Goal: Task Accomplishment & Management: Manage account settings

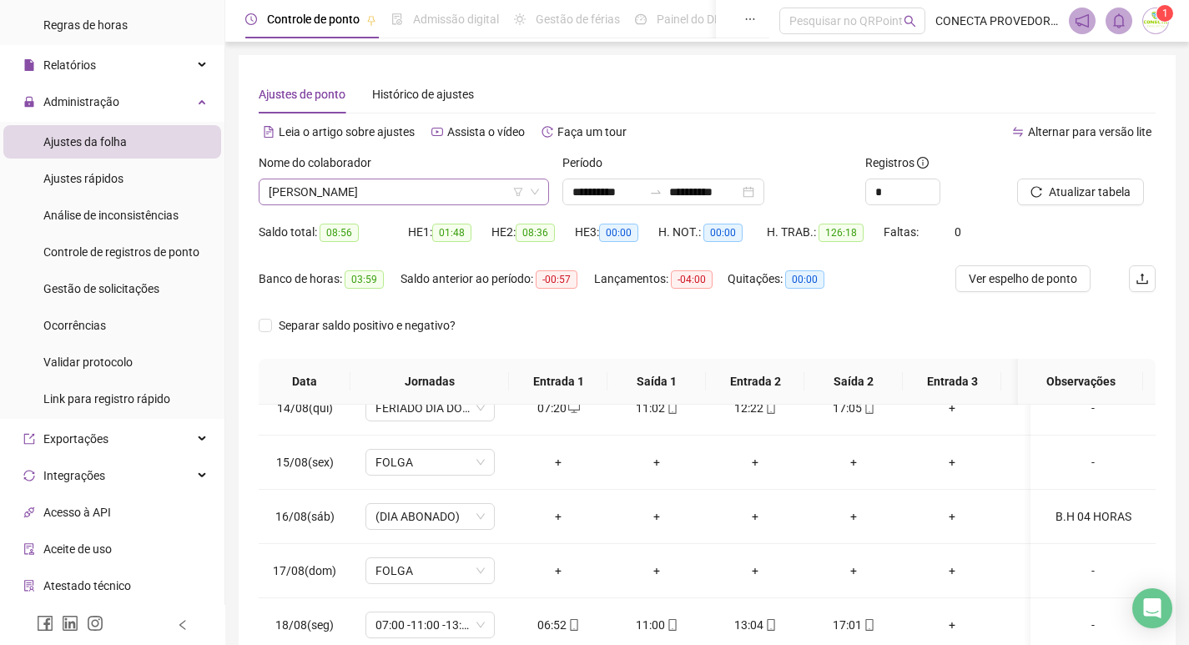
scroll to position [694, 0]
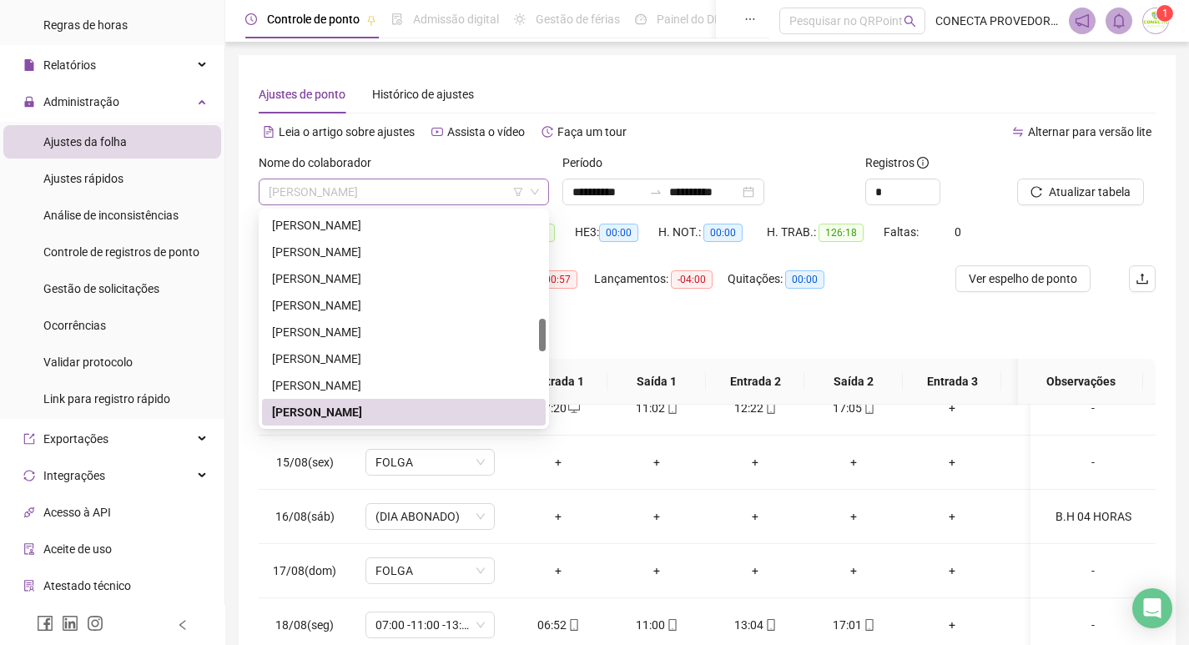
click at [447, 194] on span "[PERSON_NAME]" at bounding box center [404, 191] width 270 height 25
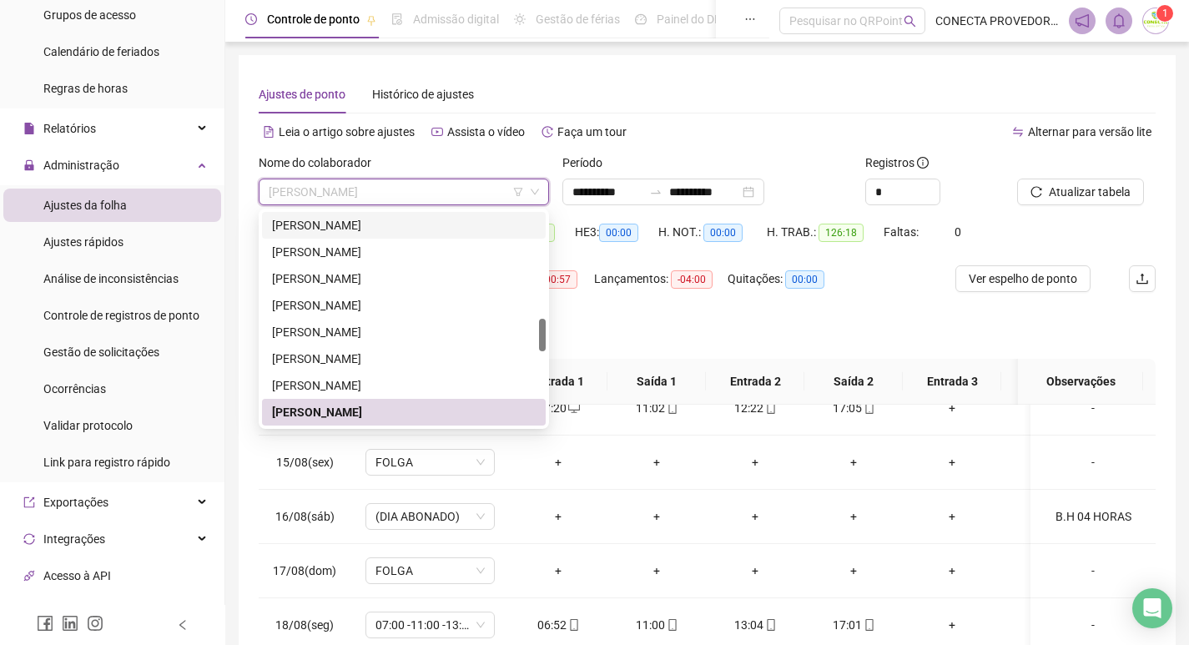
scroll to position [83, 0]
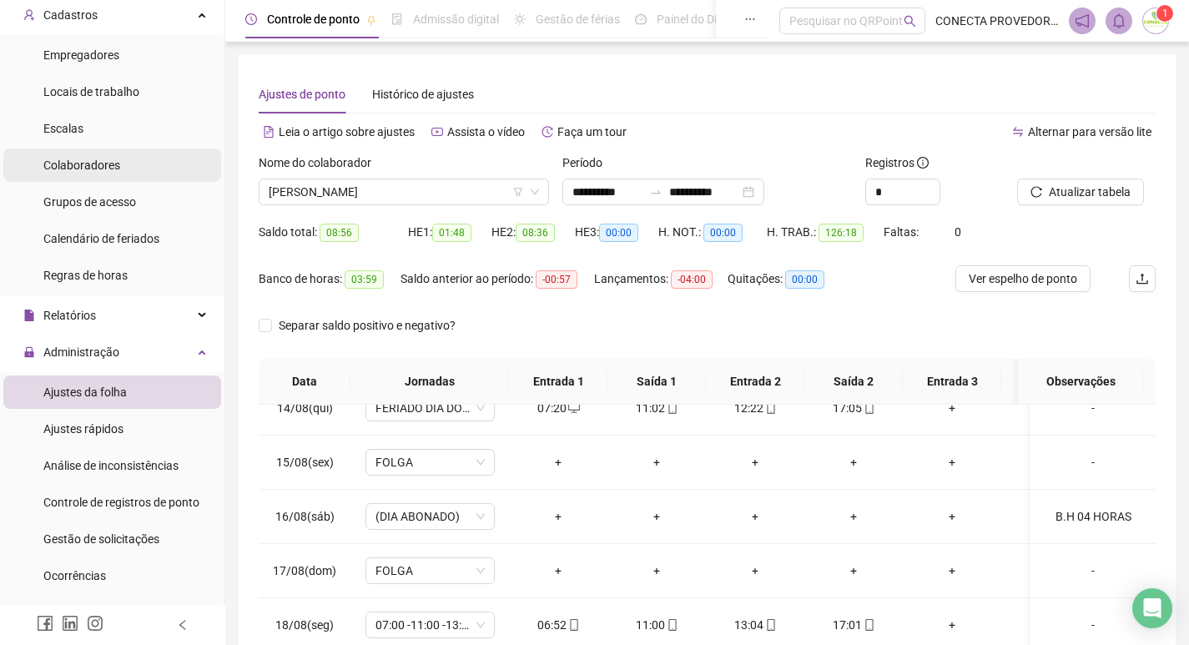
click at [99, 170] on span "Colaboradores" at bounding box center [81, 164] width 77 height 13
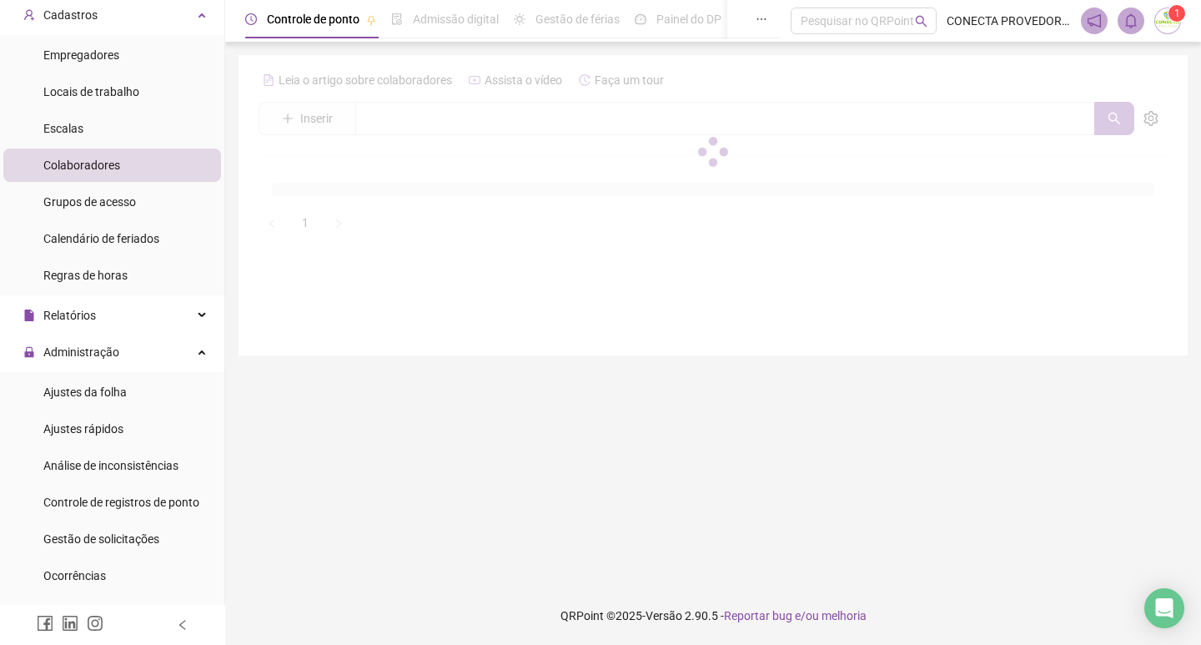
click at [472, 113] on div at bounding box center [713, 151] width 909 height 169
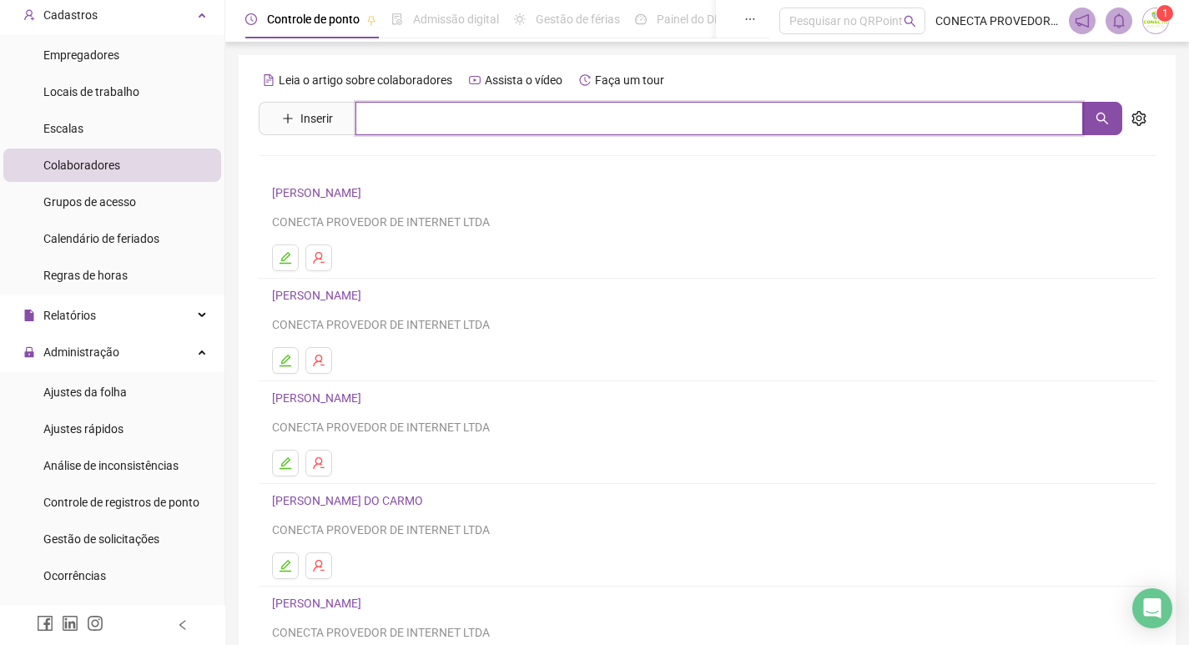
click at [413, 114] on input "text" at bounding box center [718, 118] width 727 height 33
type input "*******"
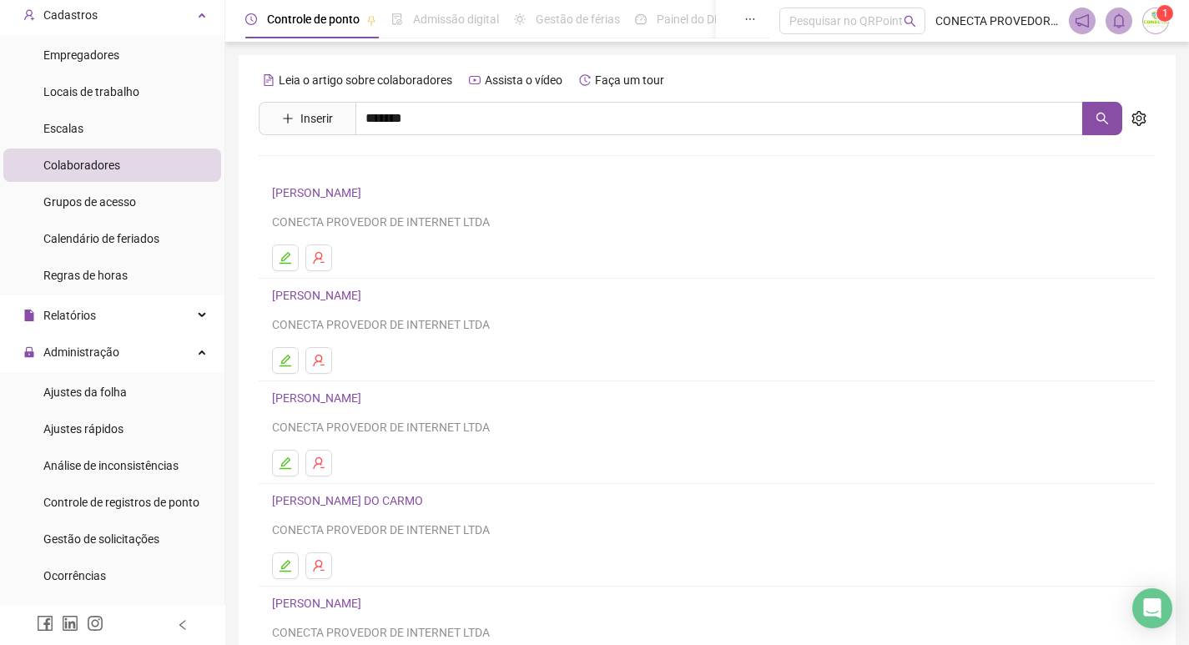
click at [369, 164] on link "[PERSON_NAME]" at bounding box center [333, 167] width 89 height 13
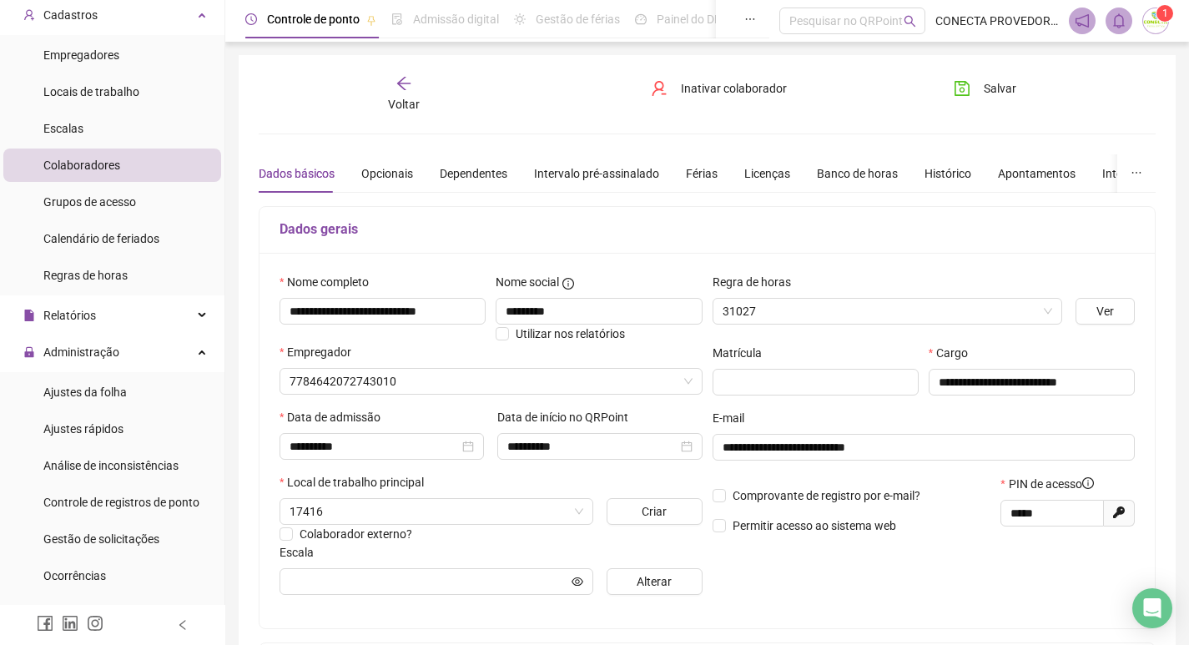
type input "**********"
click at [832, 174] on div "Banco de horas" at bounding box center [857, 173] width 81 height 18
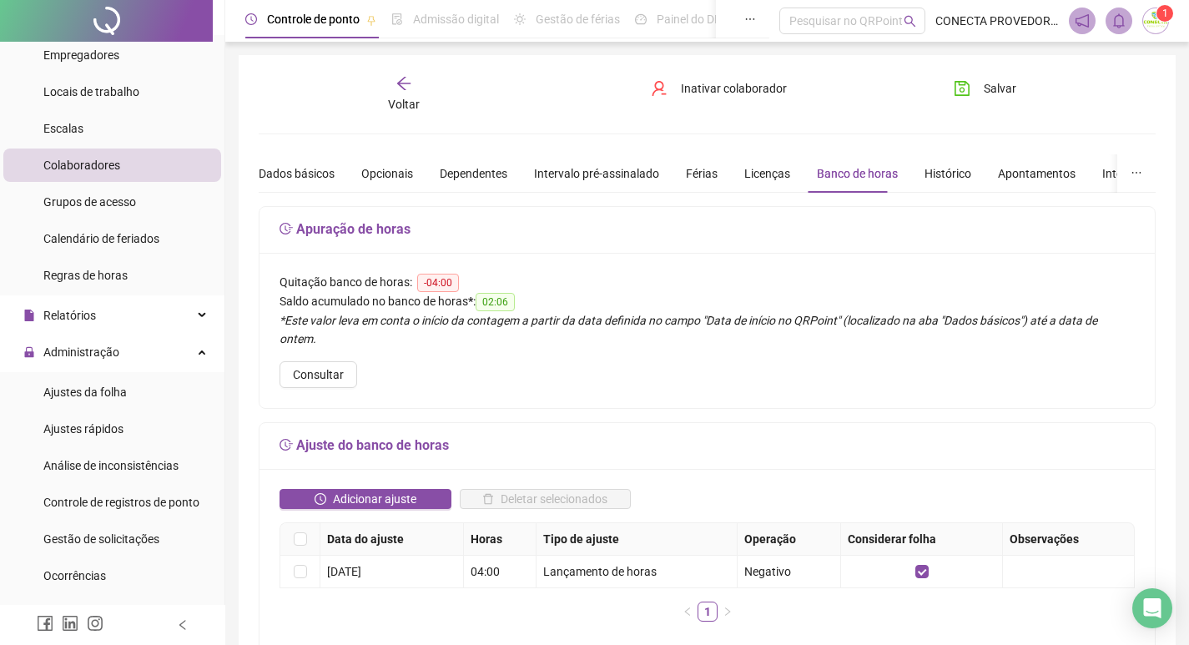
click at [419, 90] on div "Voltar" at bounding box center [403, 94] width 138 height 38
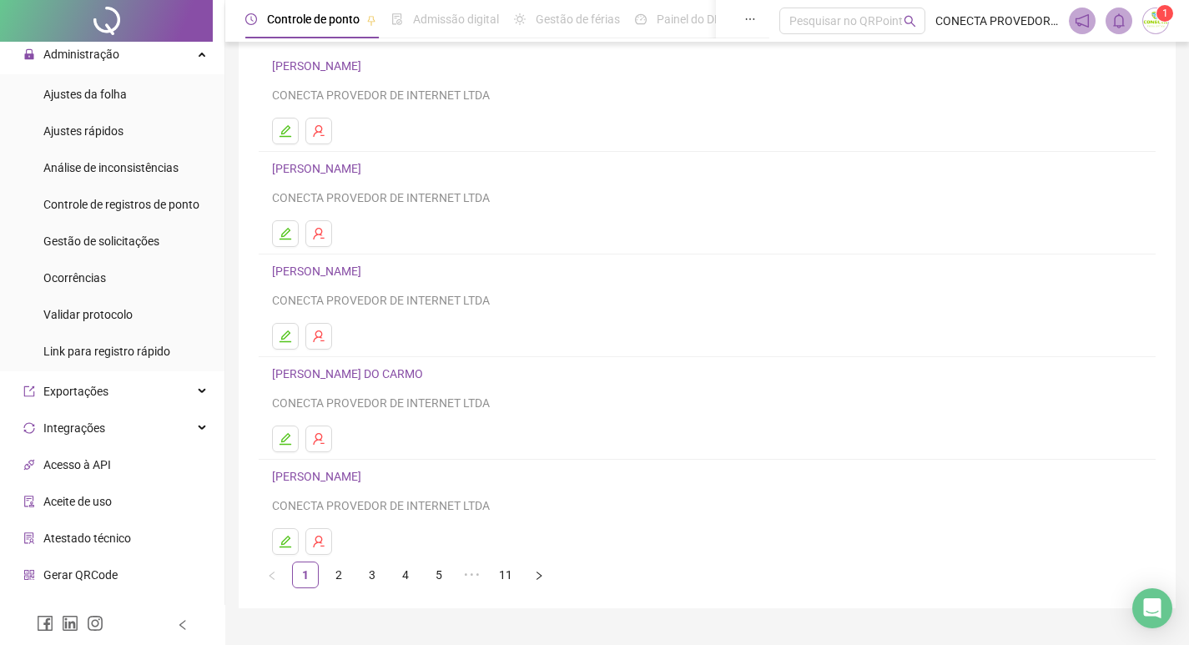
scroll to position [162, 0]
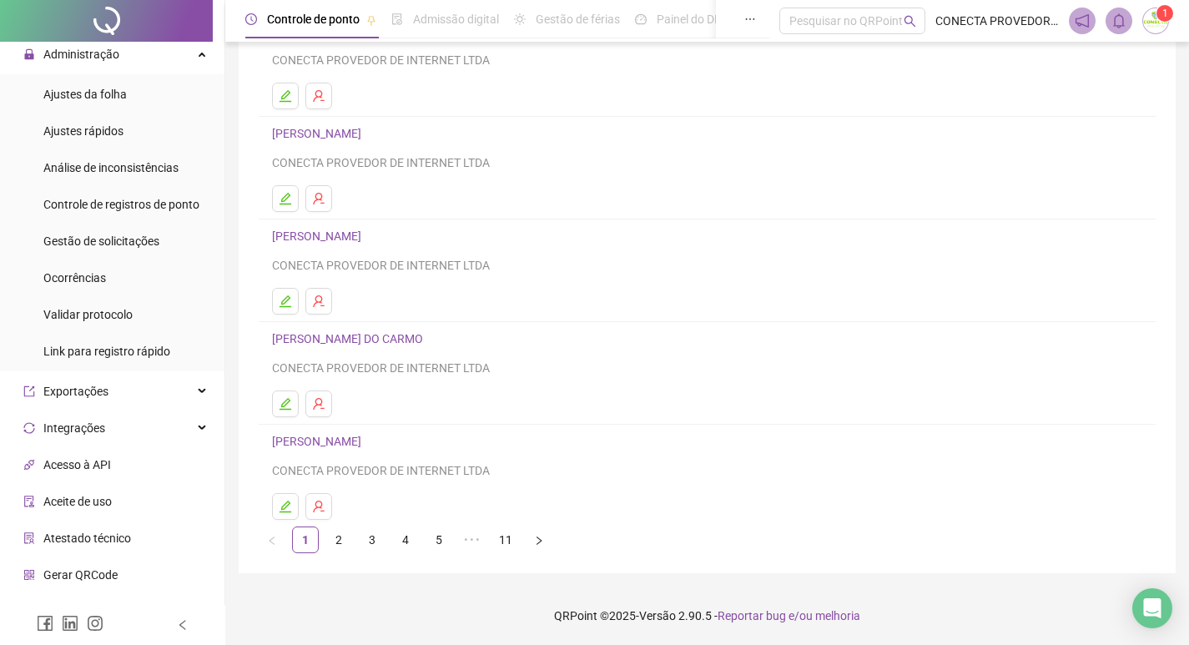
click at [310, 554] on div "Leia o artigo sobre colaboradores Assista o vídeo Faça um tour Inserir Nenhum r…" at bounding box center [707, 233] width 937 height 680
click at [348, 539] on link "2" at bounding box center [338, 539] width 25 height 25
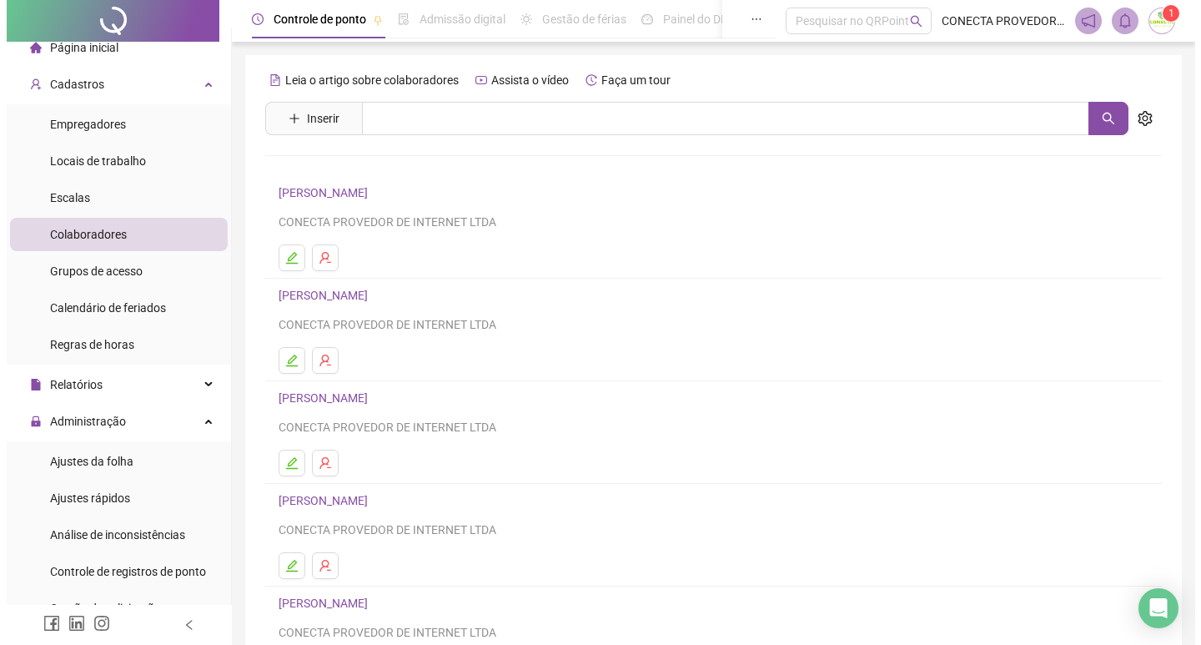
scroll to position [0, 0]
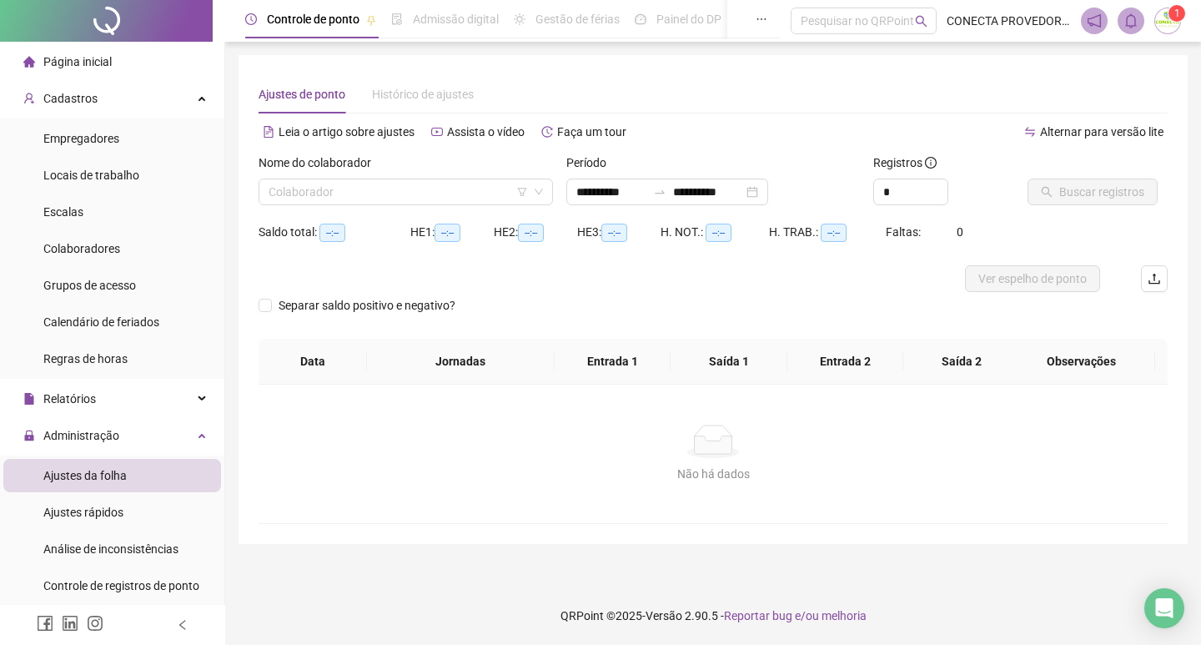
type input "**********"
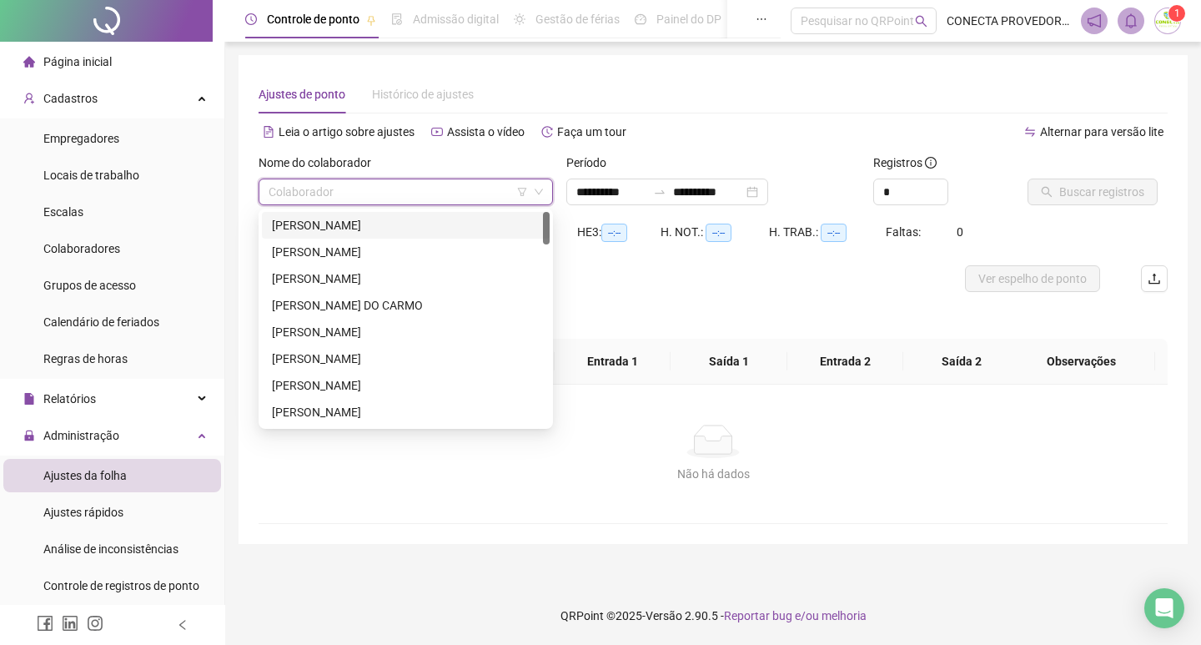
click at [303, 198] on input "search" at bounding box center [398, 191] width 259 height 25
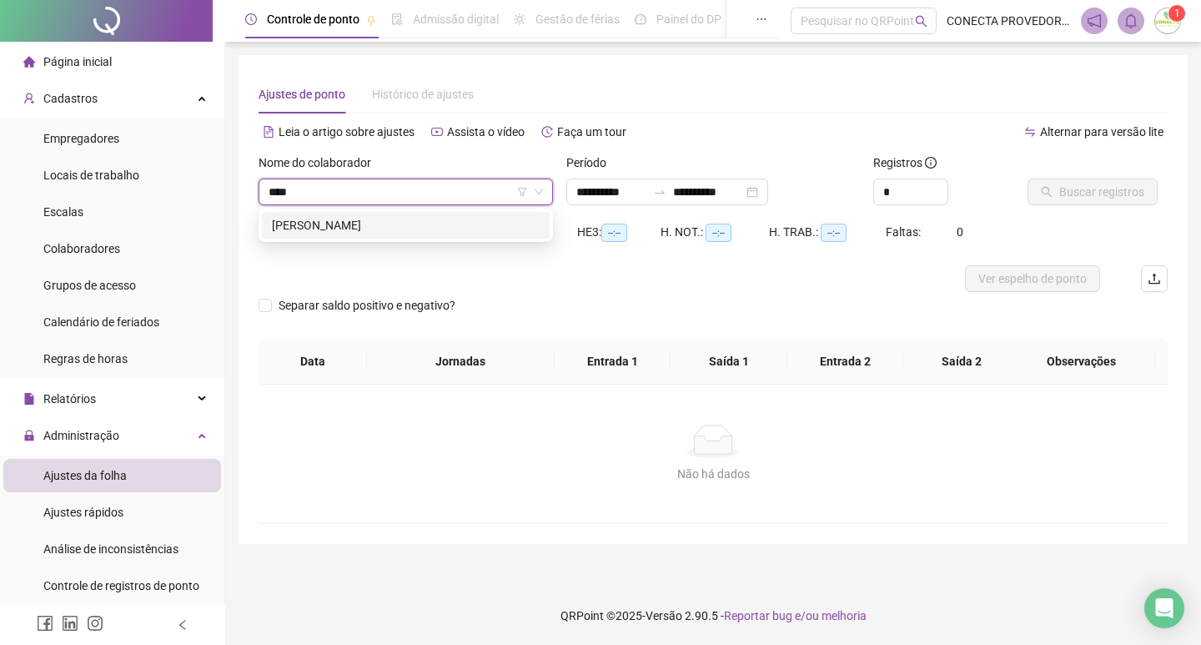
type input "*****"
click at [331, 225] on div "[PERSON_NAME]" at bounding box center [406, 225] width 268 height 18
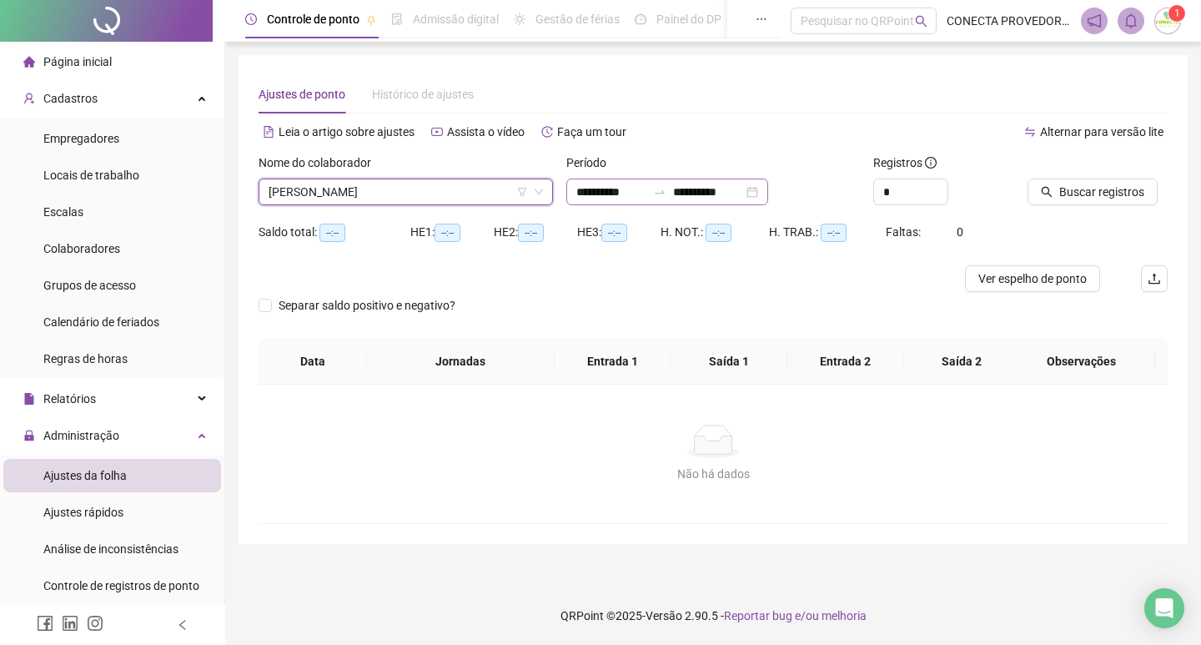
click at [698, 202] on div "**********" at bounding box center [667, 192] width 202 height 27
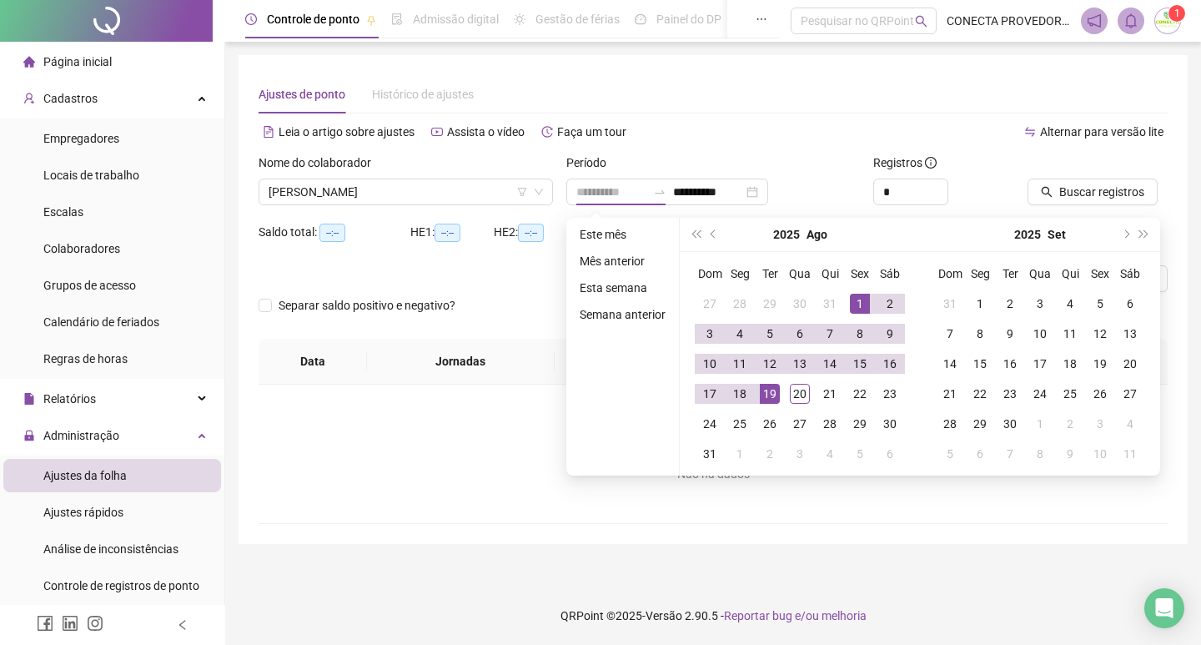
click at [861, 313] on div "1" at bounding box center [860, 304] width 20 height 20
type input "**********"
click at [805, 393] on div "20" at bounding box center [800, 394] width 20 height 20
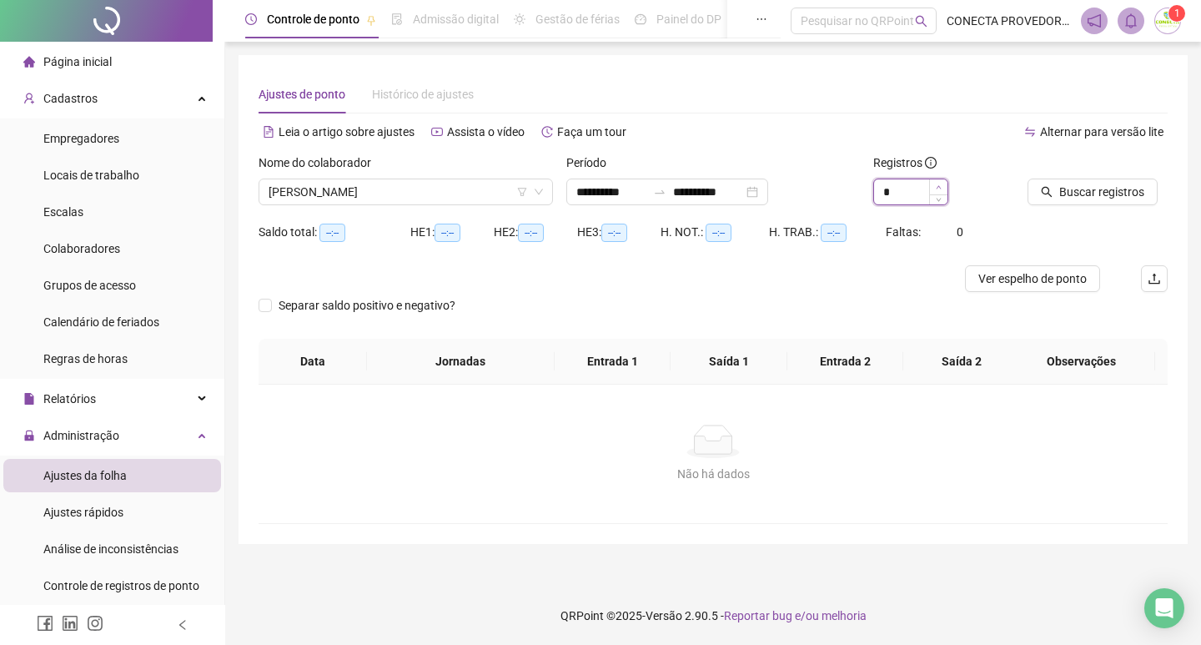
type input "*"
click at [935, 191] on span "Increase Value" at bounding box center [938, 186] width 18 height 15
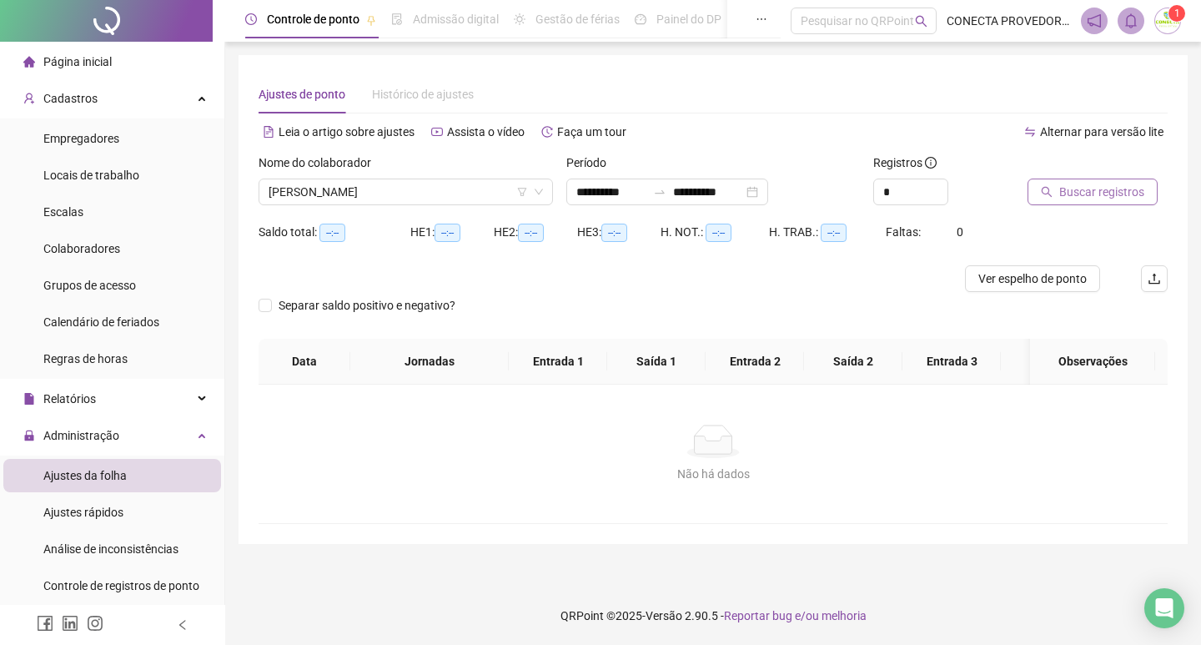
click at [1092, 185] on span "Buscar registros" at bounding box center [1101, 192] width 85 height 18
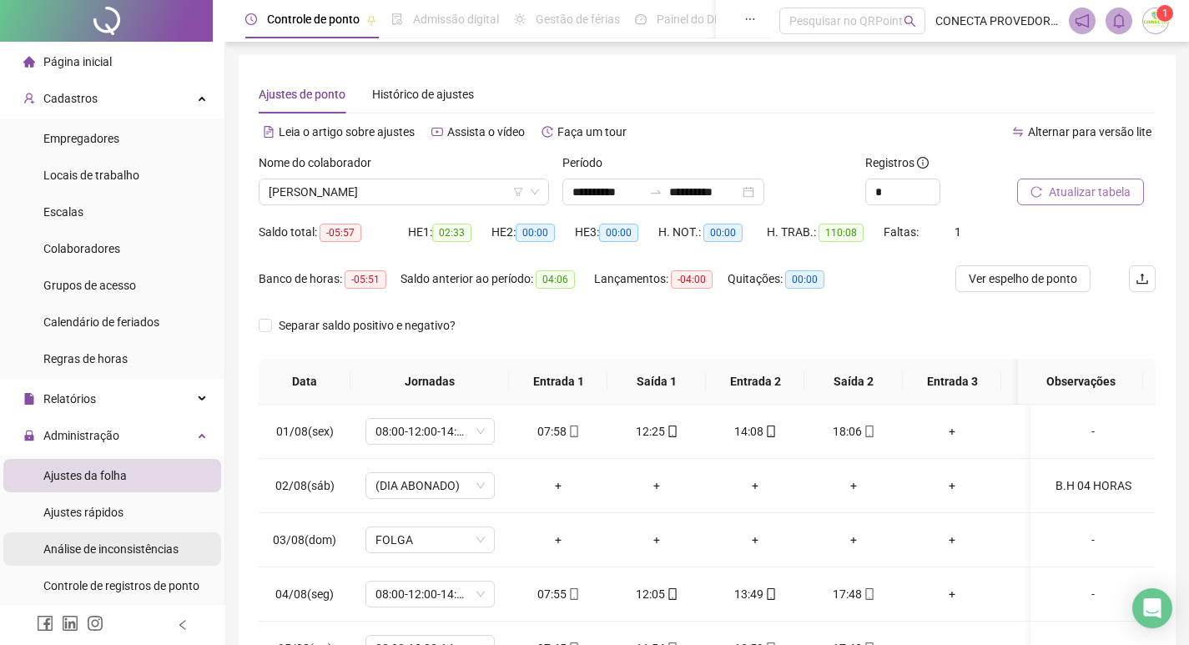
click at [103, 549] on span "Análise de inconsistências" at bounding box center [110, 548] width 135 height 13
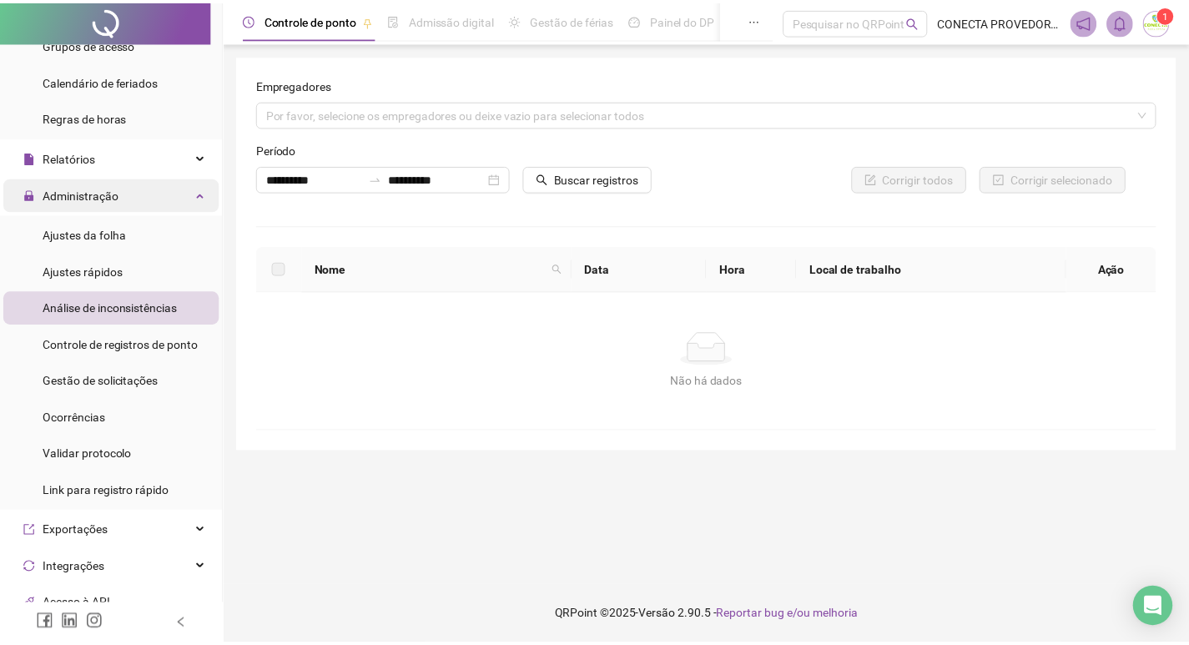
scroll to position [250, 0]
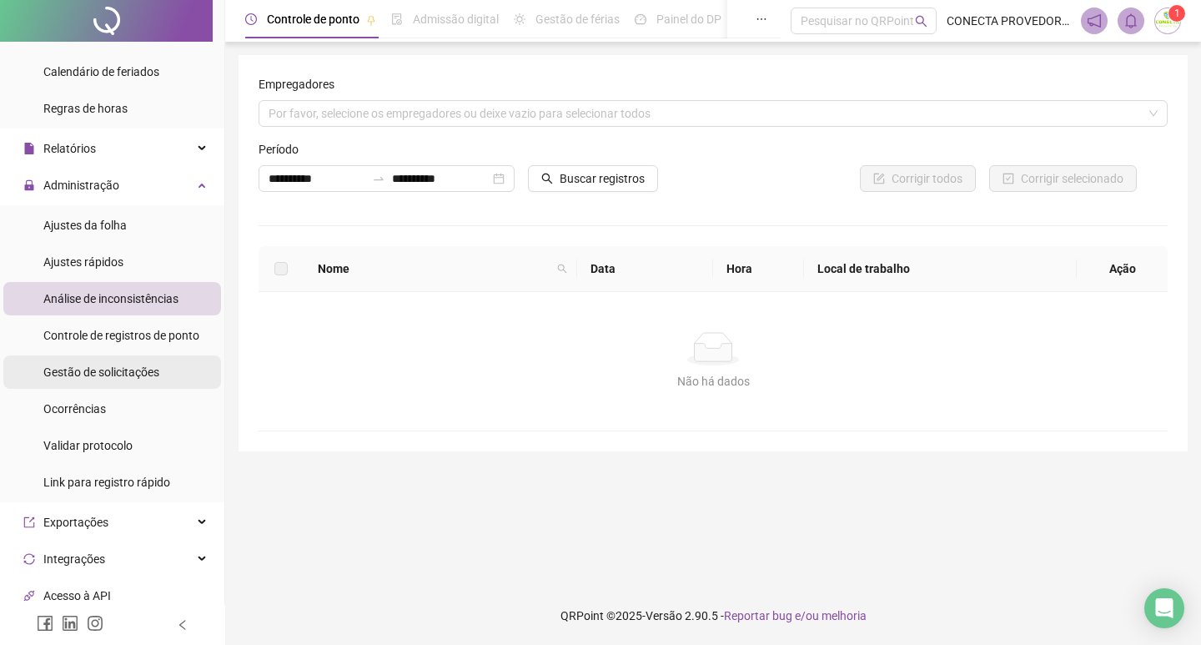
click at [115, 373] on span "Gestão de solicitações" at bounding box center [101, 371] width 116 height 13
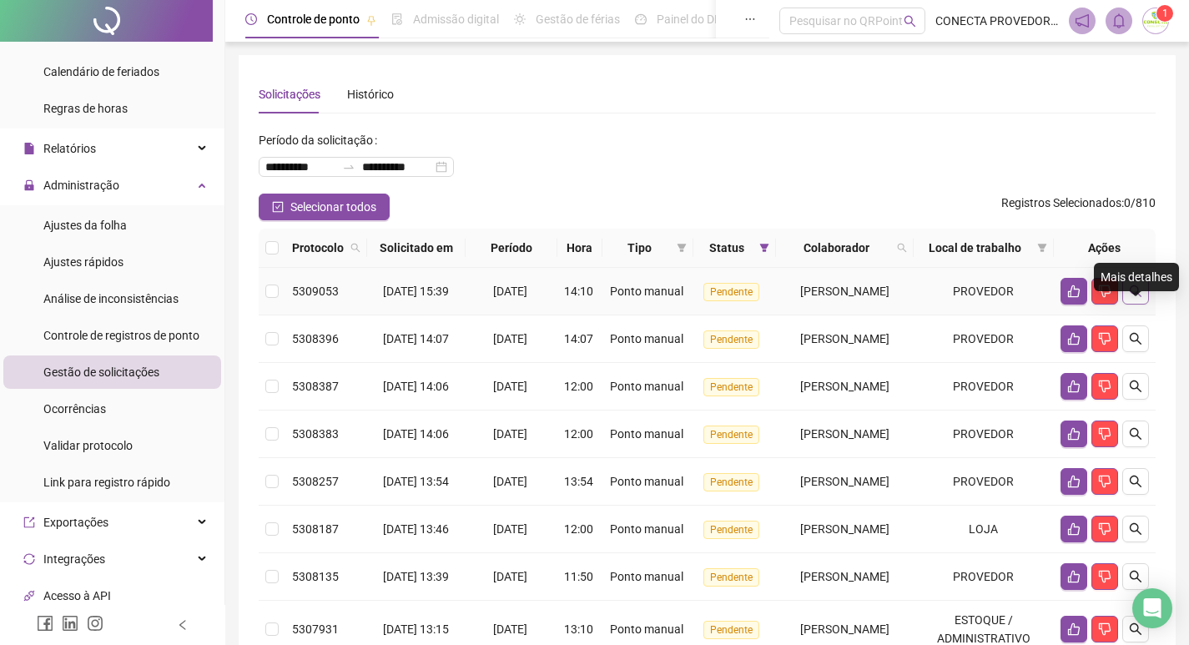
click at [1138, 297] on icon "search" at bounding box center [1135, 291] width 12 height 12
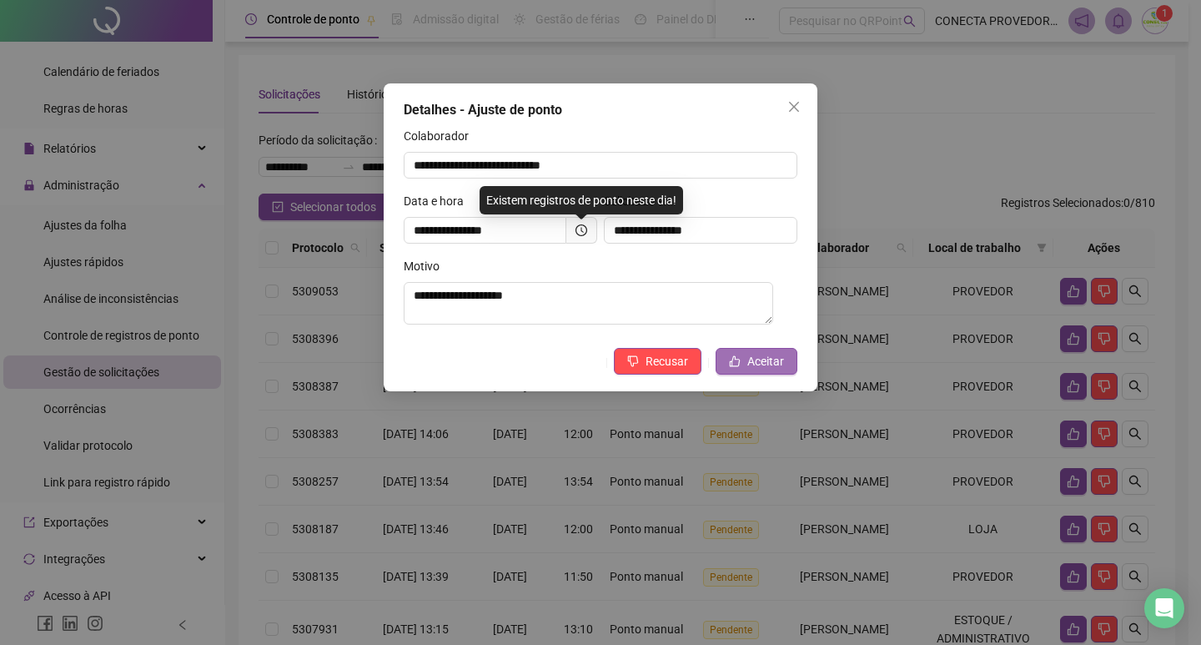
click at [752, 368] on span "Aceitar" at bounding box center [765, 361] width 37 height 18
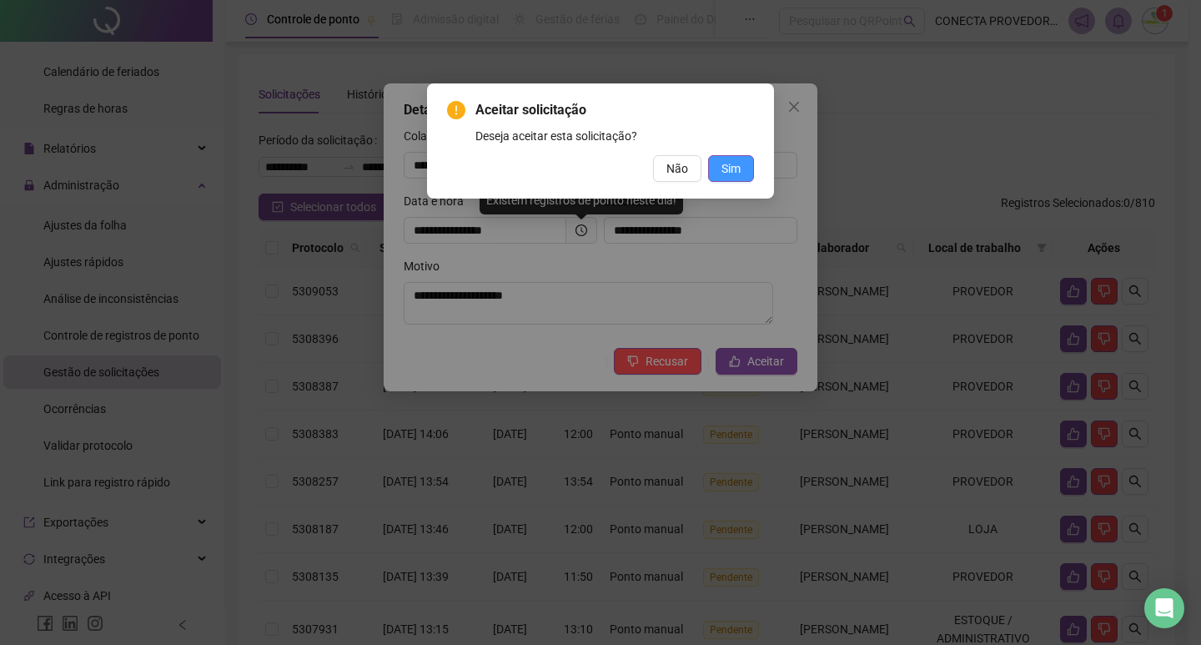
click at [742, 167] on button "Sim" at bounding box center [731, 168] width 46 height 27
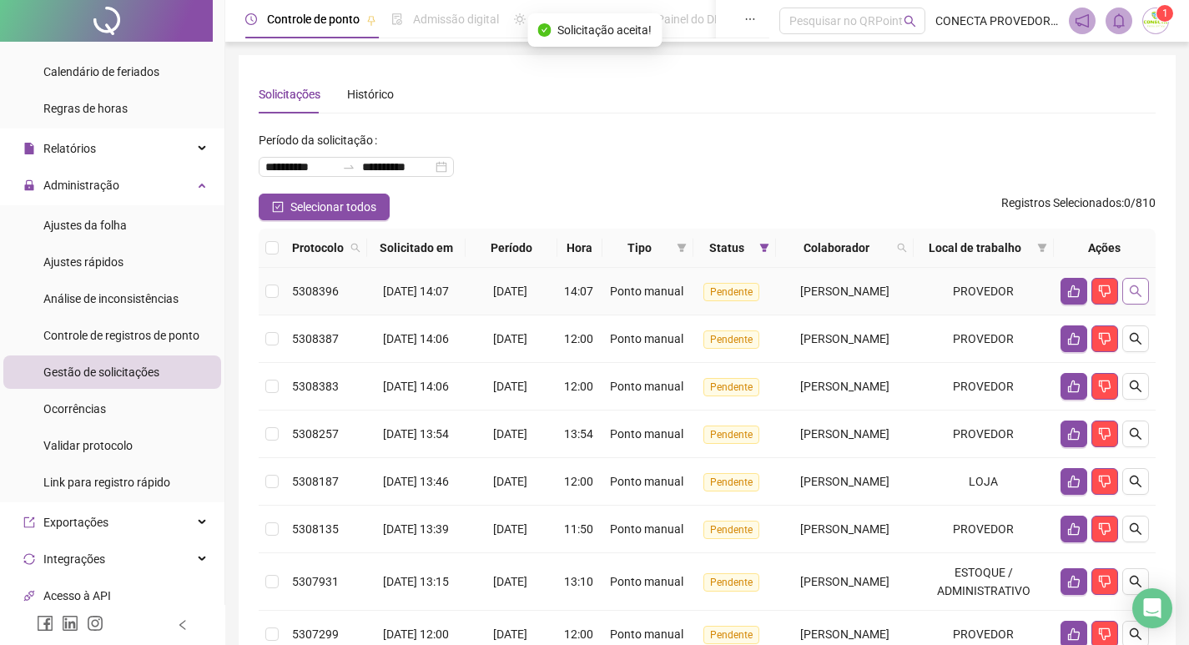
click at [1134, 298] on icon "search" at bounding box center [1135, 290] width 13 height 13
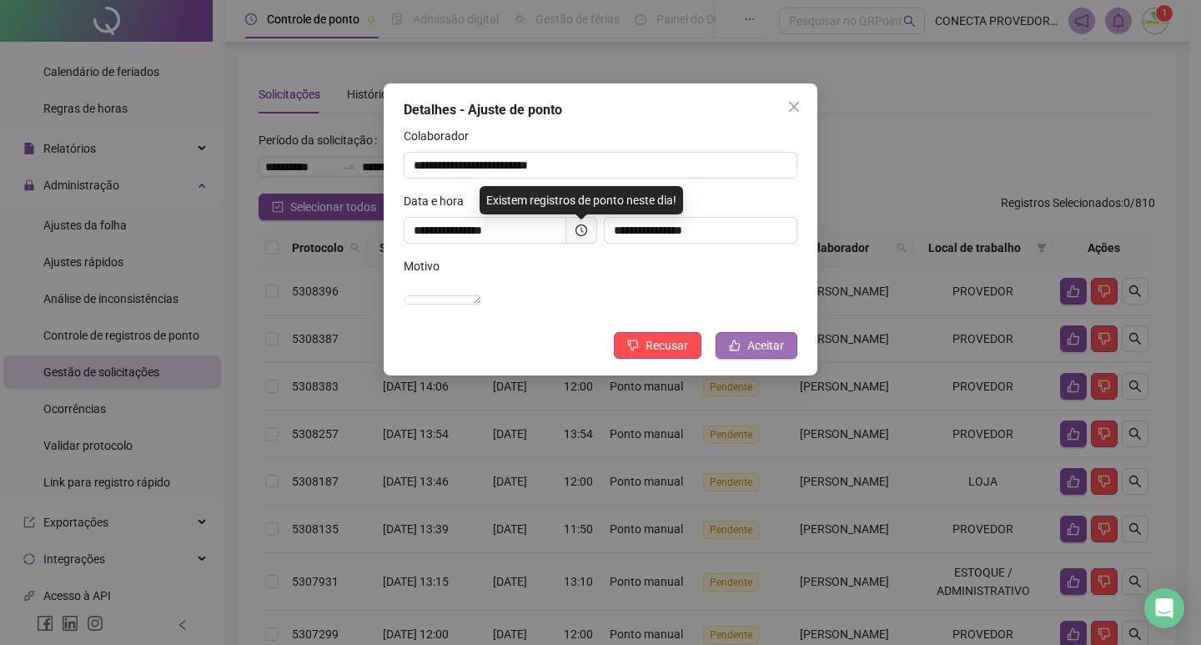
click at [752, 355] on span "Aceitar" at bounding box center [765, 345] width 37 height 18
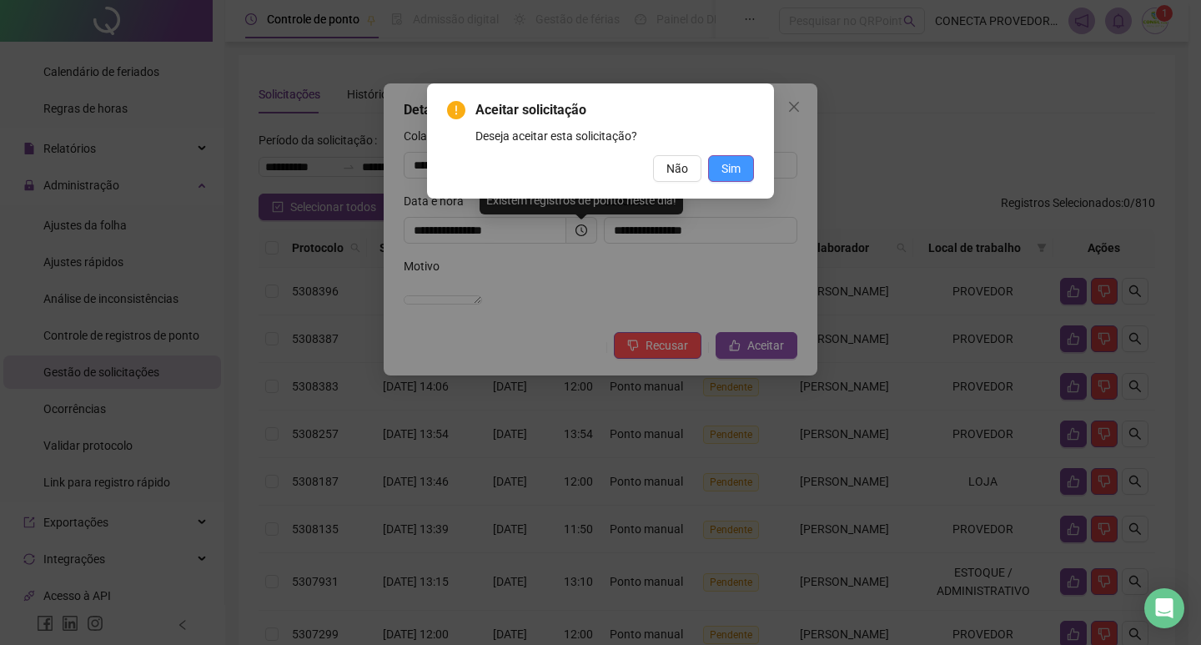
click at [723, 168] on span "Sim" at bounding box center [731, 168] width 19 height 18
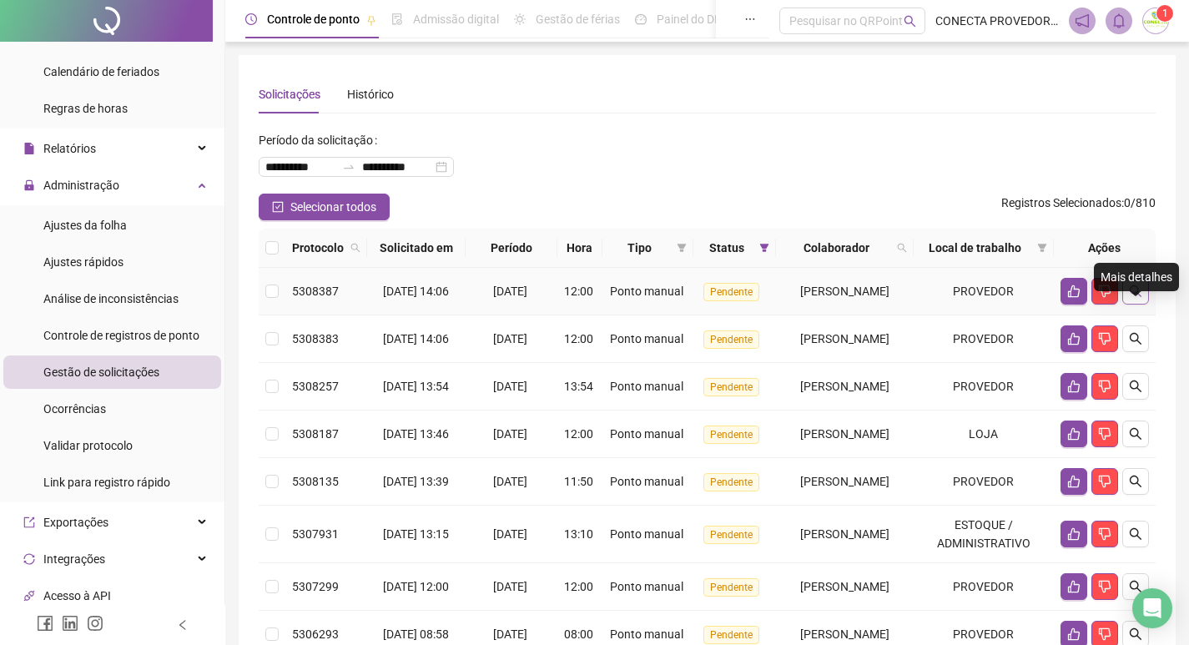
click at [1138, 298] on icon "search" at bounding box center [1135, 290] width 13 height 13
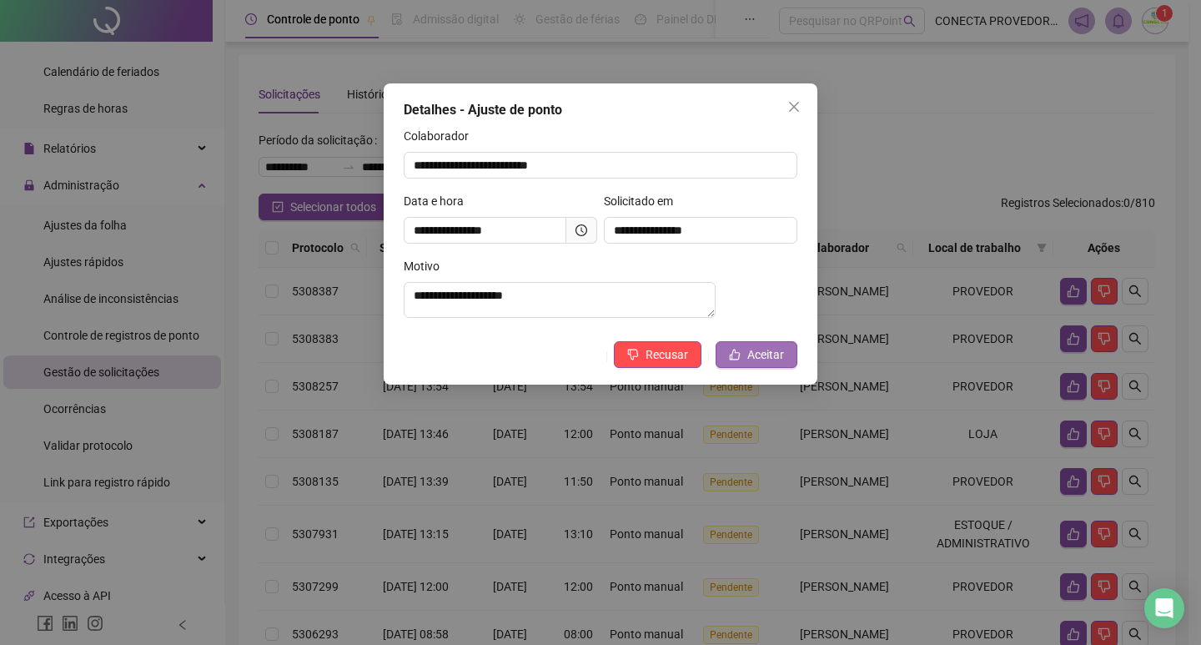
click at [784, 360] on button "Aceitar" at bounding box center [757, 354] width 82 height 27
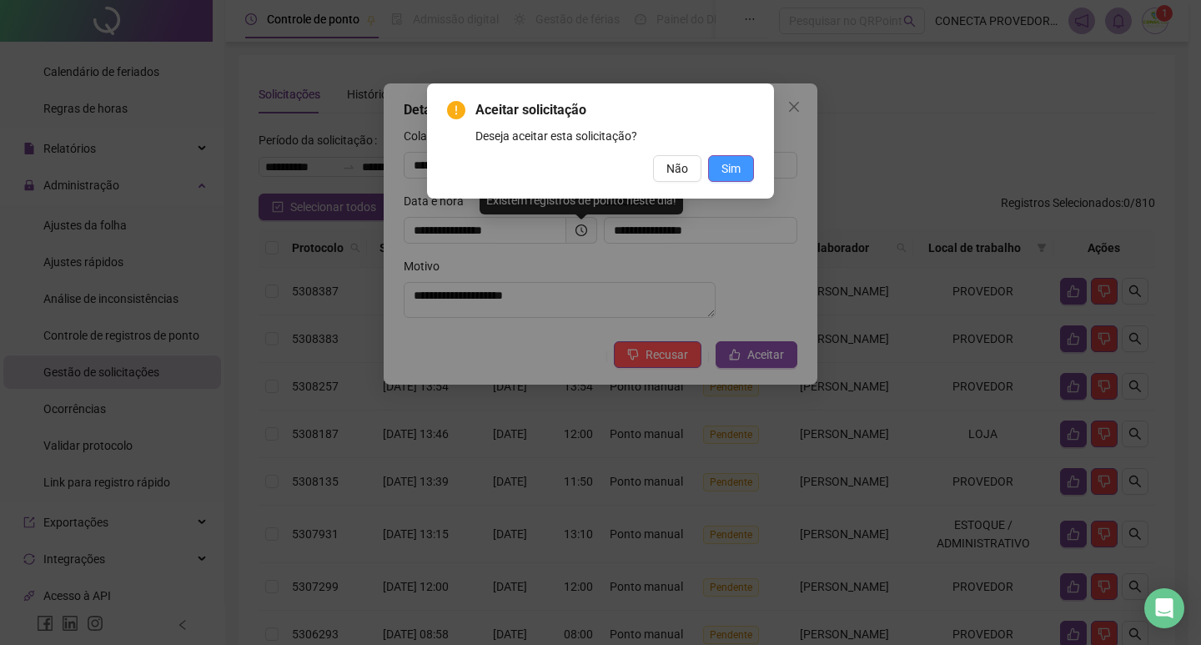
click at [738, 164] on span "Sim" at bounding box center [731, 168] width 19 height 18
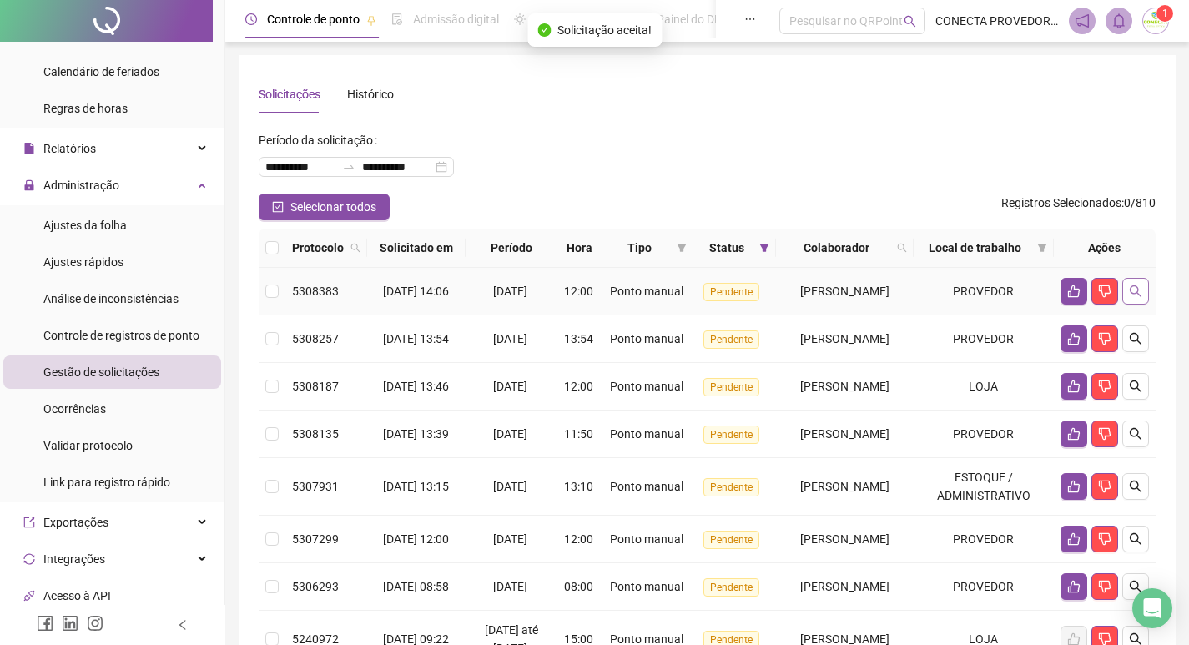
click at [1142, 304] on button "button" at bounding box center [1135, 291] width 27 height 27
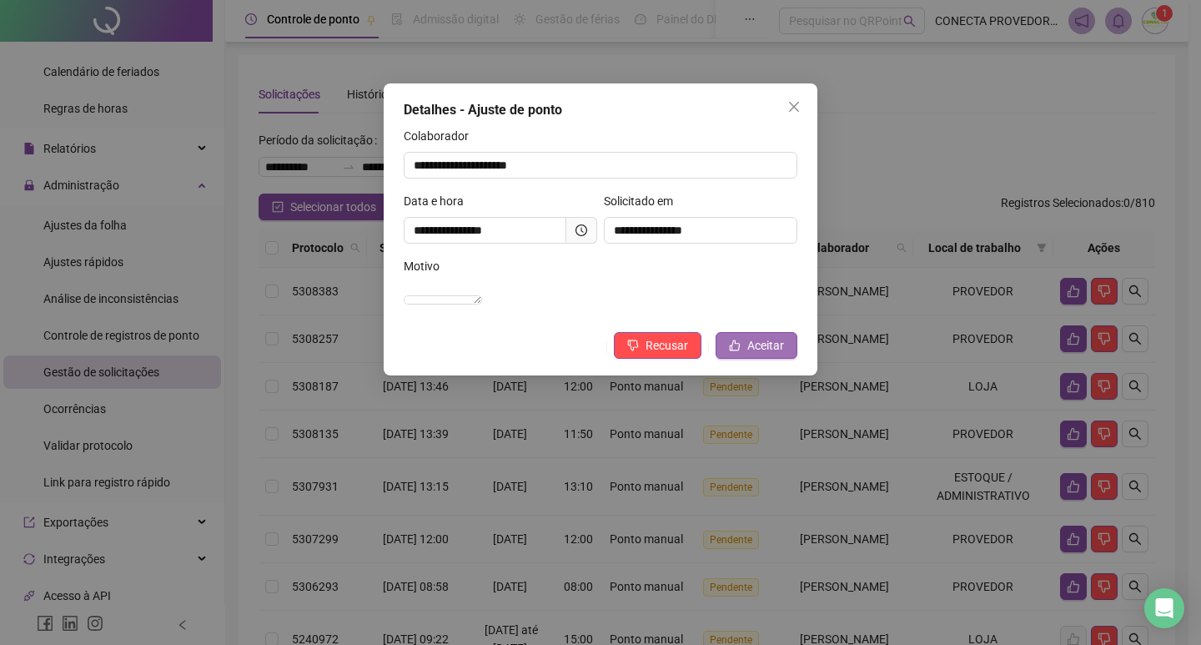
click at [744, 359] on button "Aceitar" at bounding box center [757, 345] width 82 height 27
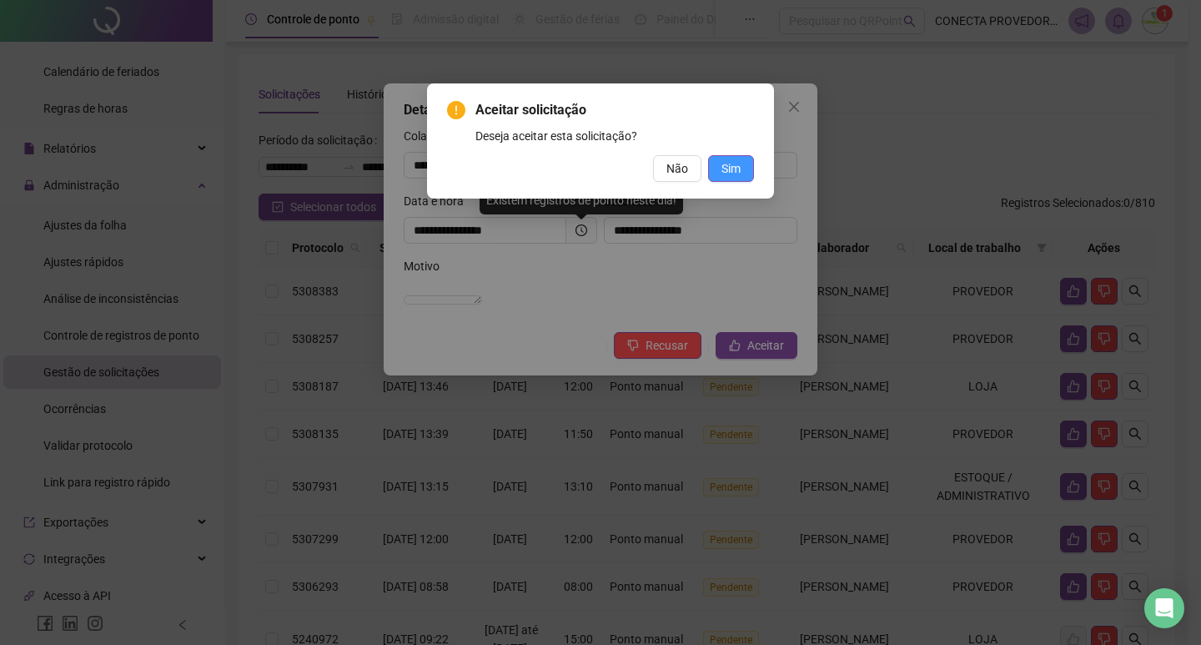
click at [728, 175] on span "Sim" at bounding box center [731, 168] width 19 height 18
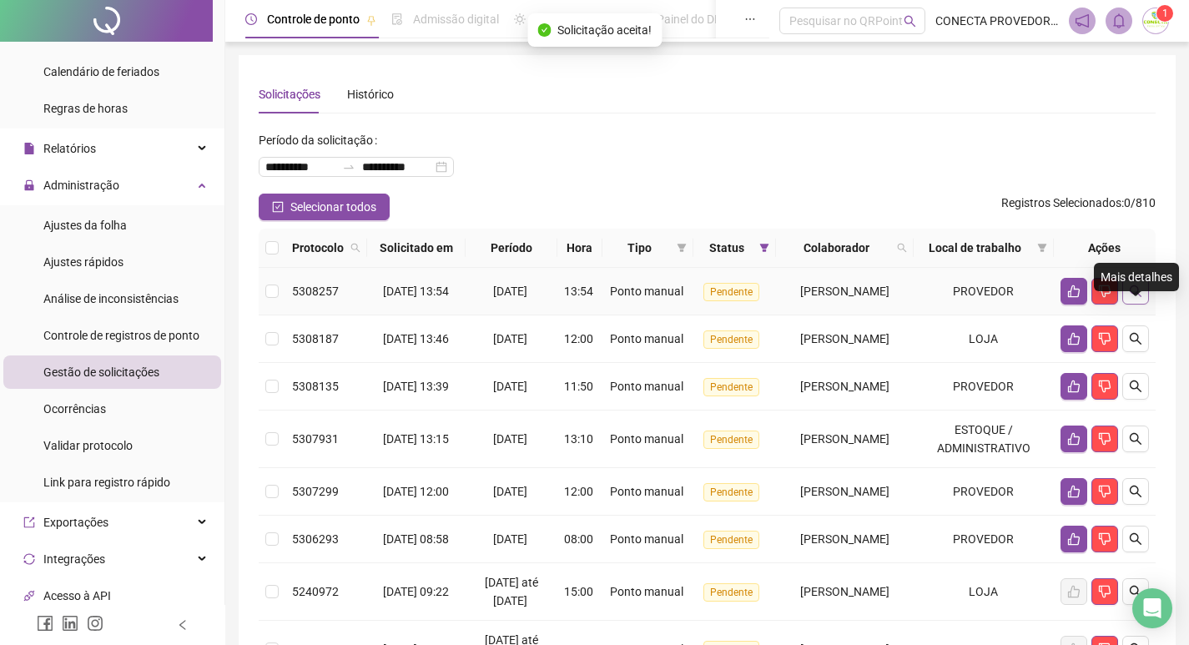
click at [1140, 304] on button "button" at bounding box center [1135, 291] width 27 height 27
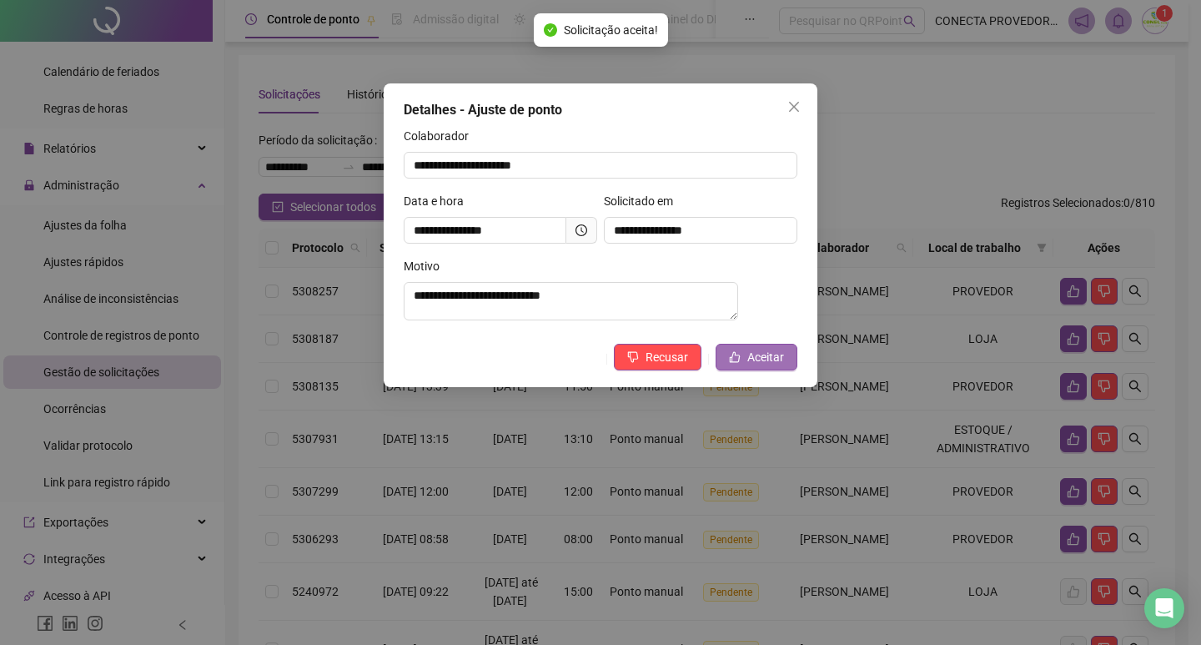
click at [772, 366] on span "Aceitar" at bounding box center [765, 357] width 37 height 18
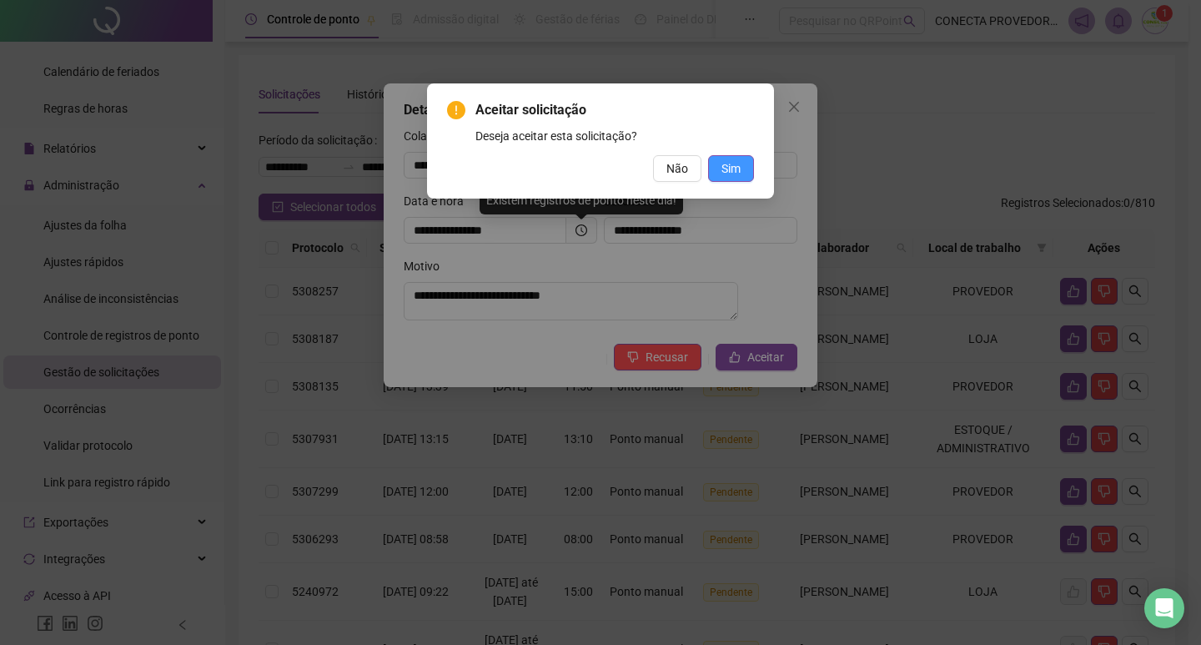
click at [736, 163] on span "Sim" at bounding box center [731, 168] width 19 height 18
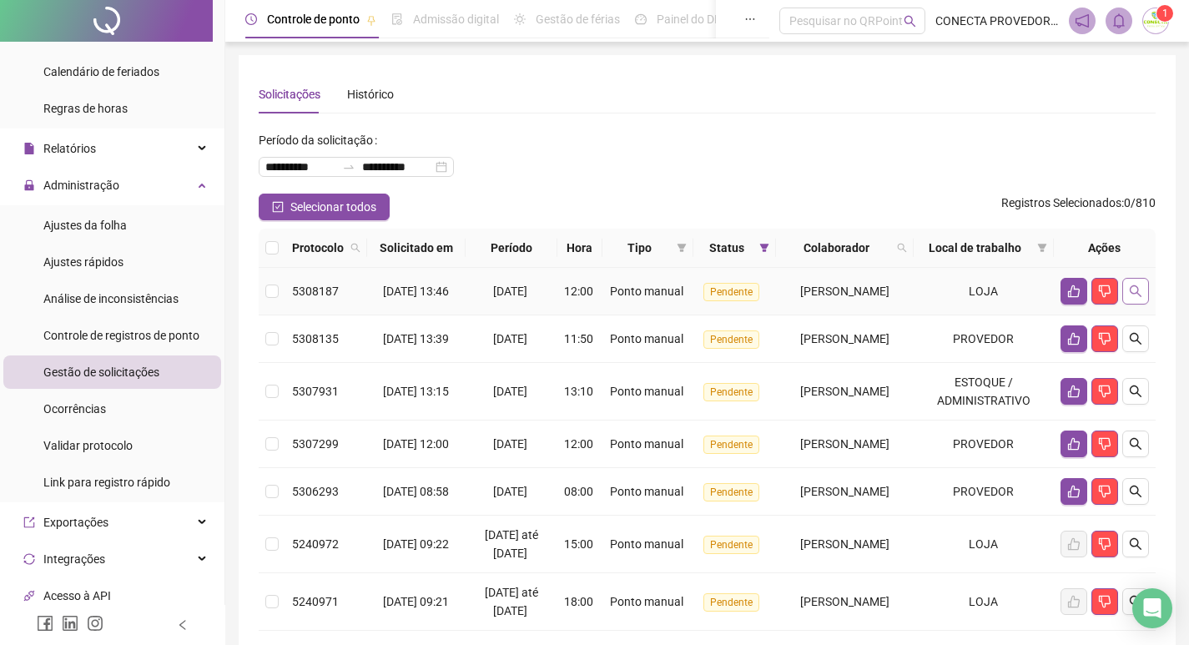
click at [1147, 304] on button "button" at bounding box center [1135, 291] width 27 height 27
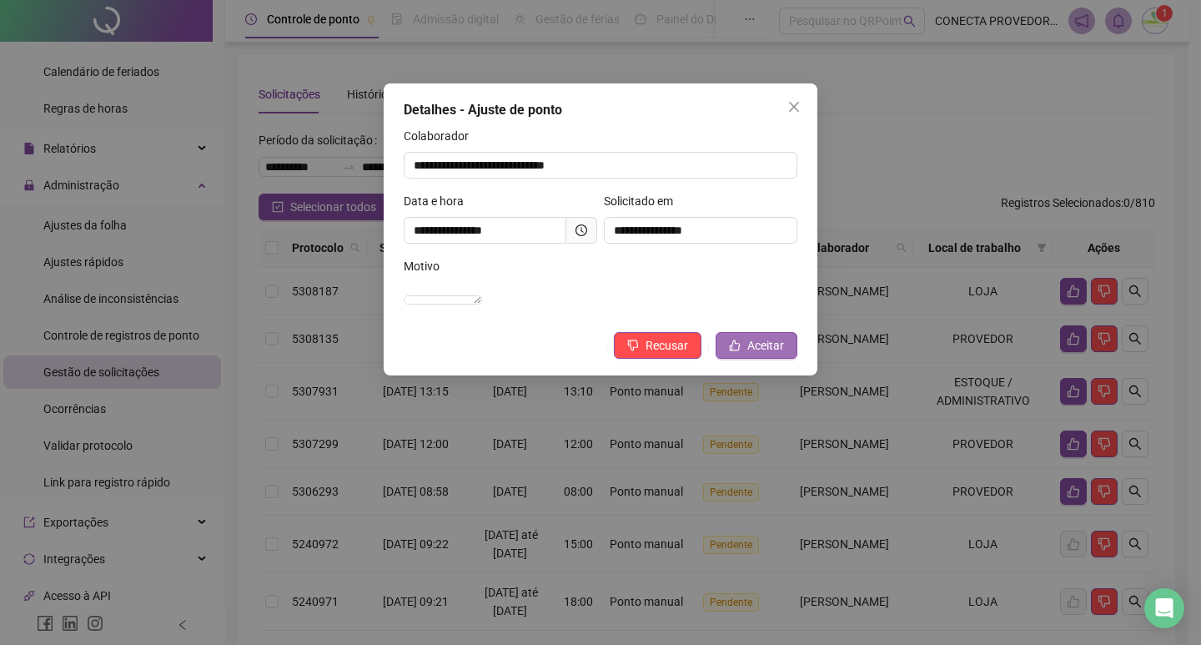
click at [741, 359] on button "Aceitar" at bounding box center [757, 345] width 82 height 27
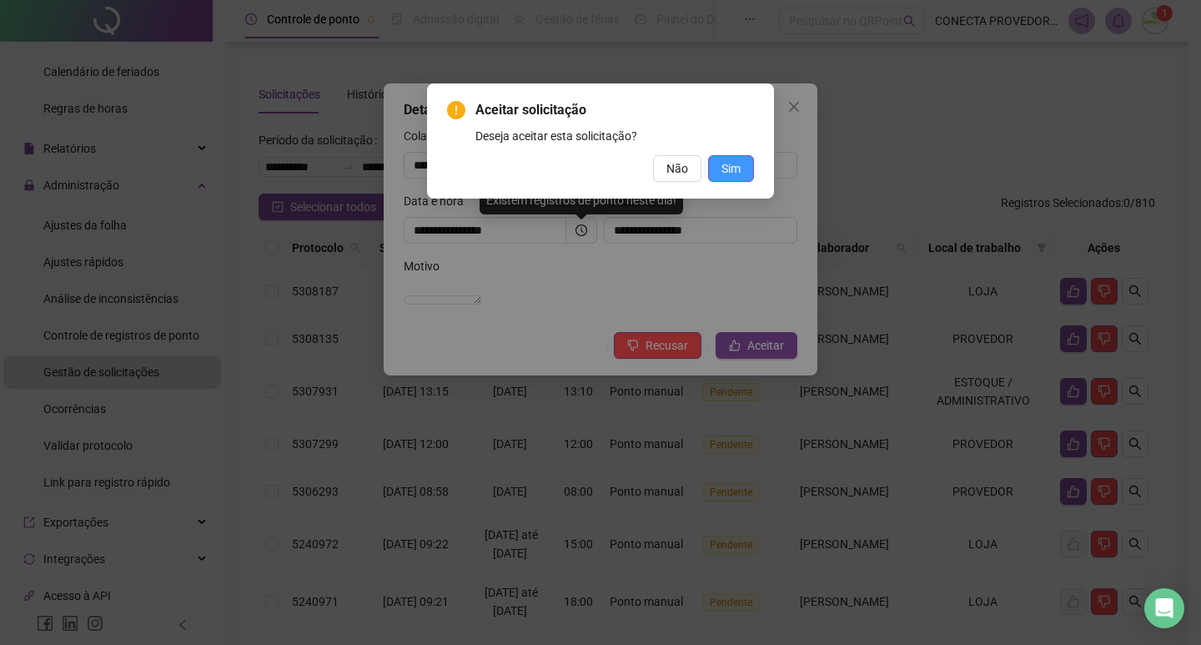
click at [742, 174] on button "Sim" at bounding box center [731, 168] width 46 height 27
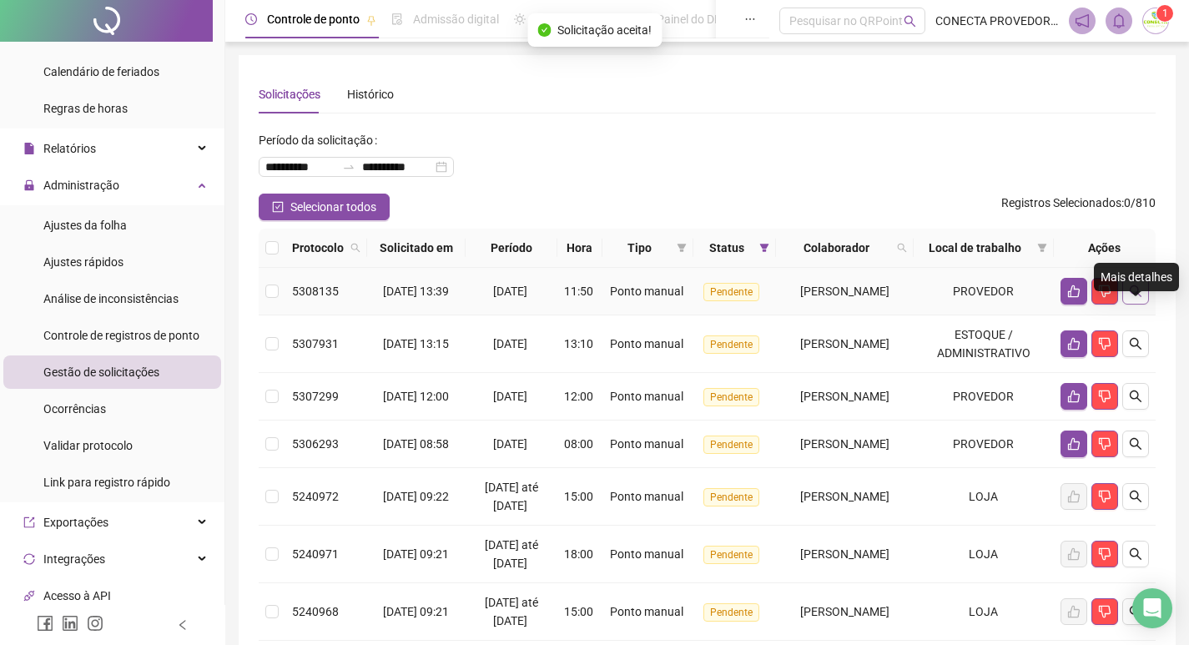
click at [1136, 298] on icon "search" at bounding box center [1135, 290] width 13 height 13
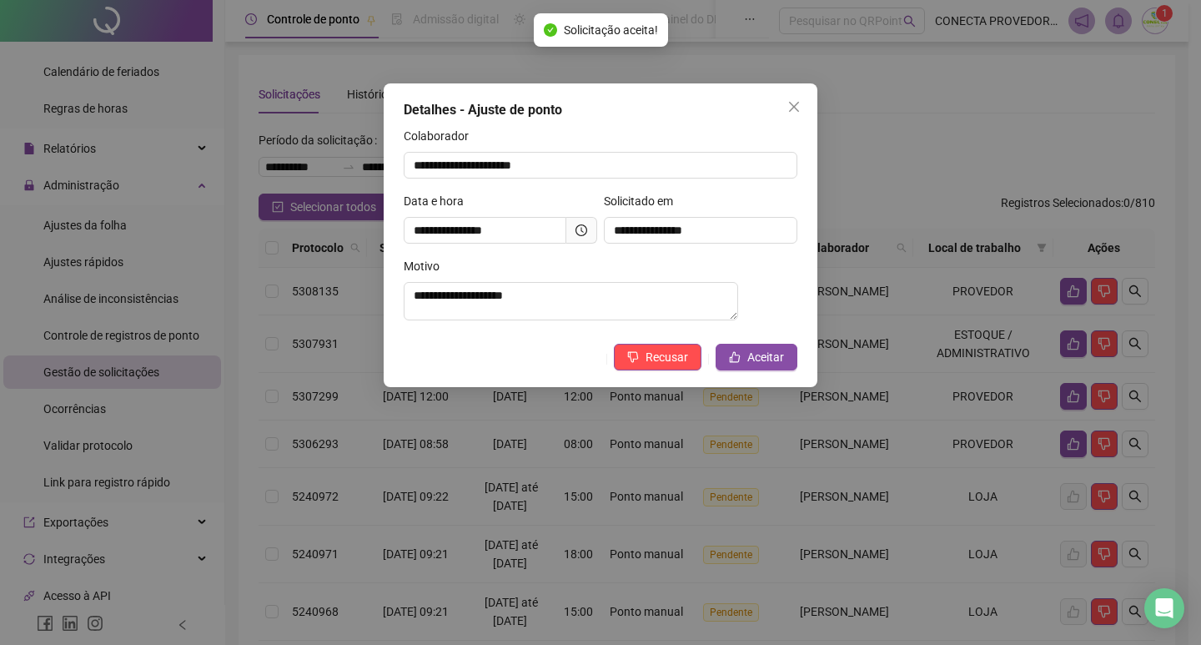
click at [775, 348] on div "**********" at bounding box center [601, 235] width 434 height 304
click at [740, 363] on icon "like" at bounding box center [735, 357] width 12 height 12
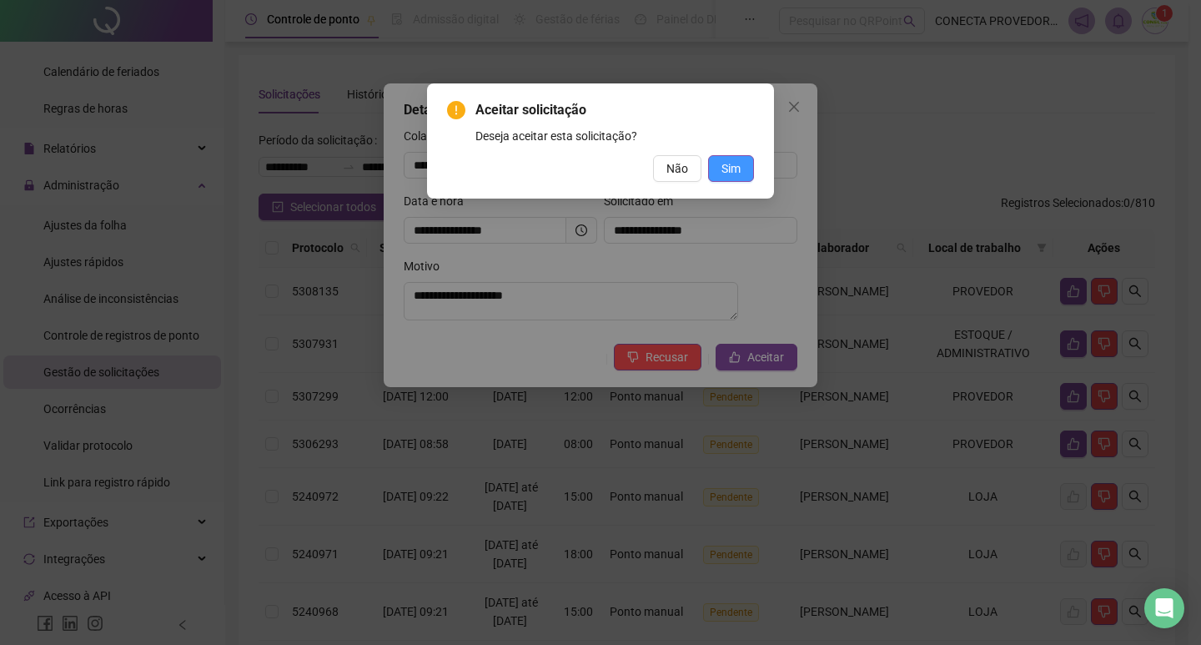
click at [724, 172] on button "Sim" at bounding box center [731, 168] width 46 height 27
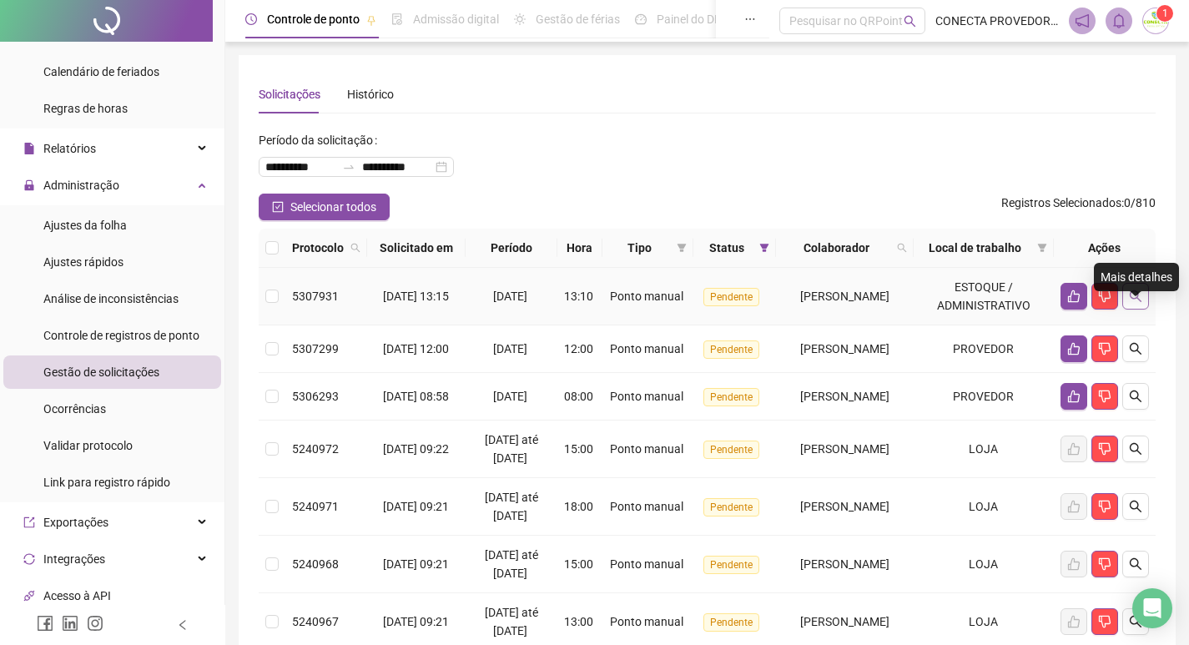
click at [1129, 303] on icon "search" at bounding box center [1135, 295] width 13 height 13
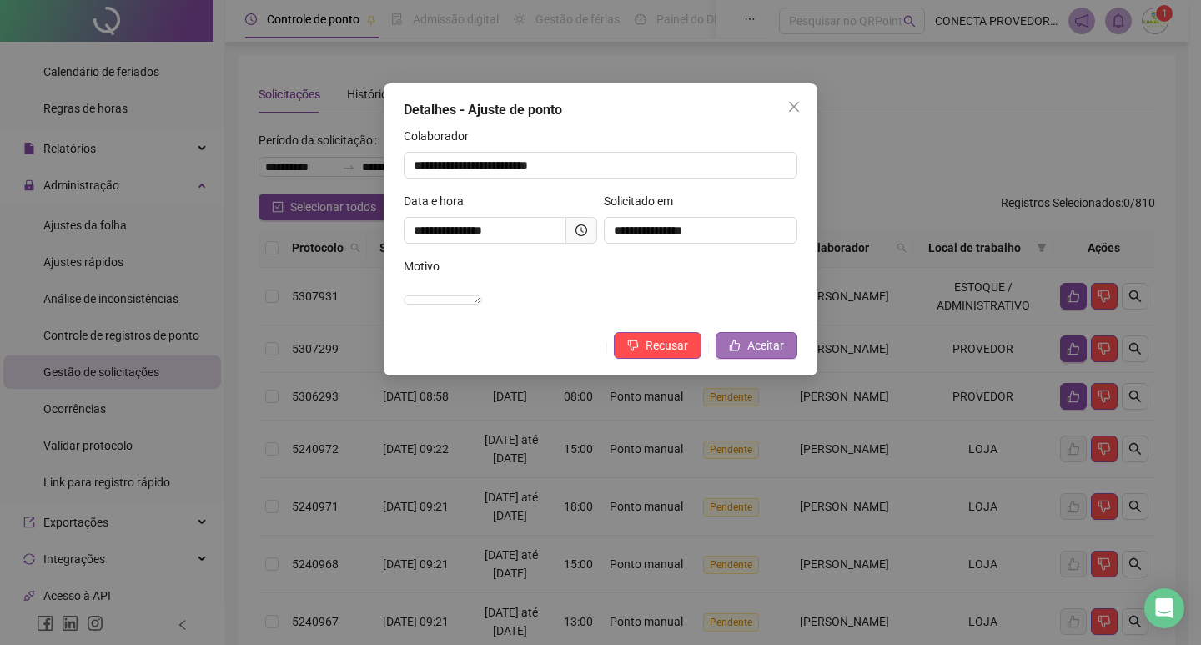
click at [740, 351] on icon "like" at bounding box center [735, 345] width 11 height 11
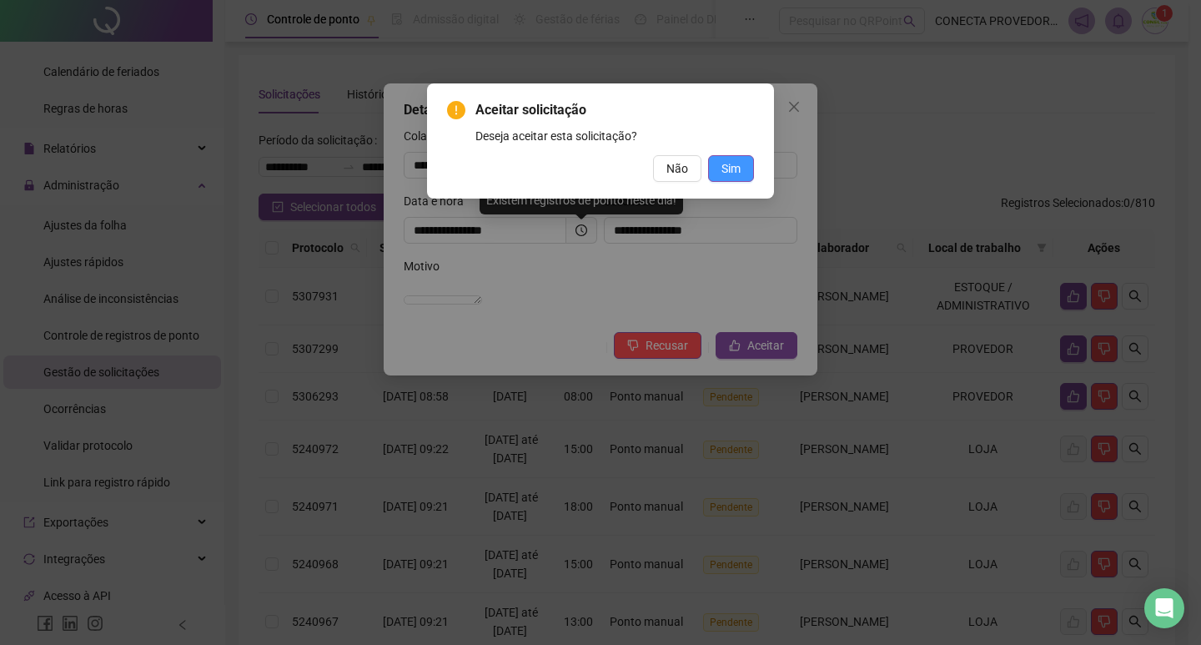
click at [727, 167] on span "Sim" at bounding box center [731, 168] width 19 height 18
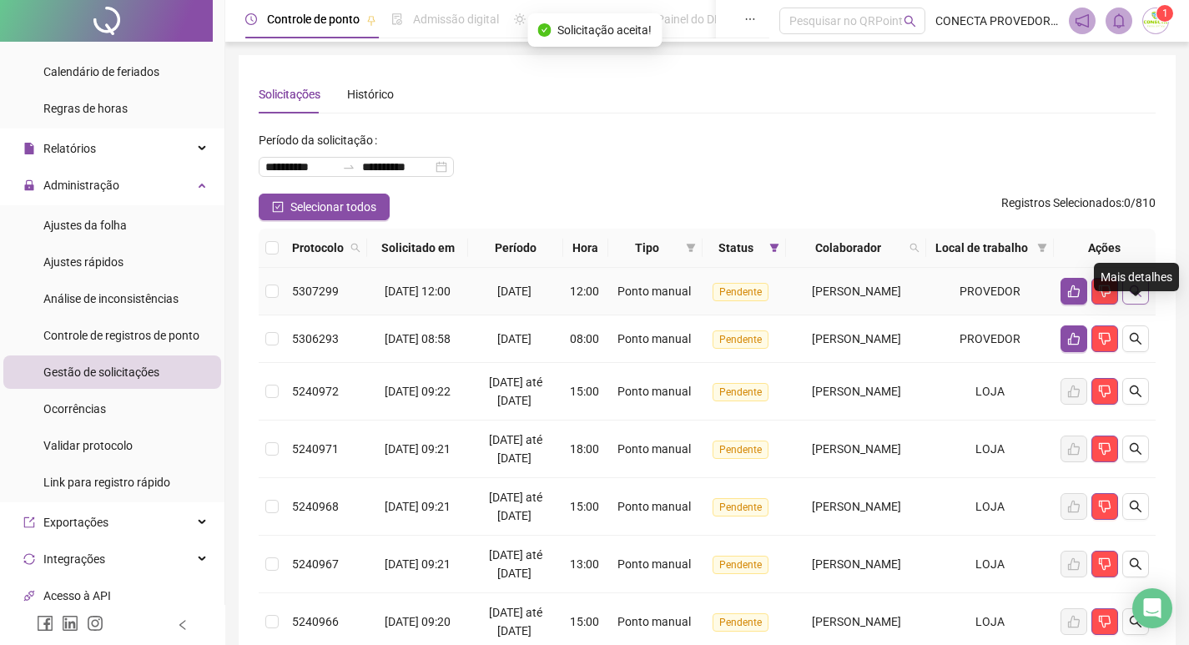
click at [1132, 304] on button "button" at bounding box center [1135, 291] width 27 height 27
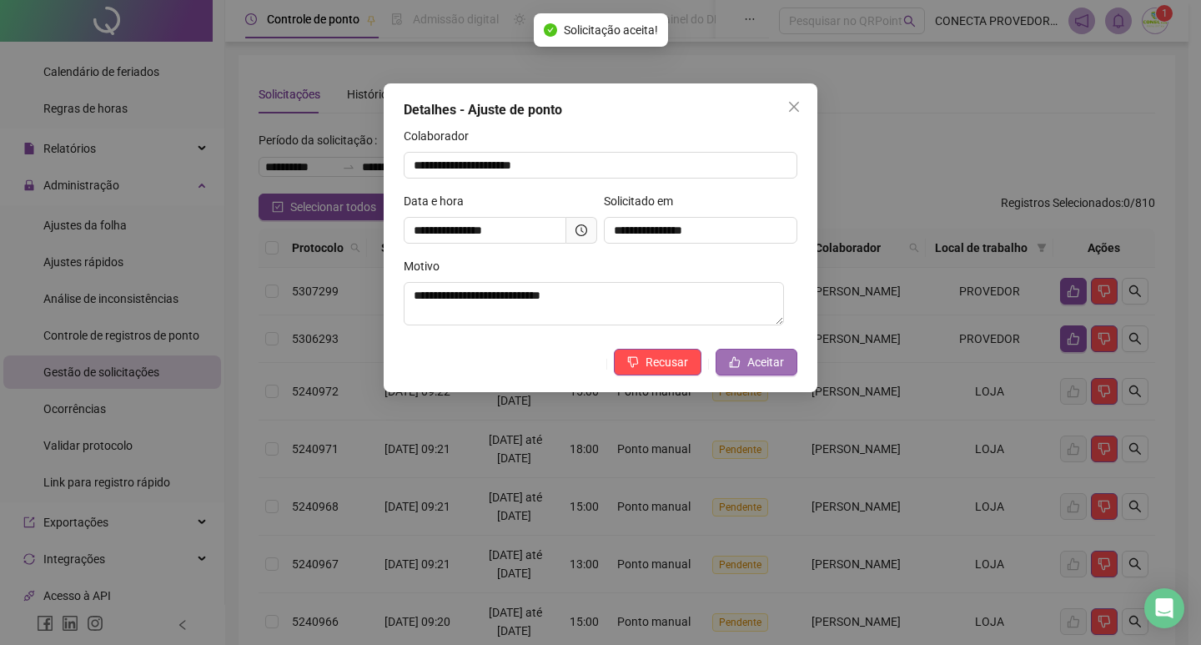
click at [750, 360] on span "Aceitar" at bounding box center [765, 362] width 37 height 18
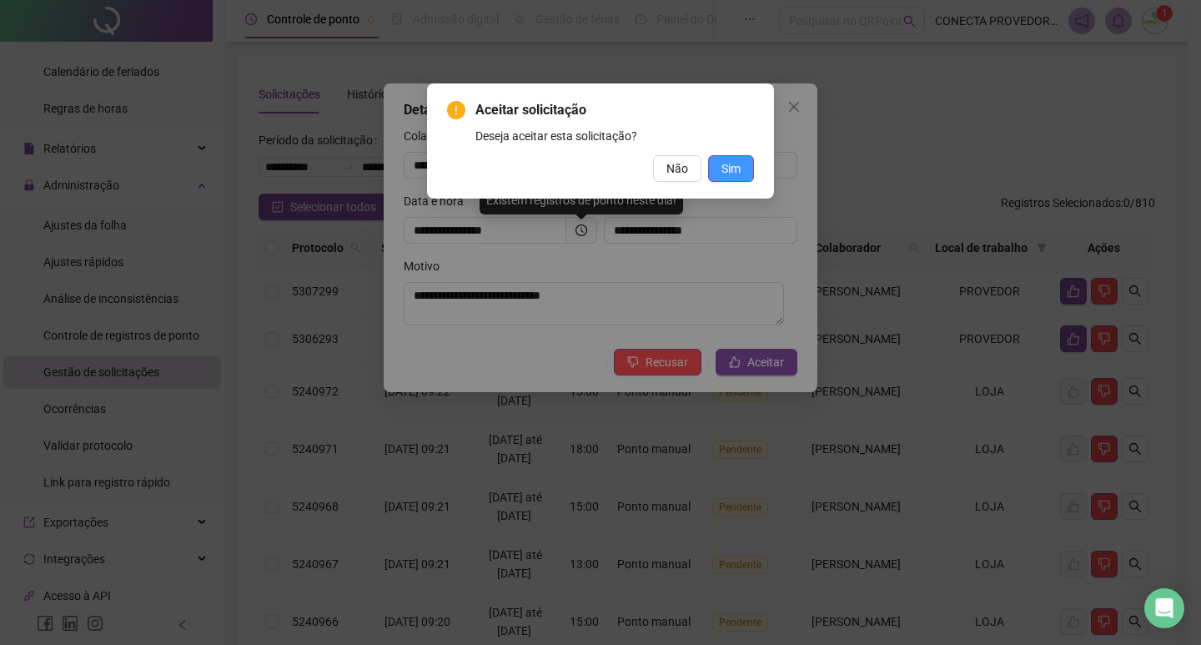
click at [747, 172] on button "Sim" at bounding box center [731, 168] width 46 height 27
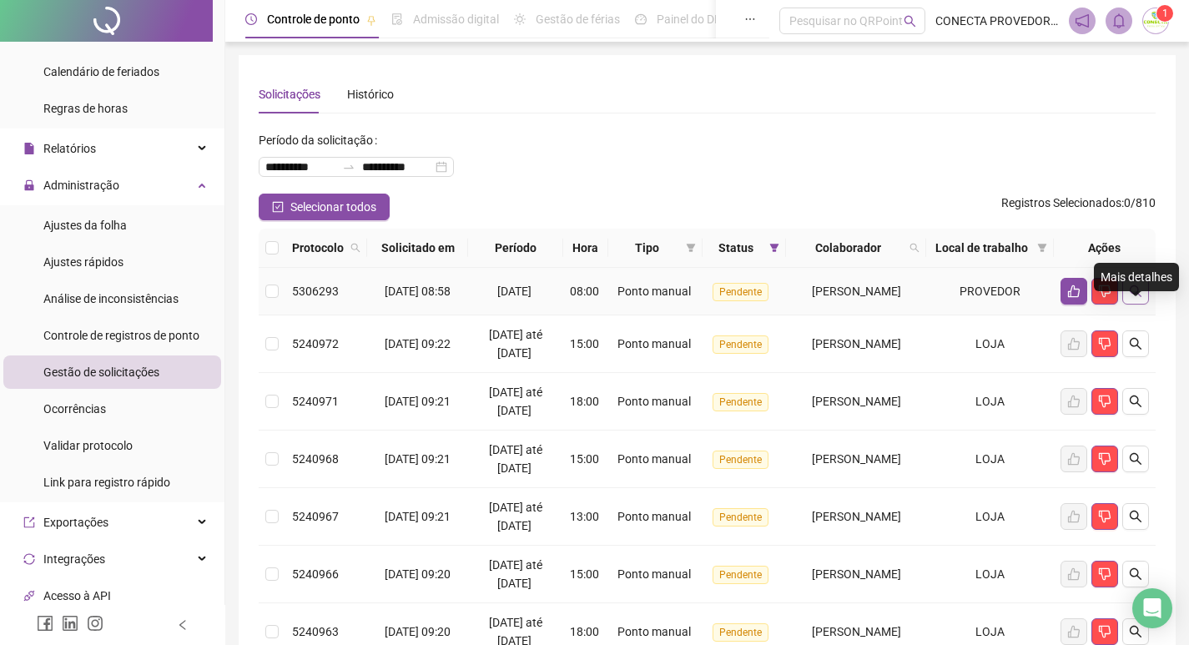
click at [1129, 298] on icon "search" at bounding box center [1135, 290] width 13 height 13
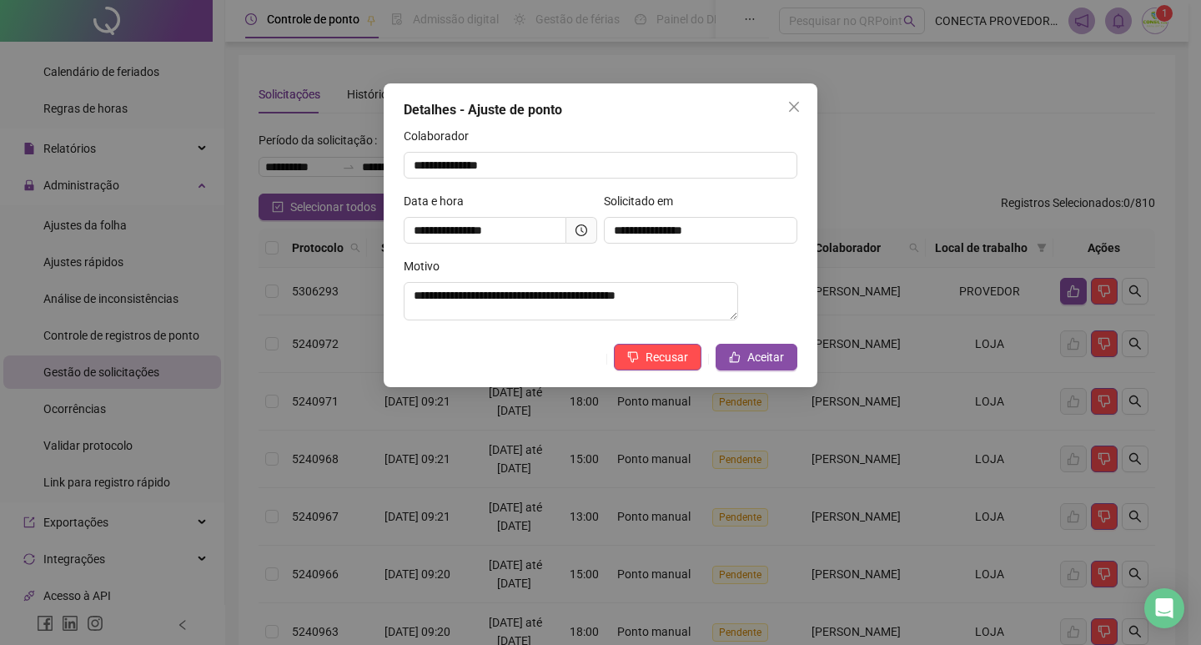
click at [762, 348] on div "**********" at bounding box center [601, 235] width 434 height 304
click at [762, 366] on span "Aceitar" at bounding box center [765, 357] width 37 height 18
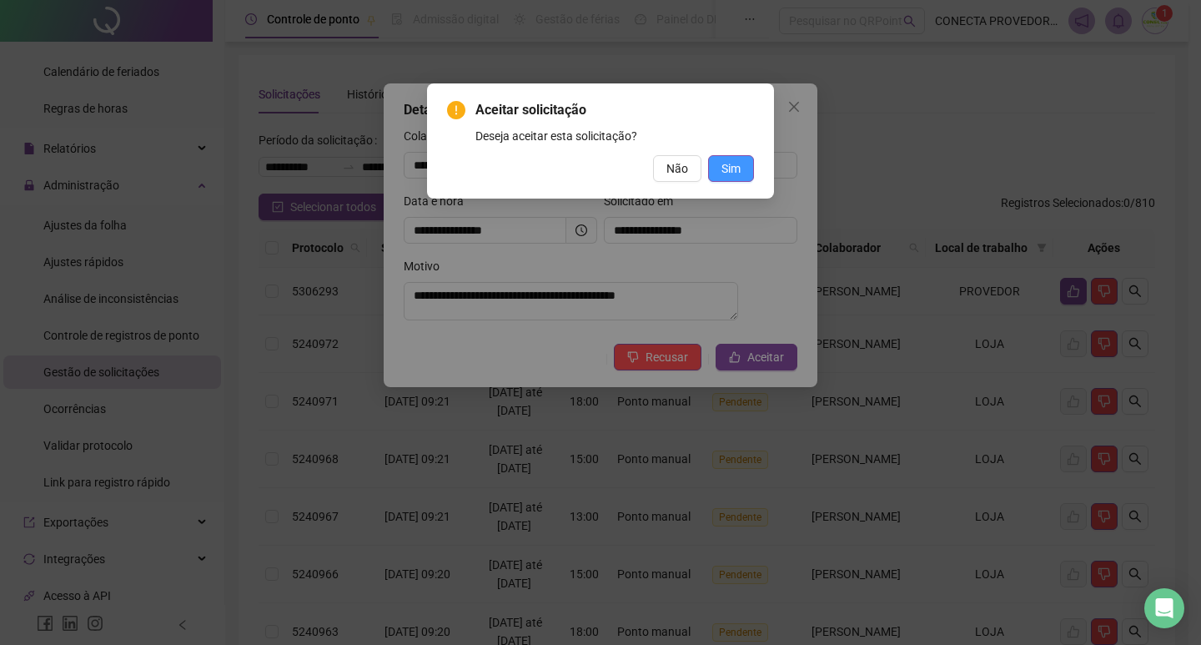
click at [728, 168] on span "Sim" at bounding box center [731, 168] width 19 height 18
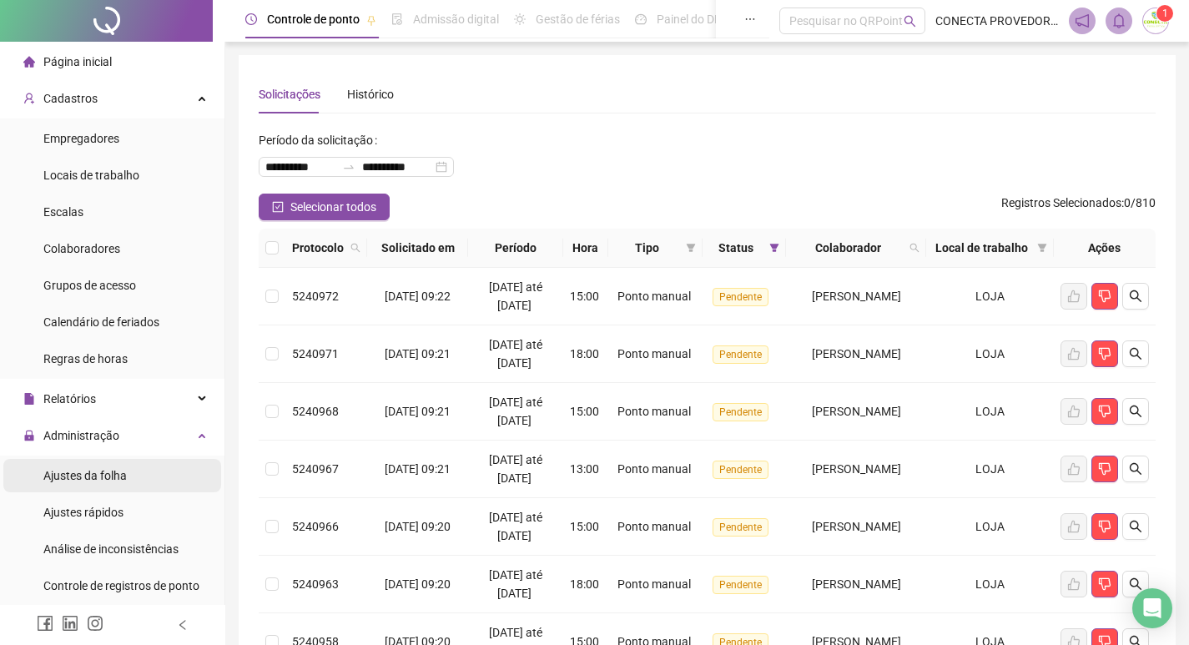
click at [100, 469] on span "Ajustes da folha" at bounding box center [84, 475] width 83 height 13
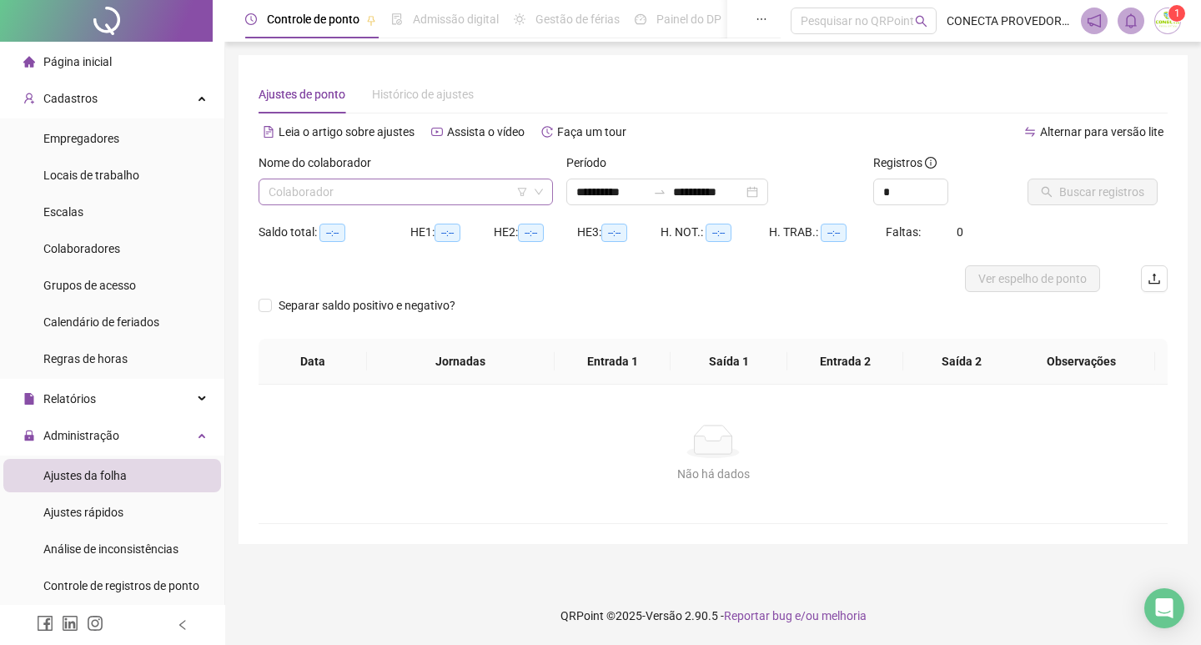
click at [390, 189] on input "search" at bounding box center [398, 191] width 259 height 25
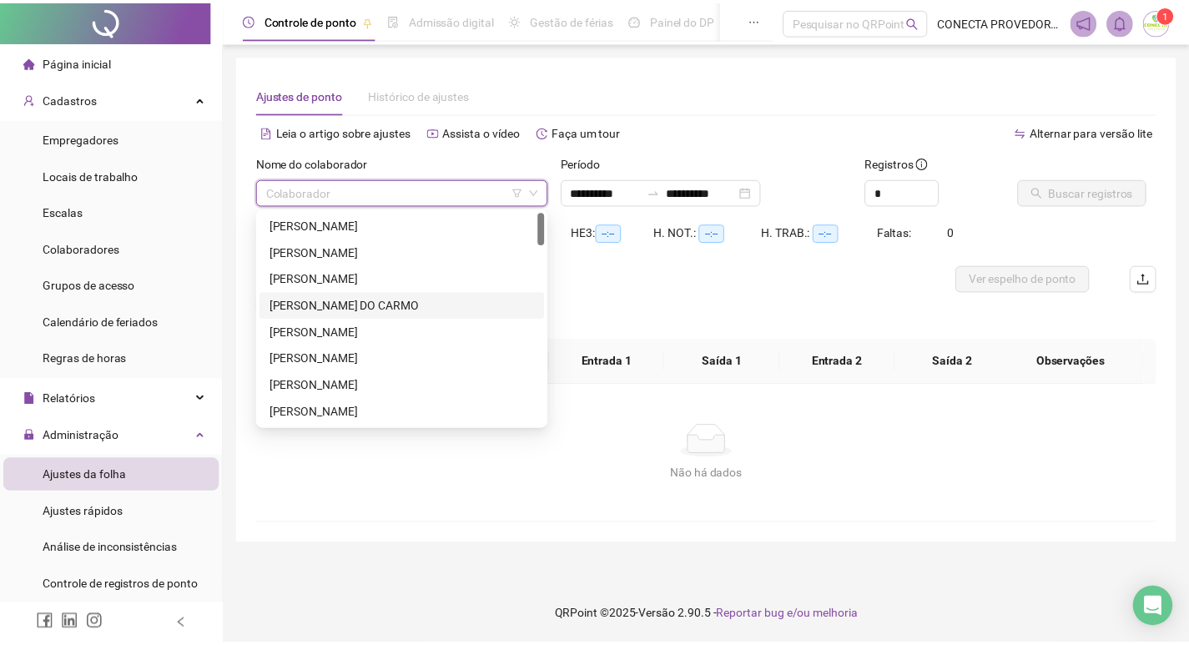
scroll to position [167, 0]
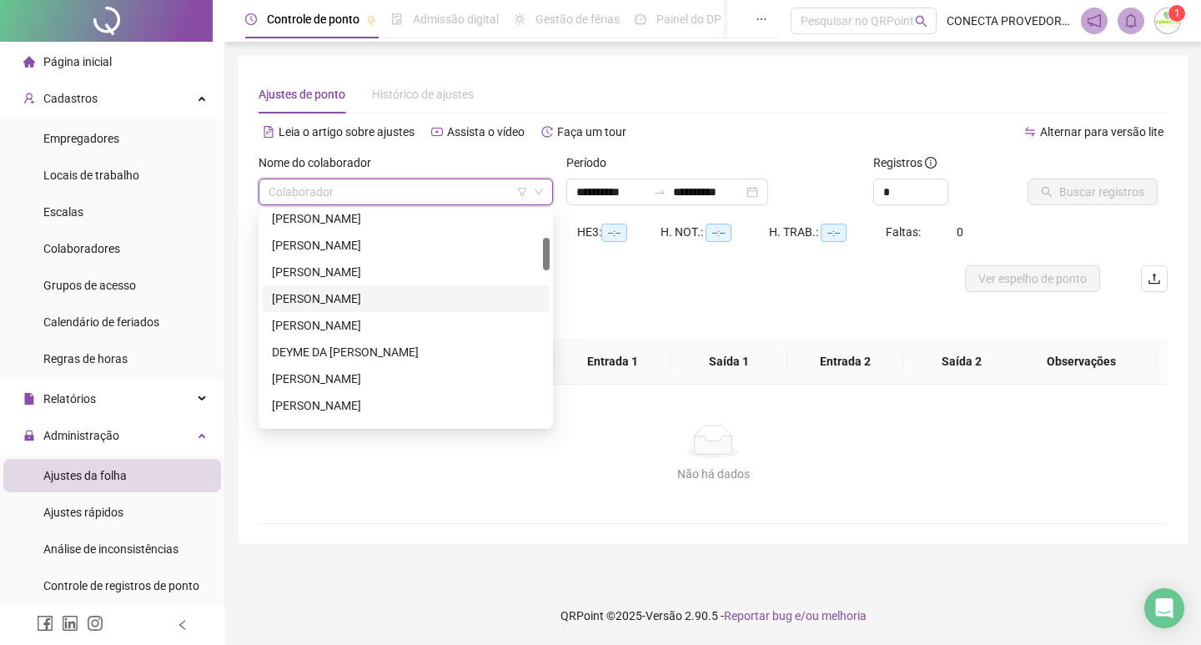
click at [340, 289] on div "[PERSON_NAME]" at bounding box center [406, 298] width 268 height 18
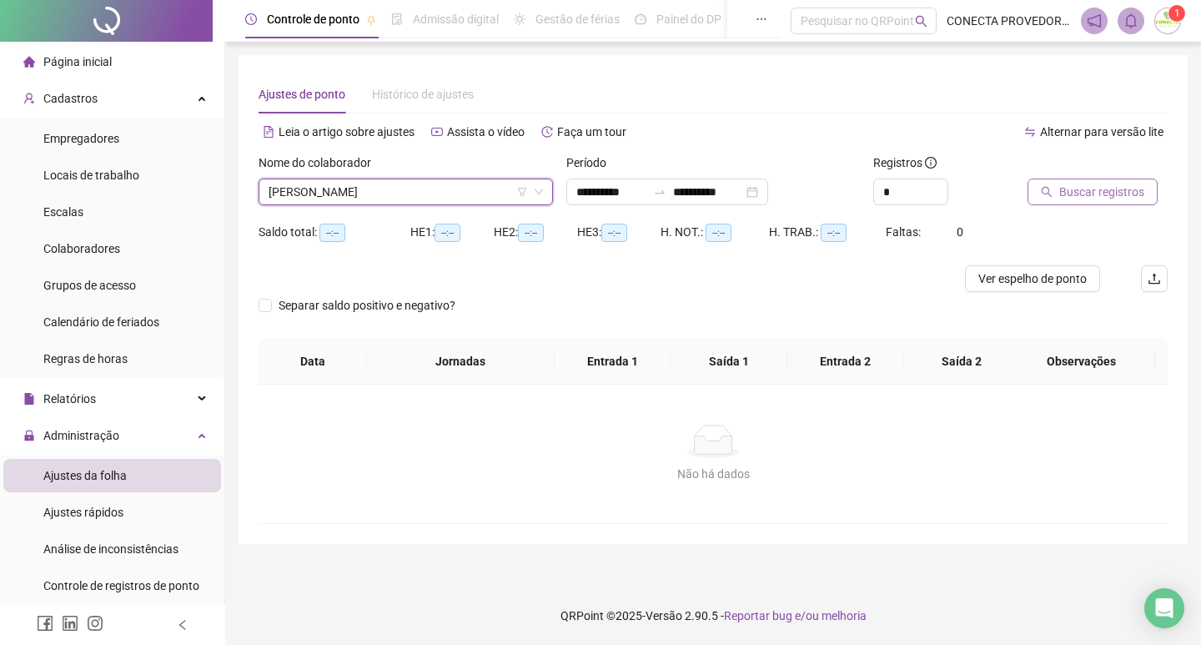
click at [1065, 182] on button "Buscar registros" at bounding box center [1093, 192] width 130 height 27
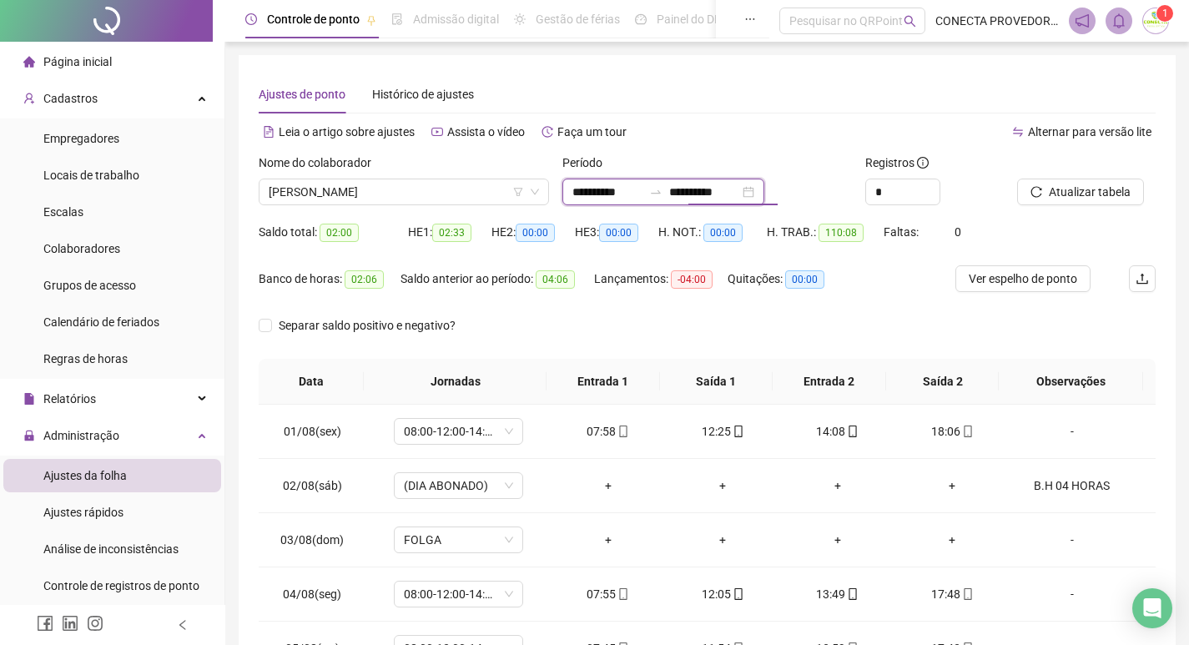
click at [735, 194] on input "**********" at bounding box center [704, 192] width 70 height 18
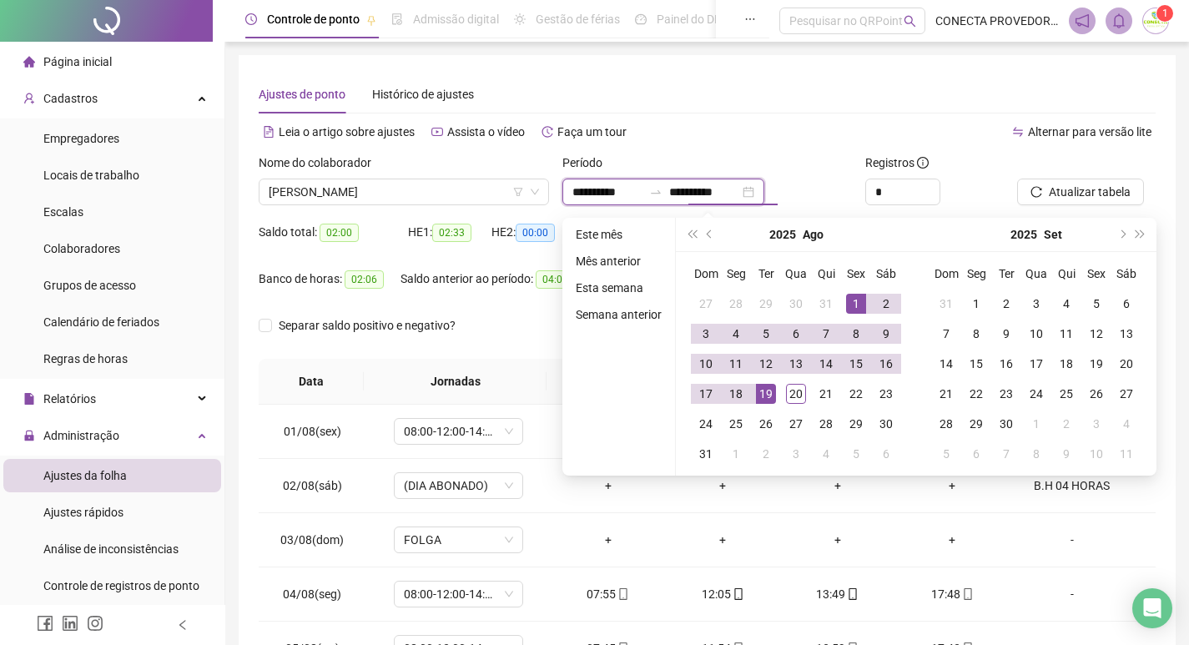
type input "**********"
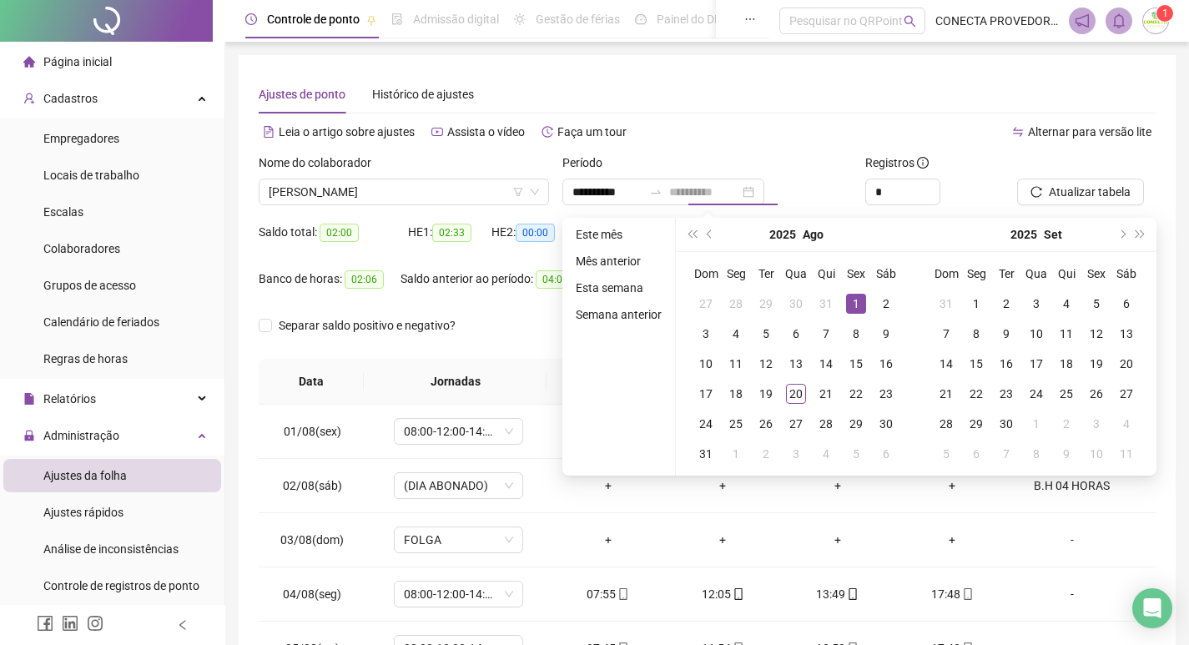
click at [854, 308] on div "1" at bounding box center [856, 304] width 20 height 20
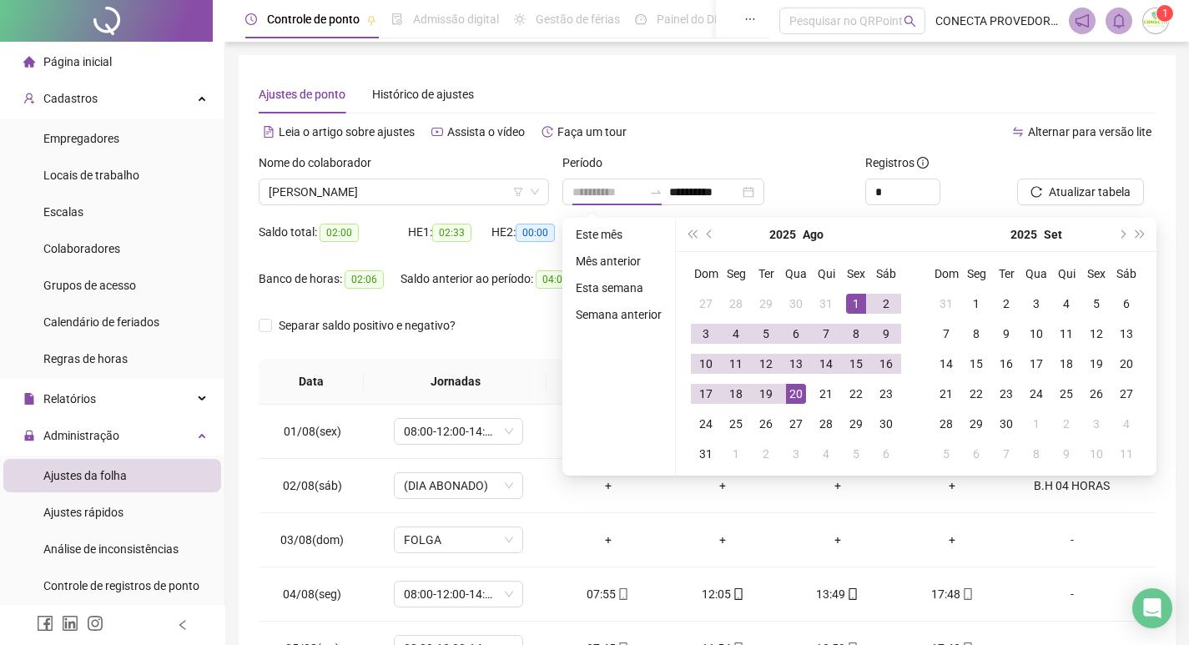
click at [797, 395] on div "20" at bounding box center [796, 394] width 20 height 20
type input "**********"
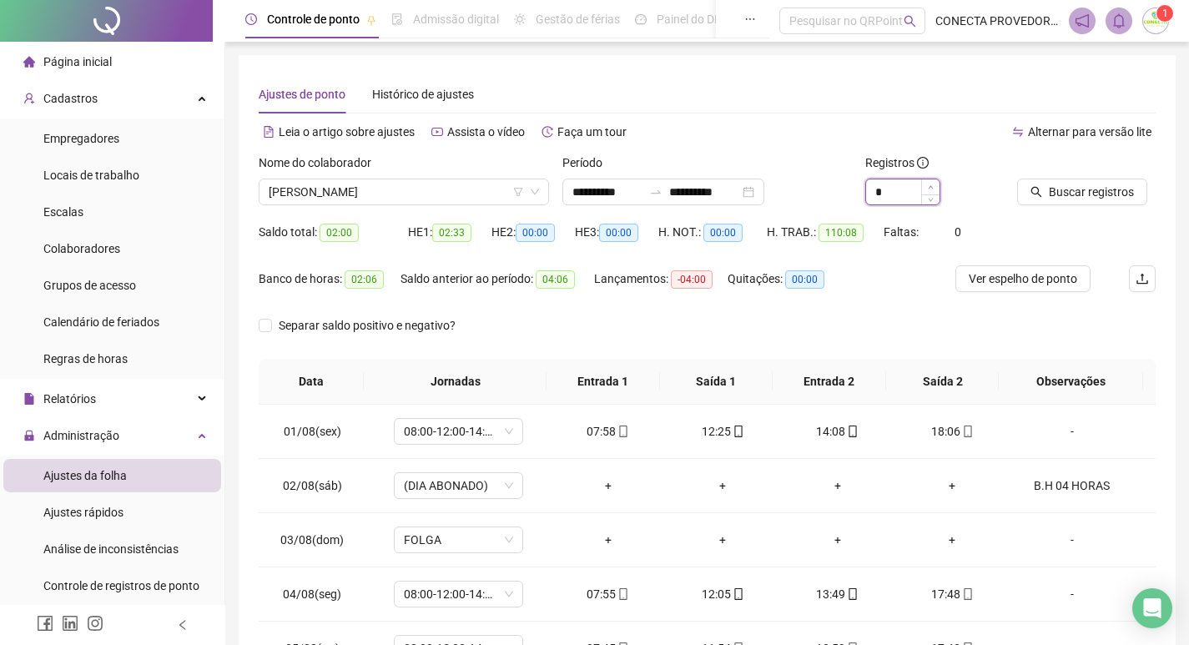
click at [931, 184] on icon "up" at bounding box center [931, 187] width 6 height 6
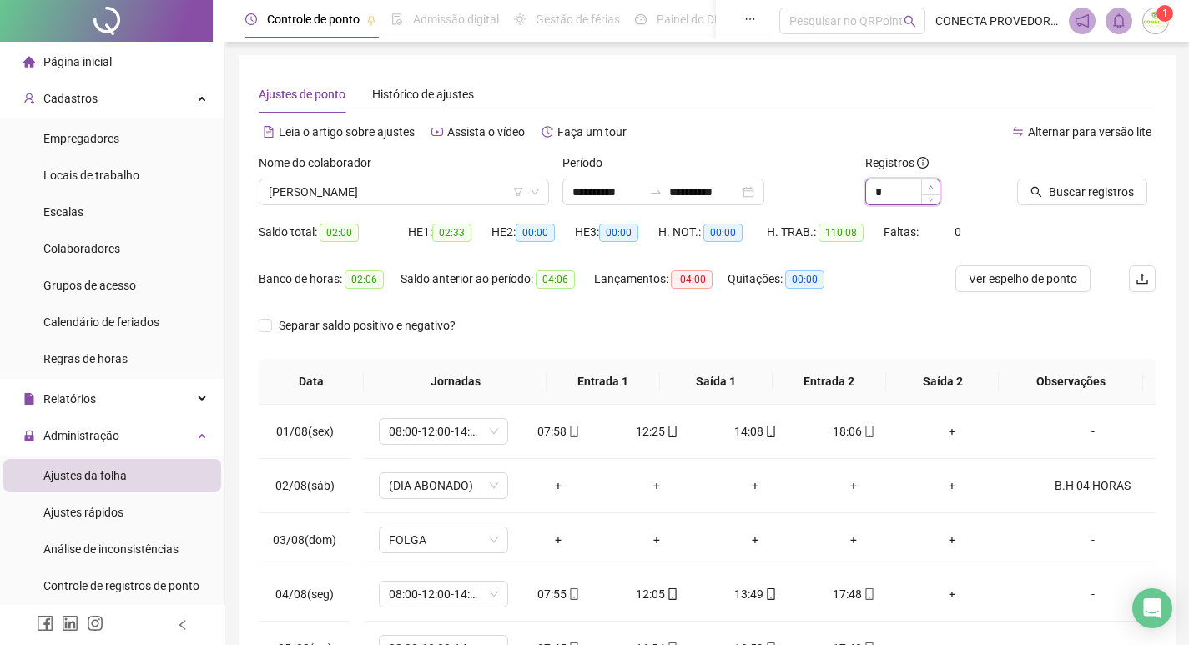
type input "*"
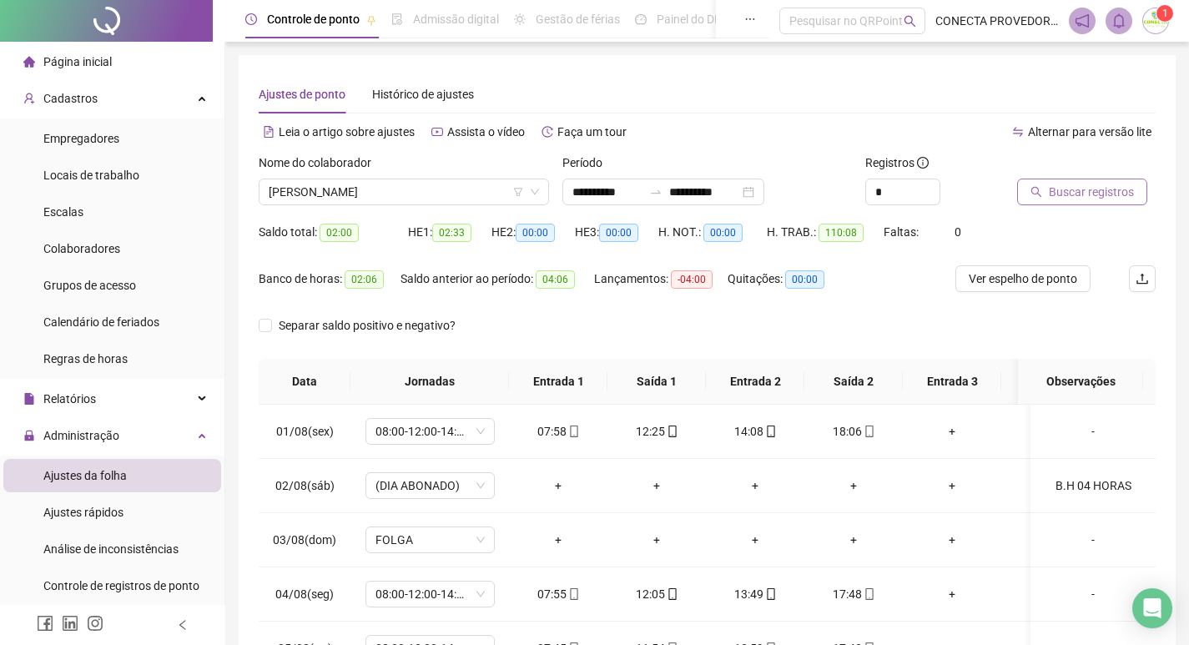
click at [1077, 194] on span "Buscar registros" at bounding box center [1091, 192] width 85 height 18
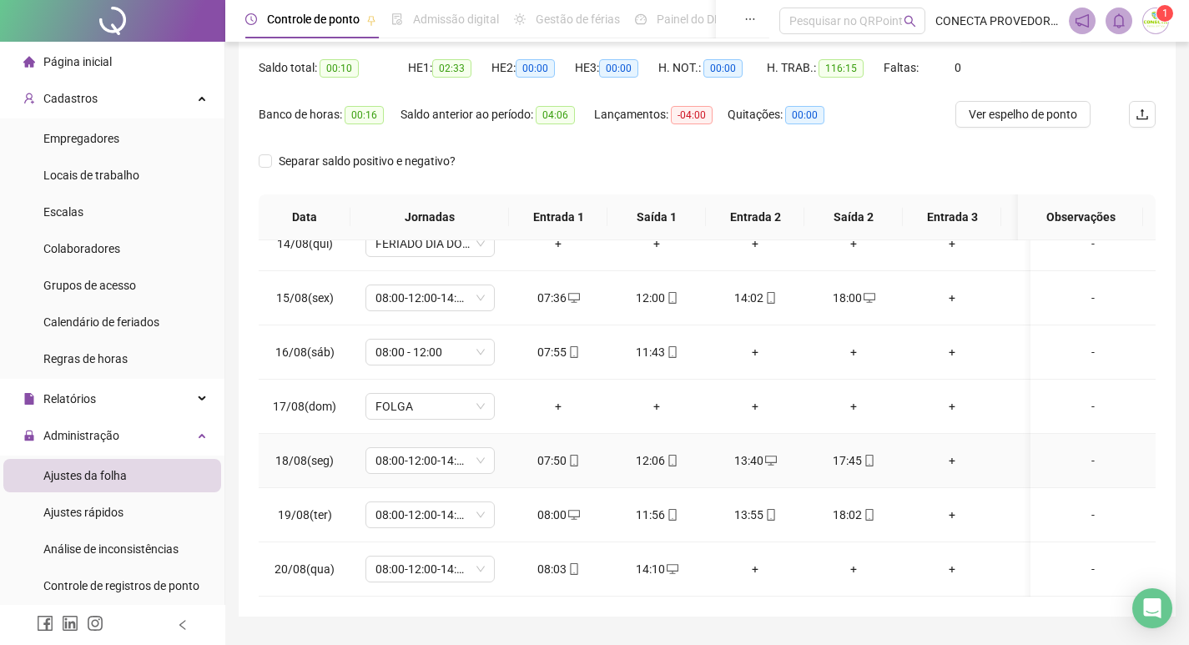
scroll to position [208, 0]
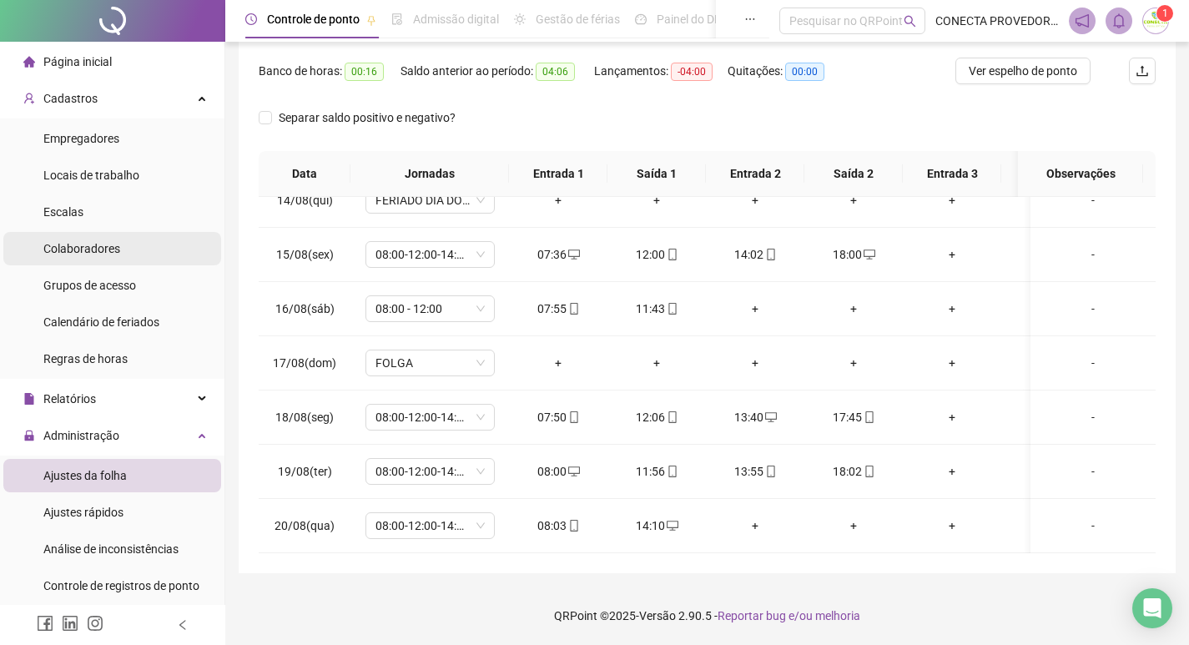
click at [101, 250] on span "Colaboradores" at bounding box center [81, 248] width 77 height 13
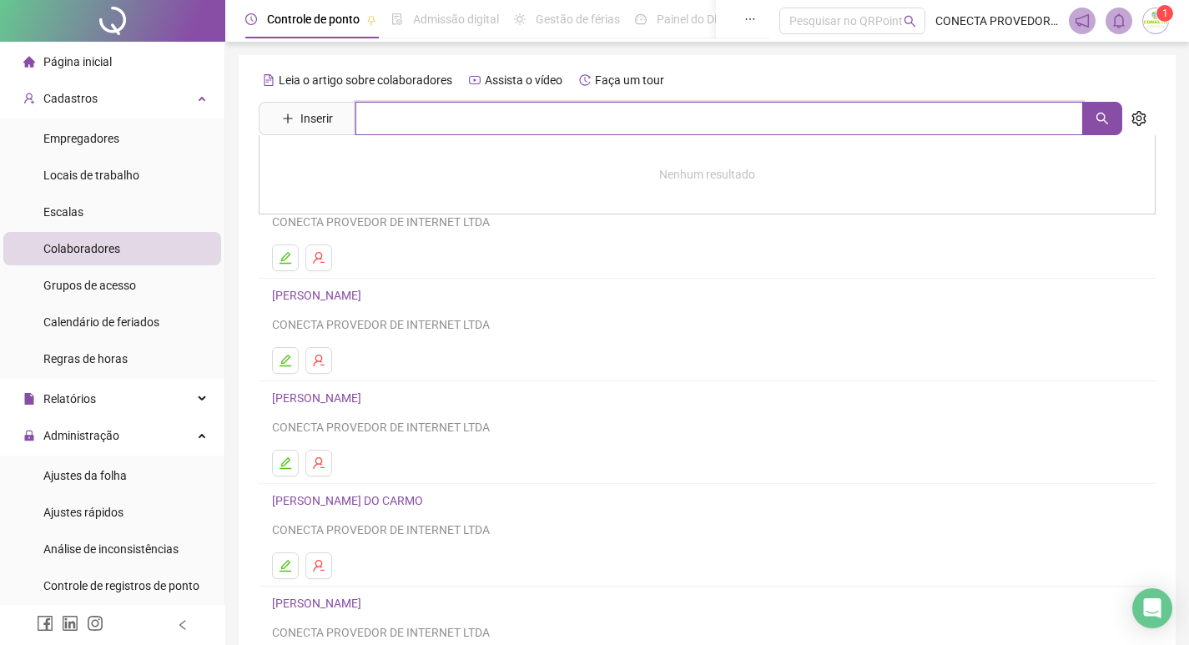
click at [417, 106] on input "text" at bounding box center [718, 118] width 727 height 33
type input "***"
click at [379, 161] on link "[PERSON_NAME]" at bounding box center [333, 167] width 89 height 13
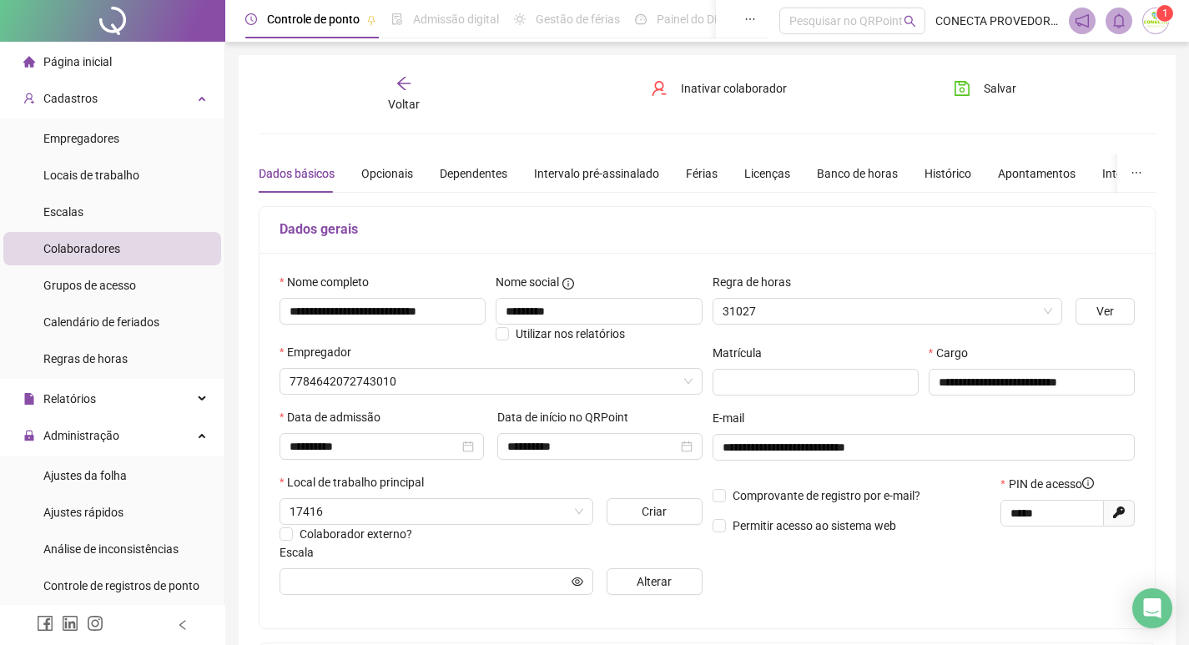
type input "**********"
click at [841, 165] on div "Banco de horas" at bounding box center [857, 173] width 81 height 18
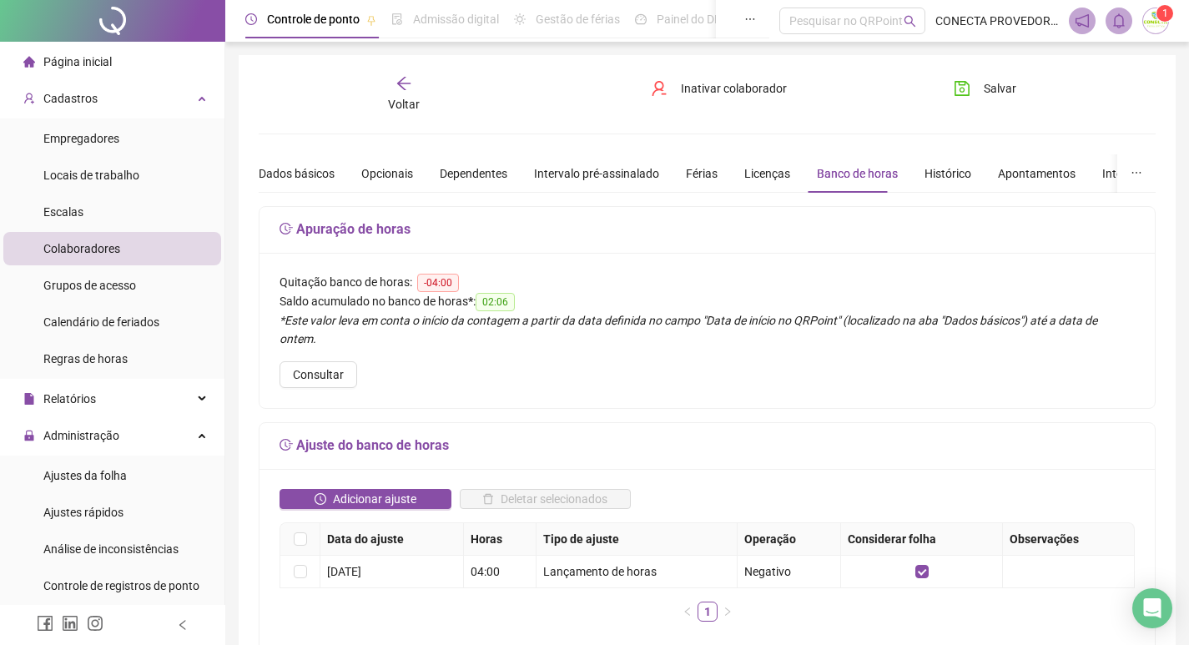
click at [416, 106] on span "Voltar" at bounding box center [404, 104] width 32 height 13
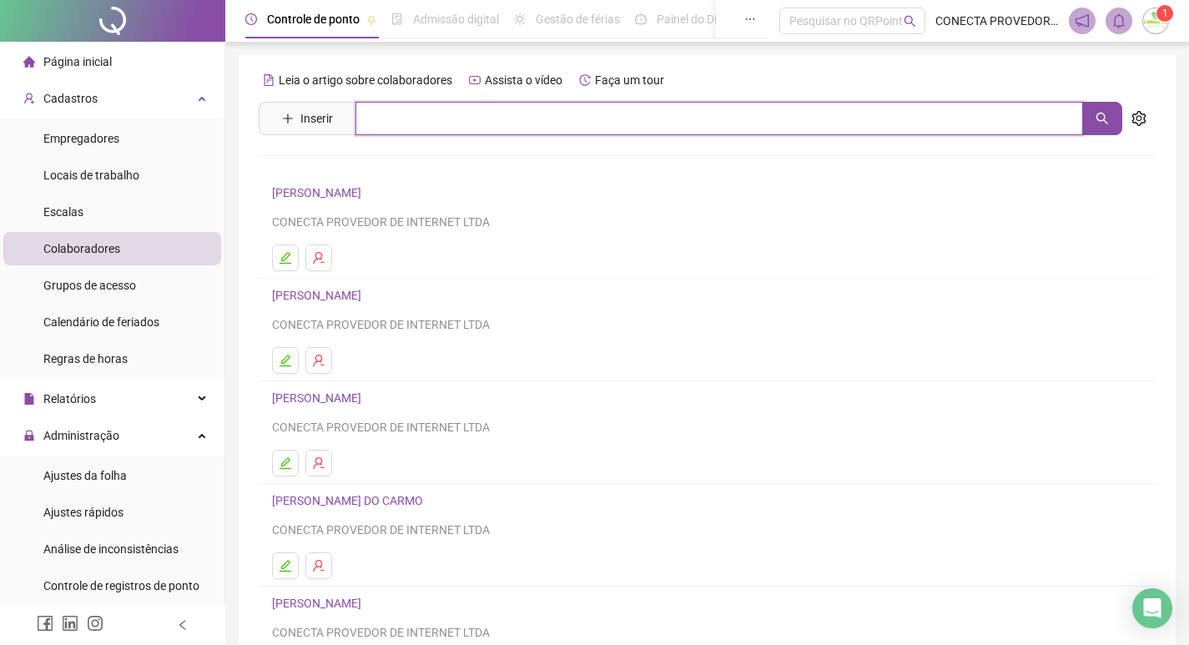
click at [390, 120] on input "text" at bounding box center [718, 118] width 727 height 33
click at [471, 118] on input "text" at bounding box center [718, 118] width 727 height 33
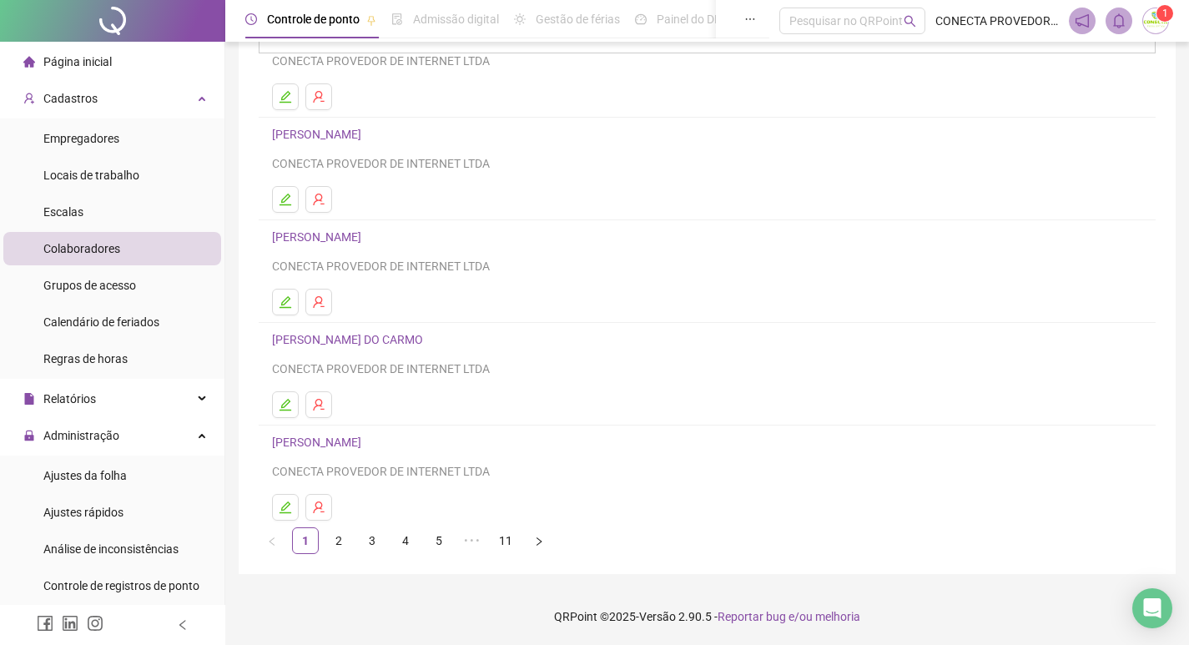
scroll to position [162, 0]
click at [338, 539] on link "2" at bounding box center [338, 539] width 25 height 25
click at [366, 440] on link "[PERSON_NAME]" at bounding box center [319, 441] width 94 height 13
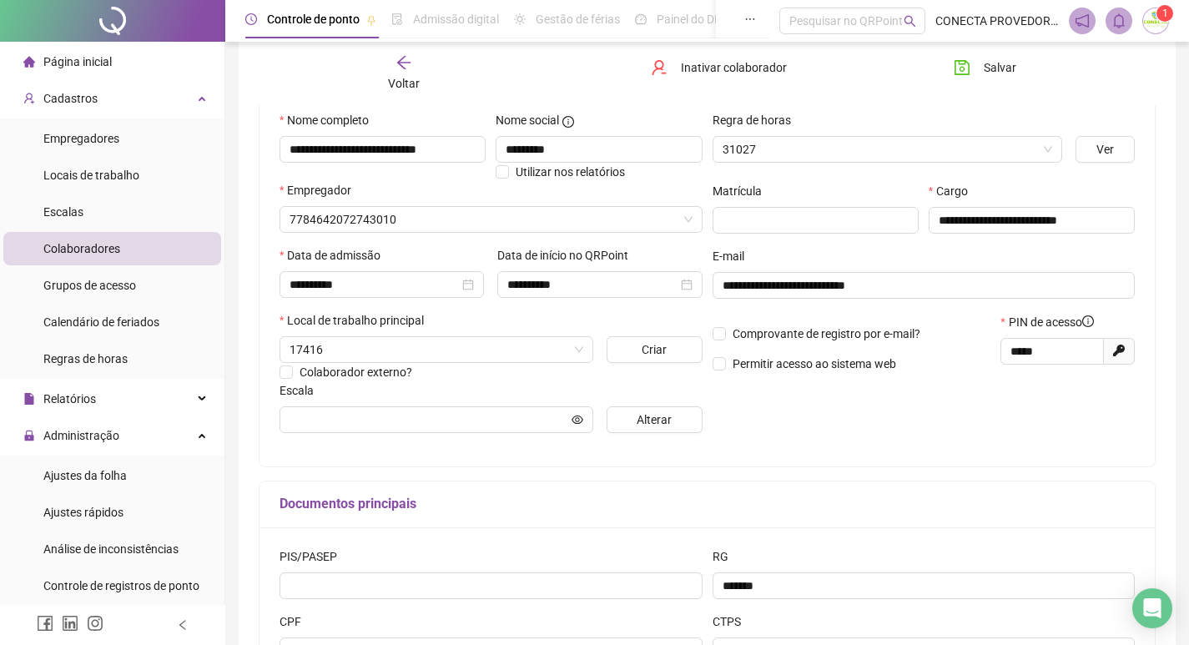
scroll to position [170, 0]
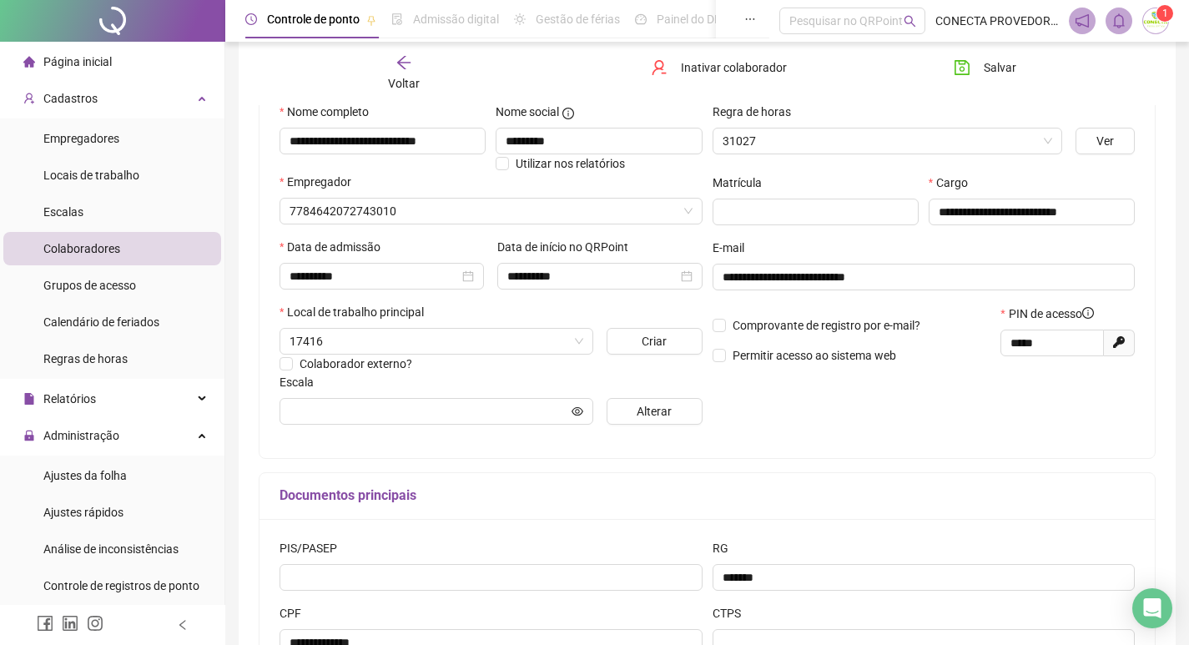
type input "**********"
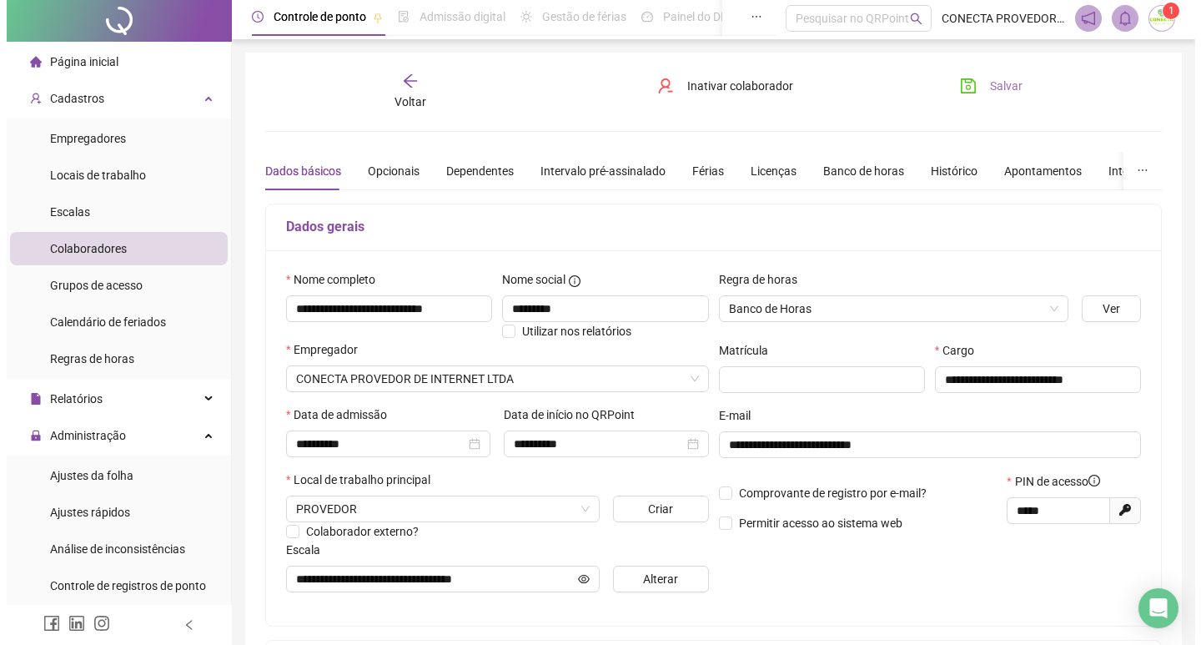
scroll to position [0, 0]
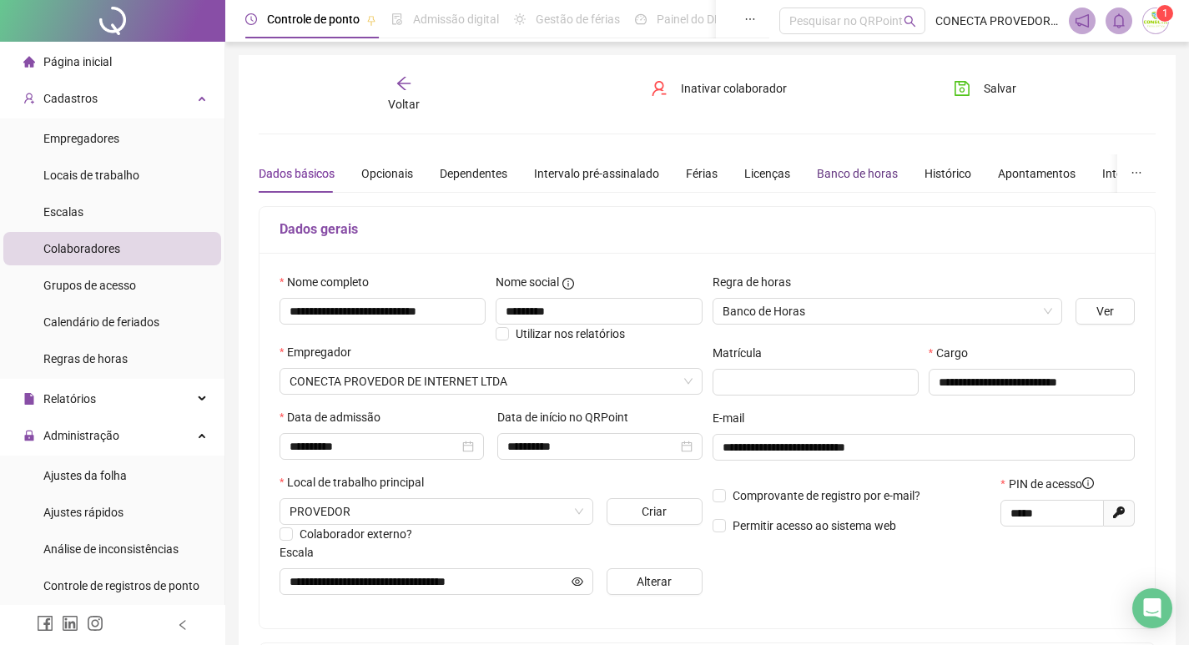
click at [846, 169] on div "Banco de horas" at bounding box center [857, 173] width 81 height 18
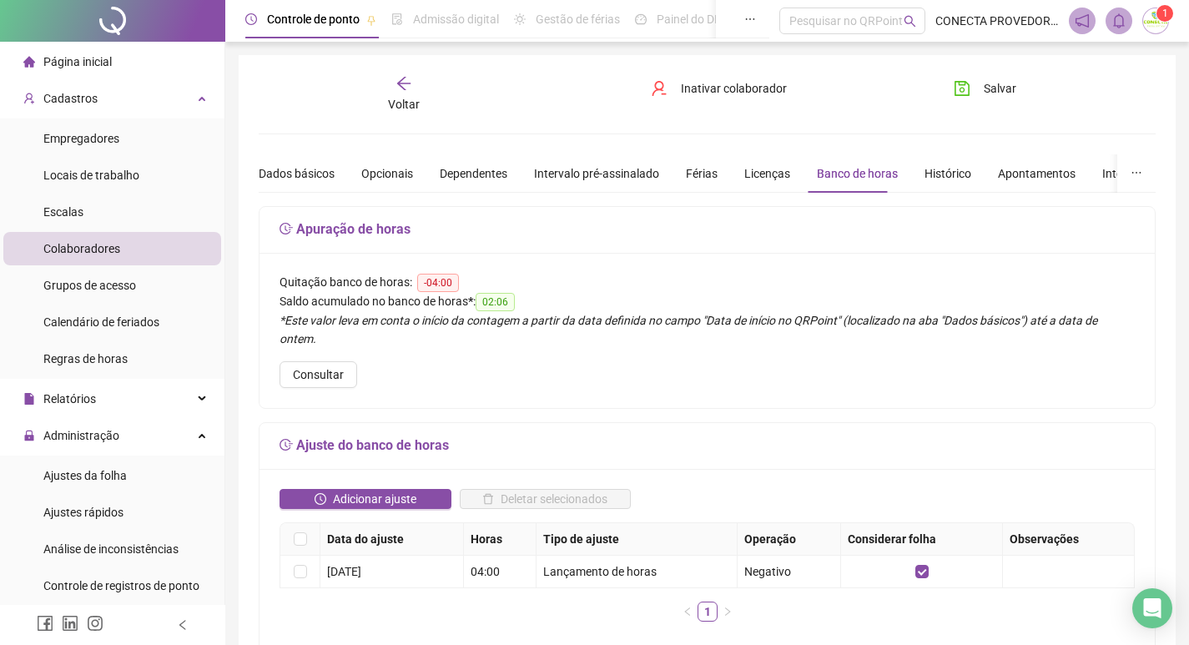
click at [420, 102] on div "Voltar" at bounding box center [403, 94] width 138 height 38
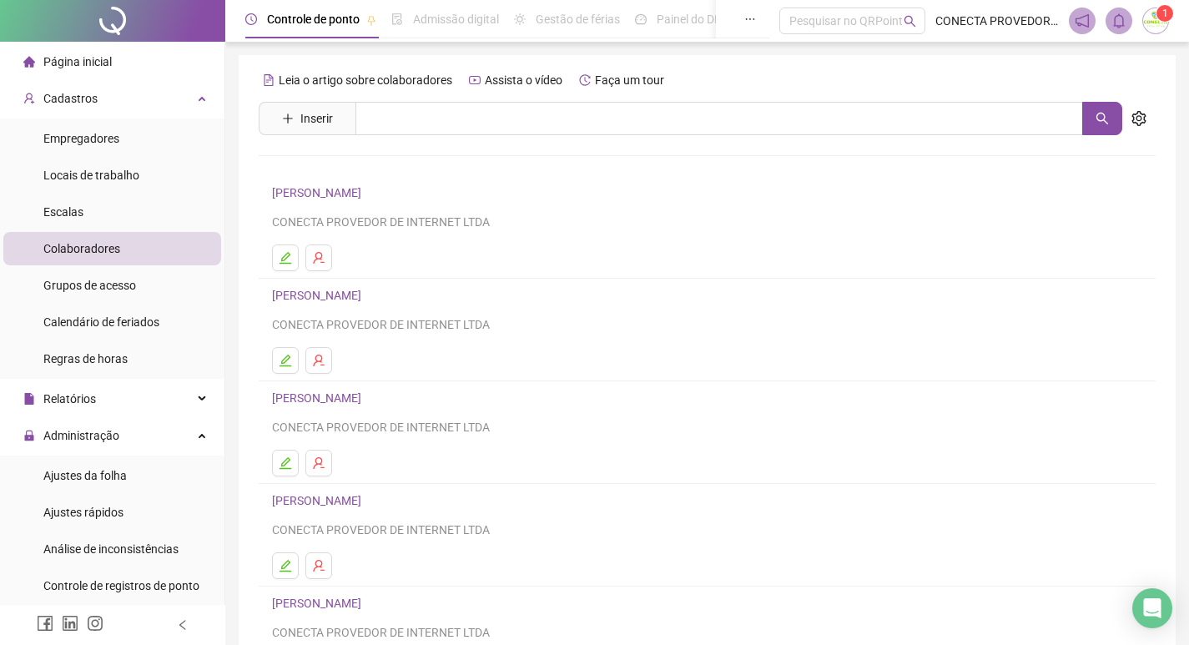
click at [87, 248] on span "Colaboradores" at bounding box center [81, 248] width 77 height 13
click at [114, 477] on span "Ajustes da folha" at bounding box center [84, 475] width 83 height 13
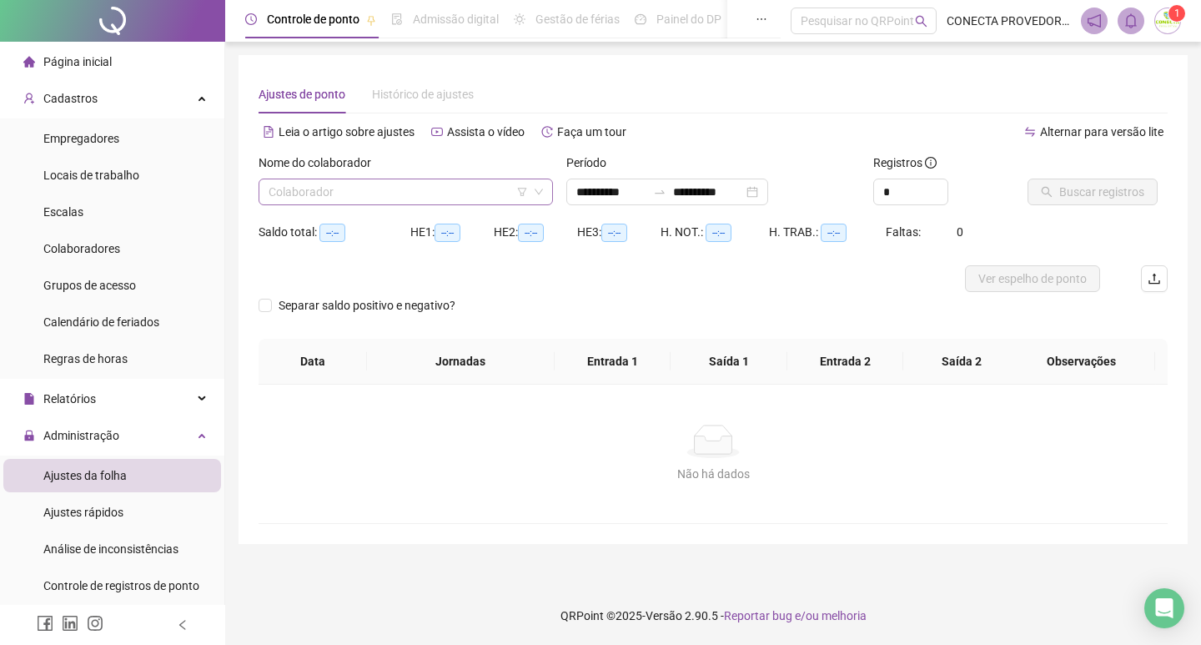
click at [419, 203] on input "search" at bounding box center [398, 191] width 259 height 25
click at [576, 478] on div "Não há dados" at bounding box center [713, 474] width 869 height 18
click at [375, 201] on input "search" at bounding box center [398, 191] width 259 height 25
click at [368, 185] on input "search" at bounding box center [398, 191] width 259 height 25
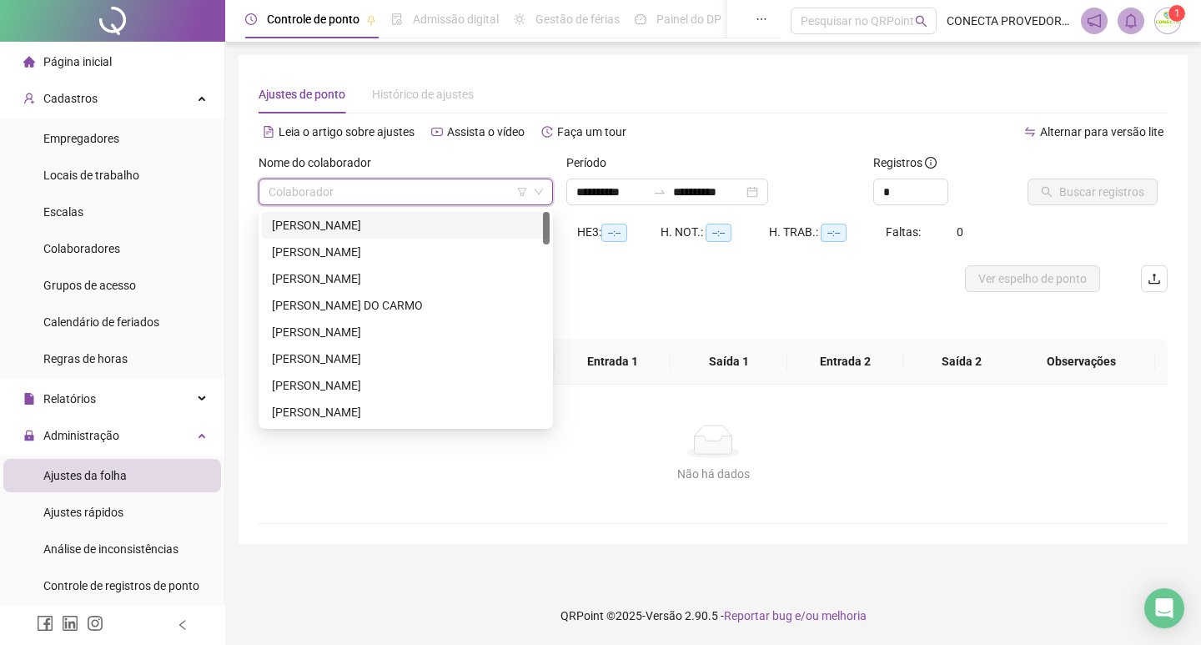
click at [368, 185] on input "search" at bounding box center [398, 191] width 259 height 25
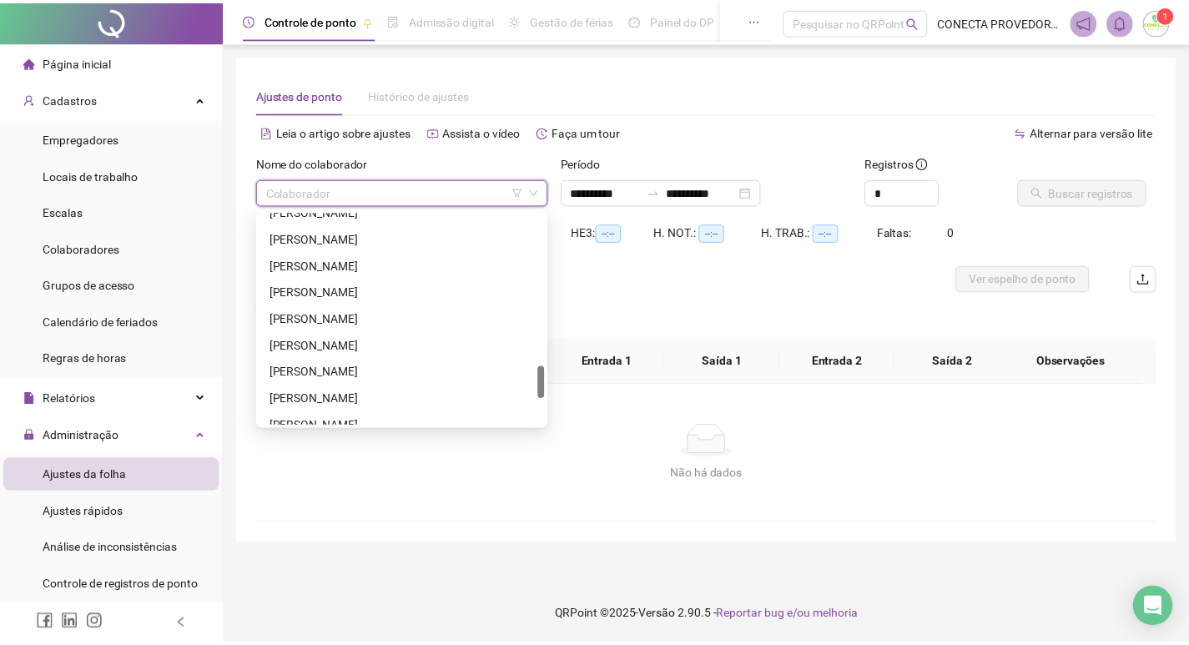
scroll to position [1175, 0]
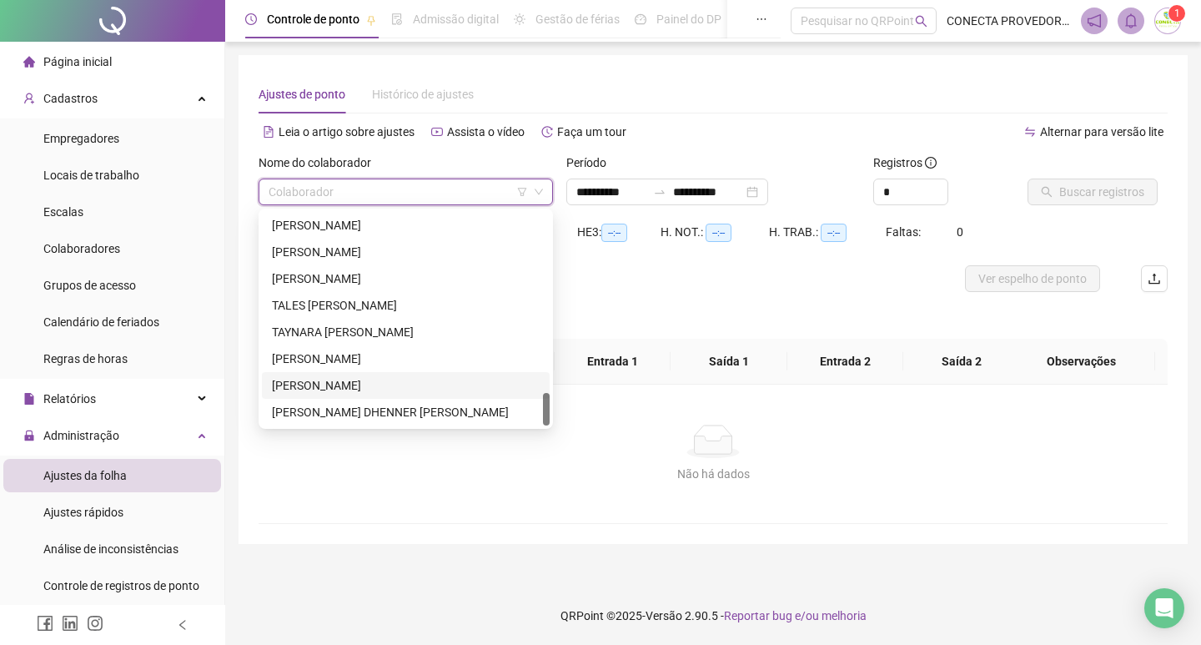
click at [365, 390] on div "[PERSON_NAME]" at bounding box center [406, 385] width 268 height 18
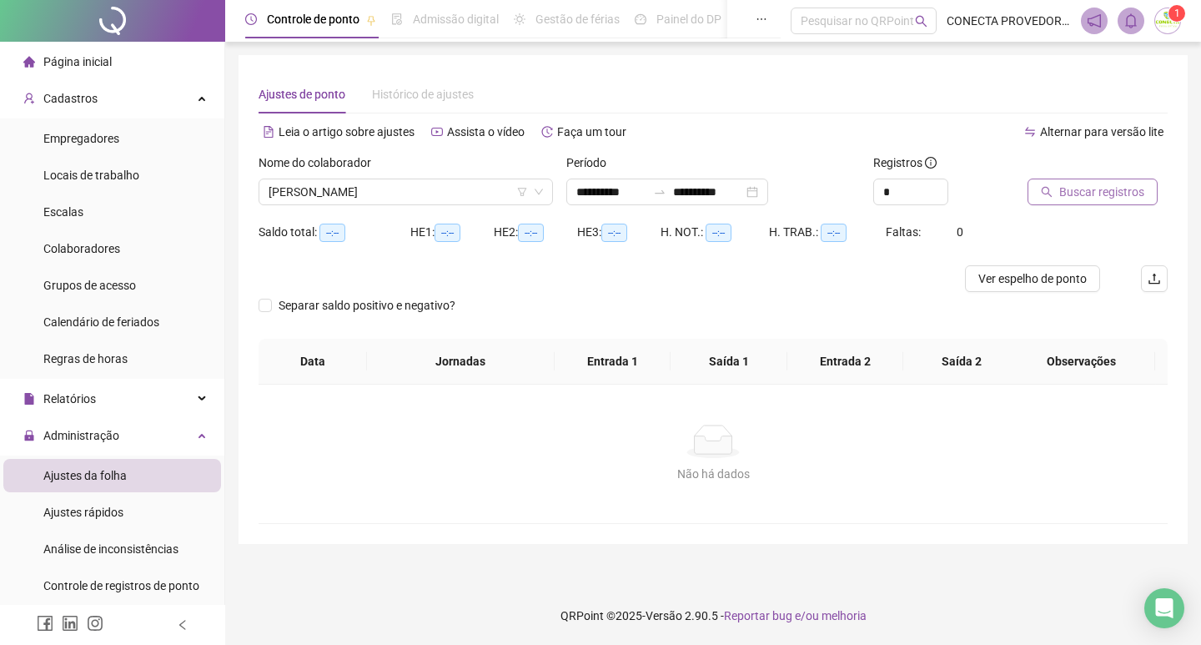
click at [1111, 188] on span "Buscar registros" at bounding box center [1101, 192] width 85 height 18
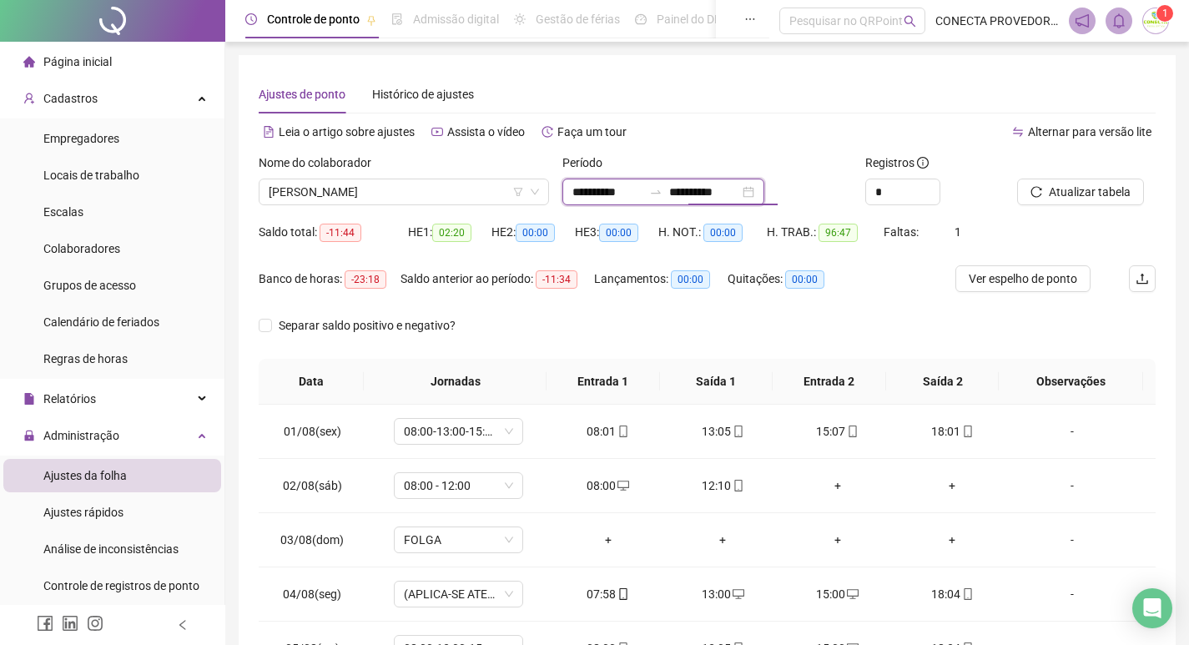
click at [725, 190] on input "**********" at bounding box center [704, 192] width 70 height 18
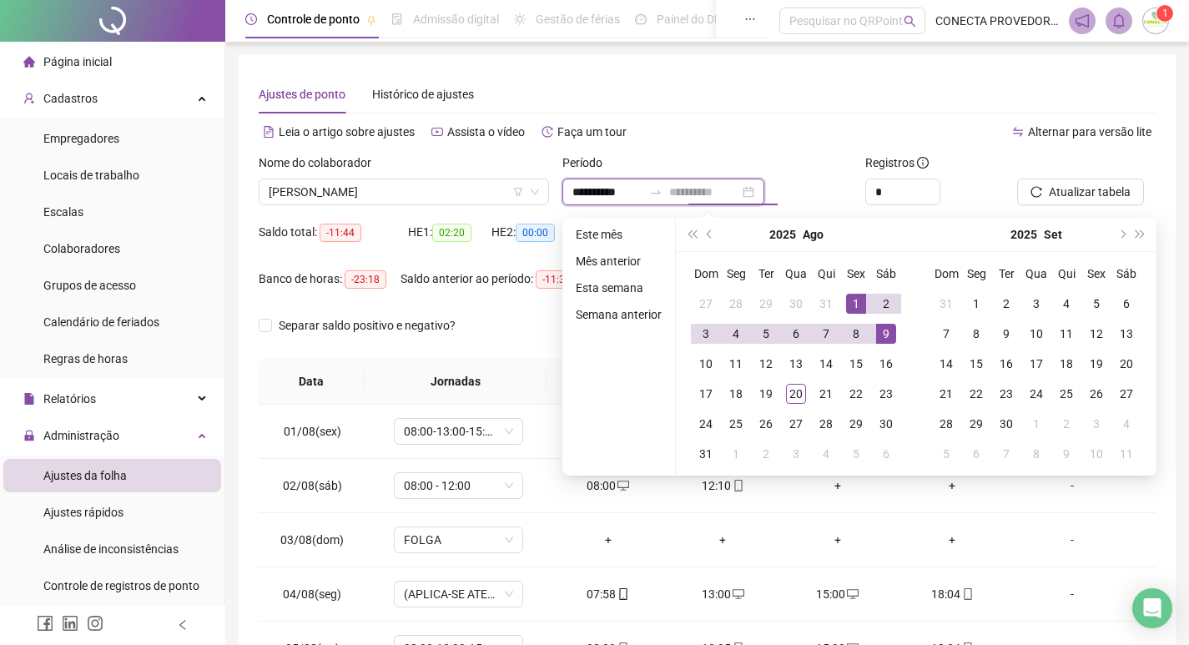
type input "**********"
click at [858, 308] on div "1" at bounding box center [856, 304] width 20 height 20
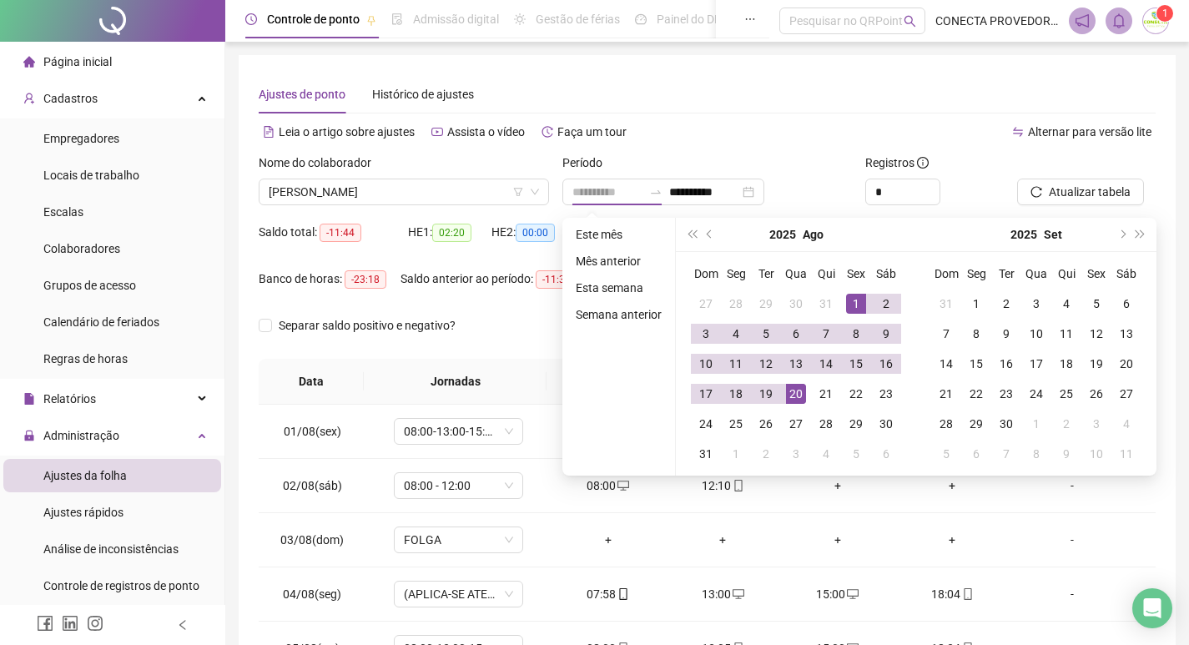
click at [792, 390] on div "20" at bounding box center [796, 394] width 20 height 20
type input "**********"
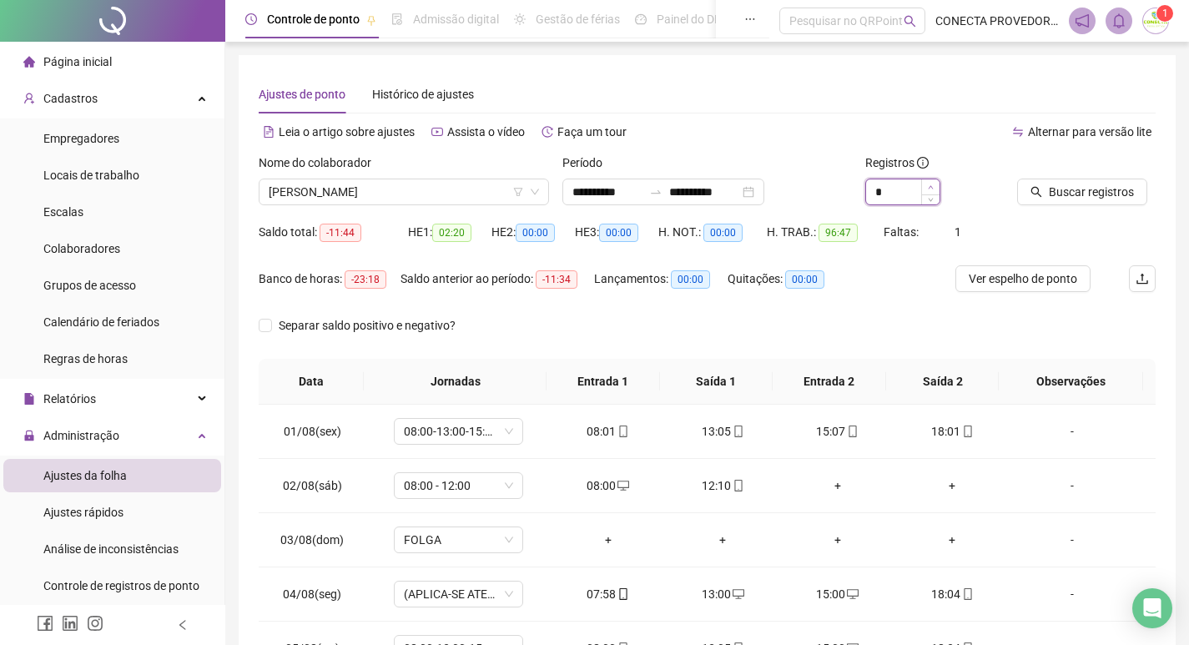
click at [931, 188] on icon "up" at bounding box center [931, 187] width 6 height 6
type input "*"
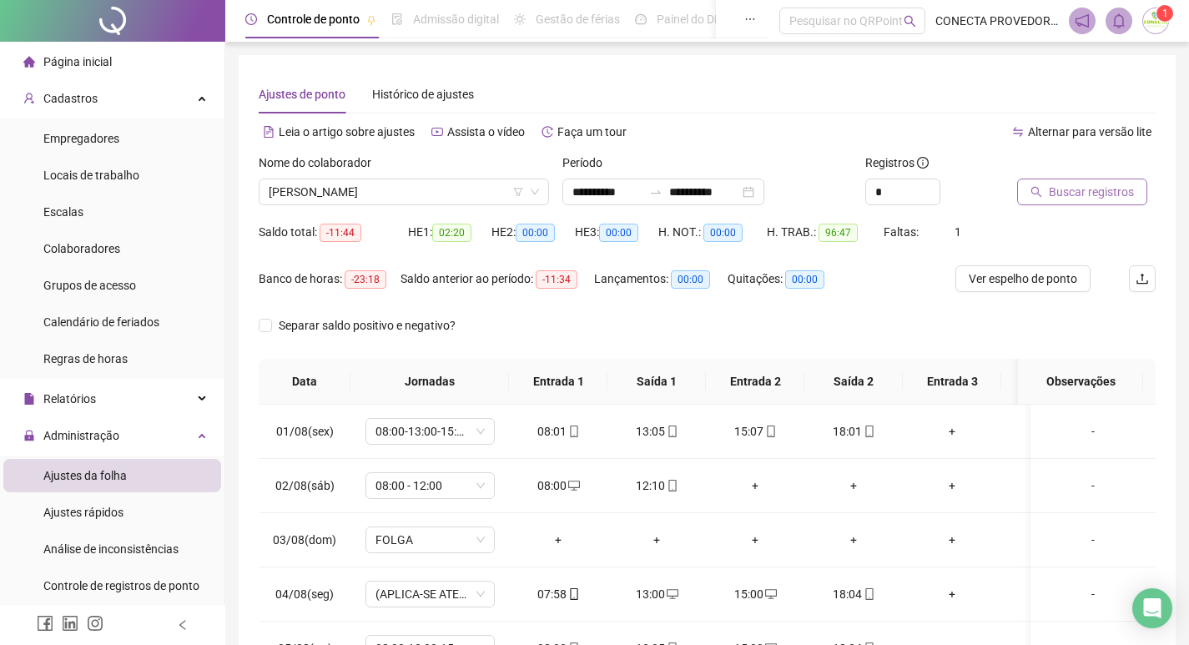
click at [1084, 196] on span "Buscar registros" at bounding box center [1091, 192] width 85 height 18
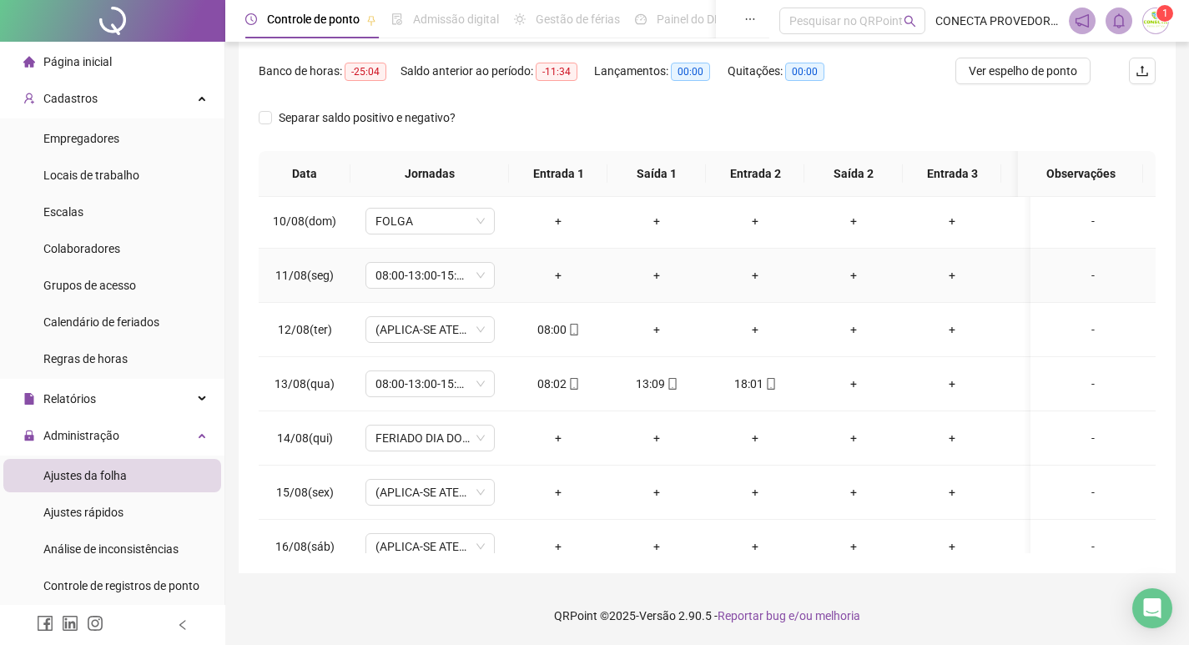
scroll to position [407, 0]
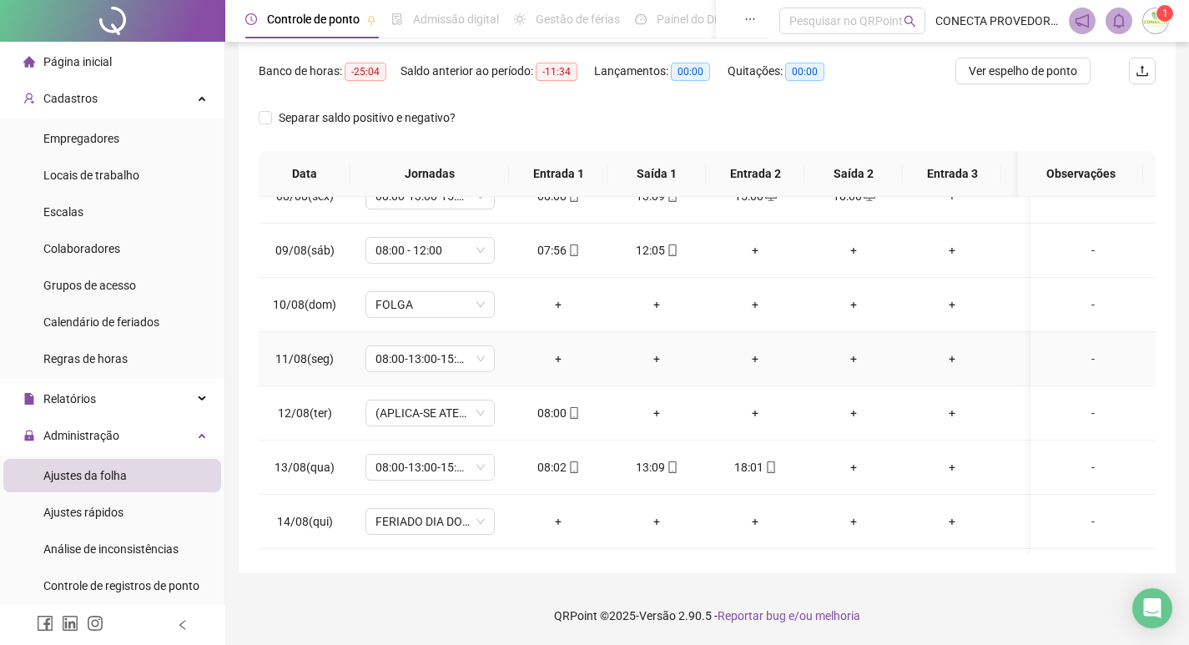
click at [1075, 357] on div "-" at bounding box center [1093, 359] width 98 height 18
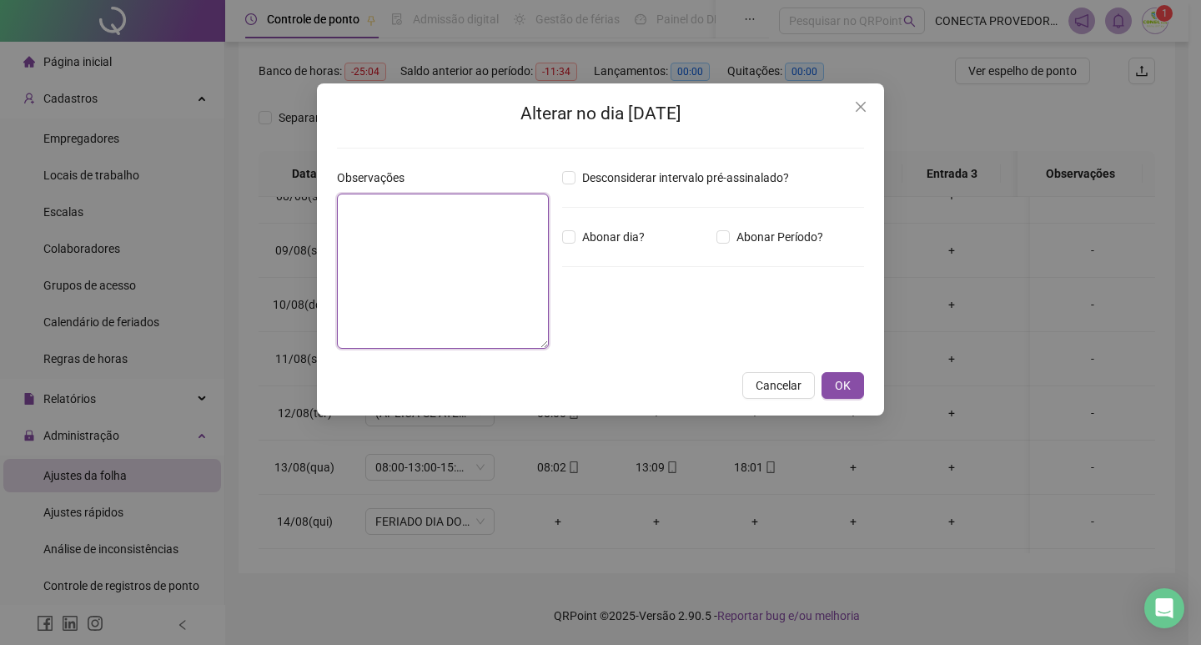
click at [415, 228] on textarea at bounding box center [443, 271] width 212 height 155
type textarea "*****"
click at [847, 385] on span "OK" at bounding box center [843, 385] width 16 height 18
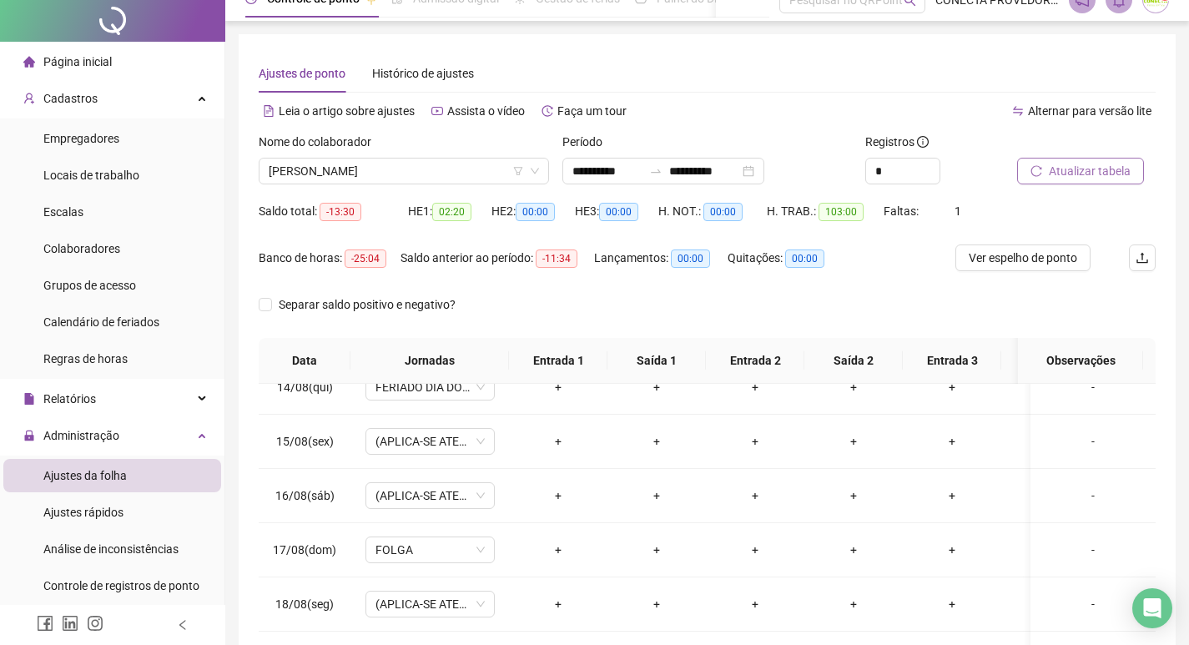
scroll to position [0, 0]
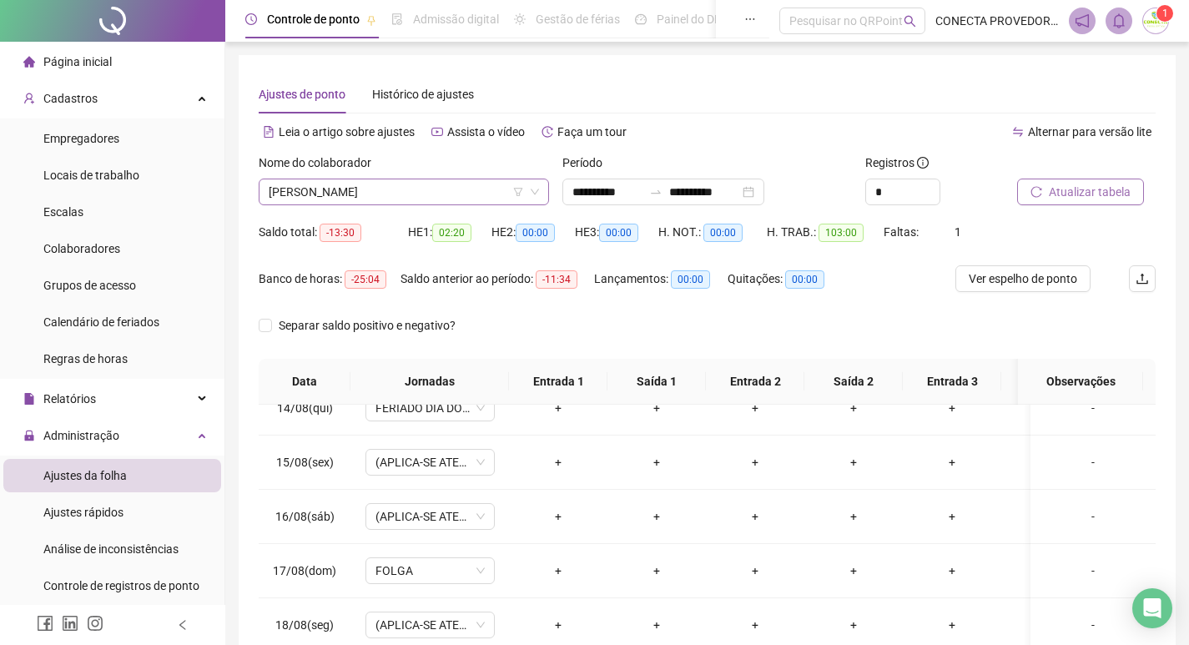
click at [474, 190] on span "[PERSON_NAME]" at bounding box center [404, 191] width 270 height 25
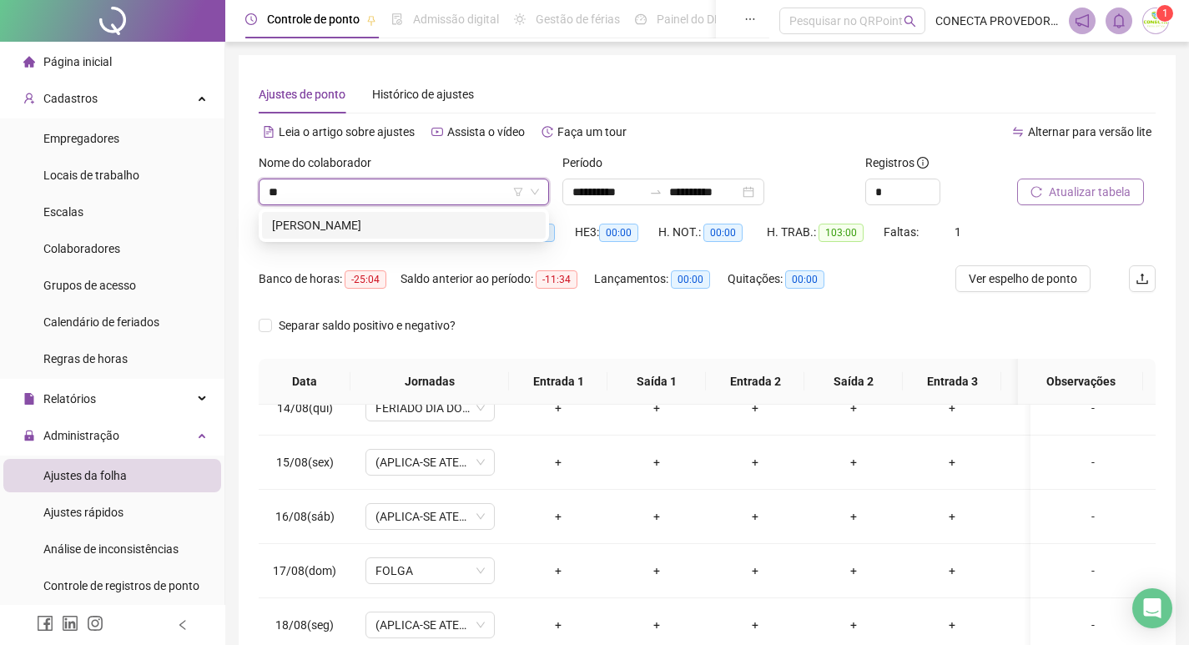
type input "*"
type input "********"
click at [449, 227] on div "[PERSON_NAME] DO CARMO" at bounding box center [404, 225] width 264 height 18
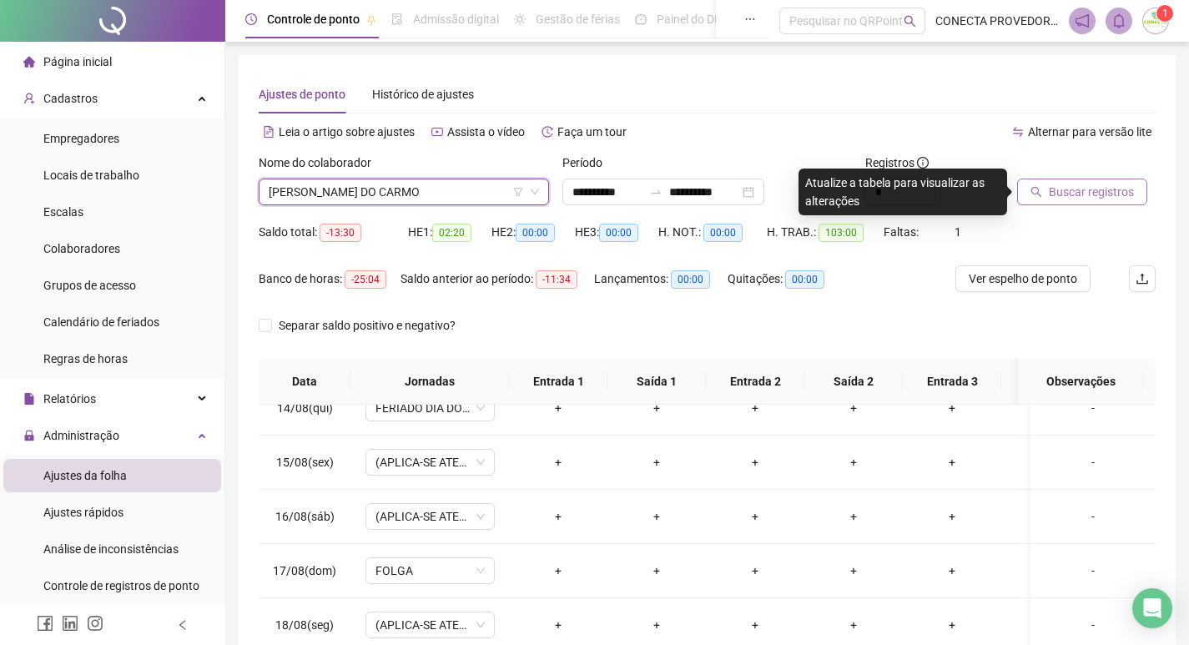
drag, startPoint x: 1070, startPoint y: 191, endPoint x: 1081, endPoint y: 192, distance: 10.9
click at [1071, 191] on span "Buscar registros" at bounding box center [1091, 192] width 85 height 18
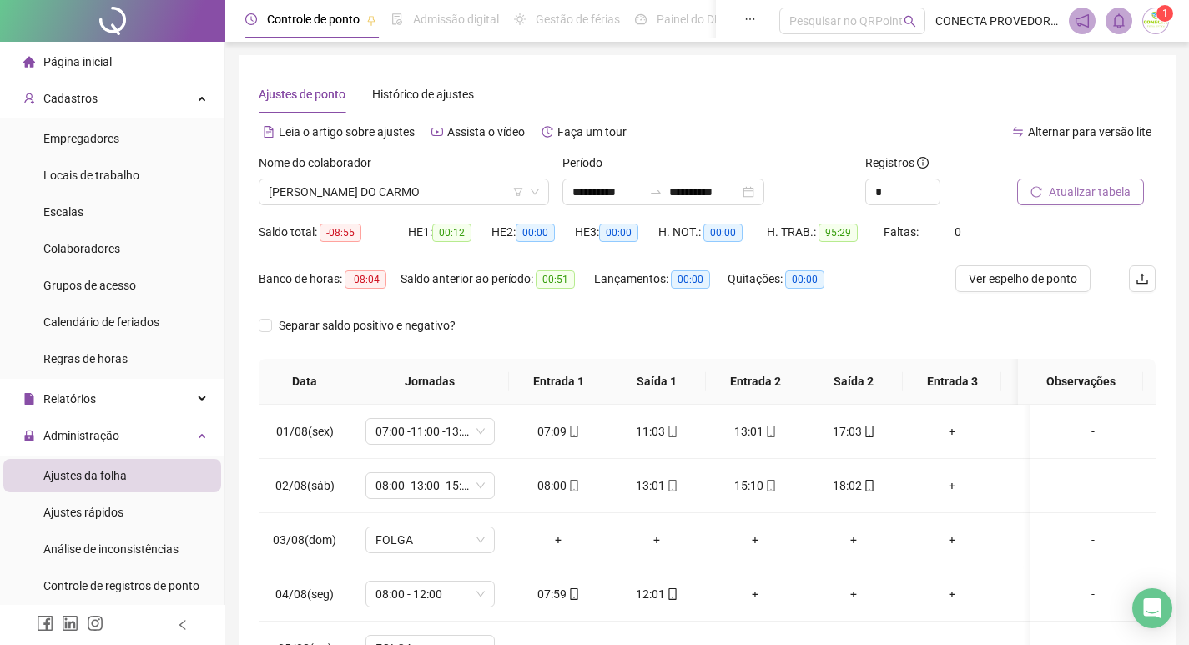
click at [470, 178] on div "Nome do colaborador" at bounding box center [404, 165] width 290 height 25
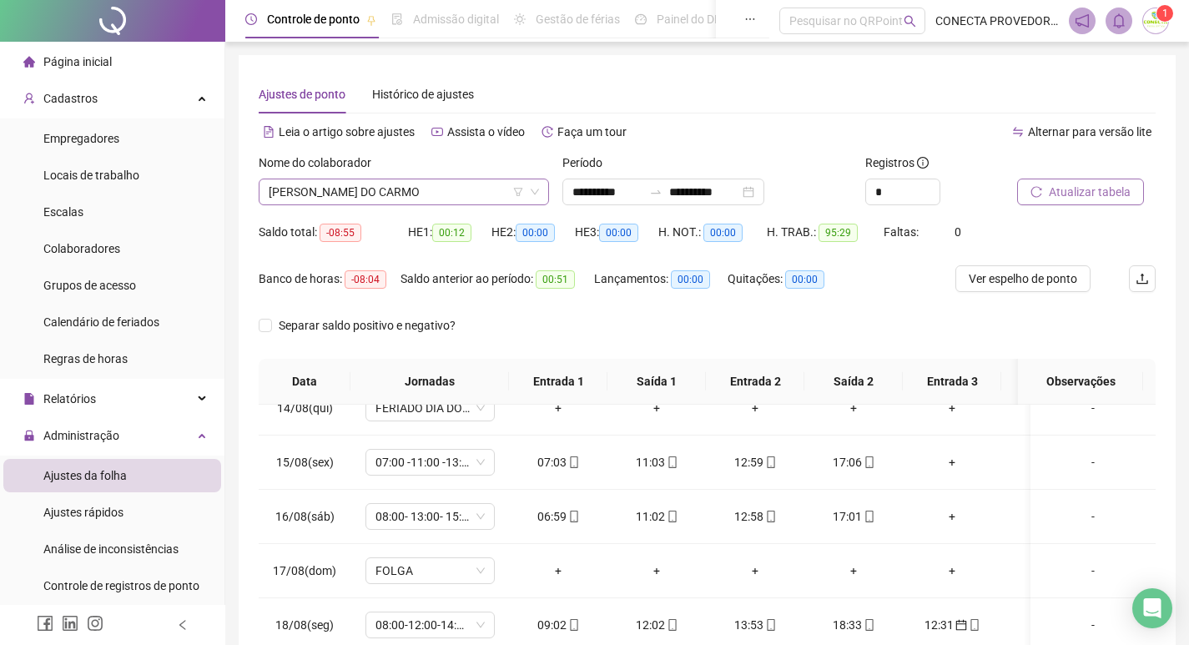
click at [465, 198] on span "[PERSON_NAME] DO CARMO" at bounding box center [404, 191] width 270 height 25
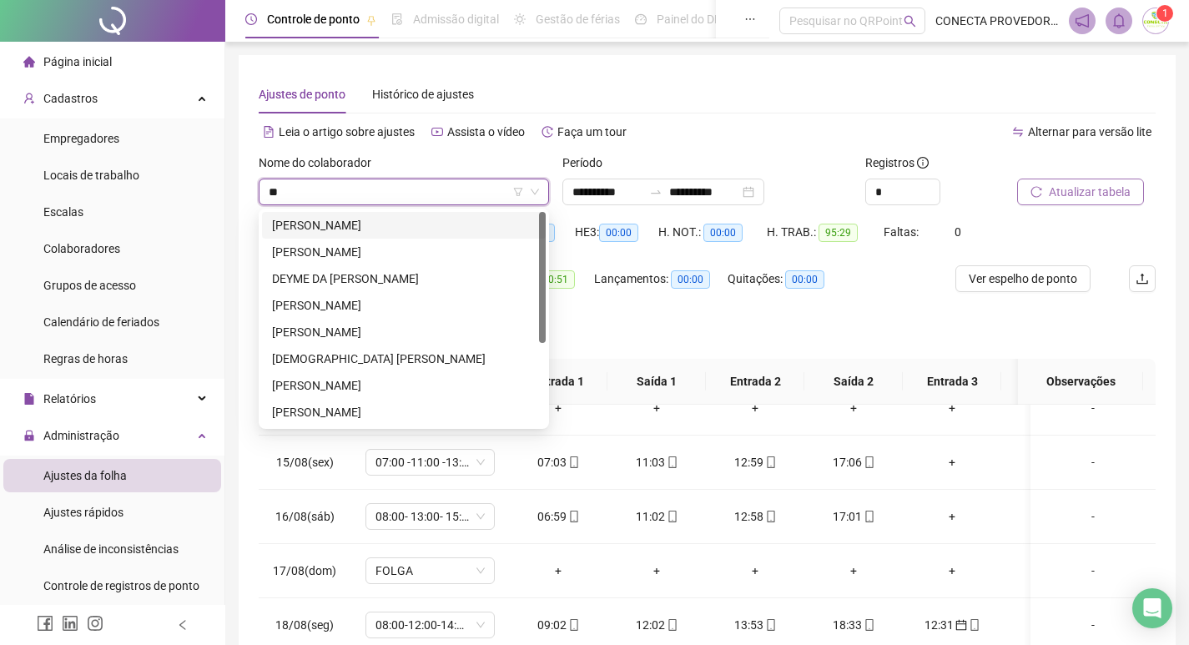
type input "***"
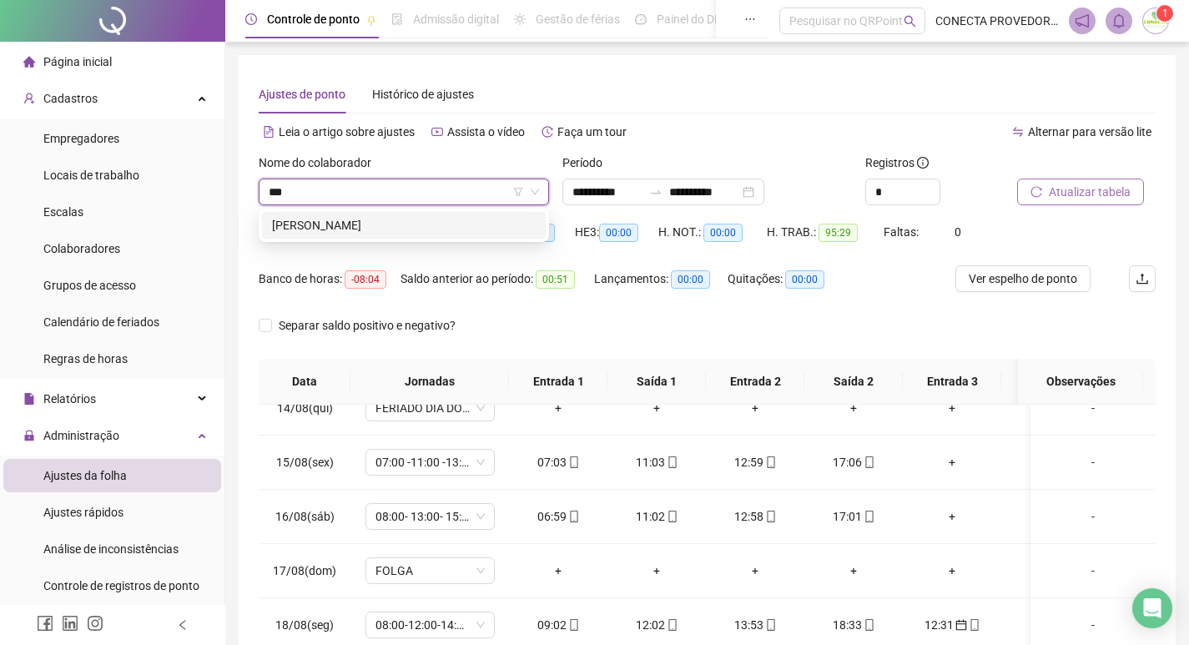
click at [385, 222] on div "[PERSON_NAME]" at bounding box center [404, 225] width 264 height 18
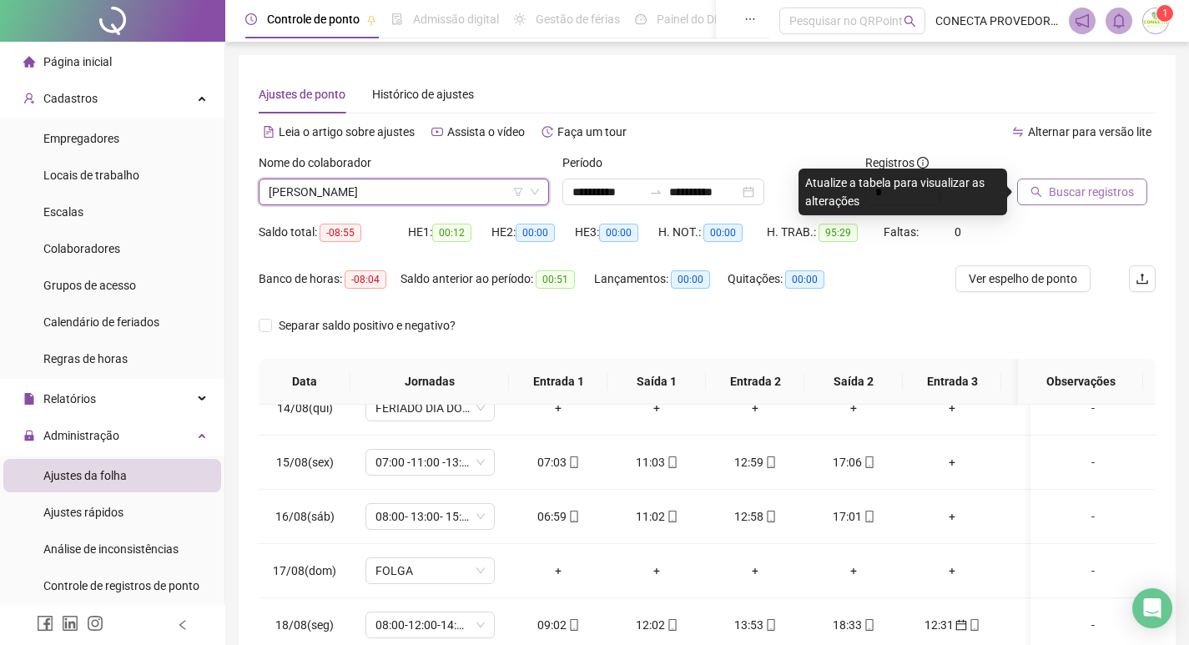
click at [1064, 183] on span "Buscar registros" at bounding box center [1091, 192] width 85 height 18
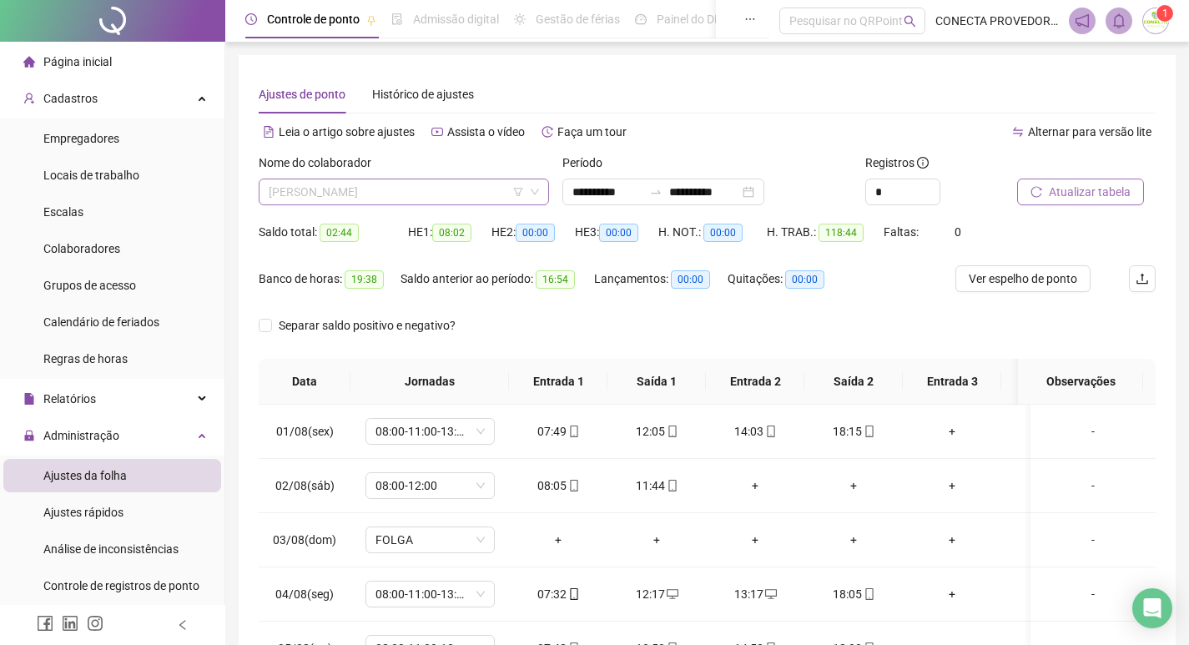
click at [450, 192] on span "[PERSON_NAME]" at bounding box center [404, 191] width 270 height 25
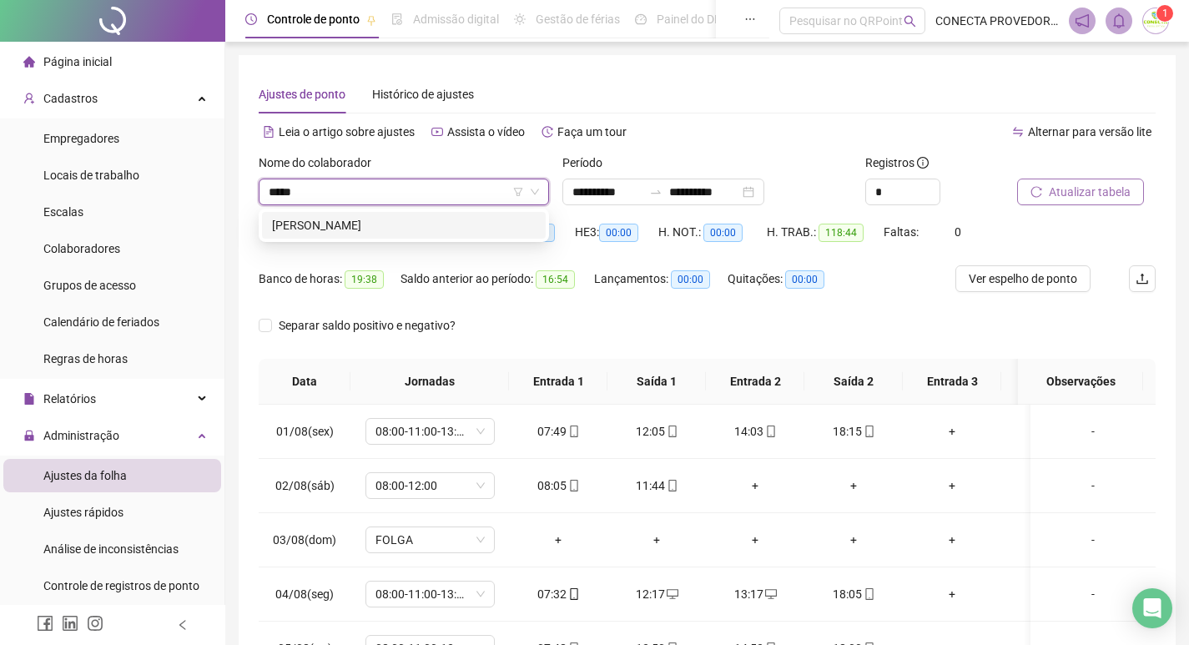
type input "******"
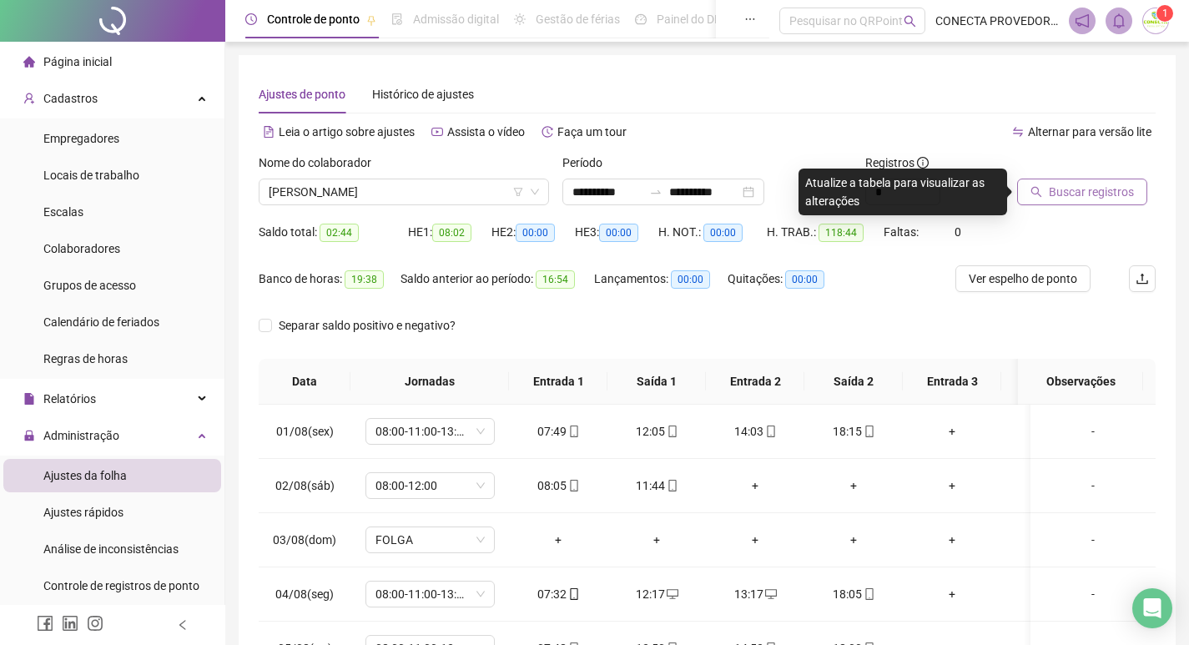
click at [1120, 187] on span "Buscar registros" at bounding box center [1091, 192] width 85 height 18
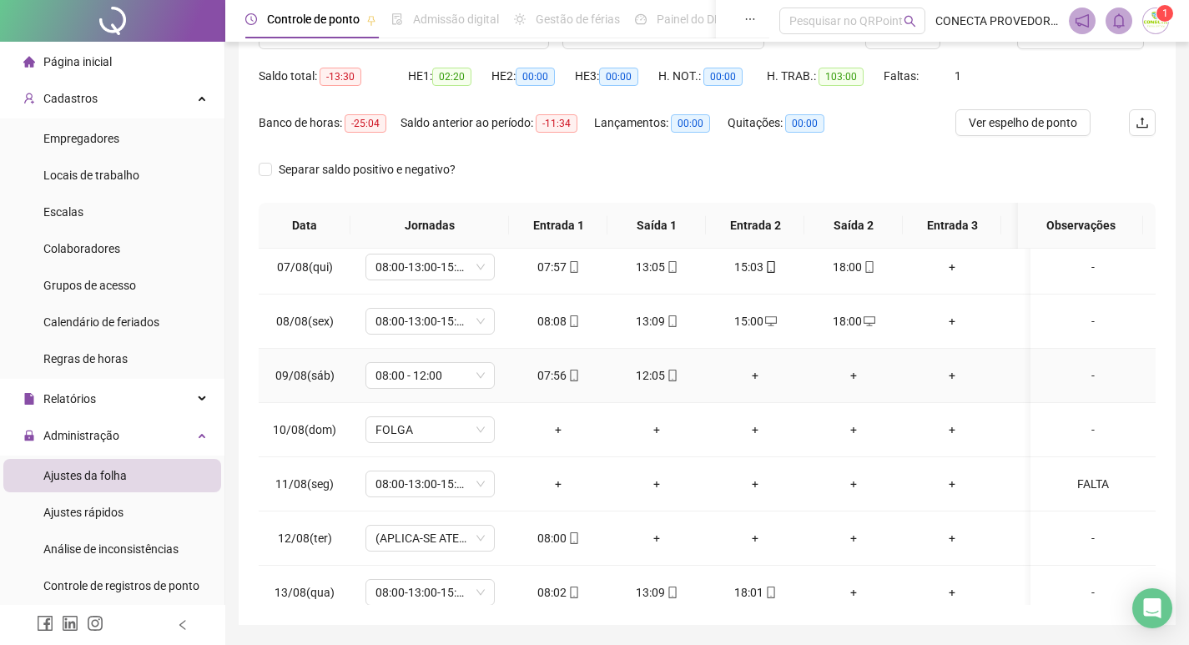
scroll to position [500, 0]
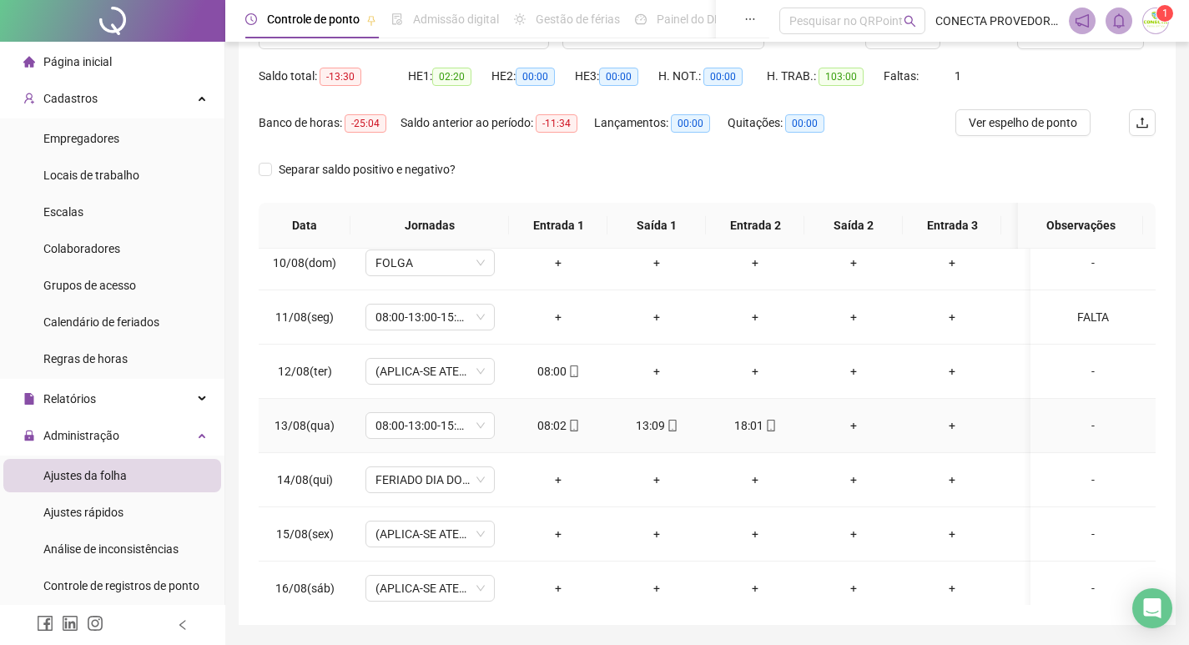
click at [853, 428] on div "+" at bounding box center [853, 425] width 72 height 18
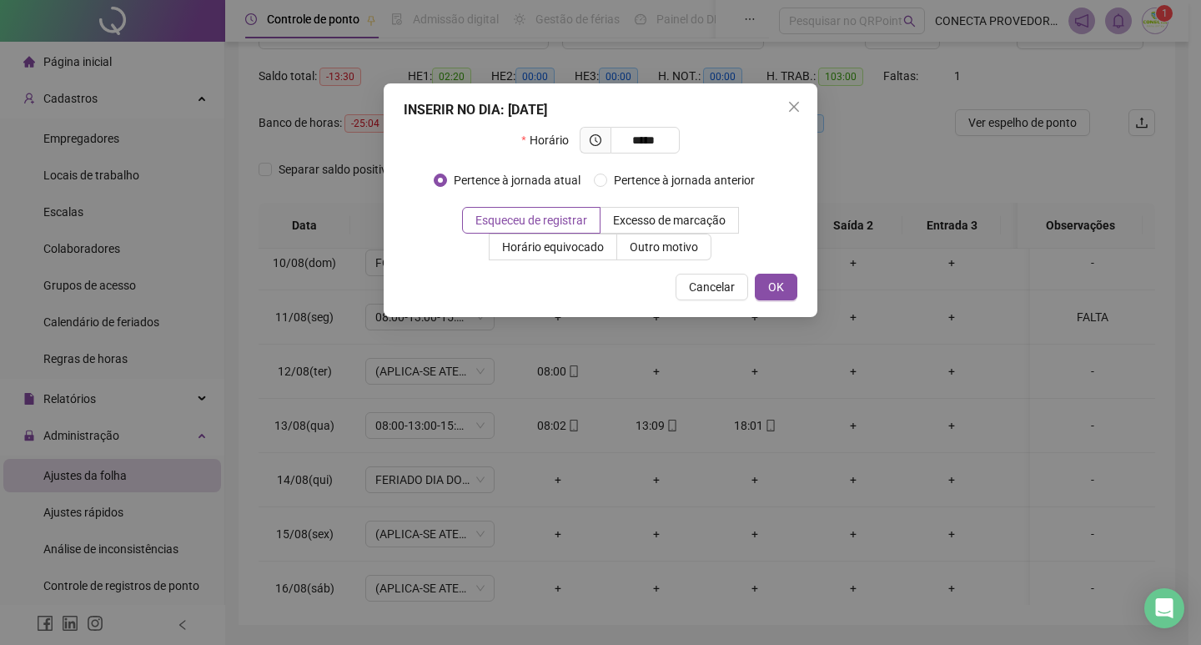
type input "*****"
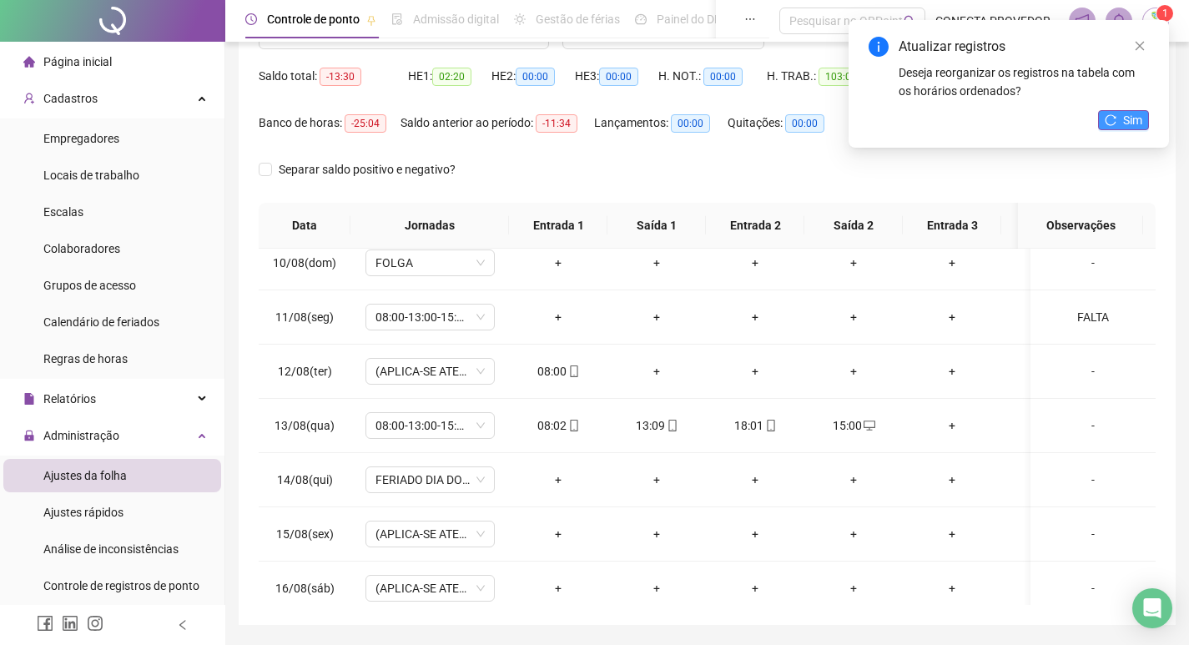
click at [1134, 127] on span "Sim" at bounding box center [1132, 120] width 19 height 18
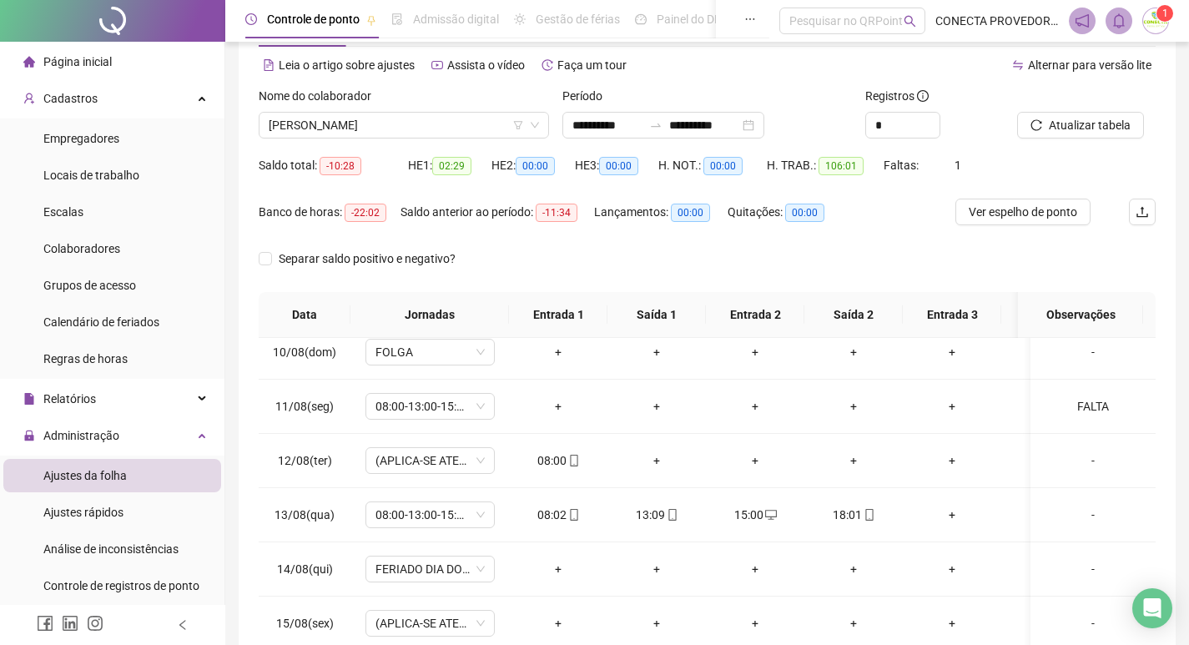
scroll to position [0, 0]
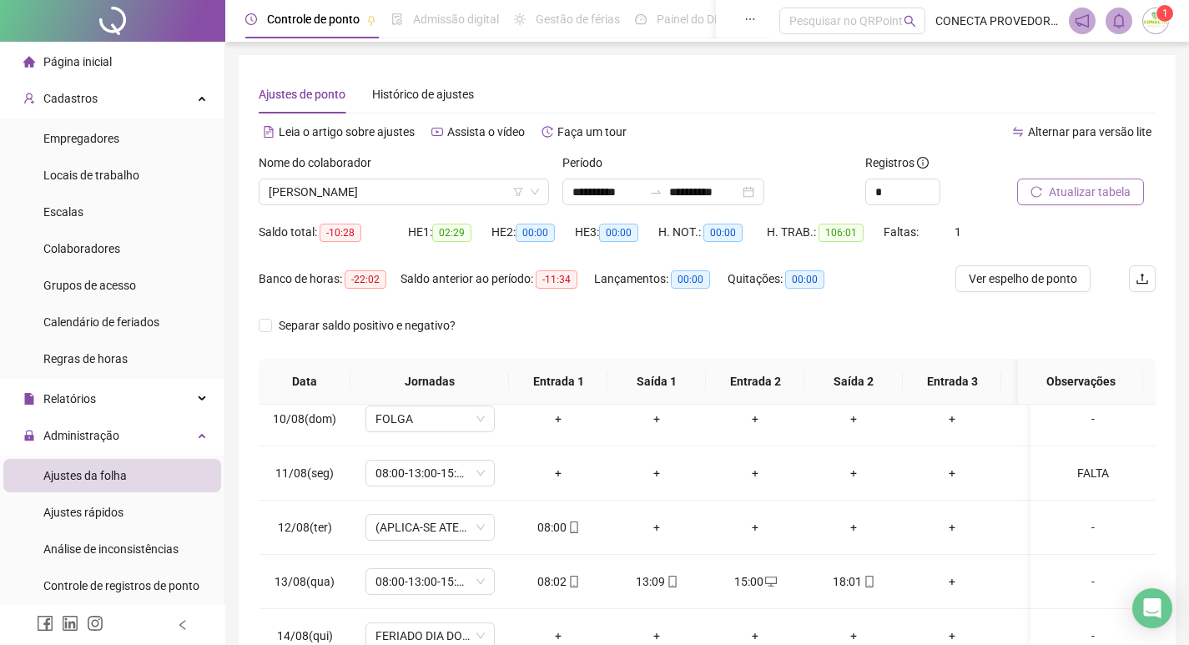
click at [1067, 187] on span "Atualizar tabela" at bounding box center [1090, 192] width 82 height 18
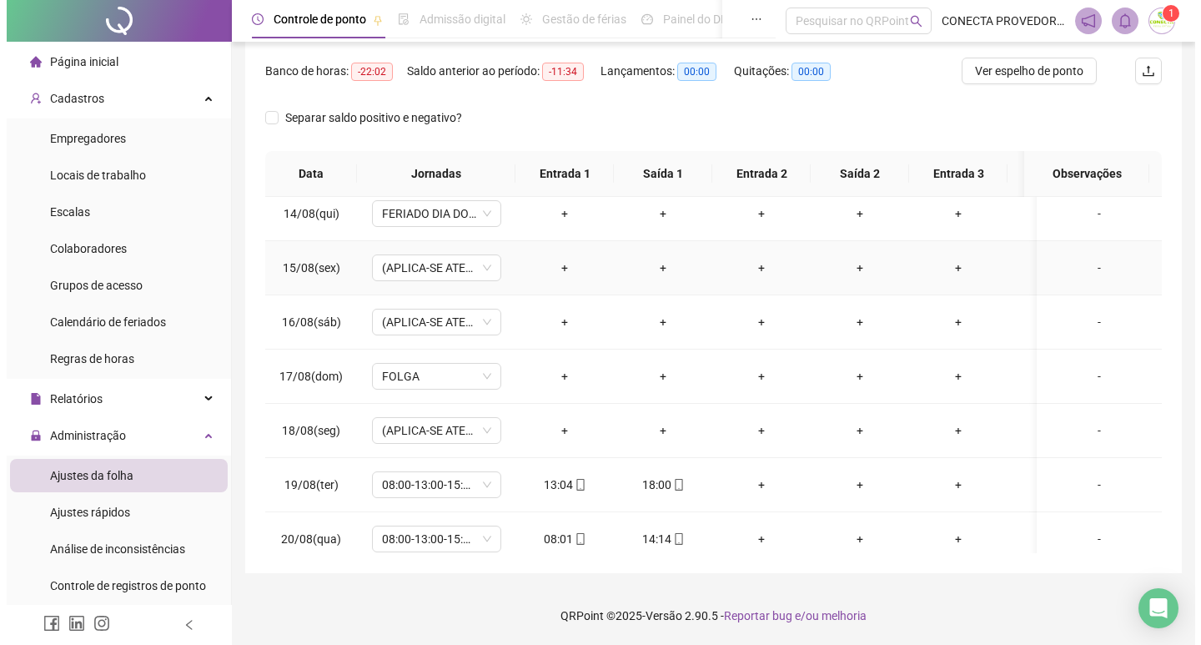
scroll to position [741, 0]
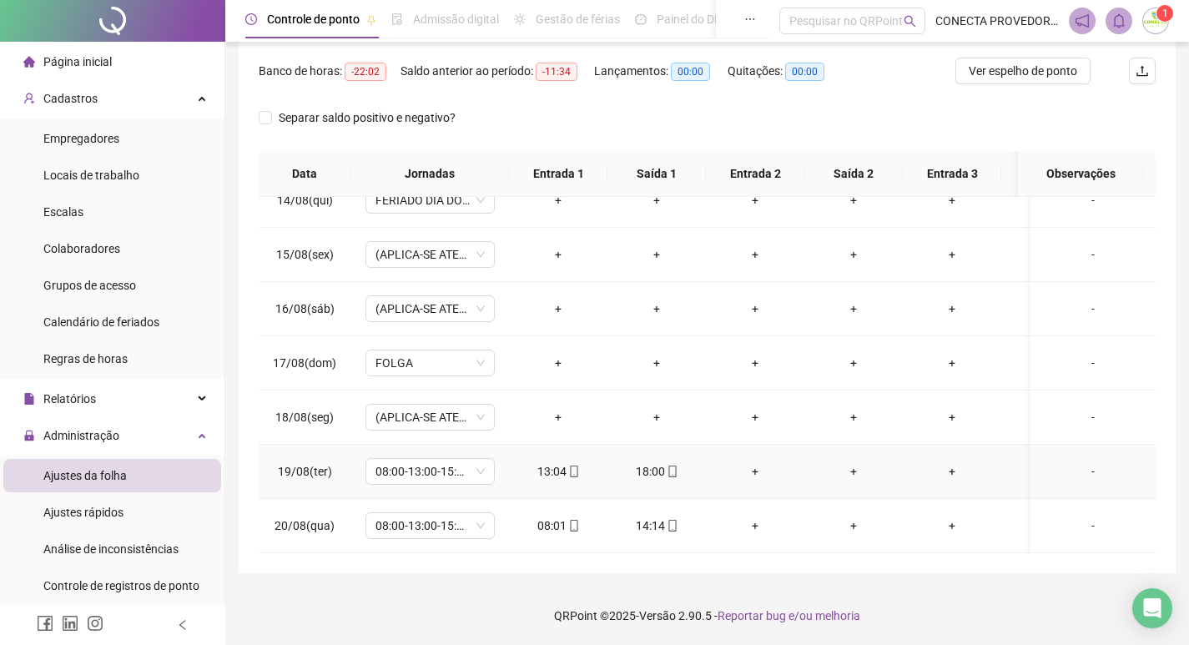
click at [1083, 462] on div "-" at bounding box center [1093, 471] width 98 height 18
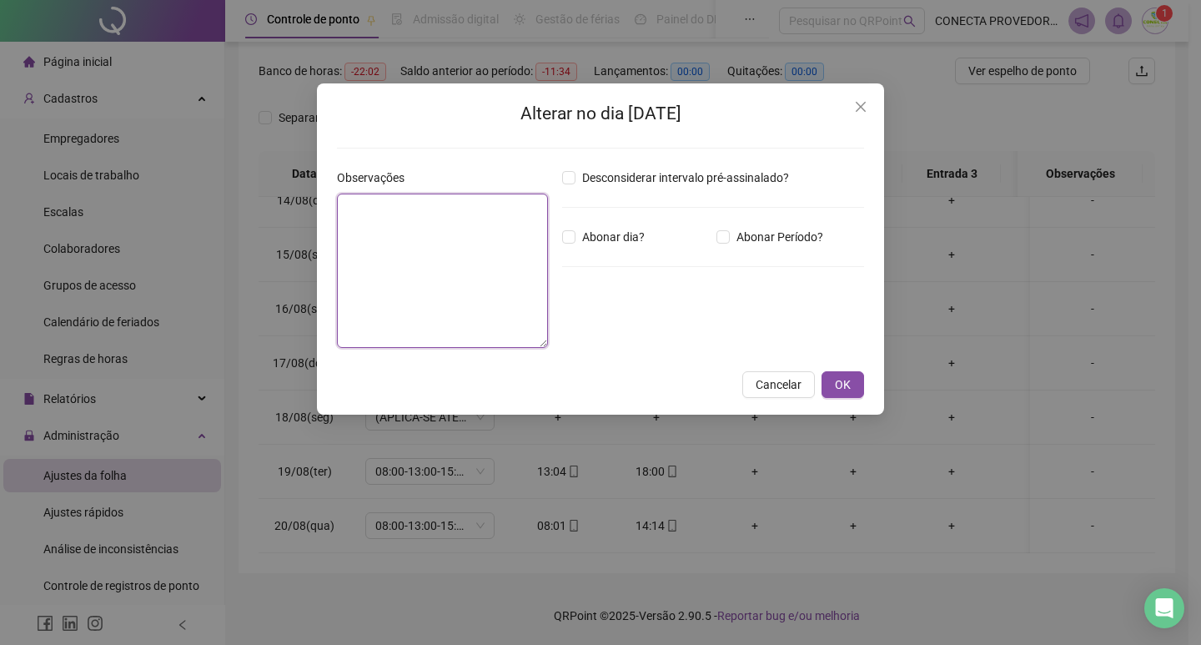
click at [497, 270] on textarea at bounding box center [442, 271] width 211 height 154
type textarea "**********"
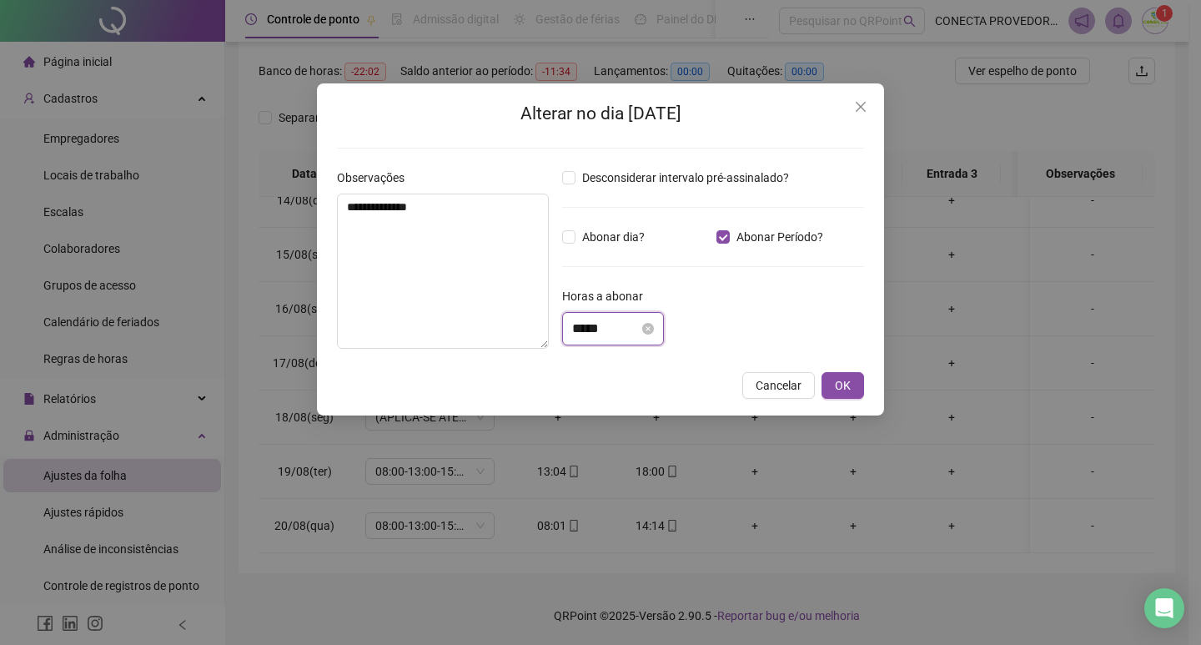
click at [616, 334] on input "*****" at bounding box center [605, 329] width 67 height 20
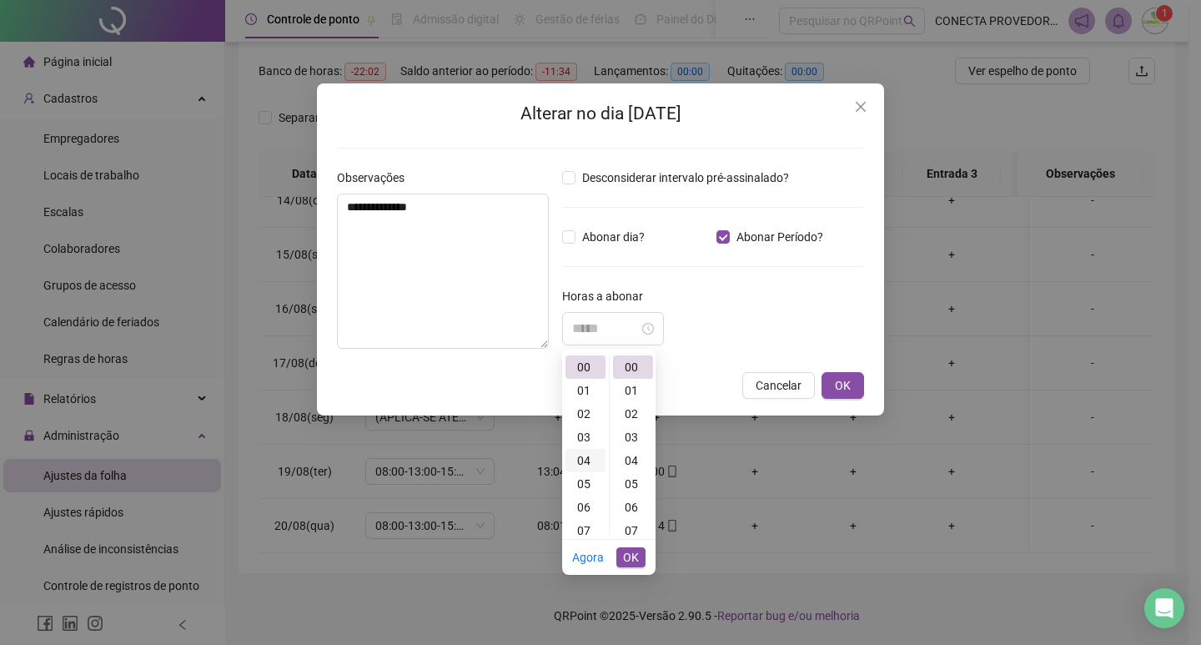
click at [581, 456] on div "04" at bounding box center [586, 460] width 40 height 23
click at [584, 365] on div "04" at bounding box center [586, 366] width 40 height 23
type input "*****"
click at [865, 385] on div "**********" at bounding box center [600, 249] width 567 height 332
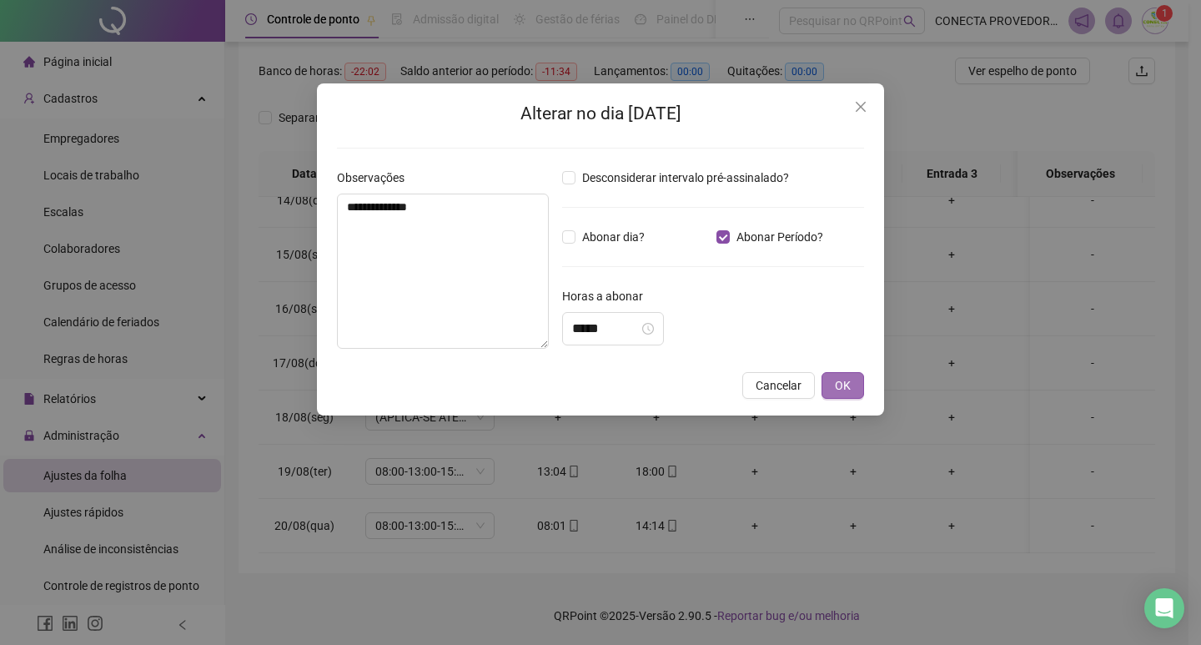
click at [851, 387] on button "OK" at bounding box center [843, 385] width 43 height 27
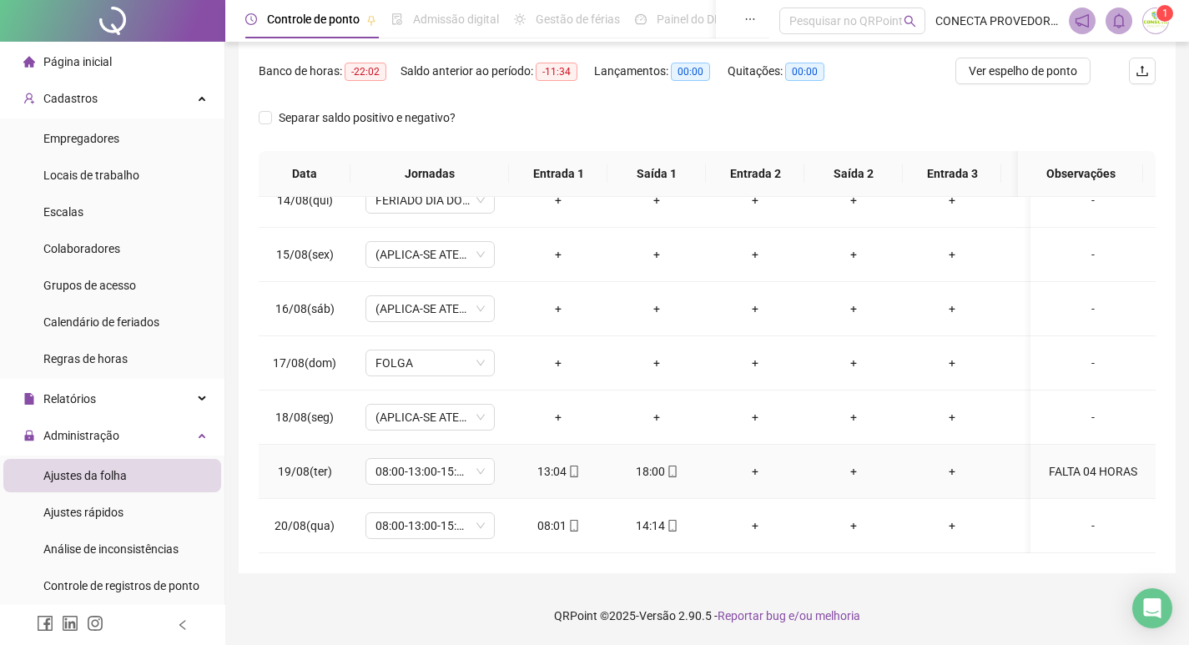
click at [1071, 462] on div "FALTA 04 HORAS" at bounding box center [1093, 471] width 98 height 18
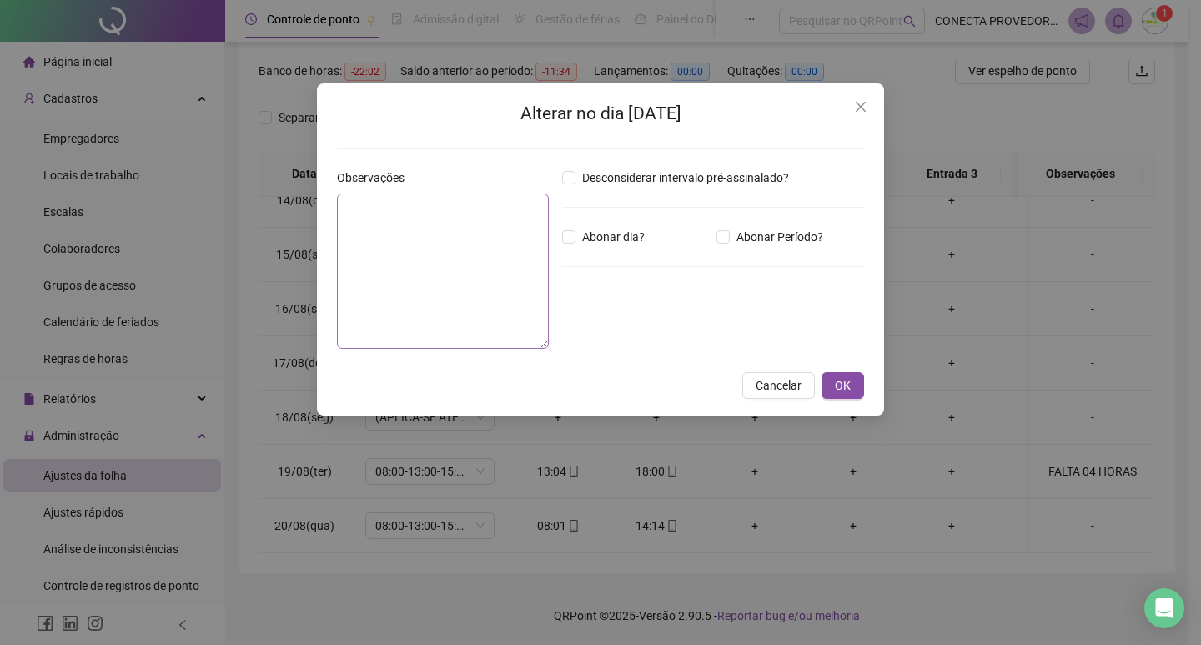
type textarea "**********"
click at [587, 327] on input "*****" at bounding box center [605, 329] width 67 height 20
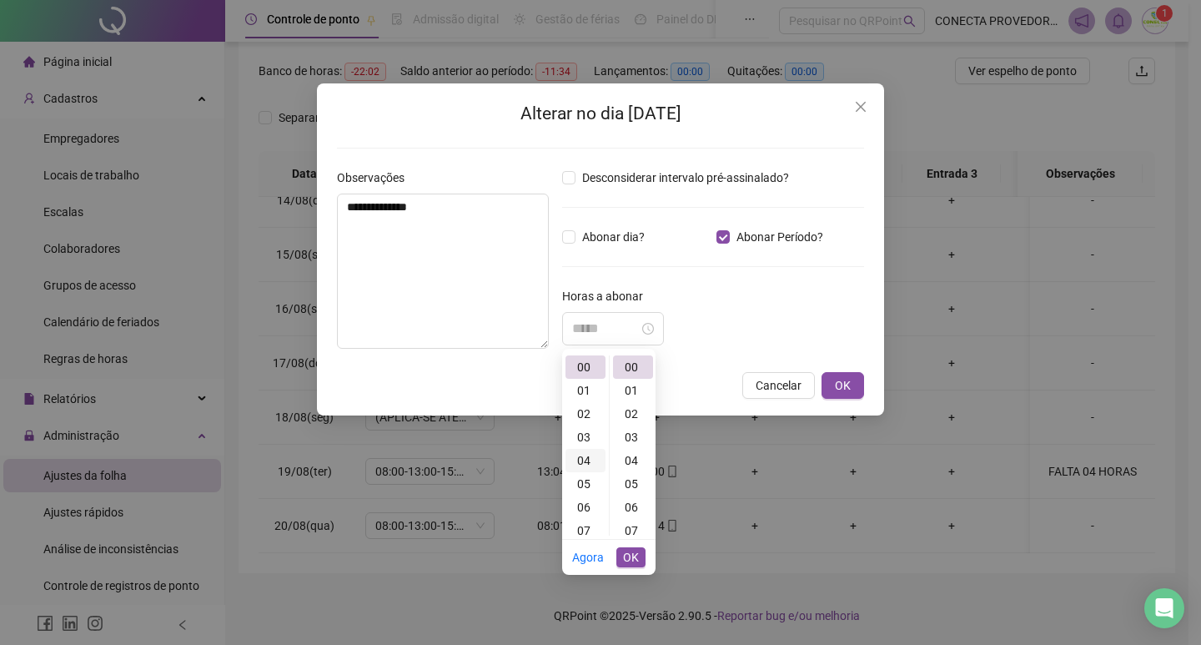
click at [586, 457] on div "04" at bounding box center [586, 460] width 40 height 23
click at [586, 457] on ul "00 01 02 03 04 05 06 07 08 09 10 11 12 13 14 15 16 17 18 19 20 21 22 23" at bounding box center [585, 445] width 47 height 180
click at [581, 365] on div "04" at bounding box center [586, 366] width 40 height 23
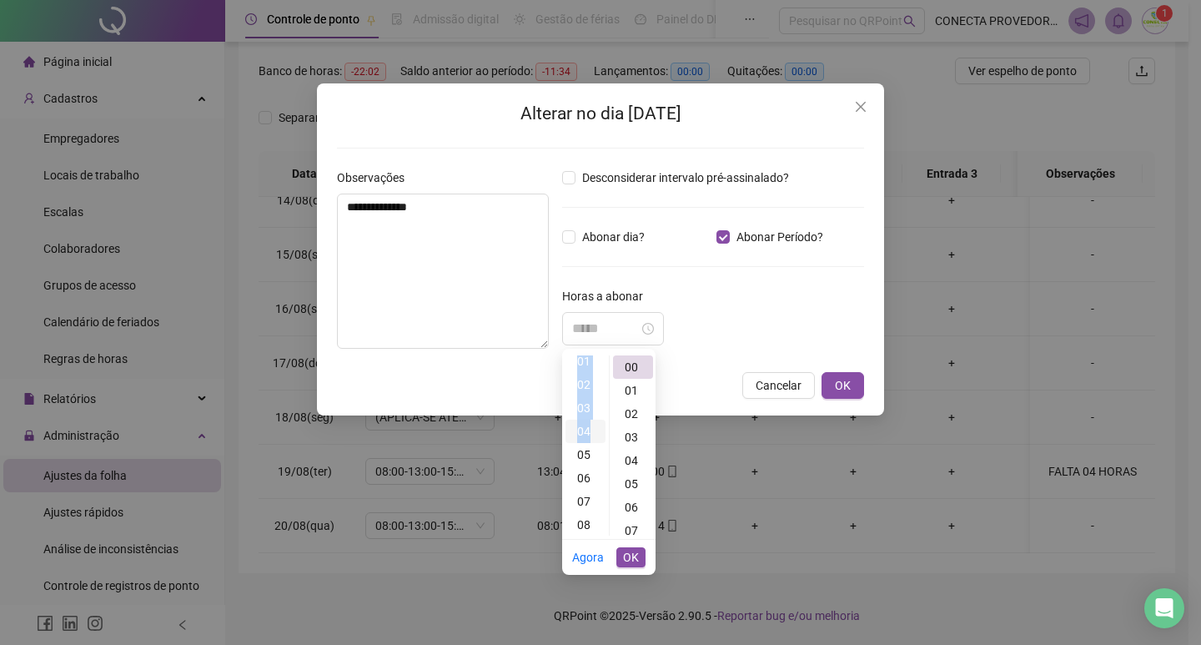
click at [581, 363] on ul "00 01 02 03 04 05 06 07 08 09 10 11 12 13 14 15 16 17 18 19 20 21 22 23" at bounding box center [585, 445] width 47 height 180
click at [587, 434] on div "04" at bounding box center [586, 431] width 40 height 23
type input "*****"
click at [840, 390] on span "OK" at bounding box center [843, 385] width 16 height 18
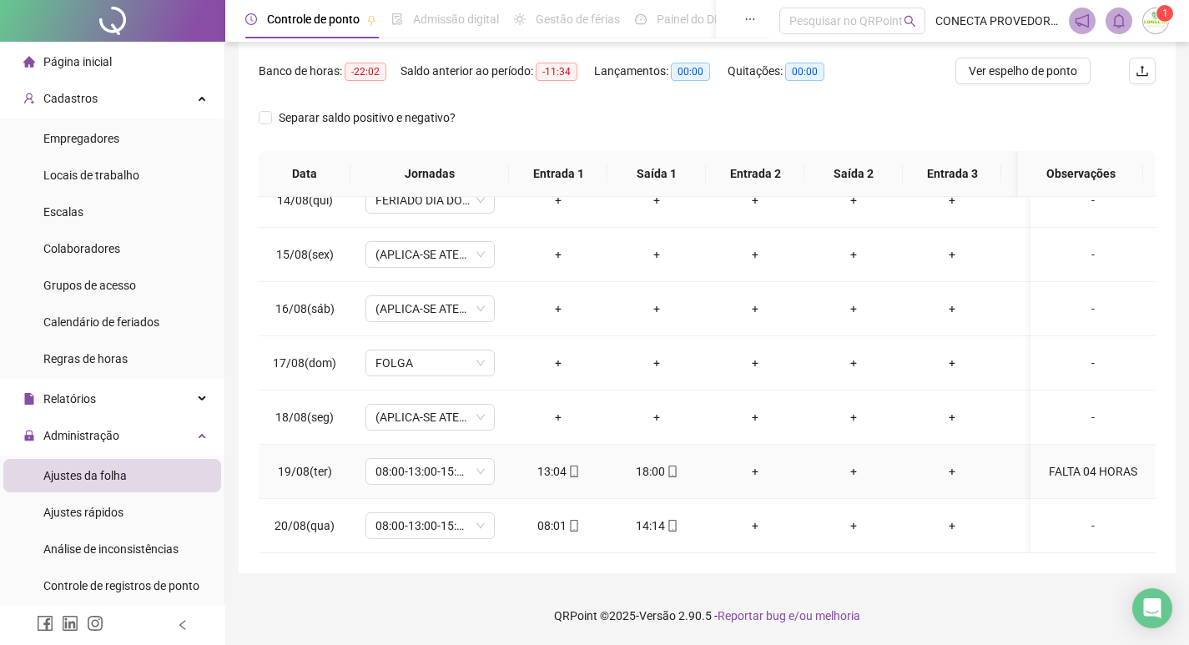
click at [1059, 462] on div "FALTA 04 HORAS" at bounding box center [1093, 471] width 98 height 18
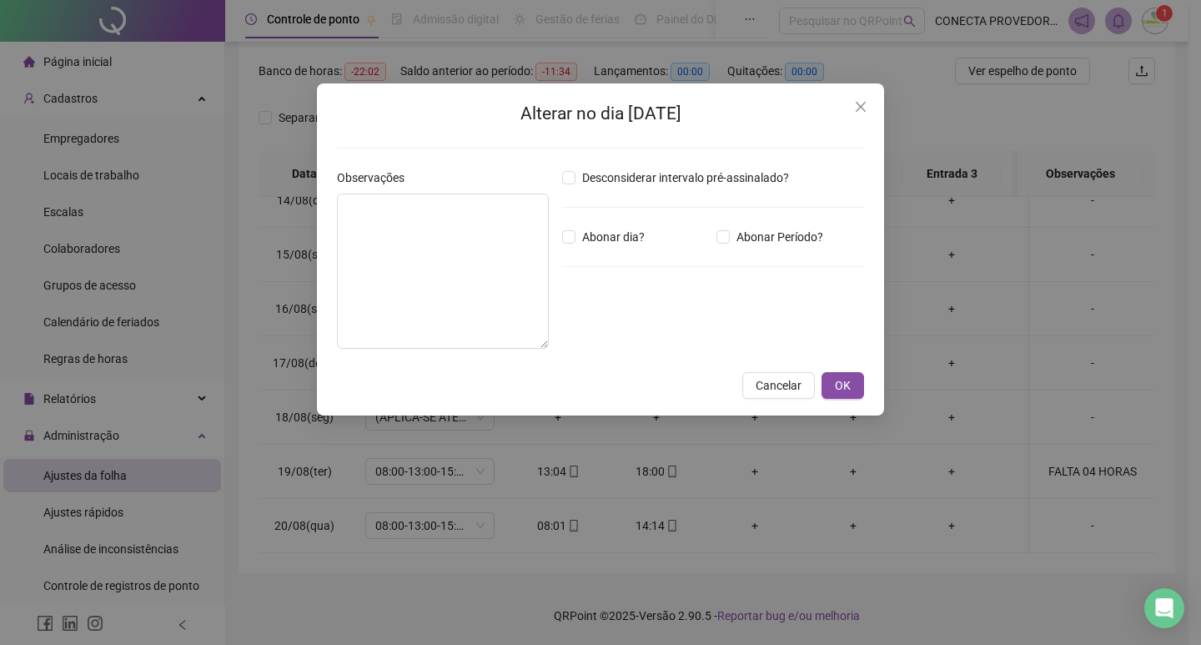
type textarea "**********"
click at [601, 330] on input "*****" at bounding box center [605, 329] width 67 height 20
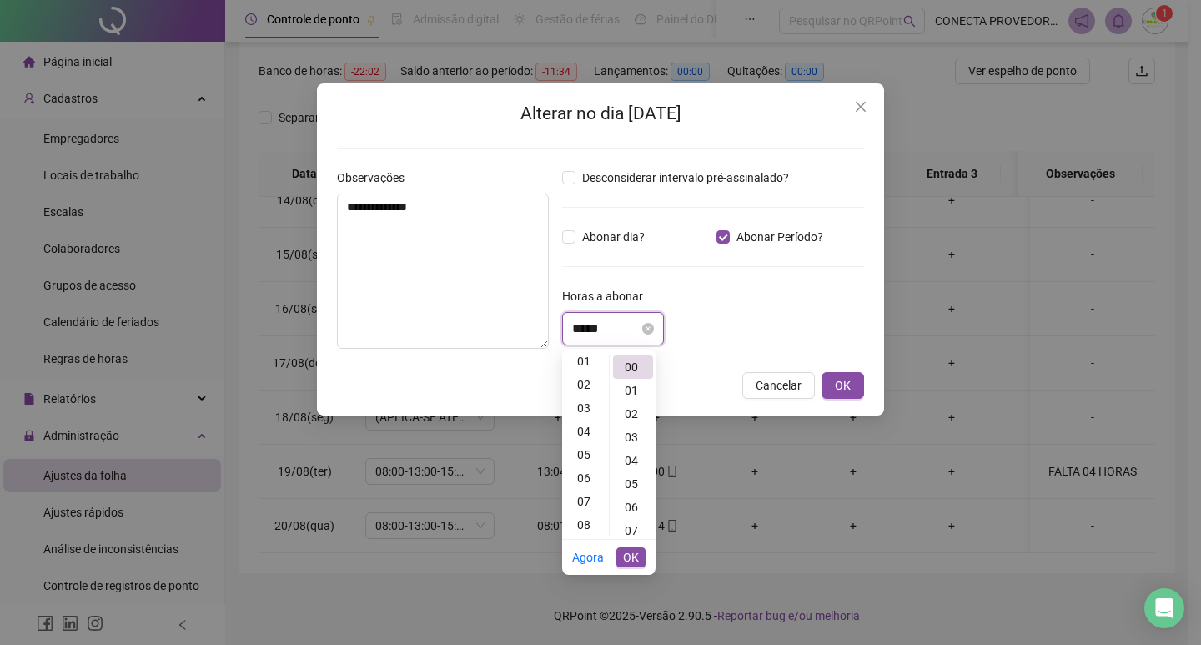
scroll to position [0, 0]
click at [583, 464] on div "04" at bounding box center [586, 460] width 40 height 23
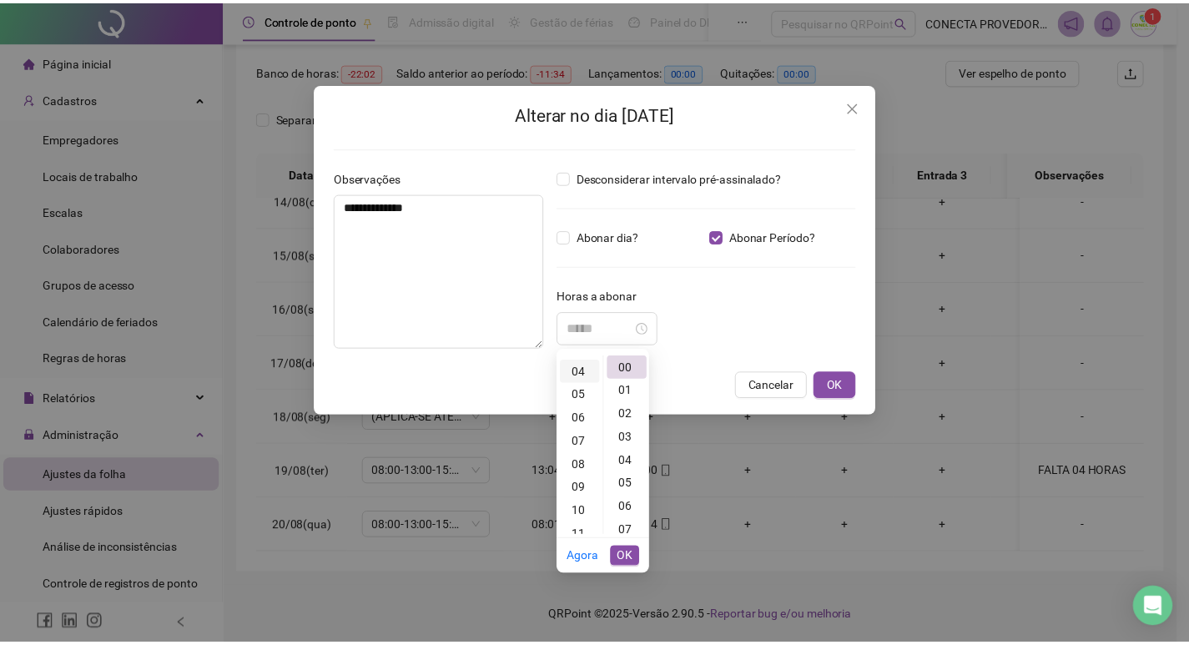
scroll to position [93, 0]
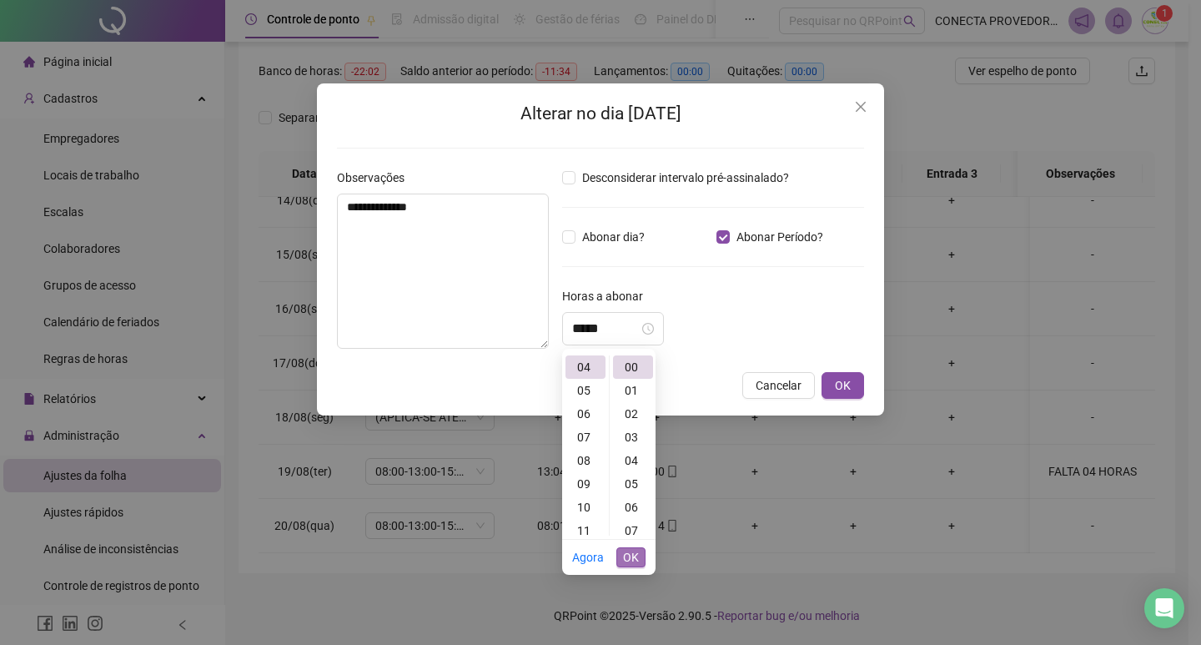
type input "*****"
click at [629, 553] on span "OK" at bounding box center [631, 557] width 16 height 18
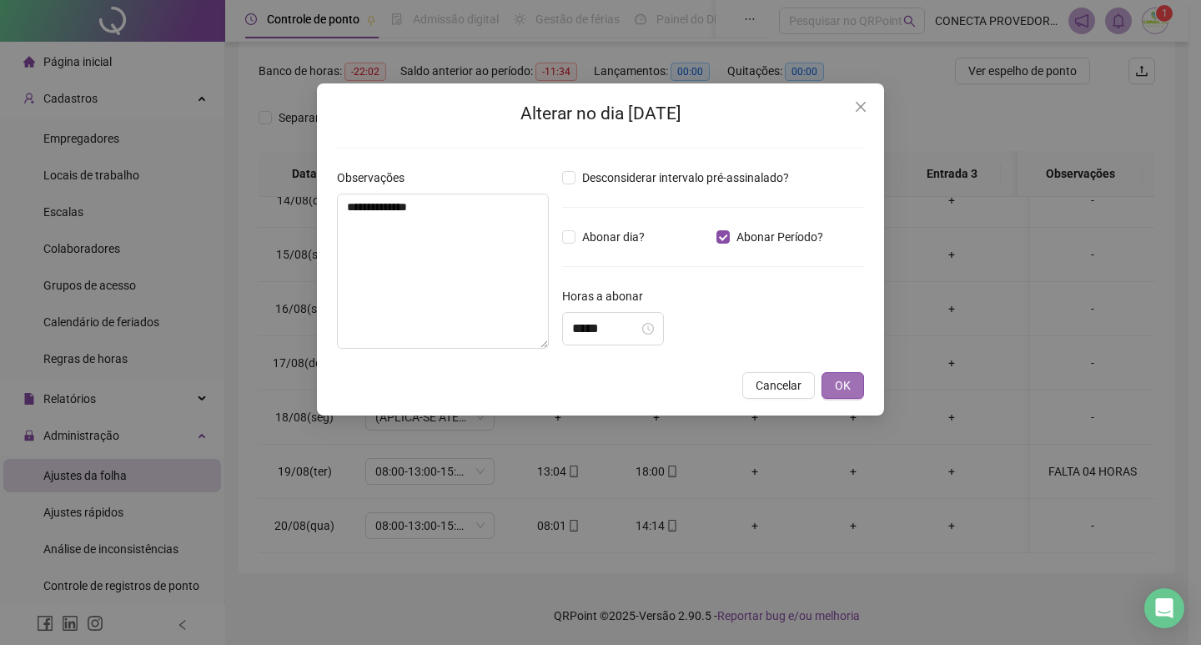
click at [834, 378] on button "OK" at bounding box center [843, 385] width 43 height 27
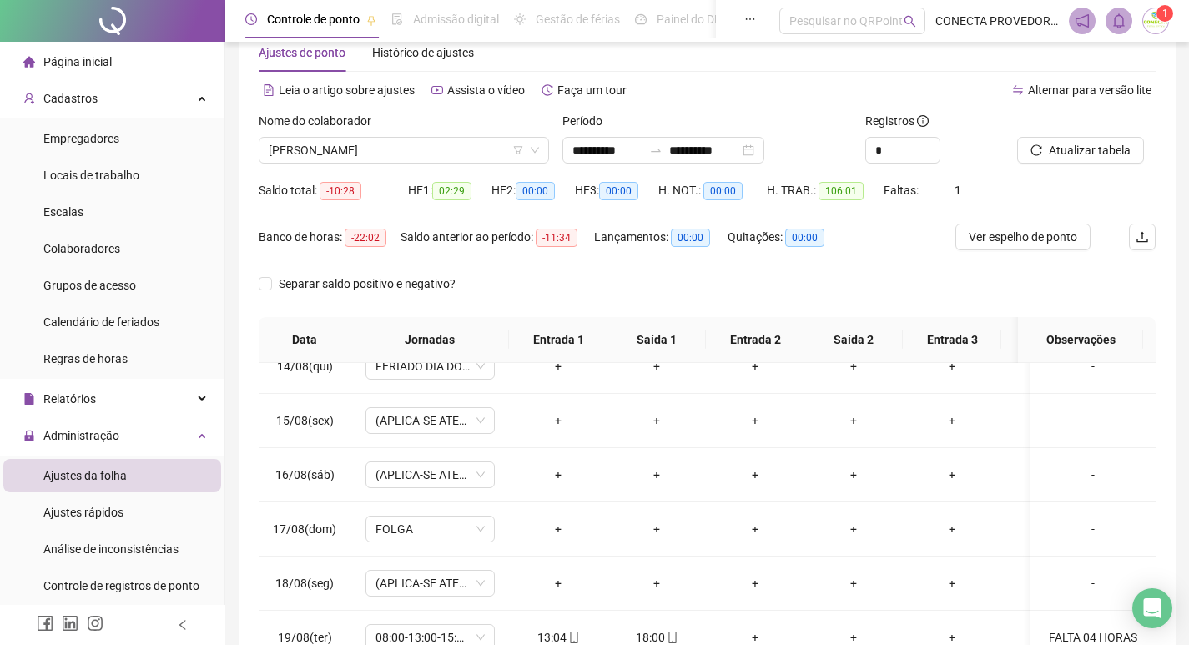
scroll to position [41, 0]
click at [1101, 154] on span "Atualizar tabela" at bounding box center [1090, 151] width 82 height 18
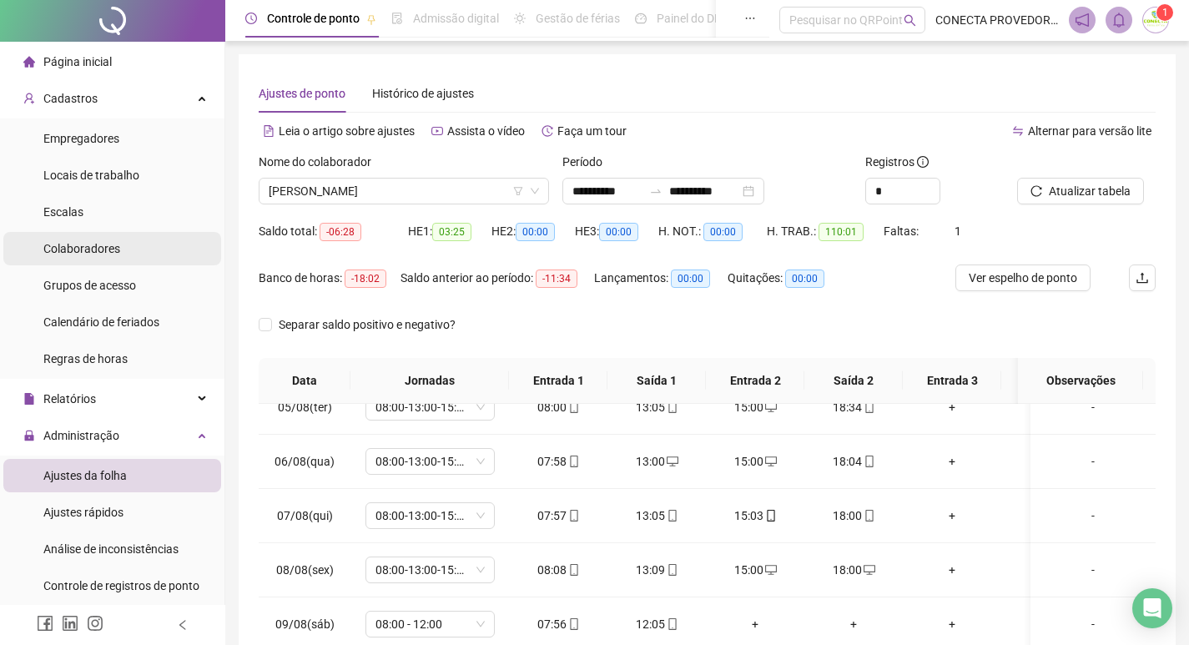
scroll to position [0, 0]
click at [479, 182] on span "[PERSON_NAME]" at bounding box center [404, 191] width 270 height 25
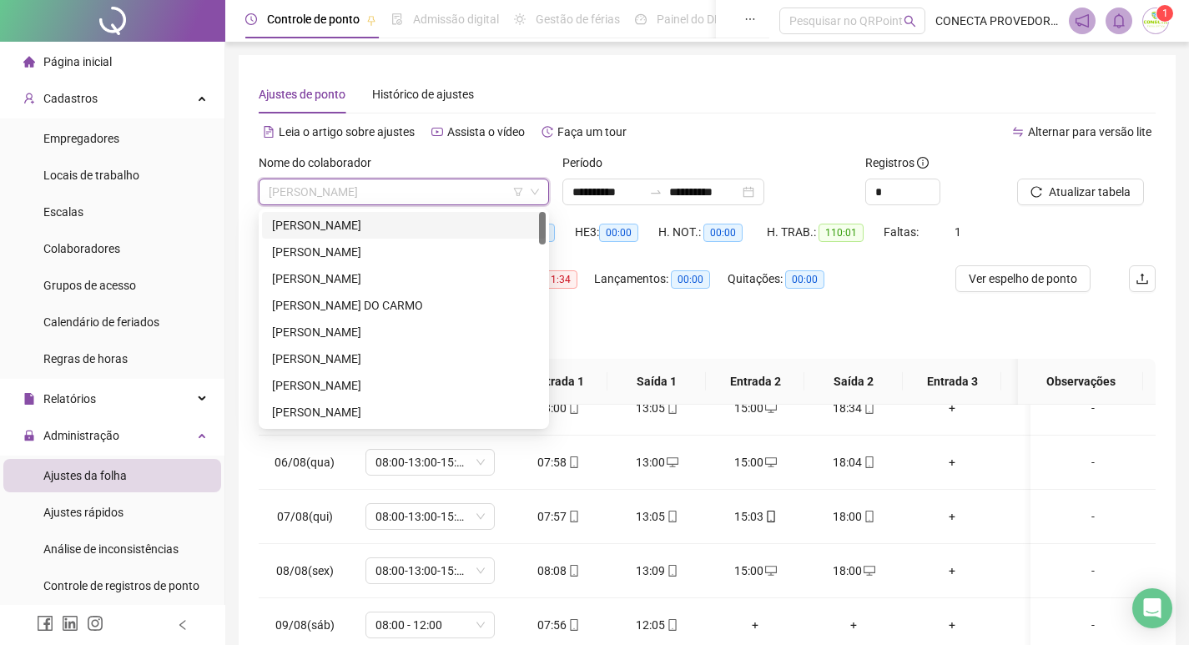
click at [355, 226] on div "[PERSON_NAME]" at bounding box center [404, 225] width 264 height 18
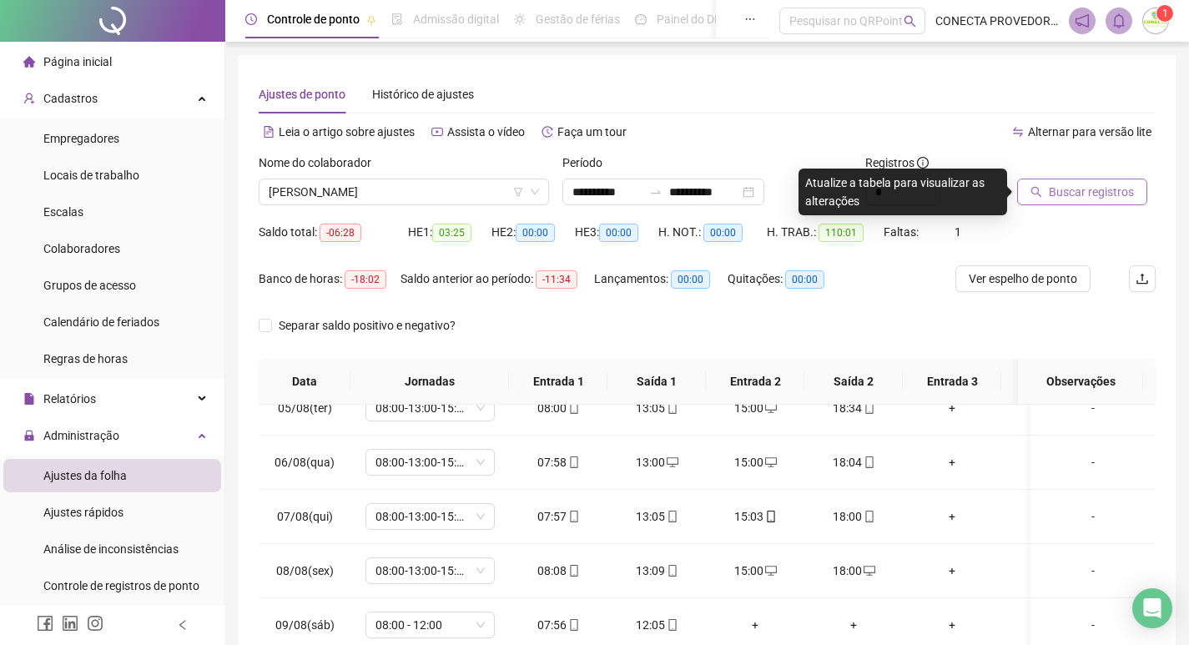
click at [1069, 194] on span "Buscar registros" at bounding box center [1091, 192] width 85 height 18
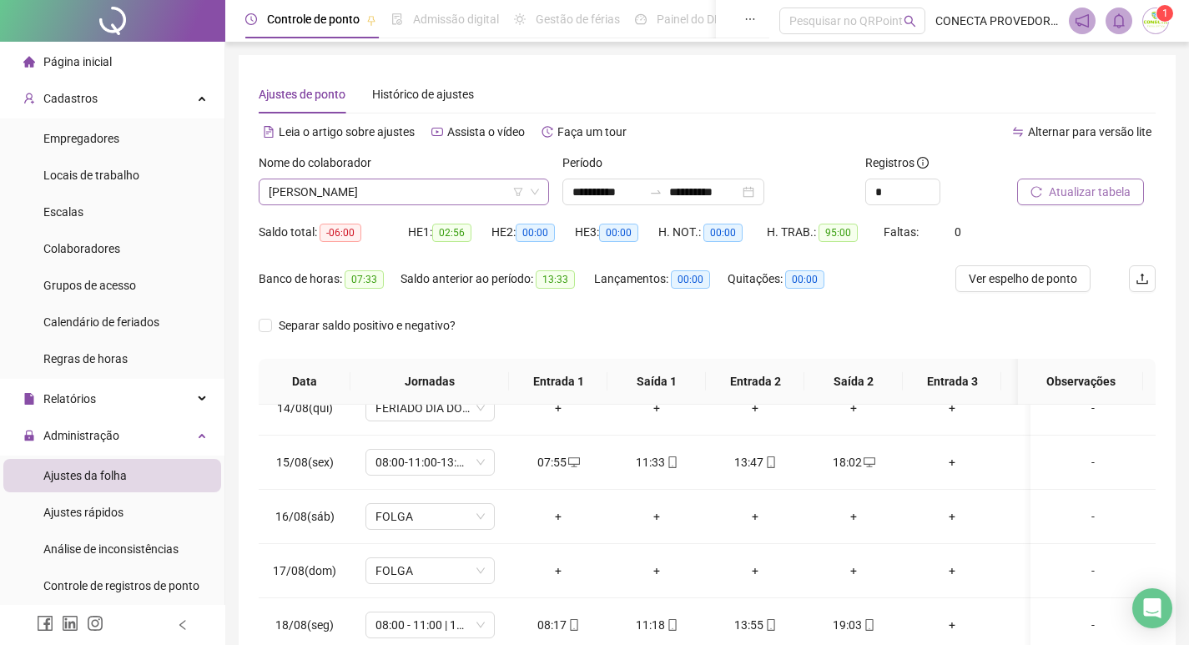
click at [495, 182] on span "[PERSON_NAME]" at bounding box center [404, 191] width 270 height 25
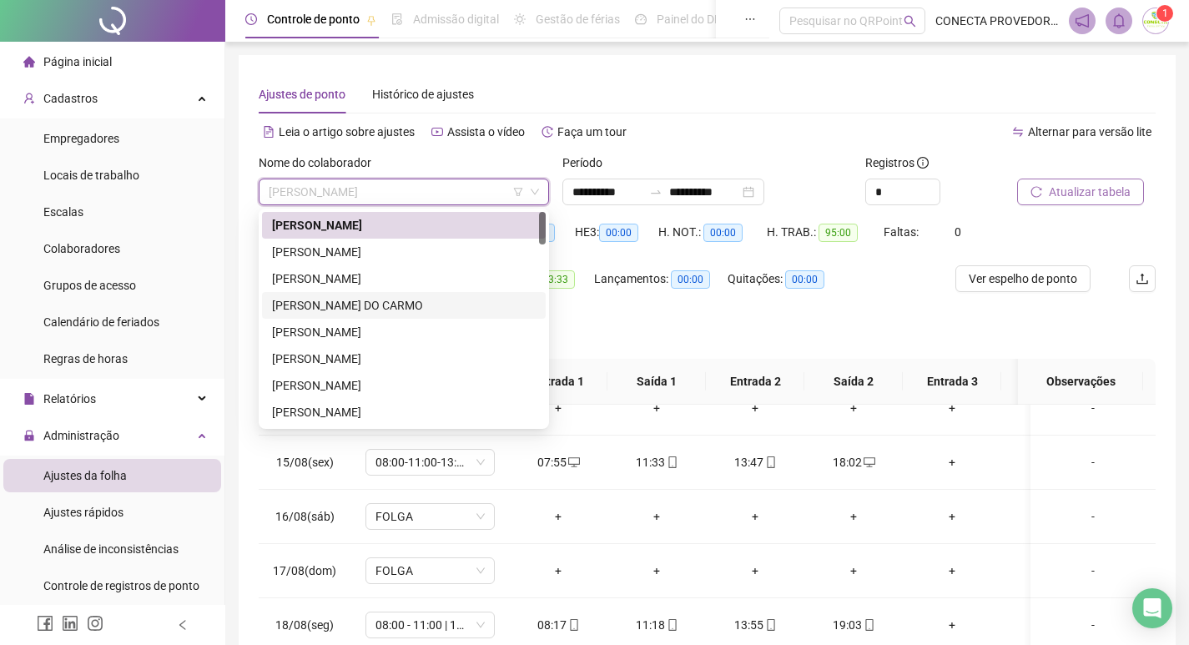
click at [402, 309] on div "[PERSON_NAME] DO CARMO" at bounding box center [404, 305] width 264 height 18
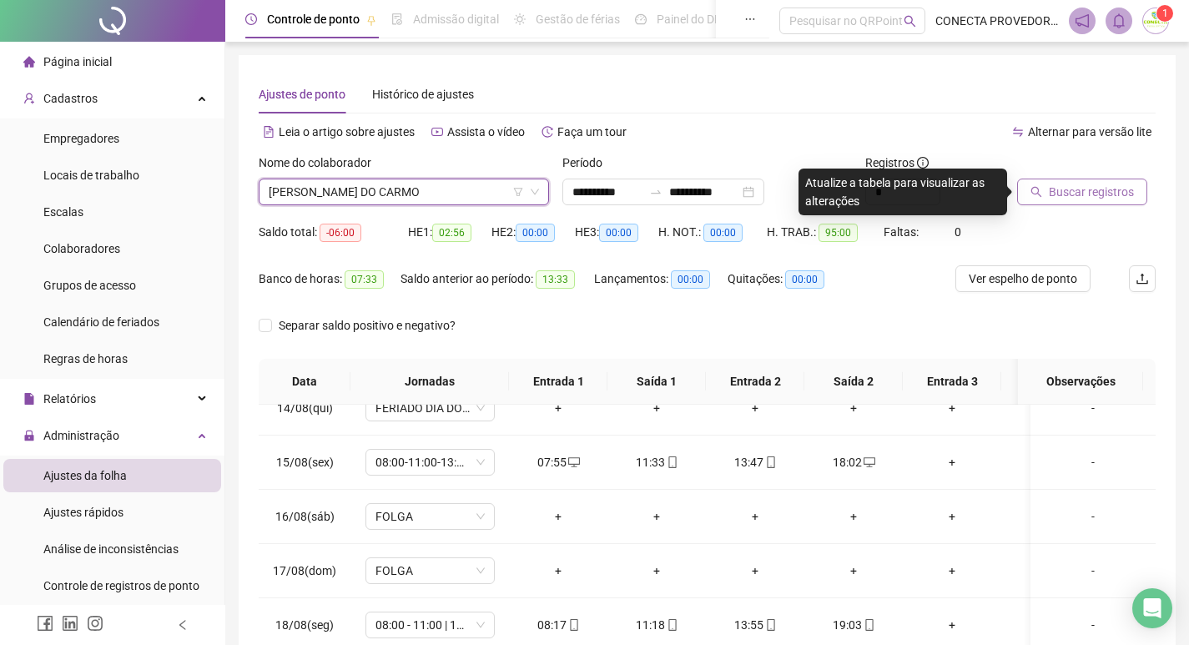
click at [1133, 197] on button "Buscar registros" at bounding box center [1082, 192] width 130 height 27
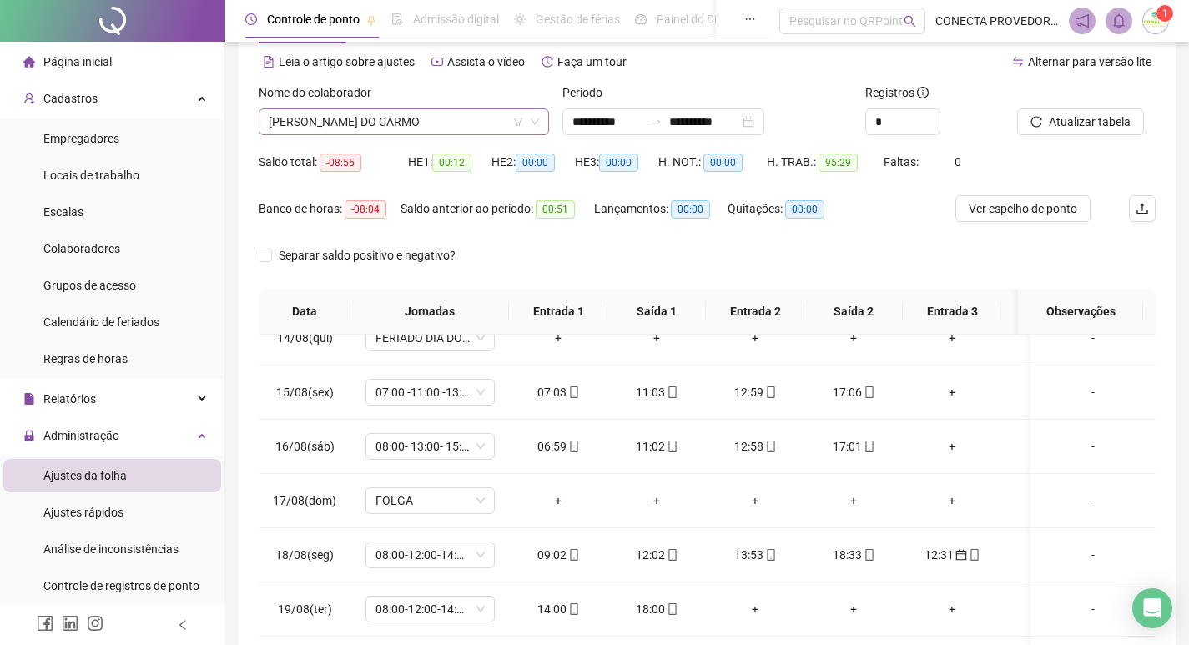
click at [476, 121] on span "[PERSON_NAME] DO CARMO" at bounding box center [404, 121] width 270 height 25
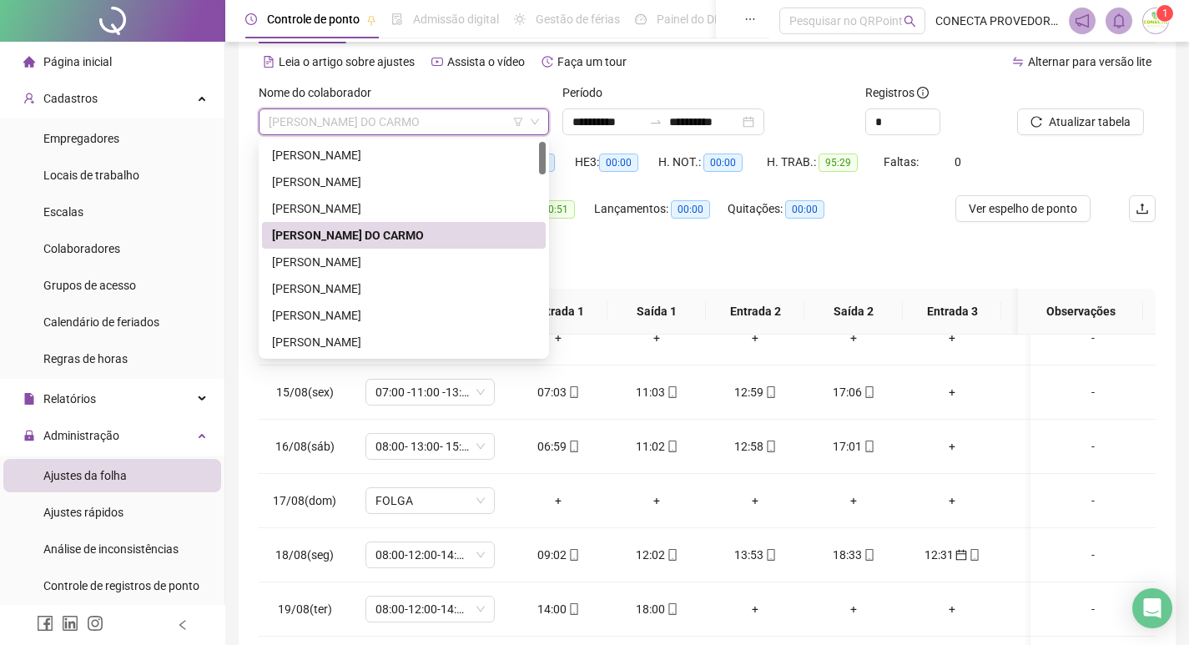
click at [392, 238] on div "[PERSON_NAME] DO CARMO" at bounding box center [404, 235] width 264 height 18
click at [392, 238] on div "Banco de horas: -08:04" at bounding box center [330, 218] width 142 height 47
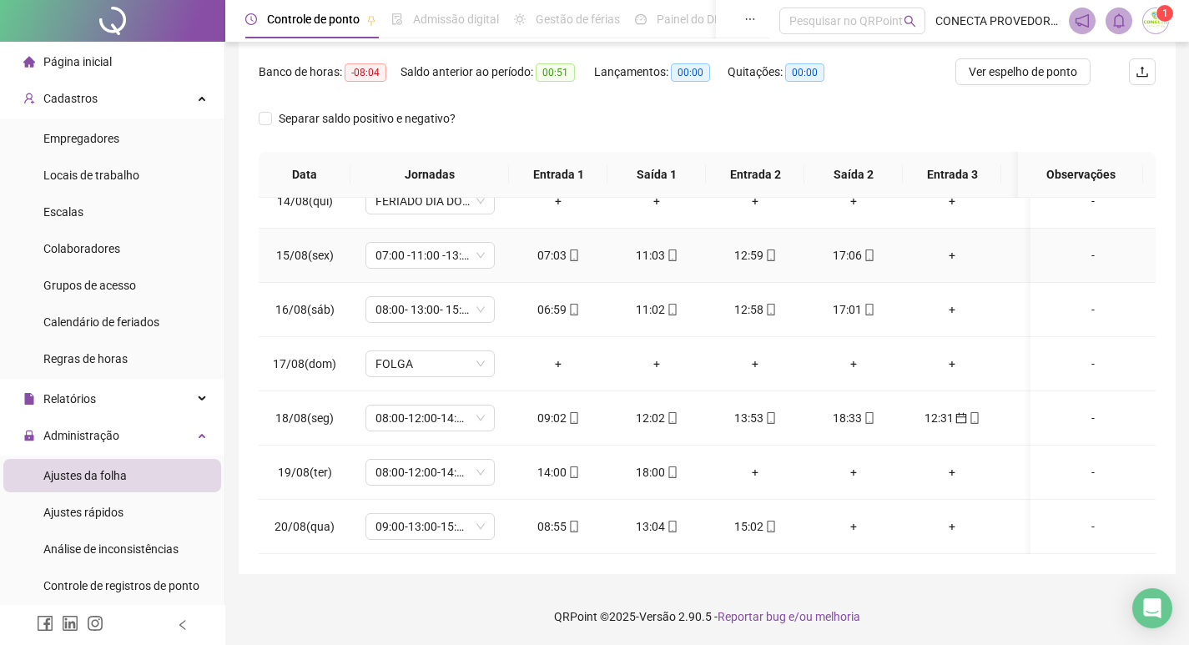
scroll to position [208, 0]
click at [973, 411] on icon "mobile" at bounding box center [974, 417] width 8 height 12
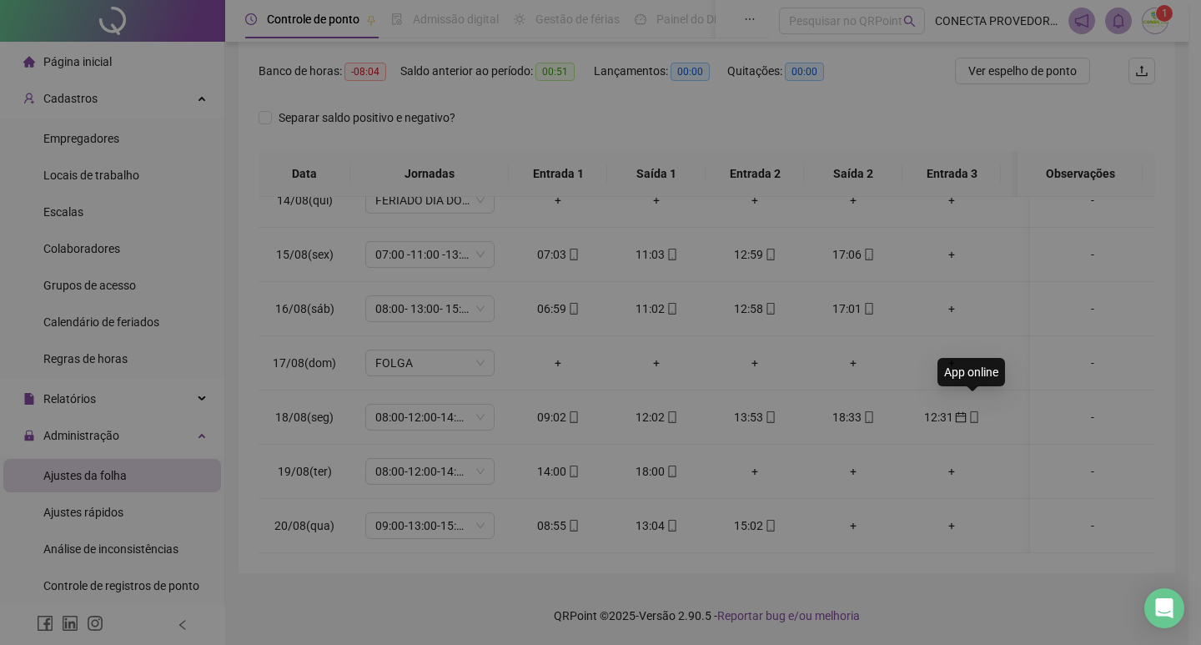
click at [953, 401] on div "**********" at bounding box center [600, 322] width 1201 height 645
type input "**********"
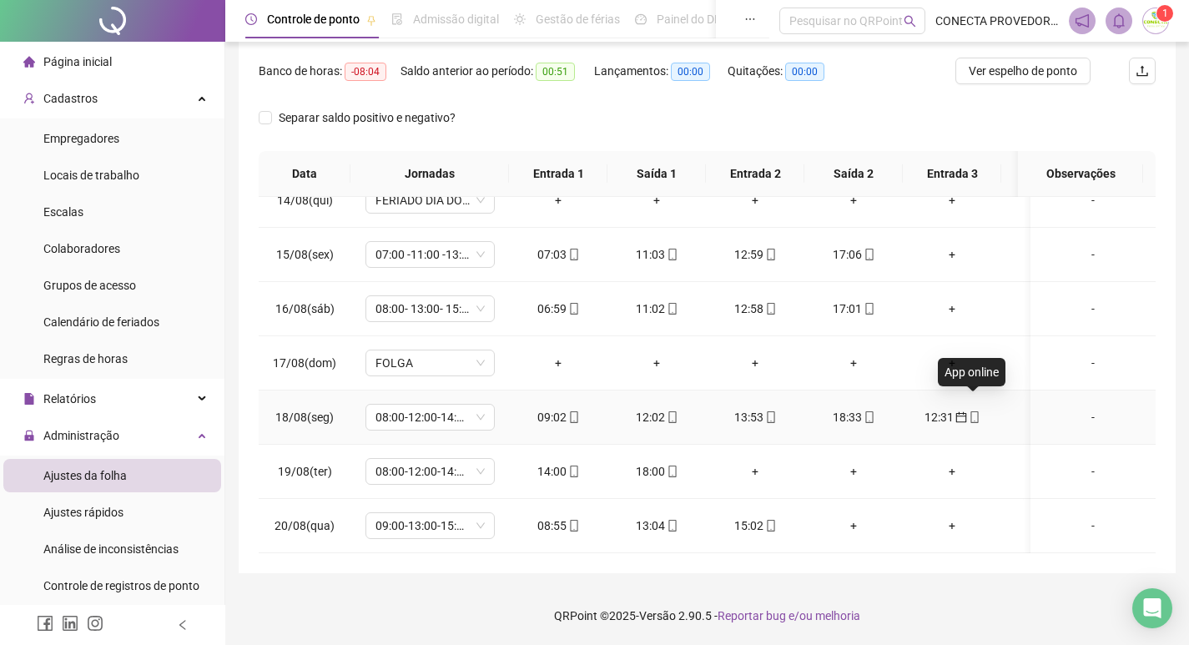
click at [967, 411] on span "mobile" at bounding box center [973, 417] width 13 height 12
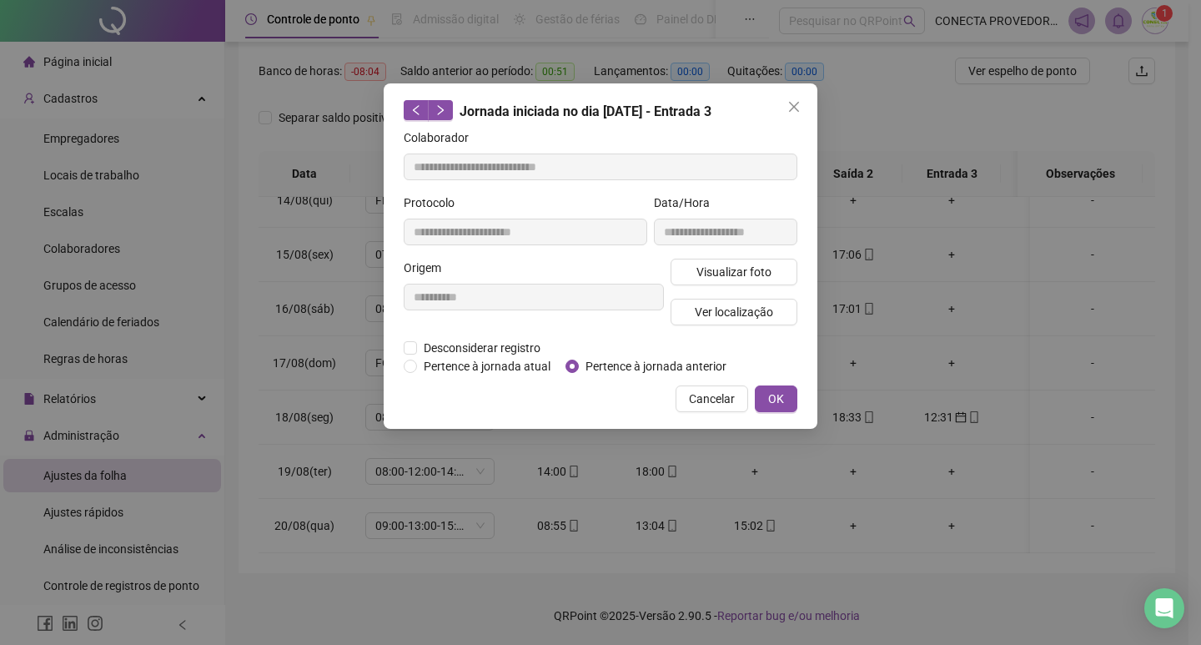
click at [403, 346] on div "**********" at bounding box center [601, 255] width 434 height 345
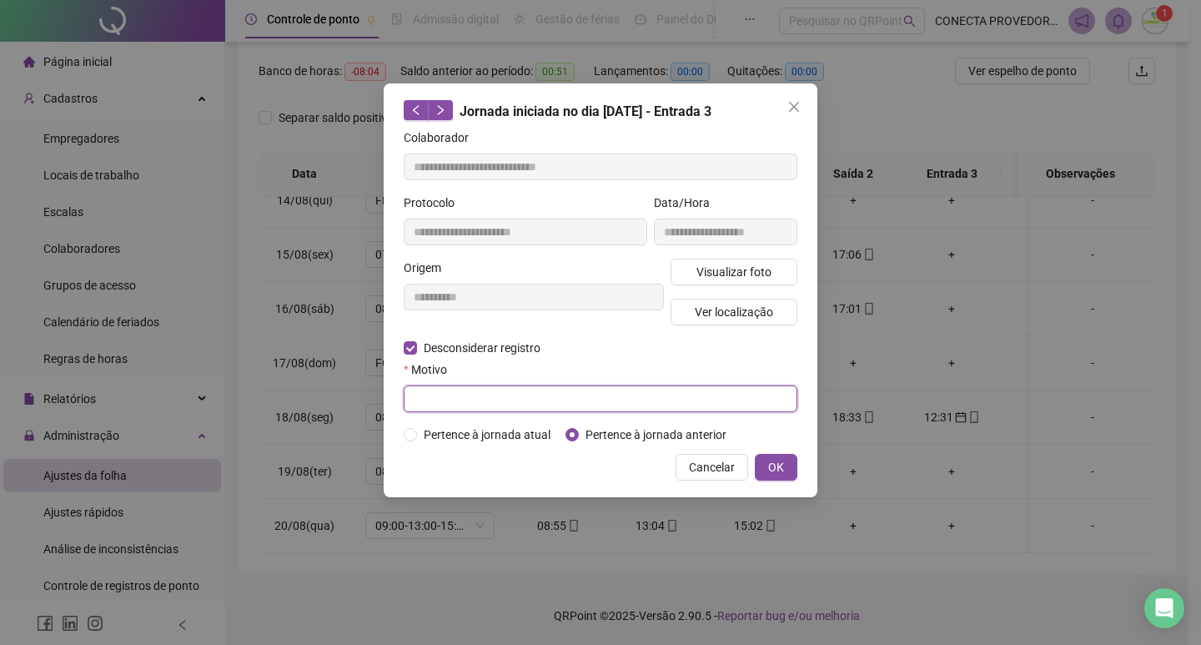
click at [440, 399] on input "text" at bounding box center [601, 398] width 394 height 27
type input "*********"
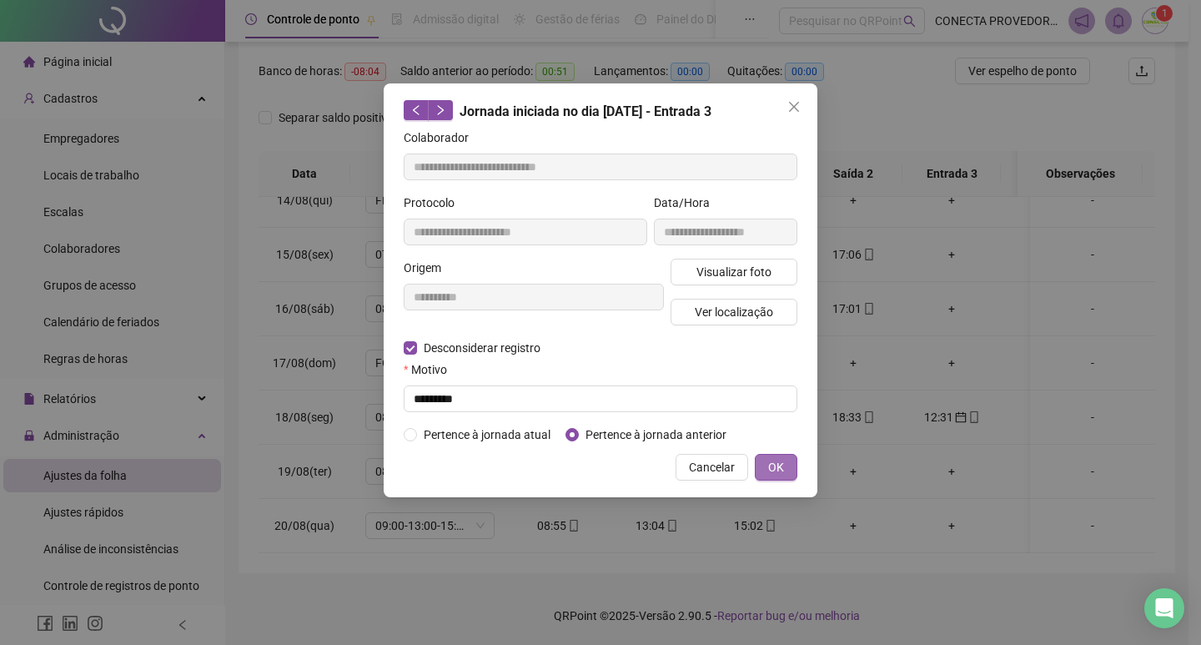
click at [768, 463] on span "OK" at bounding box center [776, 467] width 16 height 18
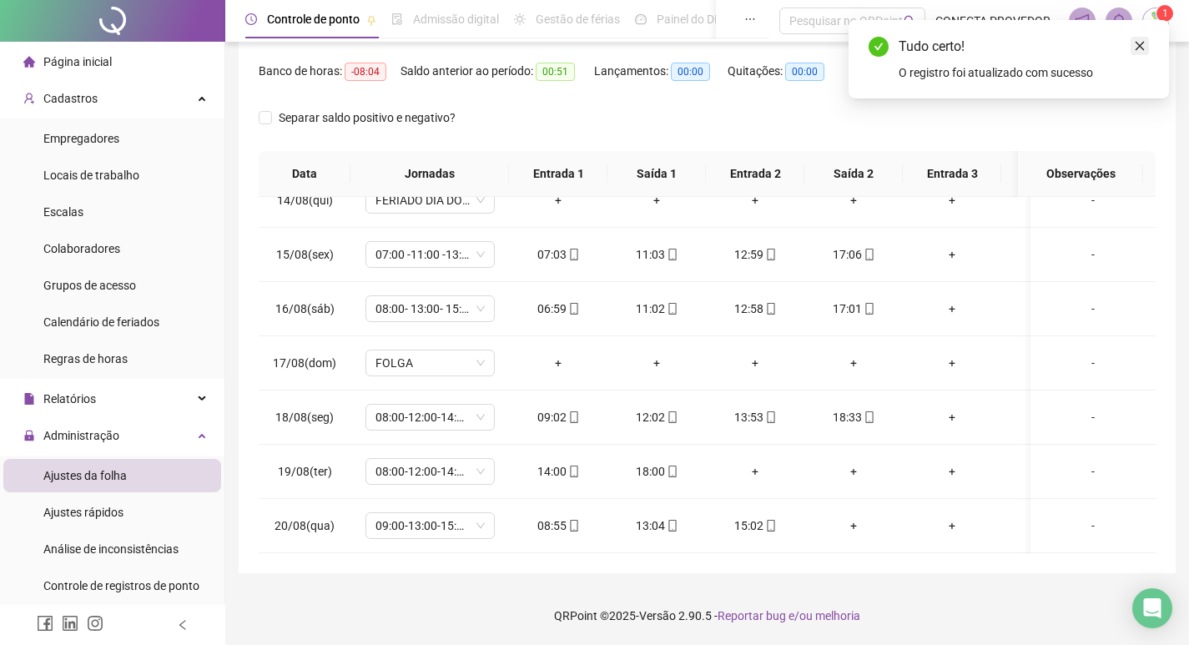
click at [1138, 38] on link "Close" at bounding box center [1139, 46] width 18 height 18
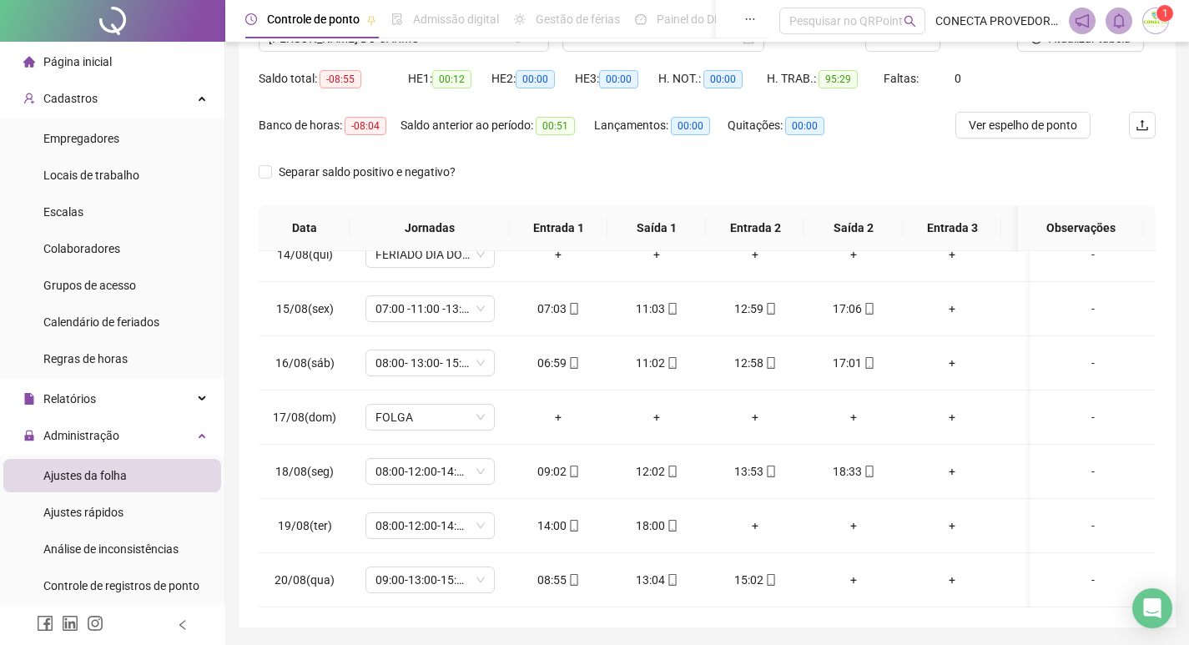
scroll to position [124, 0]
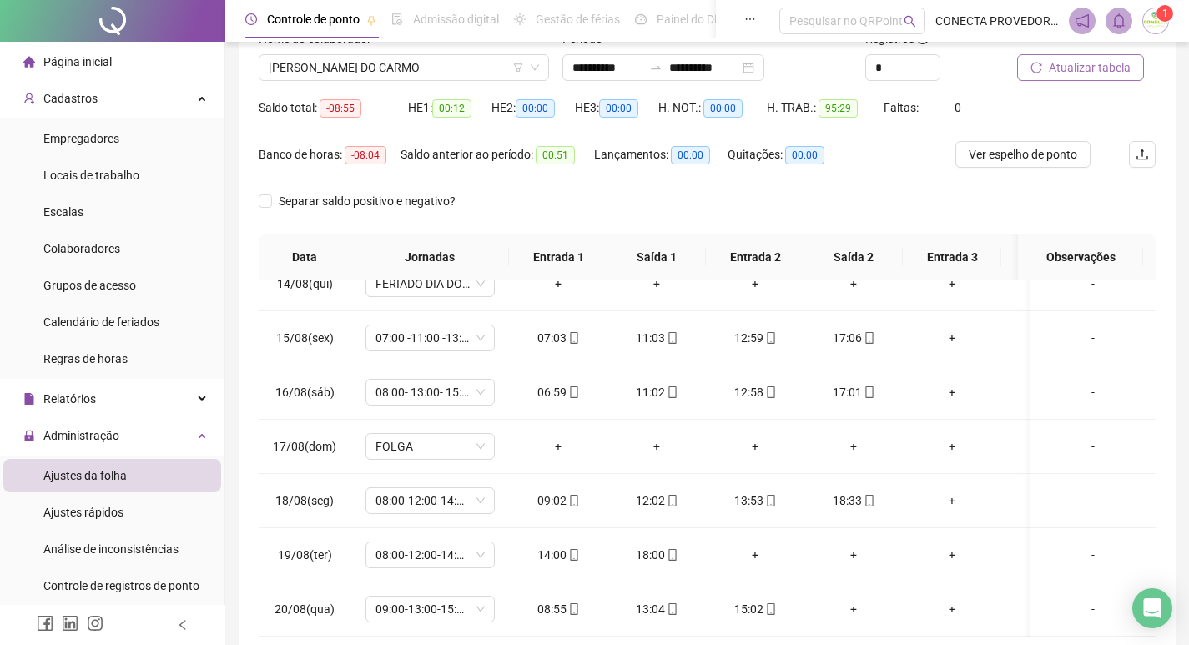
click at [1057, 67] on span "Atualizar tabela" at bounding box center [1090, 67] width 82 height 18
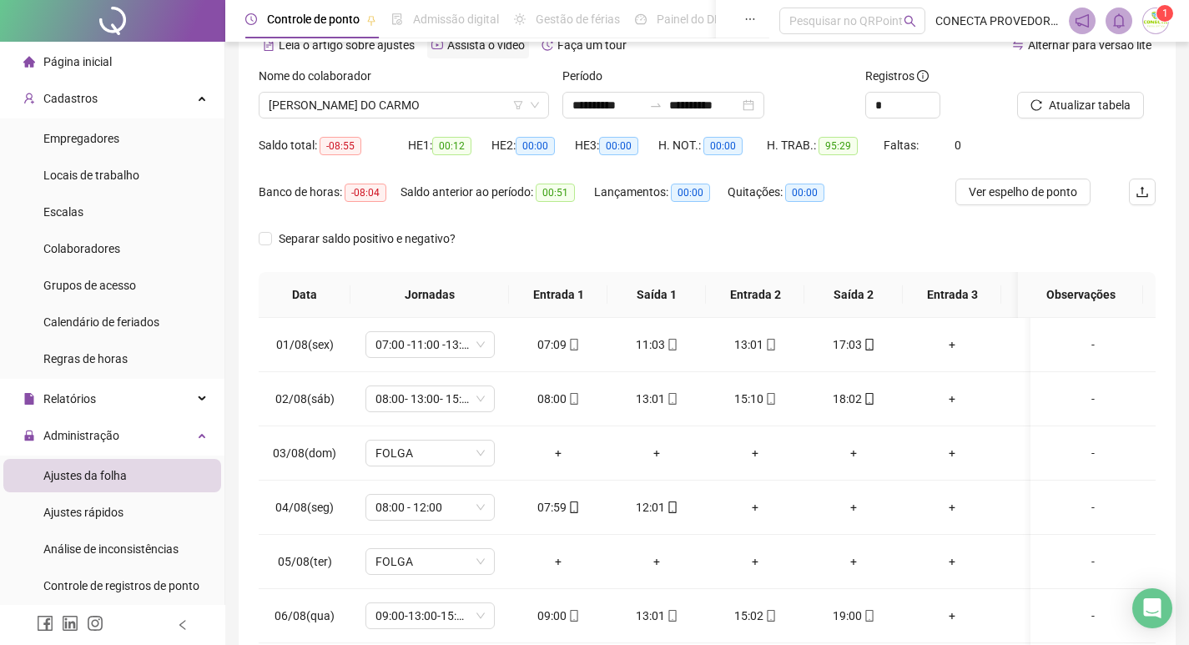
scroll to position [0, 0]
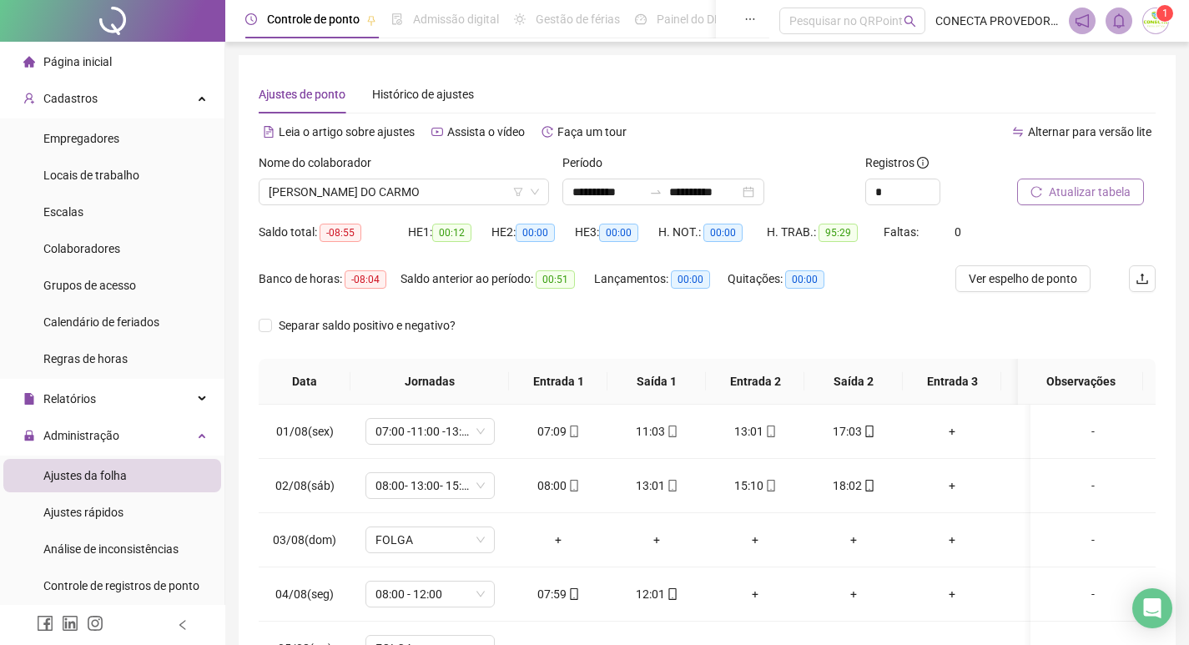
click at [1092, 185] on span "Atualizar tabela" at bounding box center [1090, 192] width 82 height 18
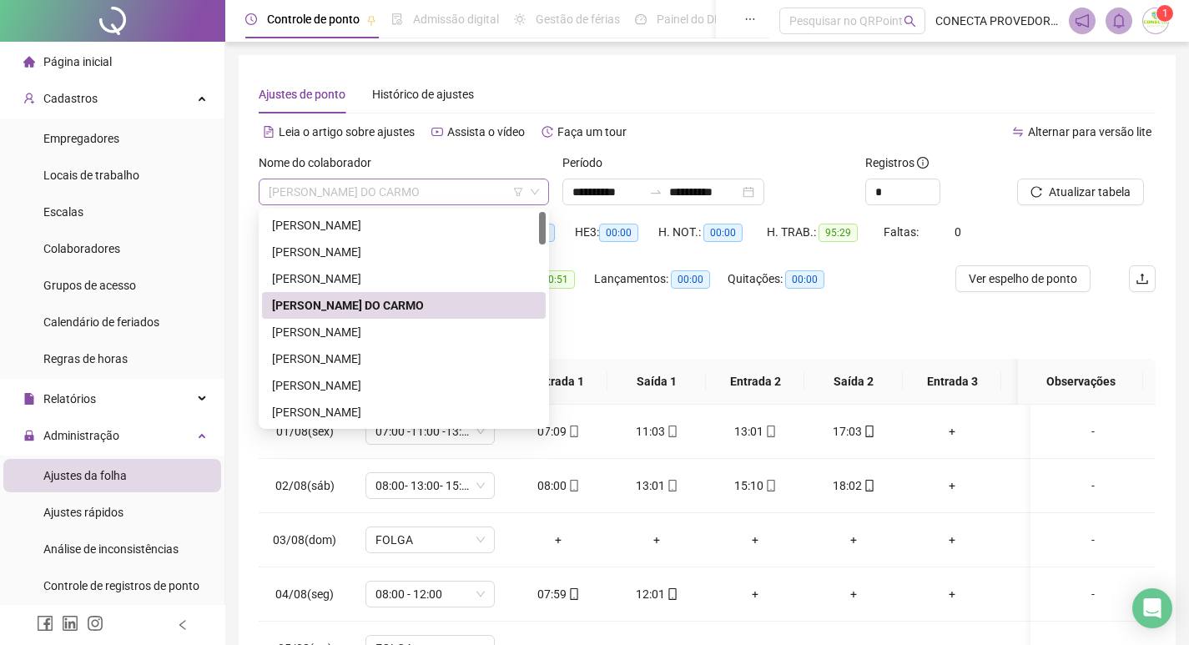
click at [489, 198] on span "[PERSON_NAME] DO CARMO" at bounding box center [404, 191] width 270 height 25
click at [360, 327] on div "[PERSON_NAME]" at bounding box center [404, 332] width 264 height 18
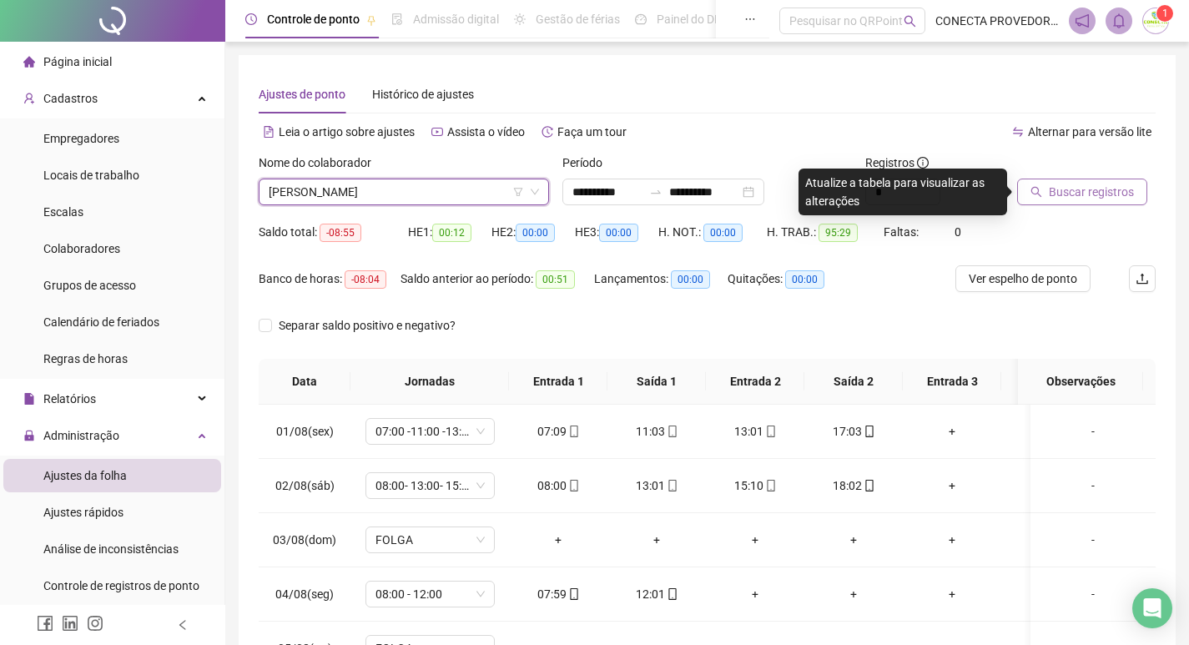
click at [1079, 192] on span "Buscar registros" at bounding box center [1091, 192] width 85 height 18
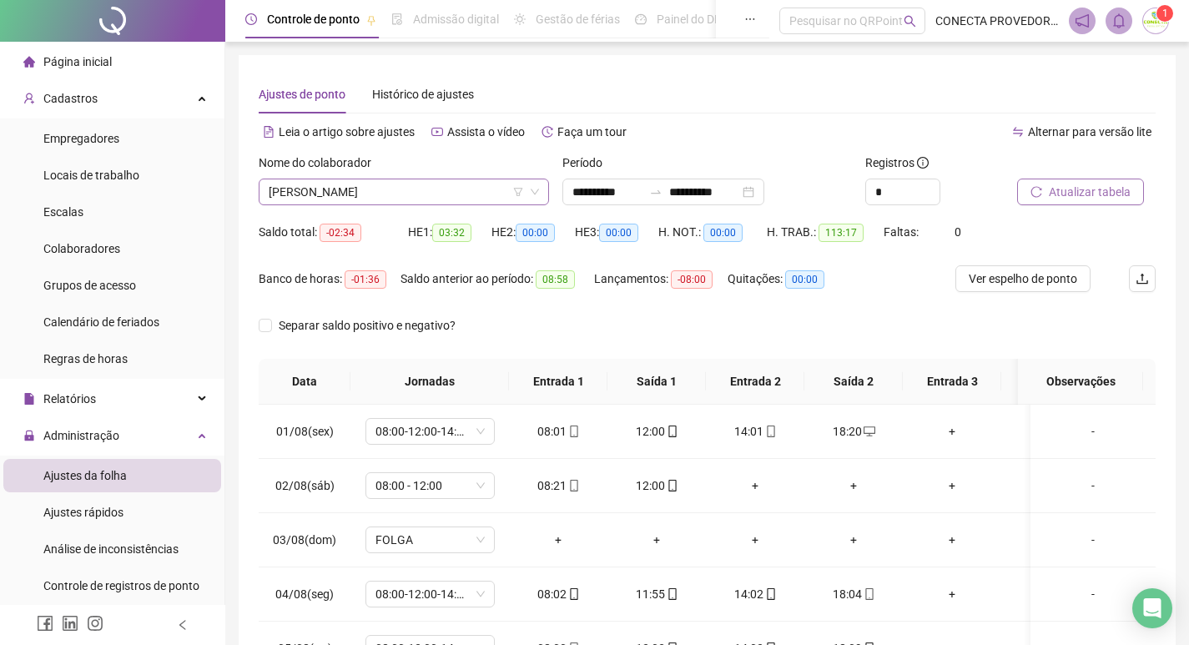
click at [473, 192] on span "[PERSON_NAME]" at bounding box center [404, 191] width 270 height 25
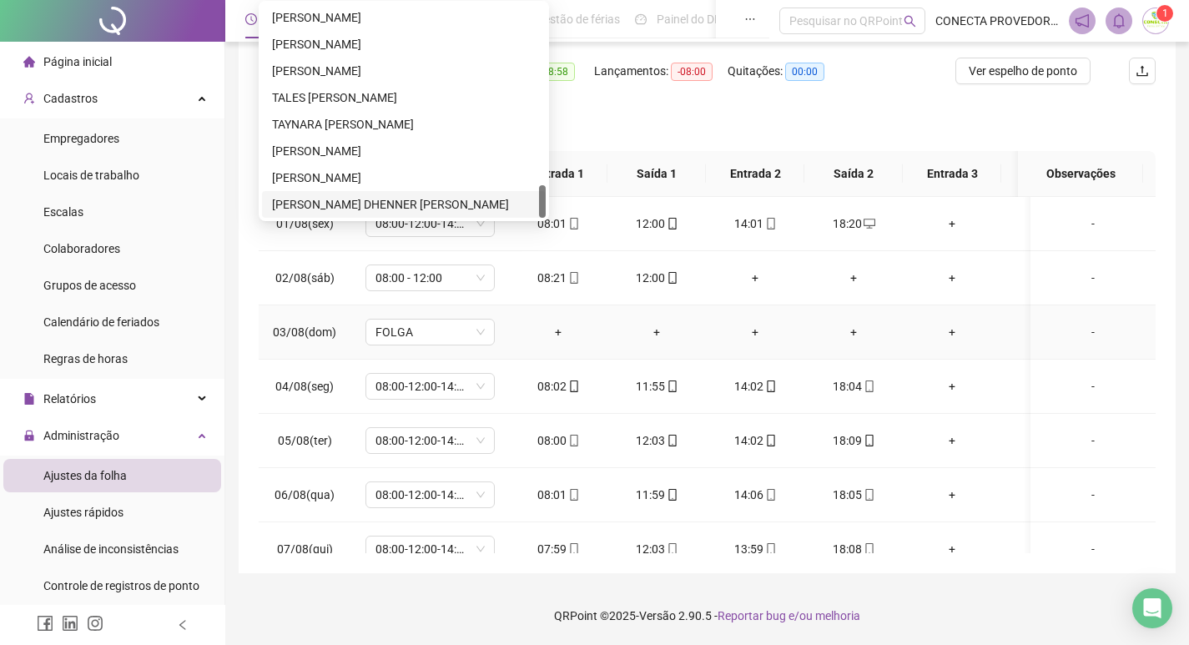
scroll to position [417, 0]
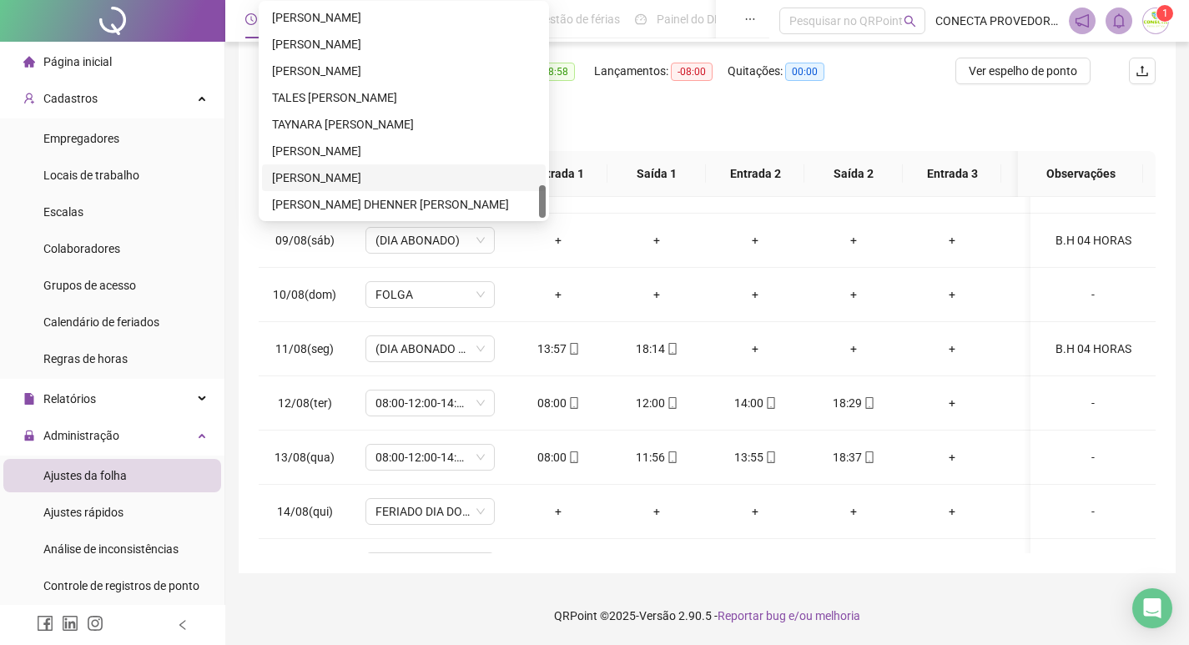
click at [337, 177] on div "[PERSON_NAME]" at bounding box center [404, 178] width 264 height 18
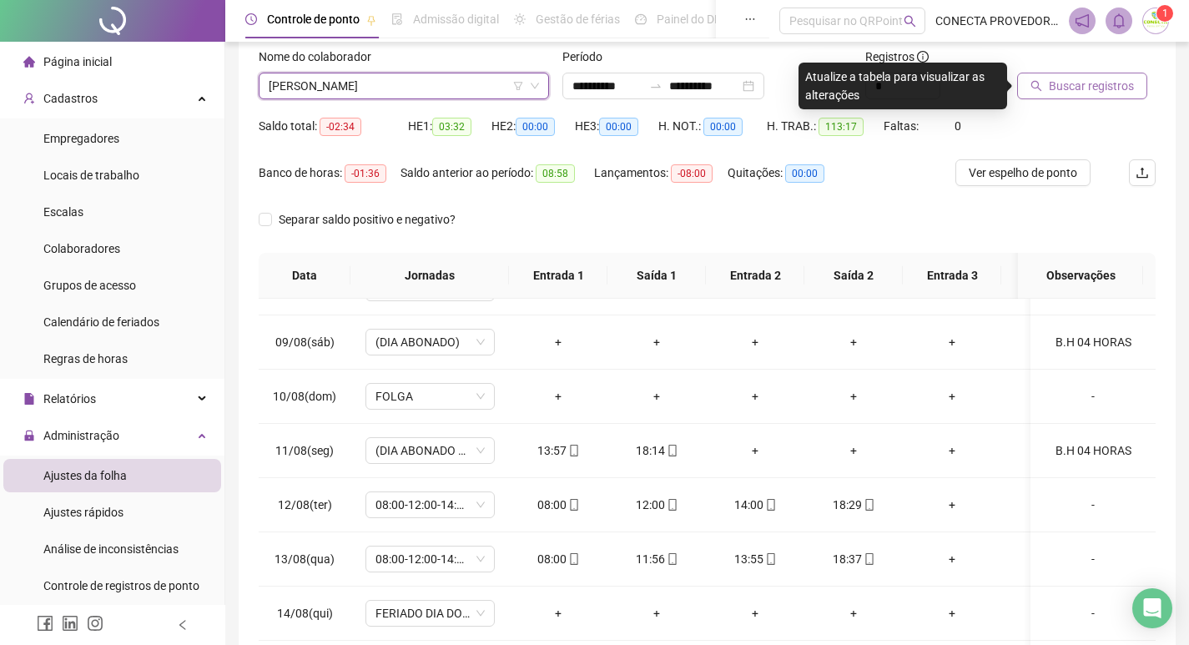
scroll to position [0, 0]
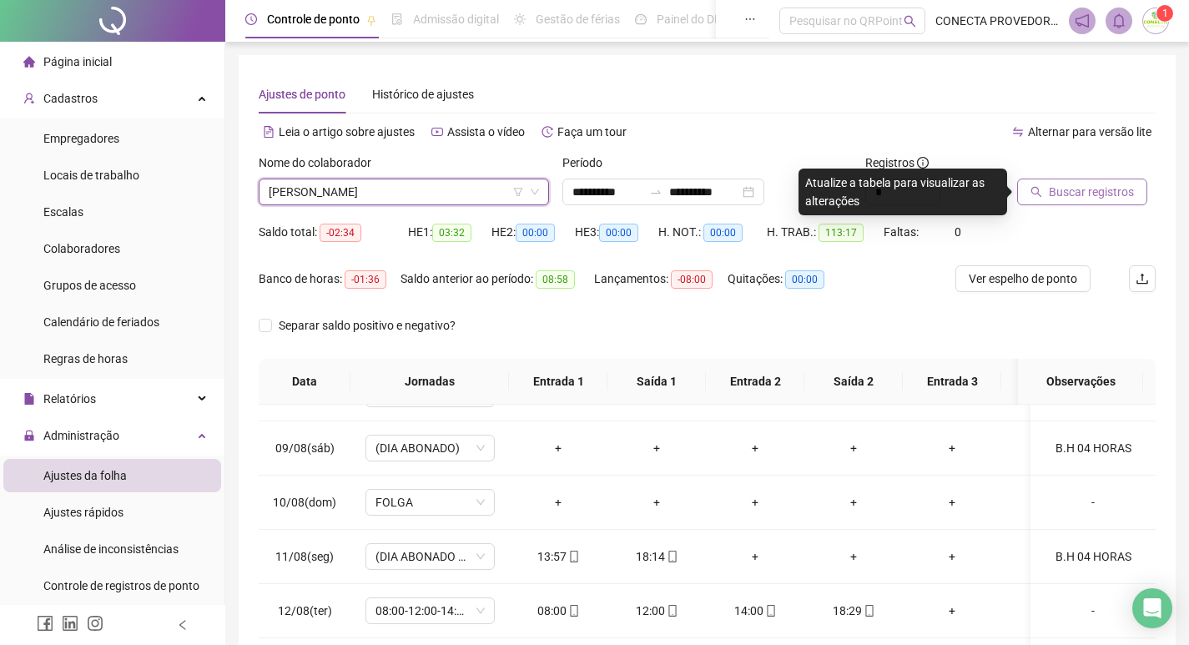
click at [1076, 181] on button "Buscar registros" at bounding box center [1082, 192] width 130 height 27
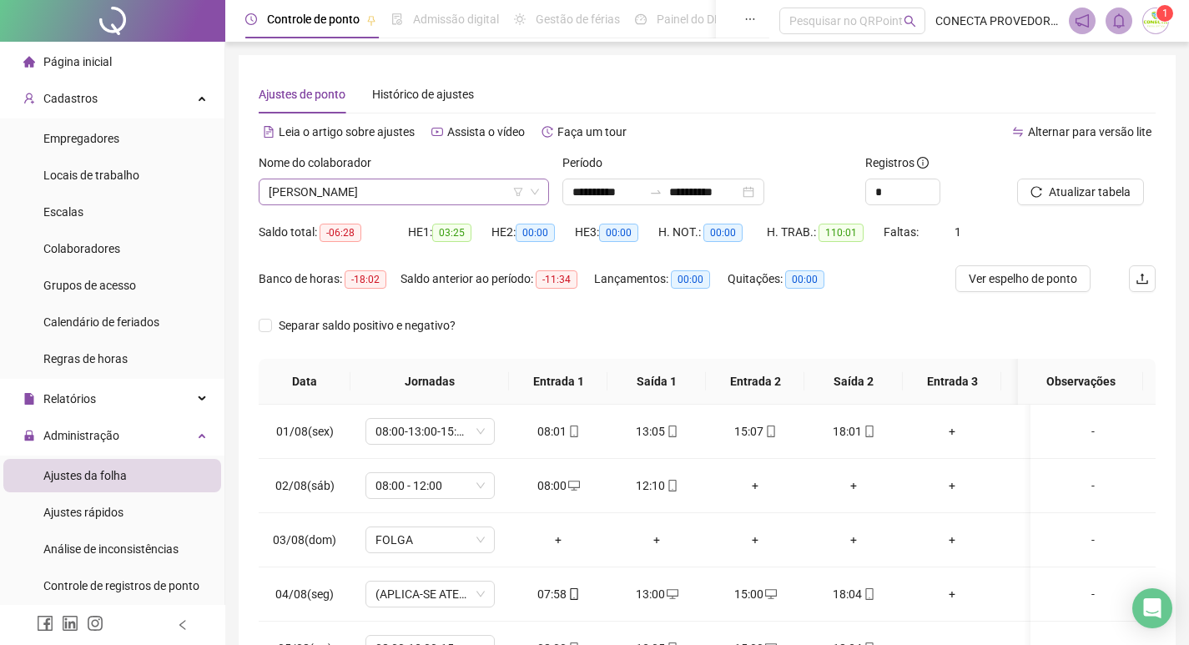
click at [495, 190] on span "[PERSON_NAME]" at bounding box center [404, 191] width 270 height 25
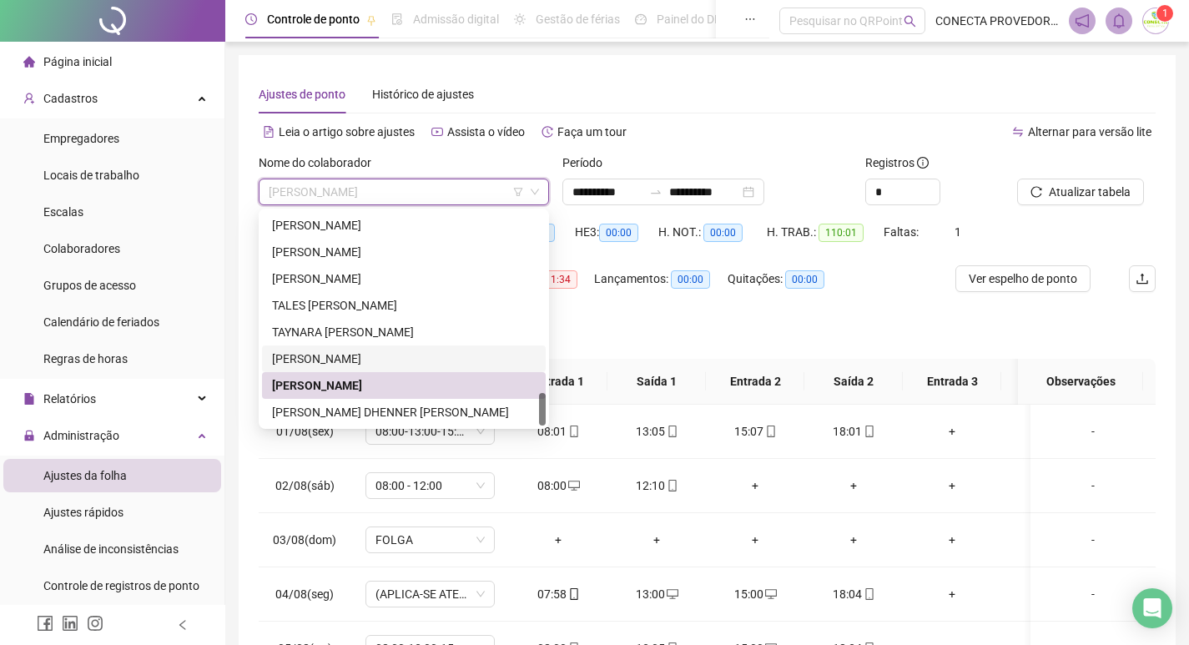
click at [400, 355] on div "[PERSON_NAME]" at bounding box center [404, 359] width 264 height 18
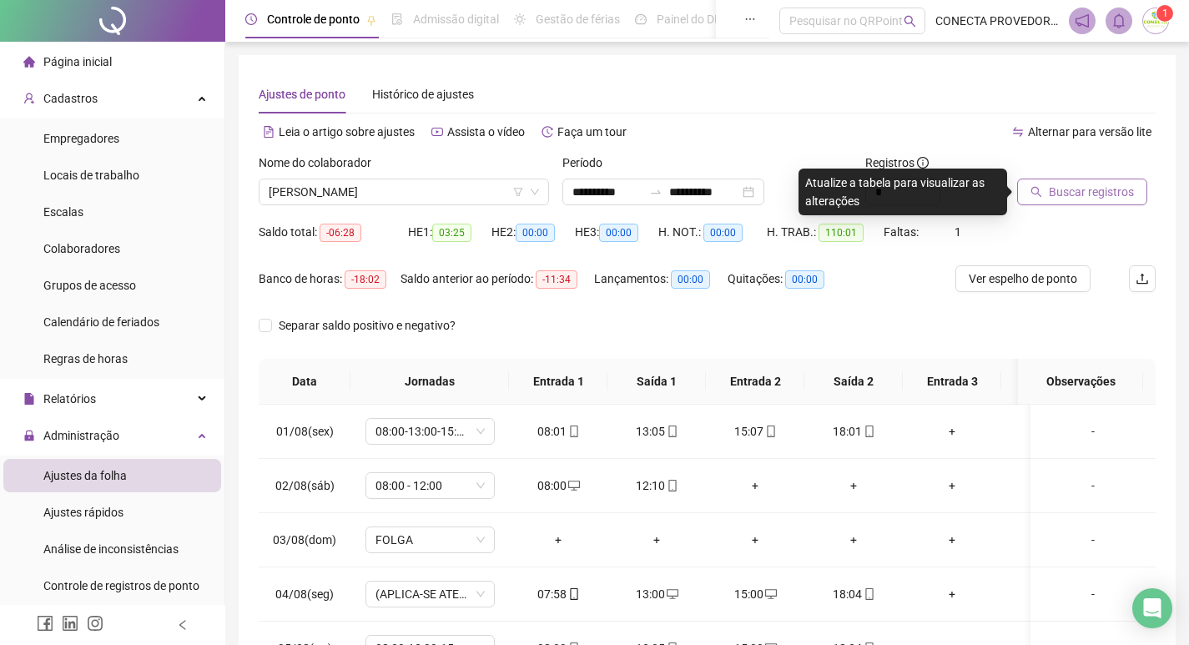
click at [1073, 189] on span "Buscar registros" at bounding box center [1091, 192] width 85 height 18
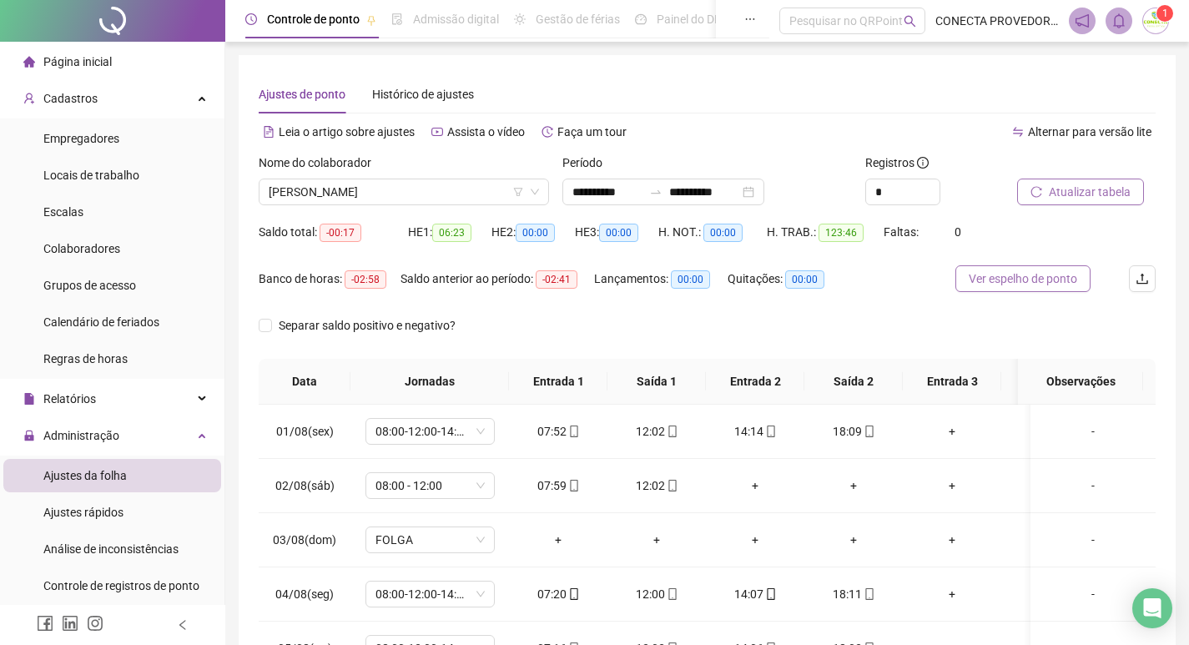
click at [1015, 274] on span "Ver espelho de ponto" at bounding box center [1022, 278] width 108 height 18
click at [471, 184] on span "[PERSON_NAME]" at bounding box center [404, 191] width 270 height 25
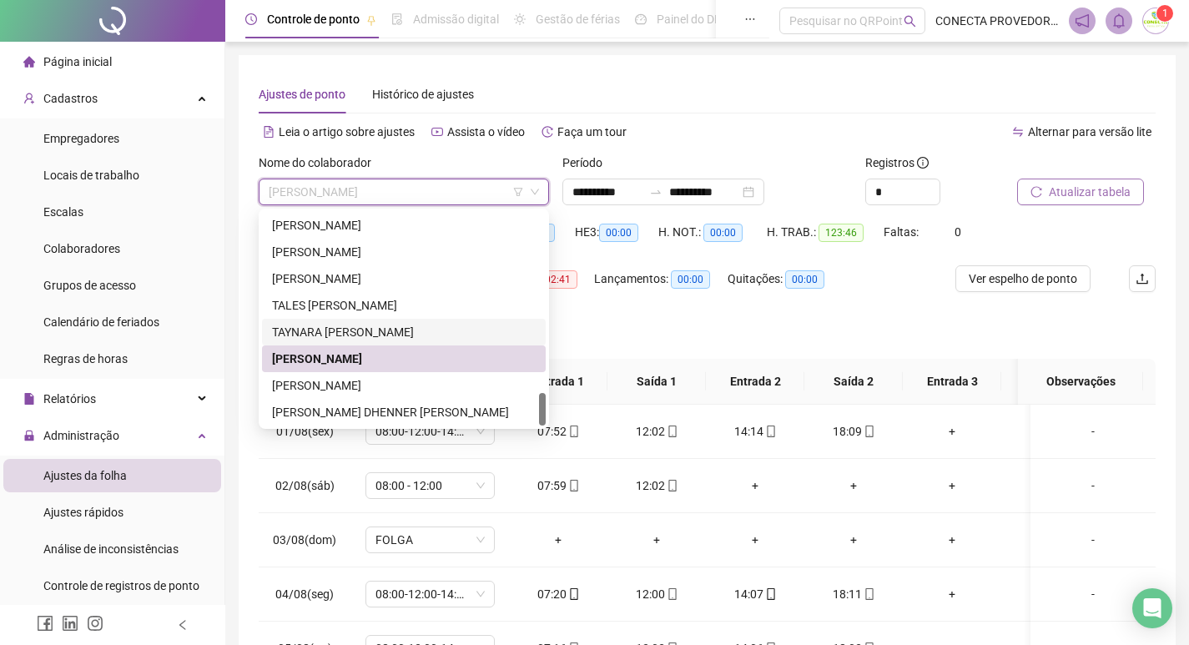
click at [360, 328] on div "TAYNARA [PERSON_NAME]" at bounding box center [404, 332] width 264 height 18
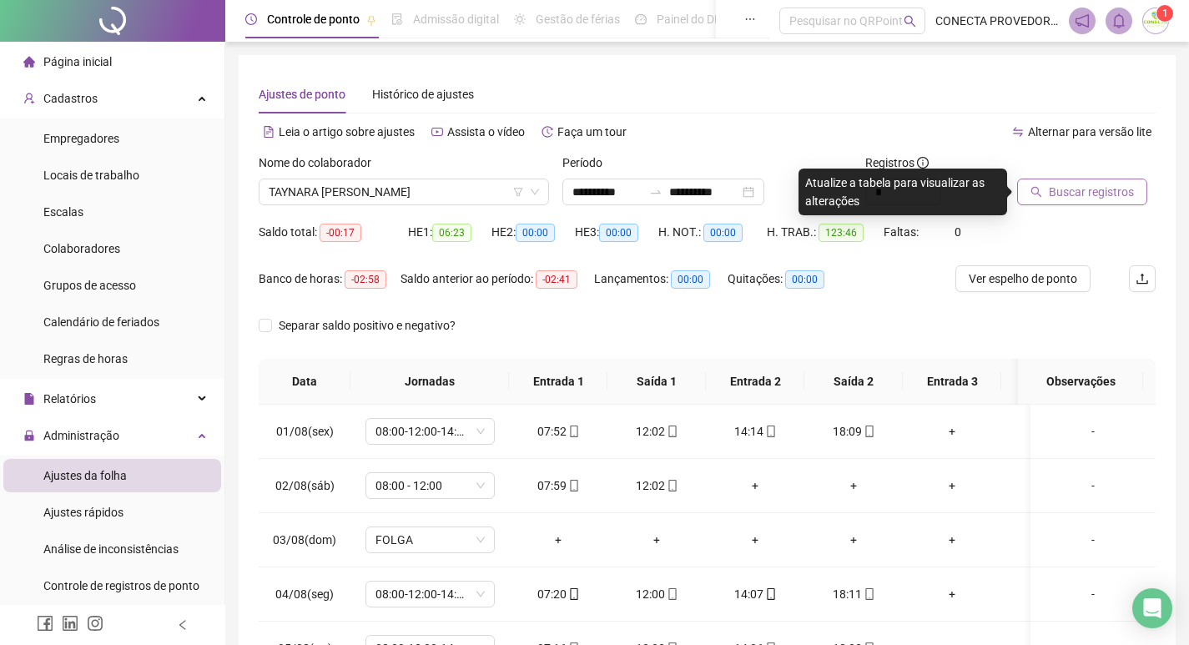
click at [1079, 195] on span "Buscar registros" at bounding box center [1091, 192] width 85 height 18
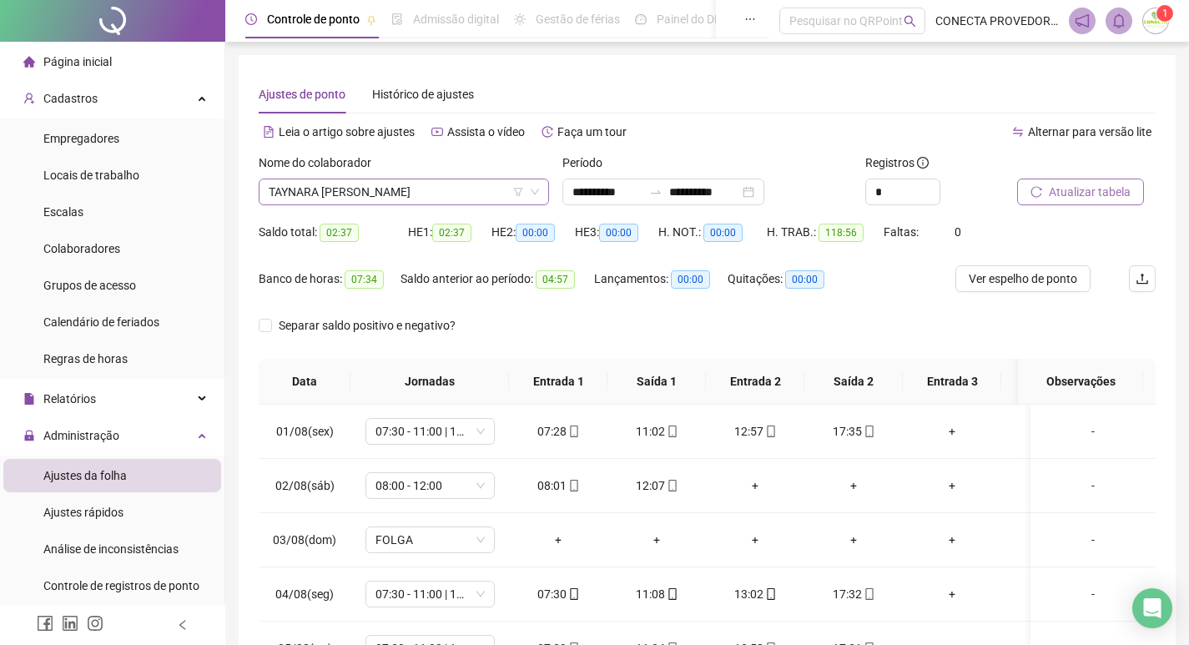
click at [459, 192] on span "TAYNARA [PERSON_NAME]" at bounding box center [404, 191] width 270 height 25
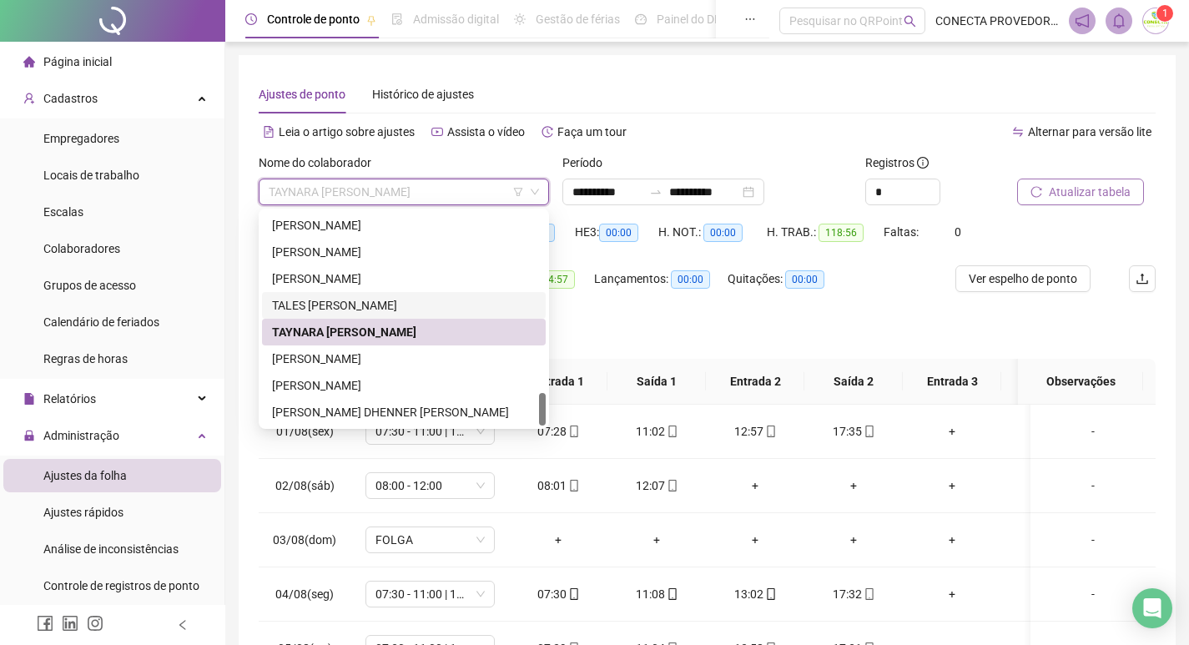
click at [340, 300] on div "TALES [PERSON_NAME]" at bounding box center [404, 305] width 264 height 18
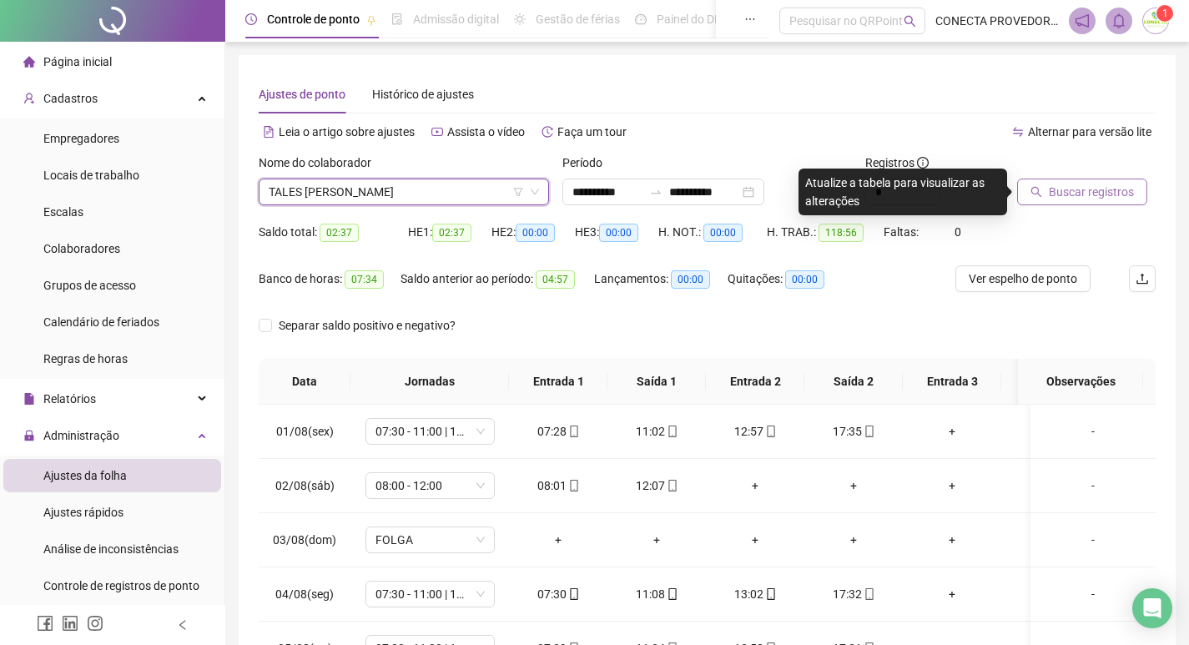
click at [1049, 197] on span "Buscar registros" at bounding box center [1091, 192] width 85 height 18
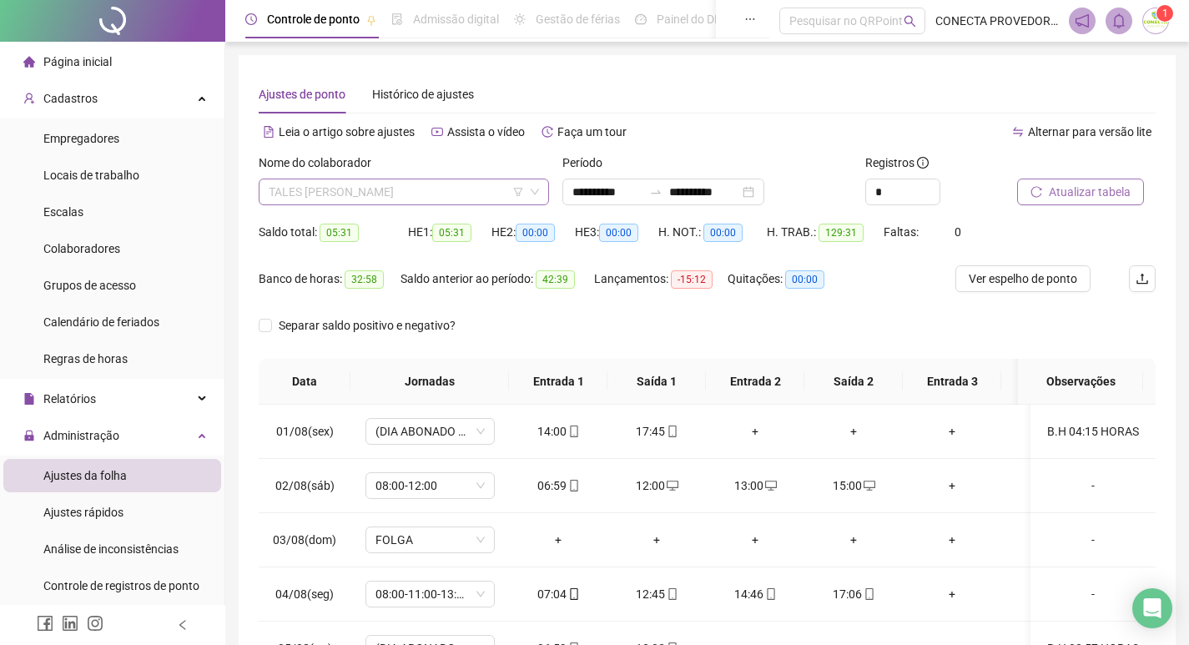
click at [417, 200] on span "TALES [PERSON_NAME]" at bounding box center [404, 191] width 270 height 25
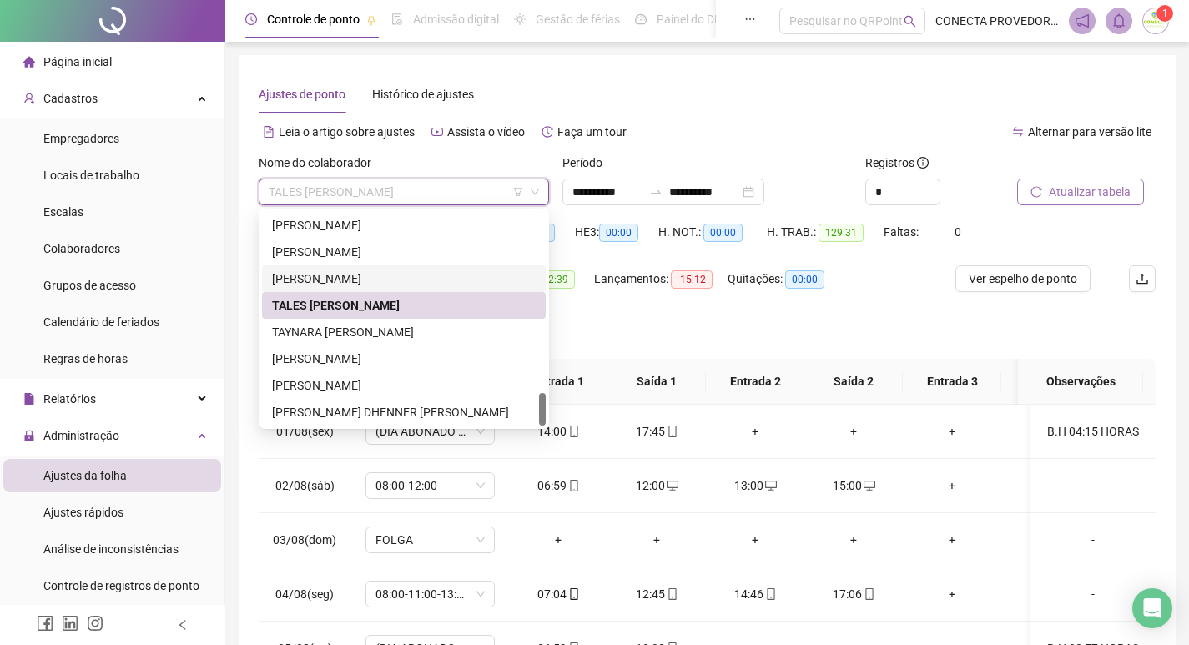
click at [370, 279] on div "[PERSON_NAME]" at bounding box center [404, 278] width 264 height 18
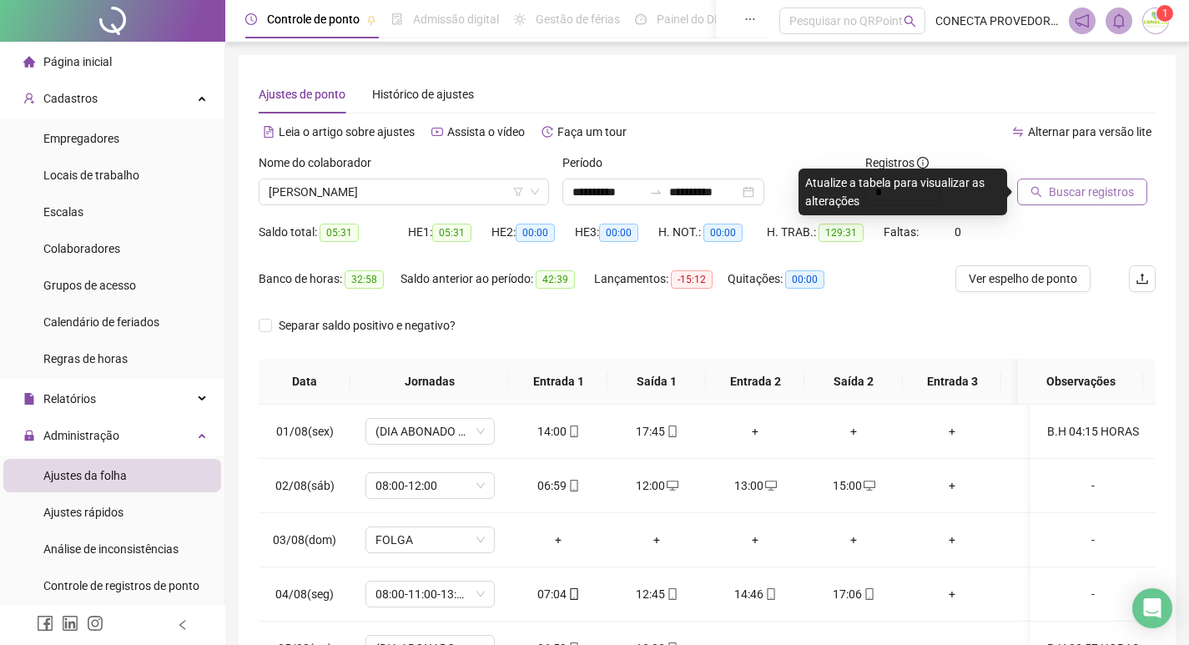
click at [1042, 193] on icon "search" at bounding box center [1036, 192] width 12 height 12
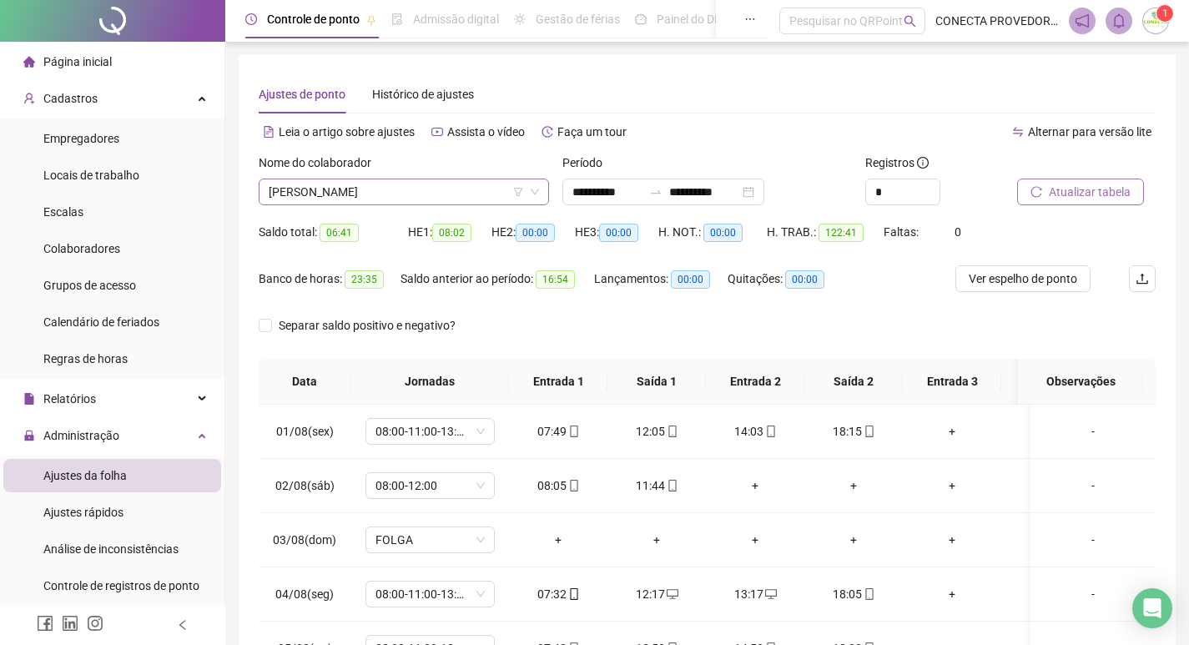
click at [416, 192] on span "[PERSON_NAME]" at bounding box center [404, 191] width 270 height 25
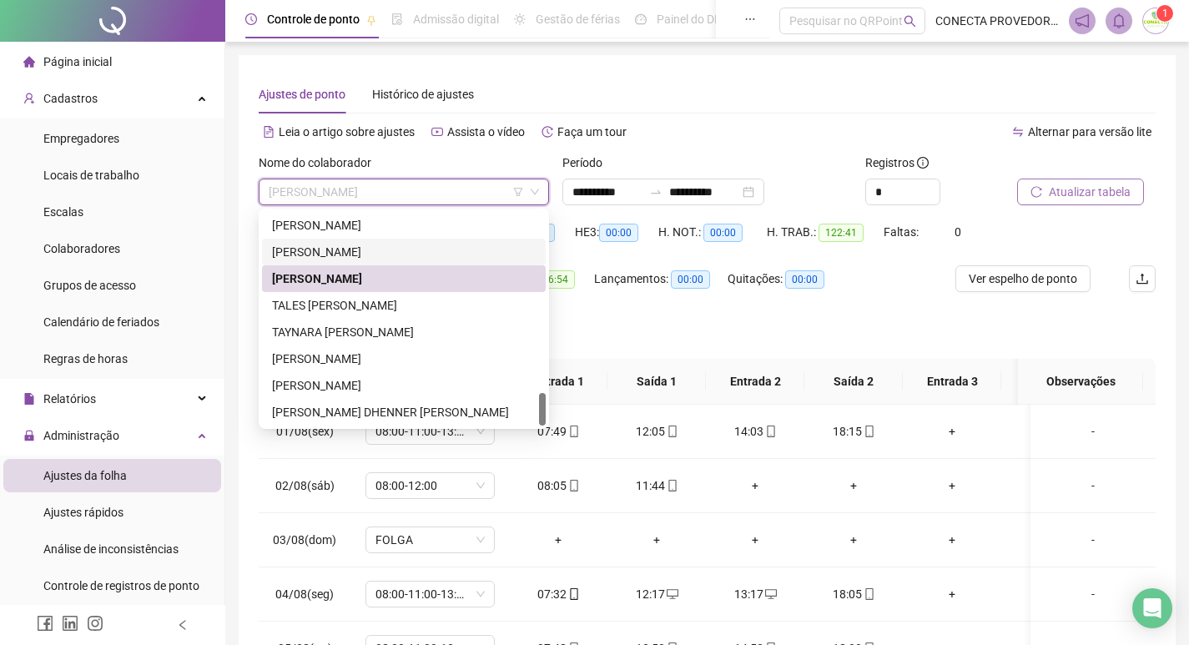
click at [348, 244] on div "[PERSON_NAME]" at bounding box center [404, 252] width 264 height 18
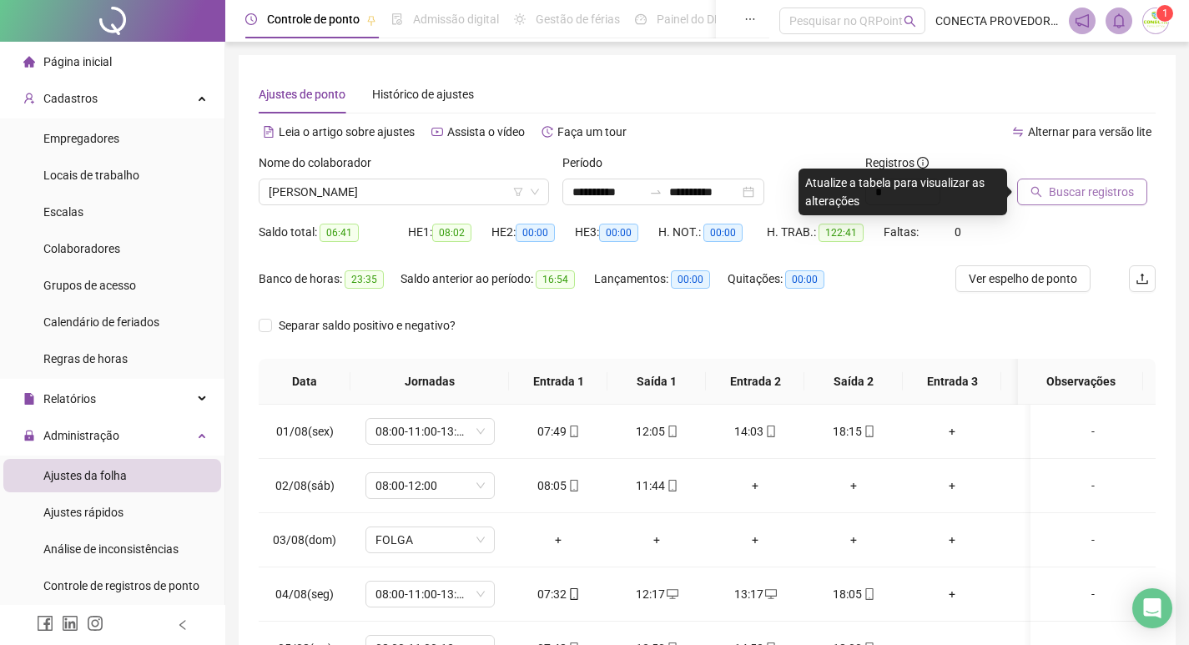
click at [1073, 190] on span "Buscar registros" at bounding box center [1091, 192] width 85 height 18
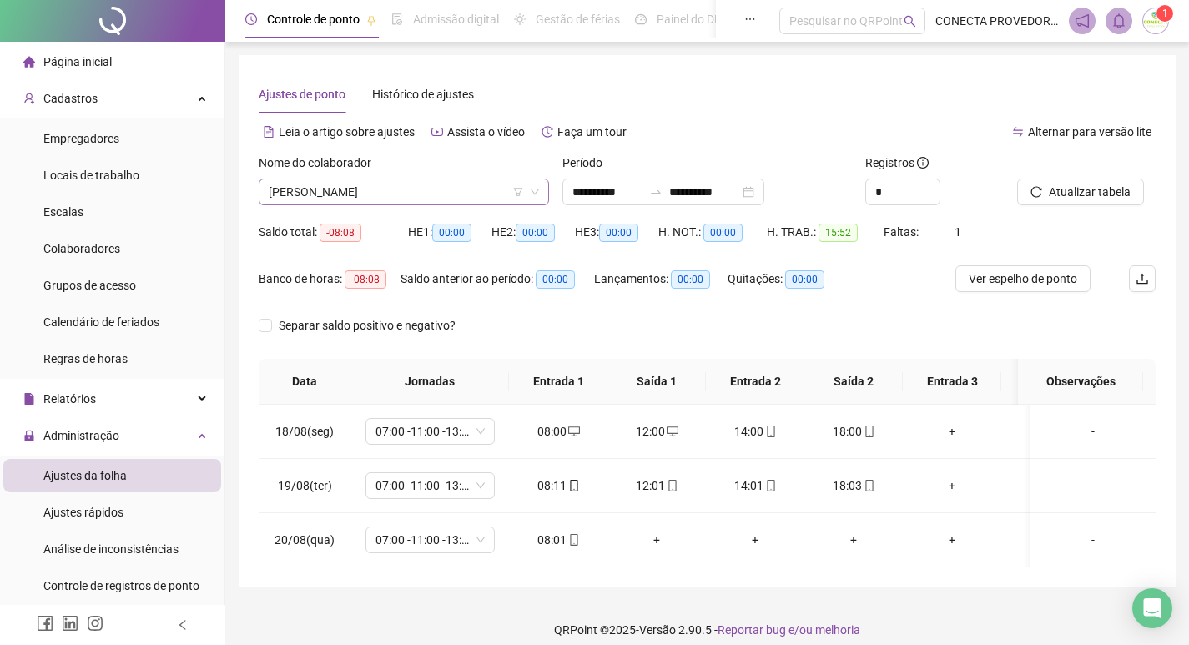
click at [451, 194] on span "[PERSON_NAME]" at bounding box center [404, 191] width 270 height 25
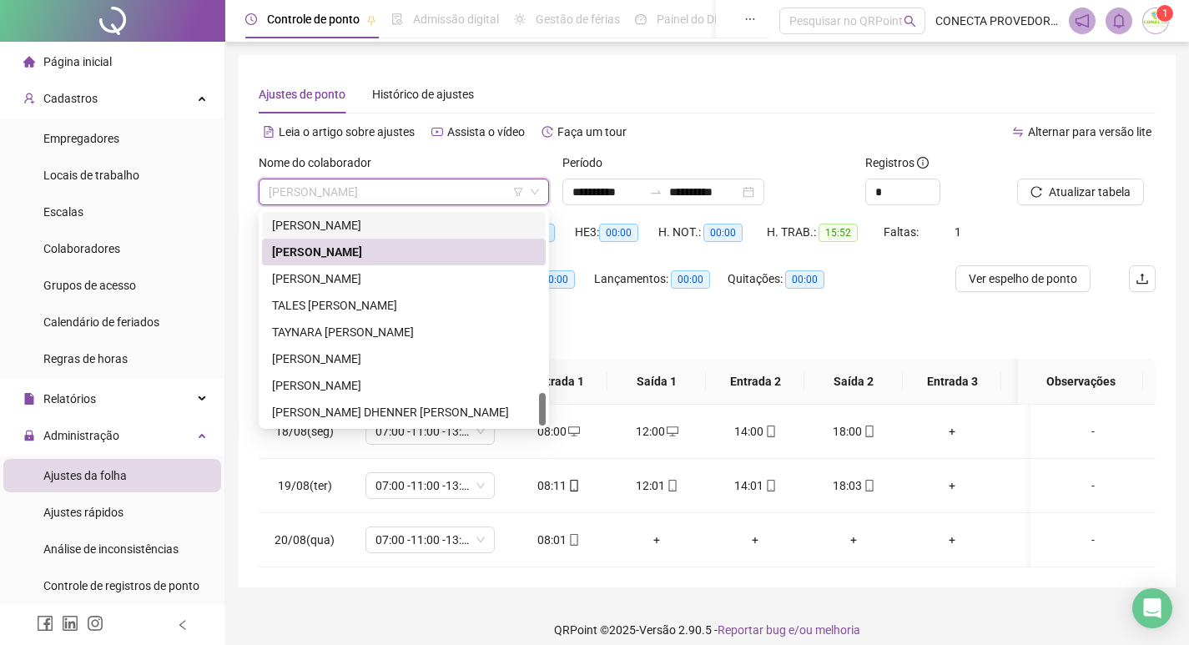
click at [348, 226] on div "[PERSON_NAME]" at bounding box center [404, 225] width 264 height 18
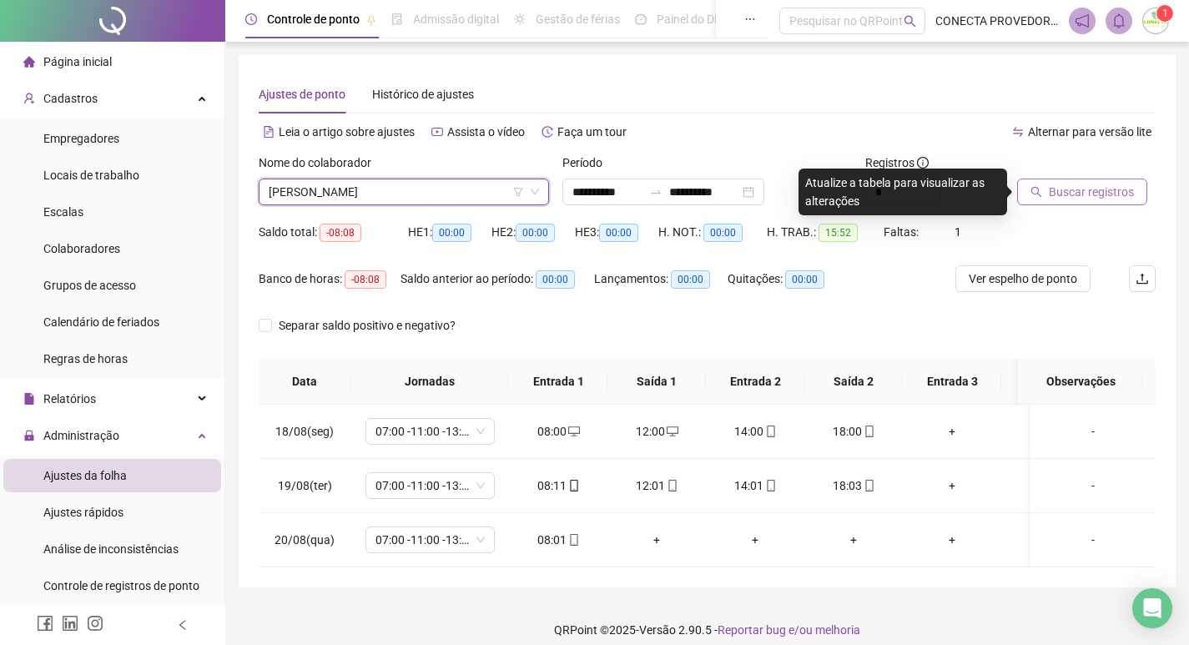
click at [1052, 188] on span "Buscar registros" at bounding box center [1091, 192] width 85 height 18
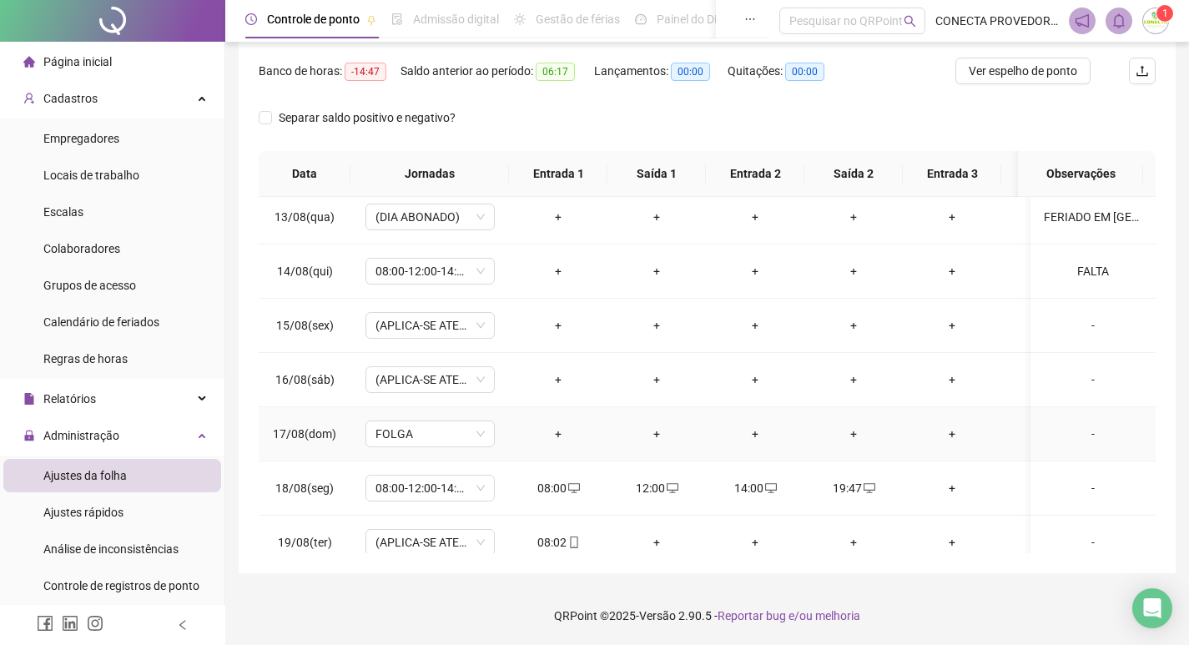
scroll to position [741, 0]
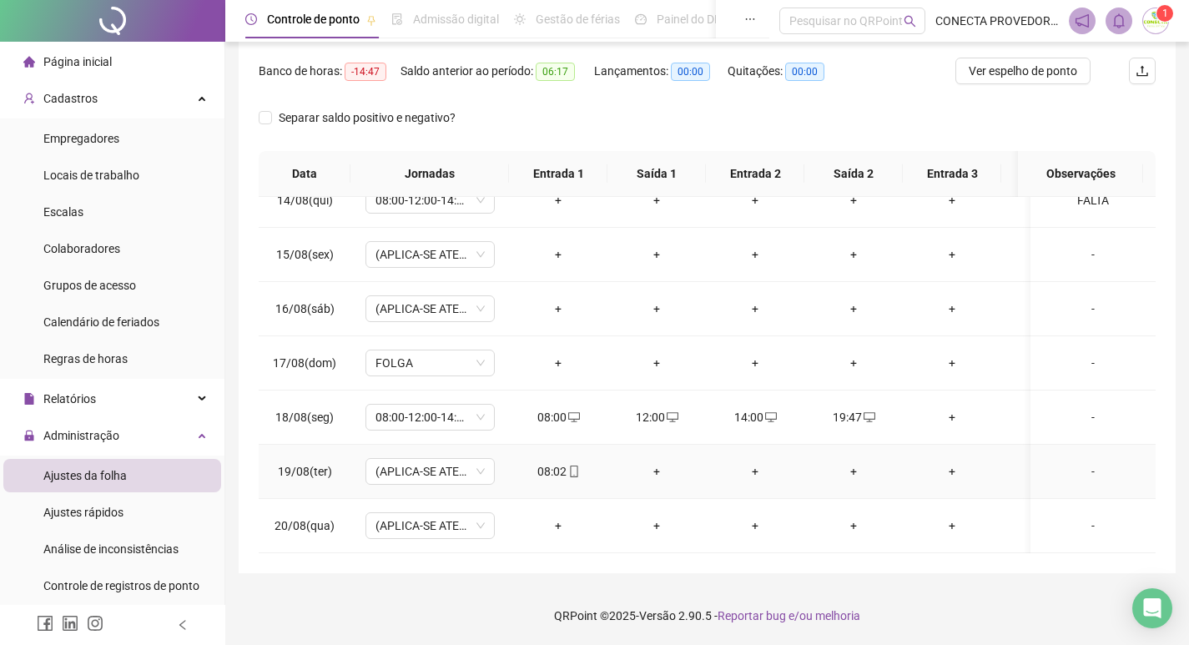
click at [1071, 462] on div "-" at bounding box center [1093, 471] width 98 height 18
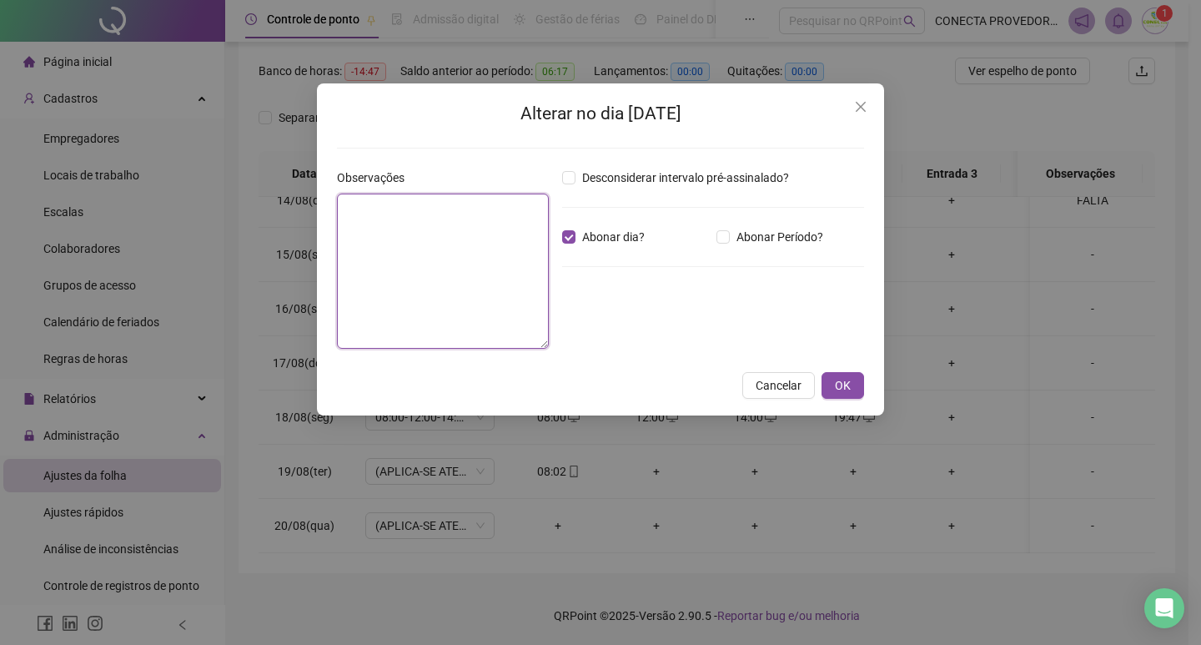
click at [420, 221] on textarea at bounding box center [443, 271] width 212 height 155
type textarea "********"
click at [840, 372] on button "OK" at bounding box center [843, 385] width 43 height 27
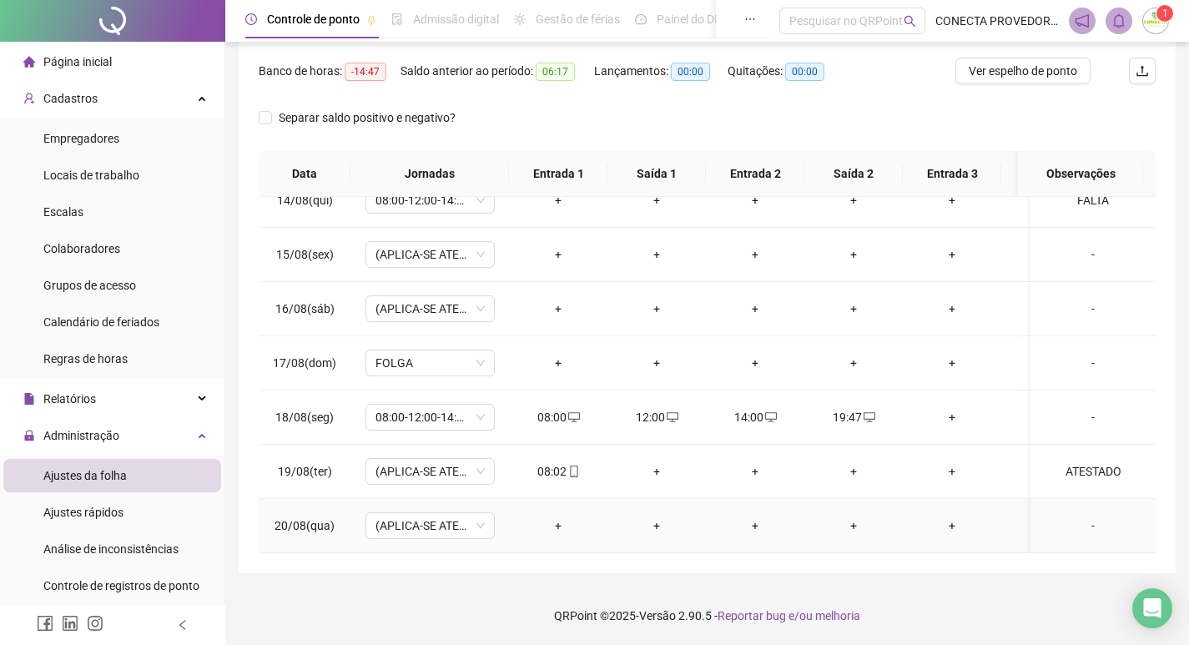
click at [1086, 516] on div "-" at bounding box center [1093, 525] width 98 height 18
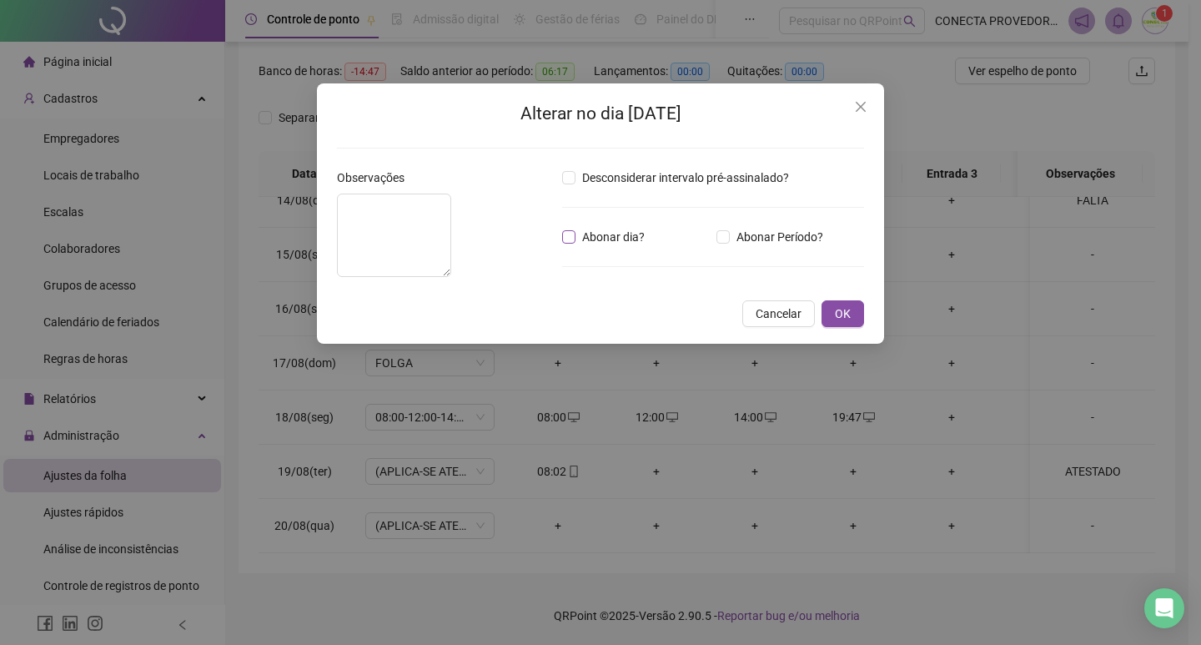
click at [585, 234] on span "Abonar dia?" at bounding box center [614, 237] width 76 height 18
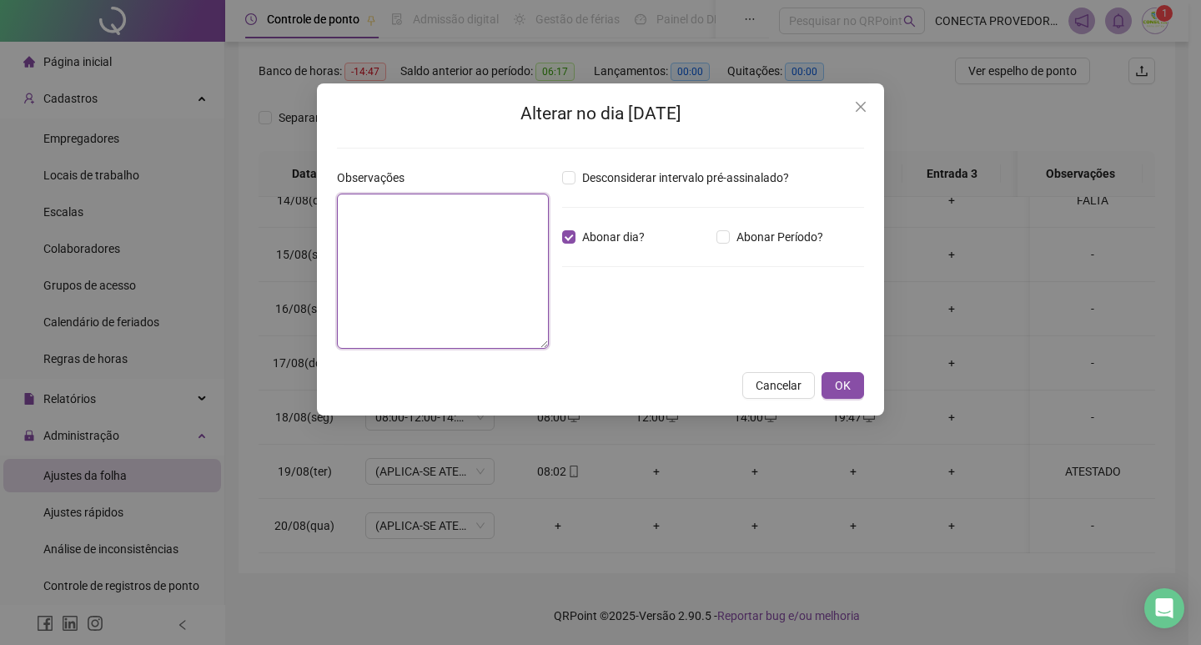
click at [480, 231] on textarea at bounding box center [443, 271] width 212 height 155
type textarea "********"
click at [845, 380] on span "OK" at bounding box center [843, 385] width 16 height 18
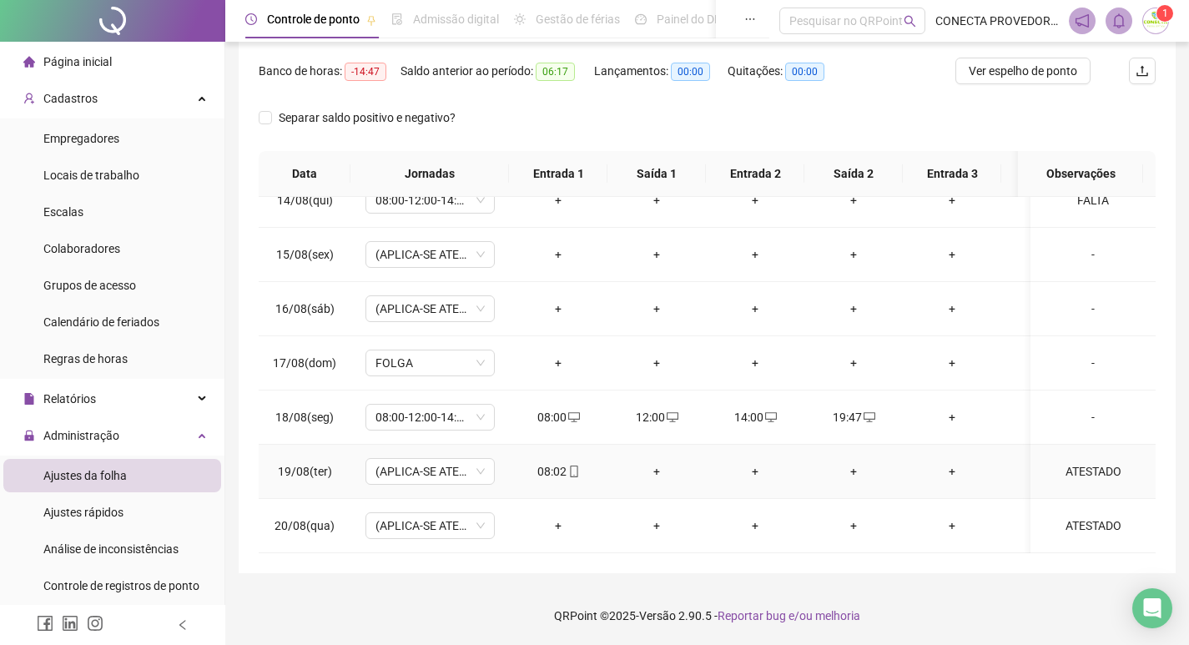
click at [1085, 445] on td "ATESTADO" at bounding box center [1092, 472] width 125 height 54
click at [1079, 462] on div "ATESTADO" at bounding box center [1093, 471] width 98 height 18
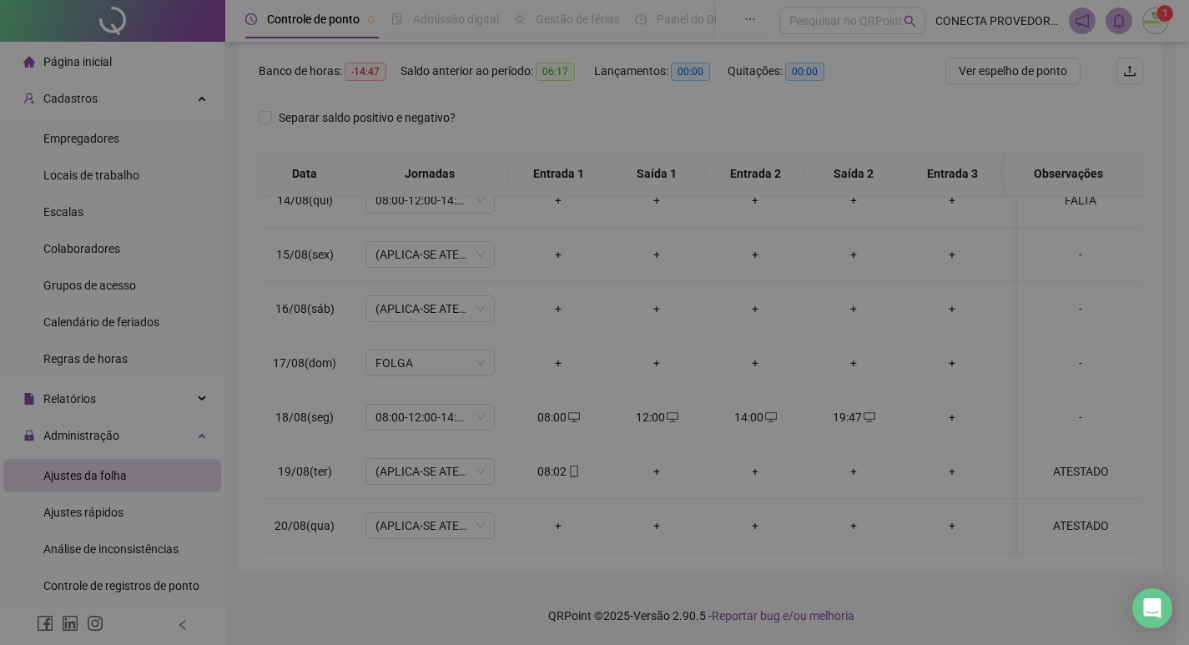
type textarea "********"
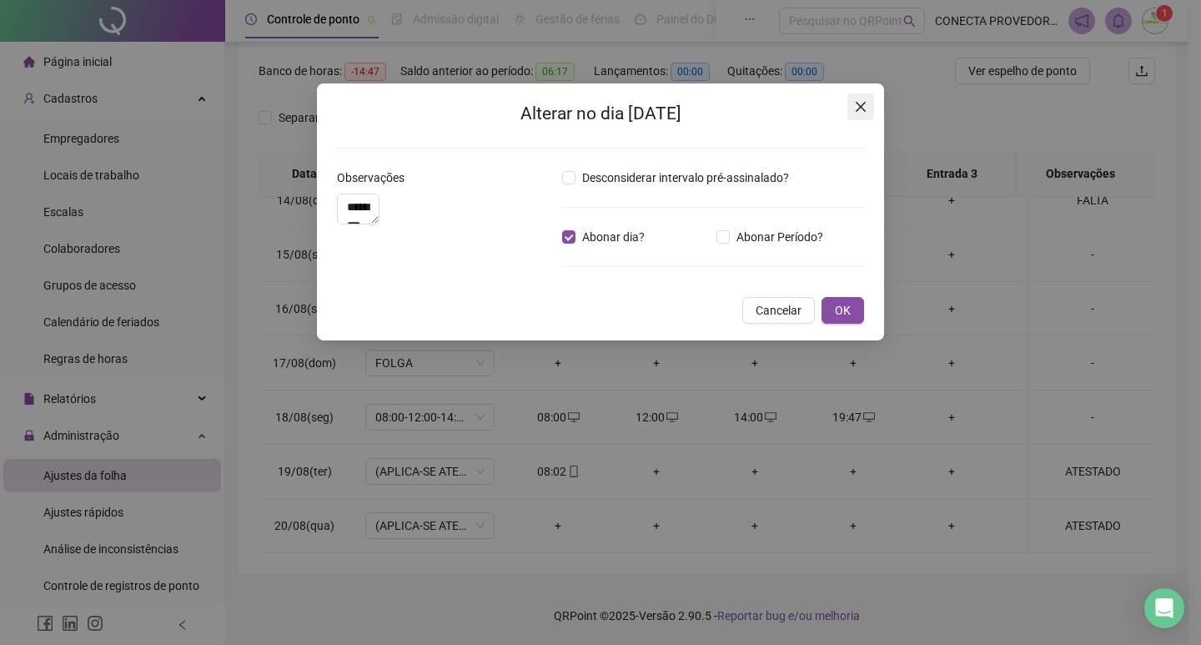
click at [862, 101] on icon "close" at bounding box center [860, 106] width 13 height 13
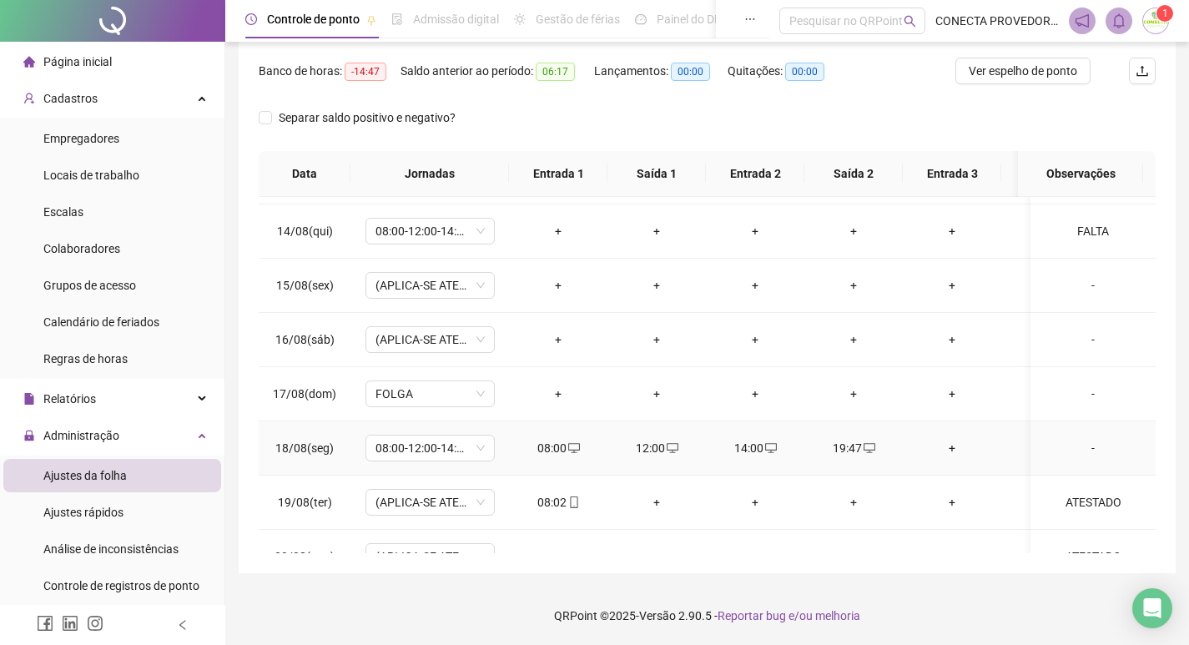
scroll to position [657, 0]
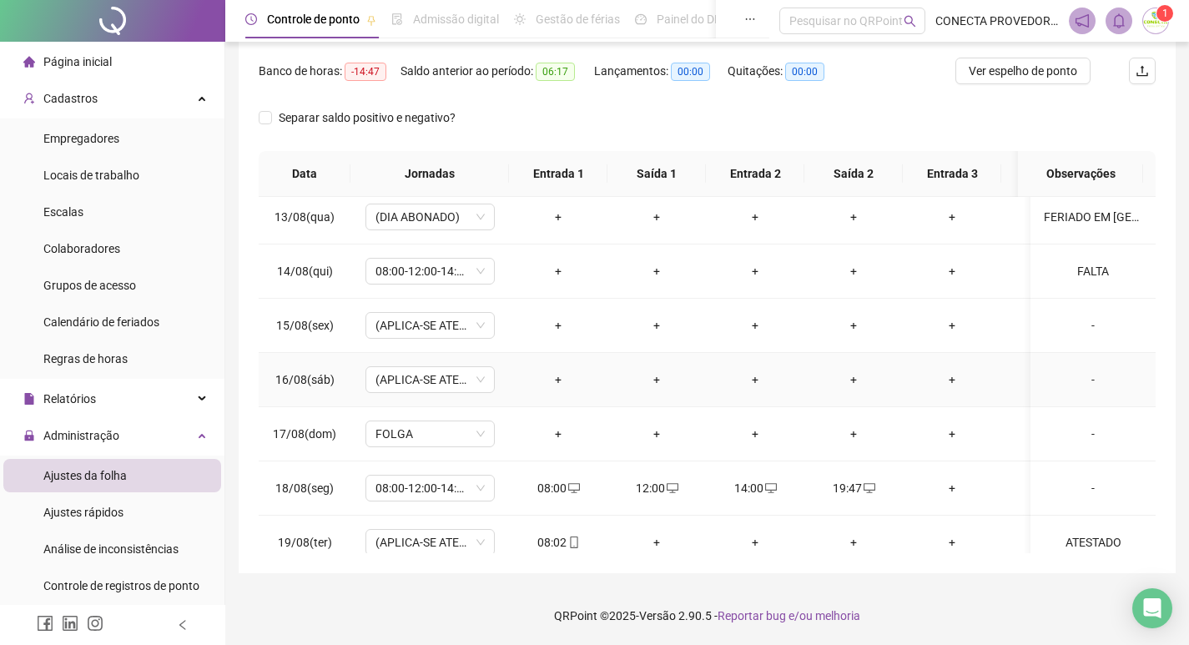
click at [1084, 380] on div "-" at bounding box center [1093, 379] width 98 height 18
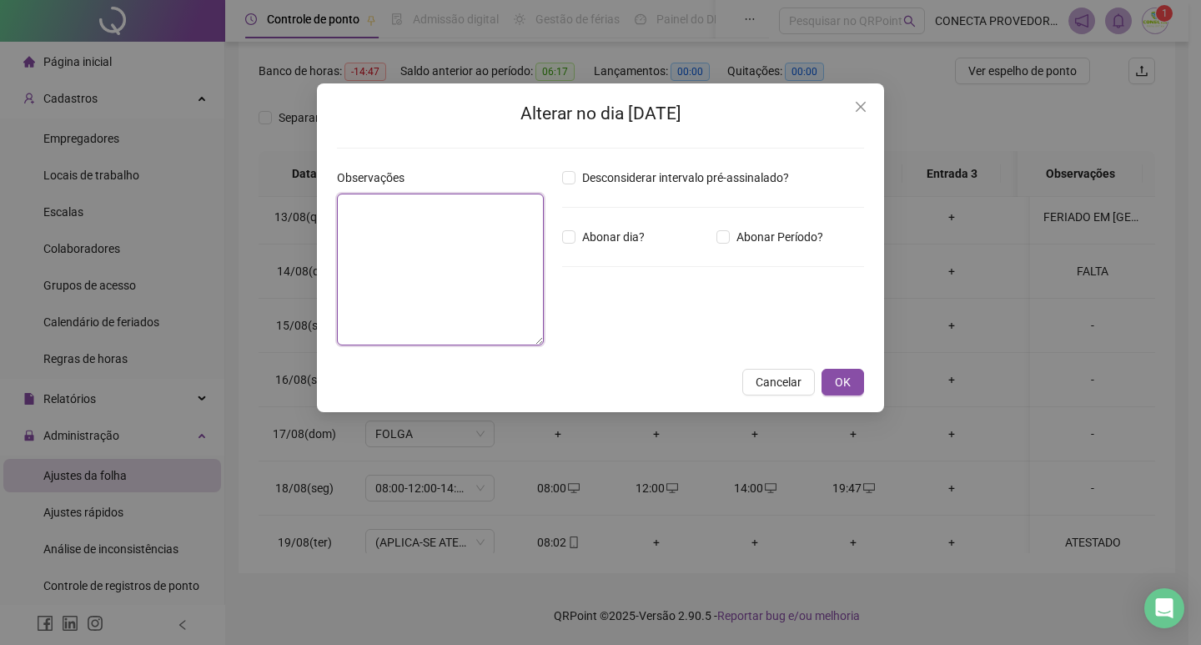
click at [393, 209] on textarea at bounding box center [440, 270] width 207 height 152
click at [443, 240] on textarea at bounding box center [440, 270] width 207 height 152
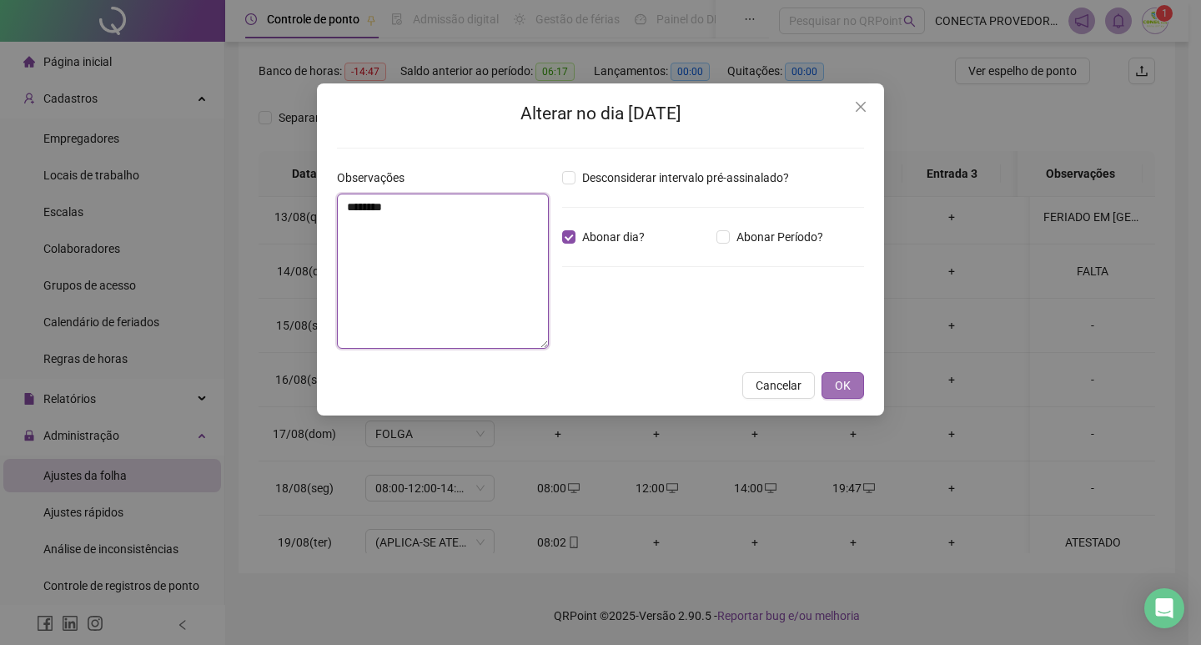
type textarea "********"
click at [848, 387] on span "OK" at bounding box center [843, 385] width 16 height 18
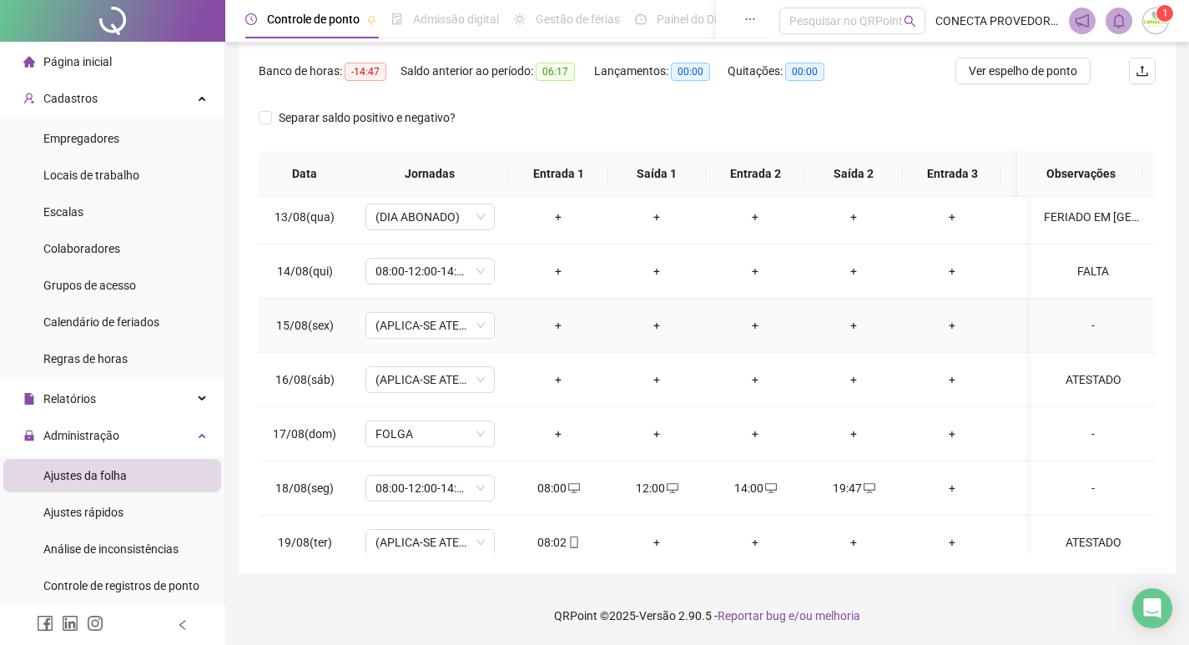
click at [1075, 315] on td "-" at bounding box center [1092, 326] width 125 height 54
click at [1084, 319] on div "-" at bounding box center [1093, 325] width 98 height 18
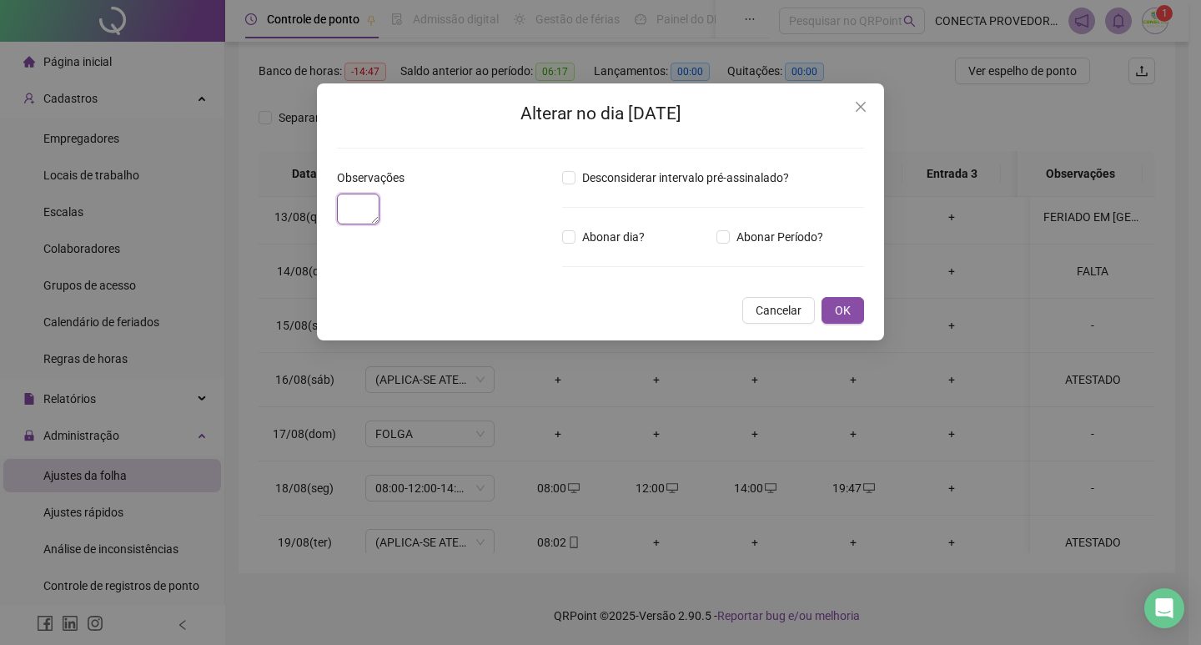
click at [380, 205] on textarea at bounding box center [358, 209] width 43 height 31
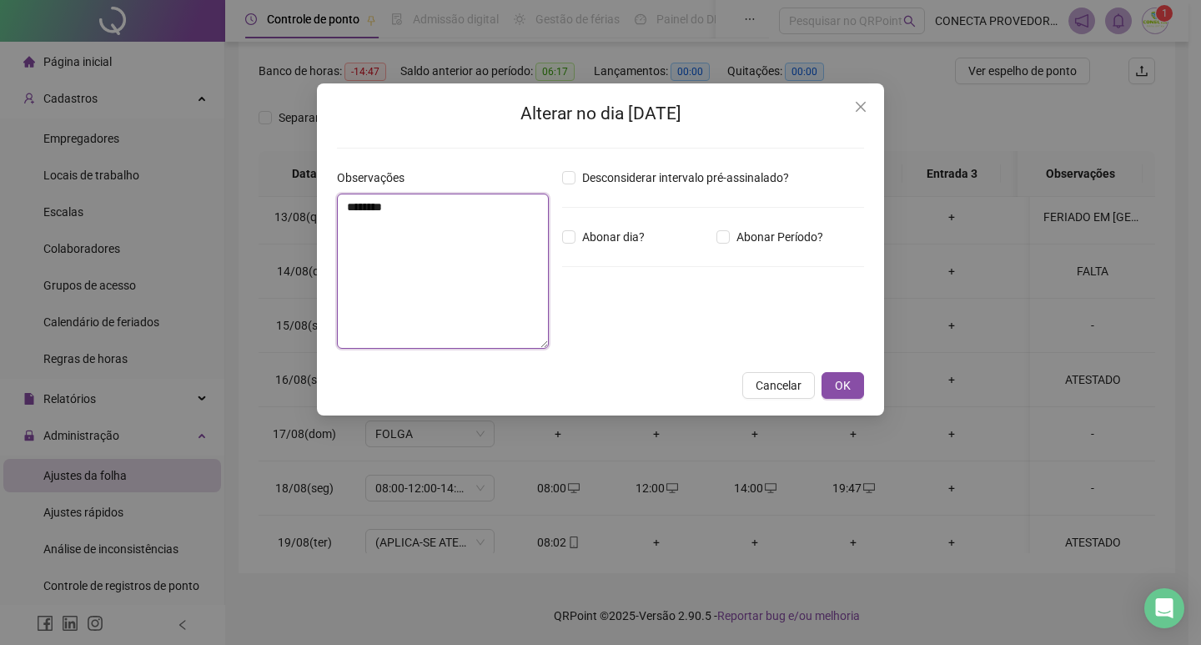
type textarea "********"
click at [845, 390] on span "OK" at bounding box center [843, 385] width 16 height 18
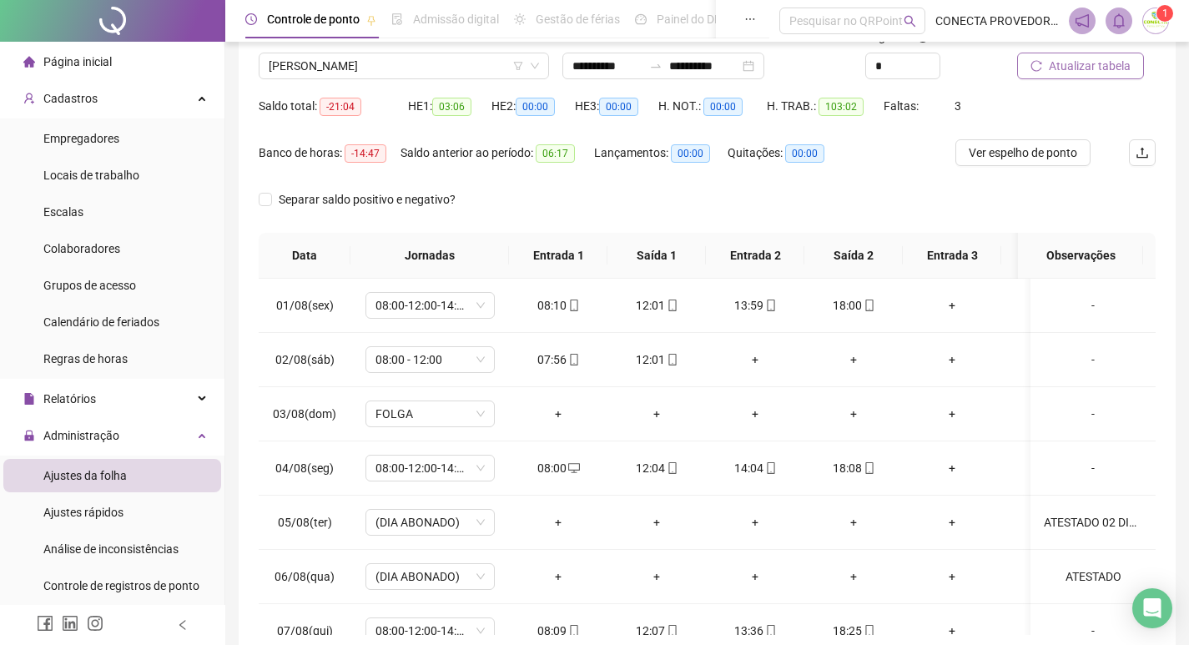
scroll to position [0, 0]
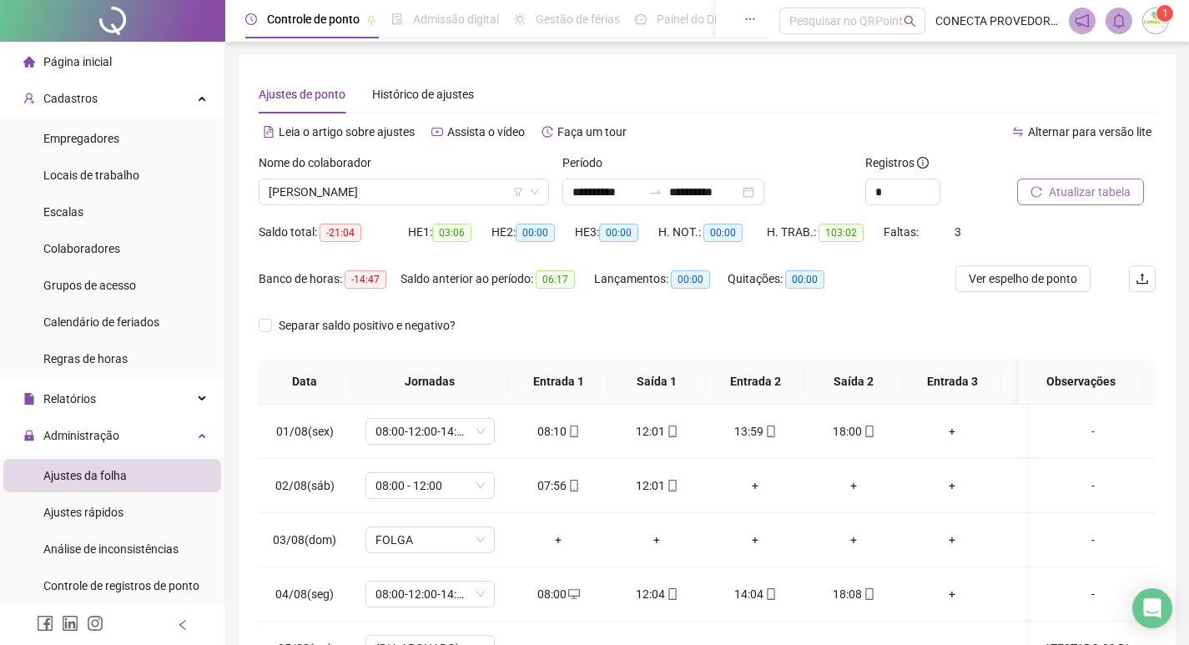
click at [1072, 195] on span "Atualizar tabela" at bounding box center [1090, 192] width 82 height 18
click at [488, 179] on div "[PERSON_NAME]" at bounding box center [404, 192] width 290 height 27
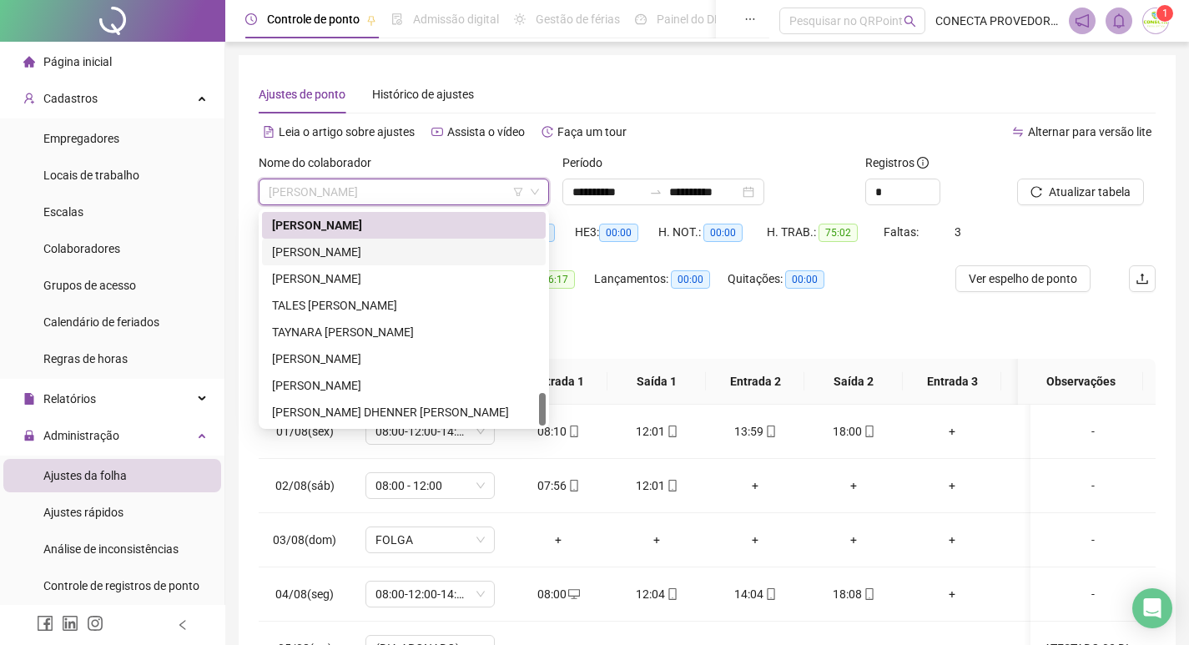
scroll to position [1008, 0]
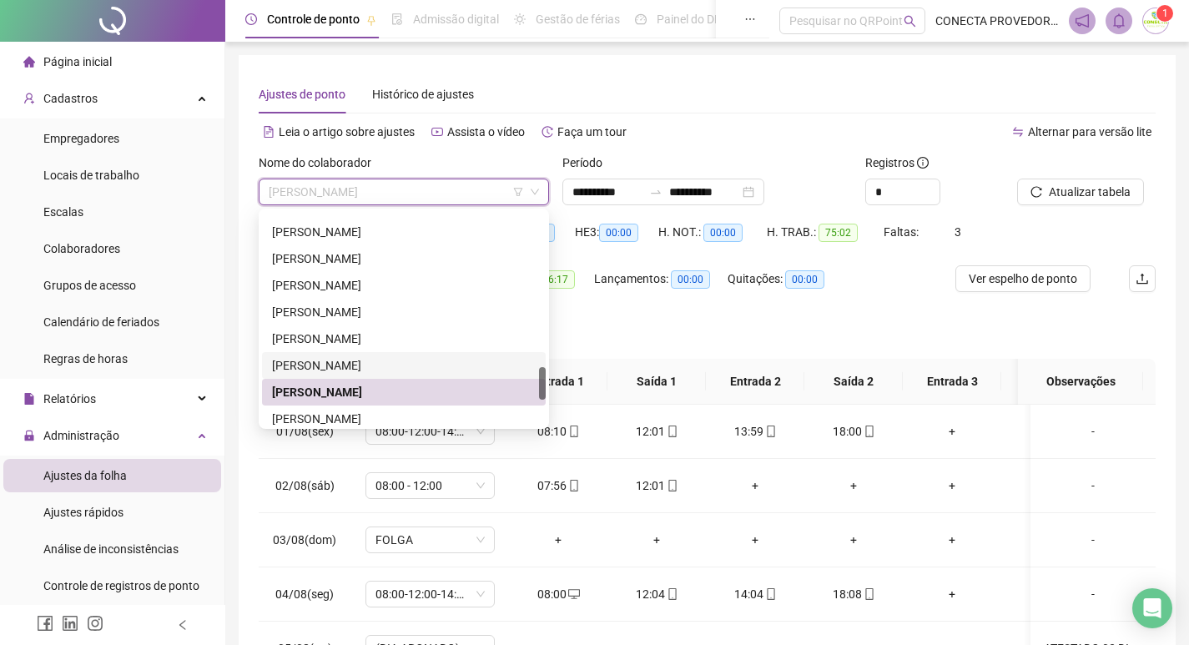
click at [343, 361] on div "[PERSON_NAME]" at bounding box center [404, 365] width 264 height 18
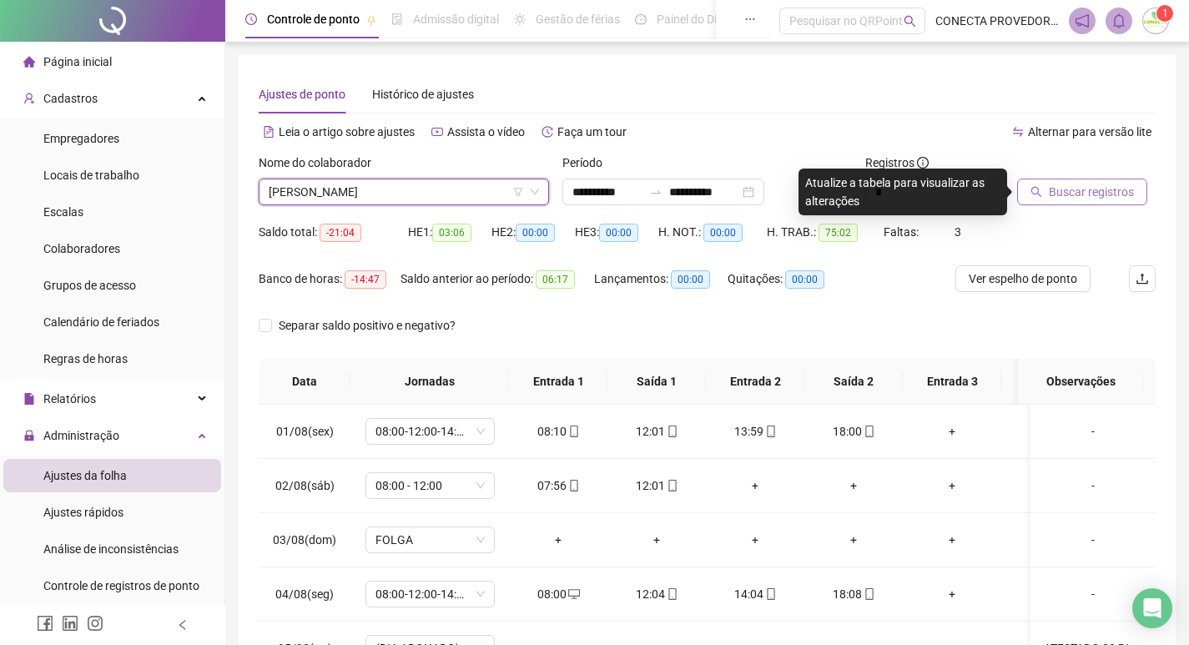
click at [1080, 191] on span "Buscar registros" at bounding box center [1091, 192] width 85 height 18
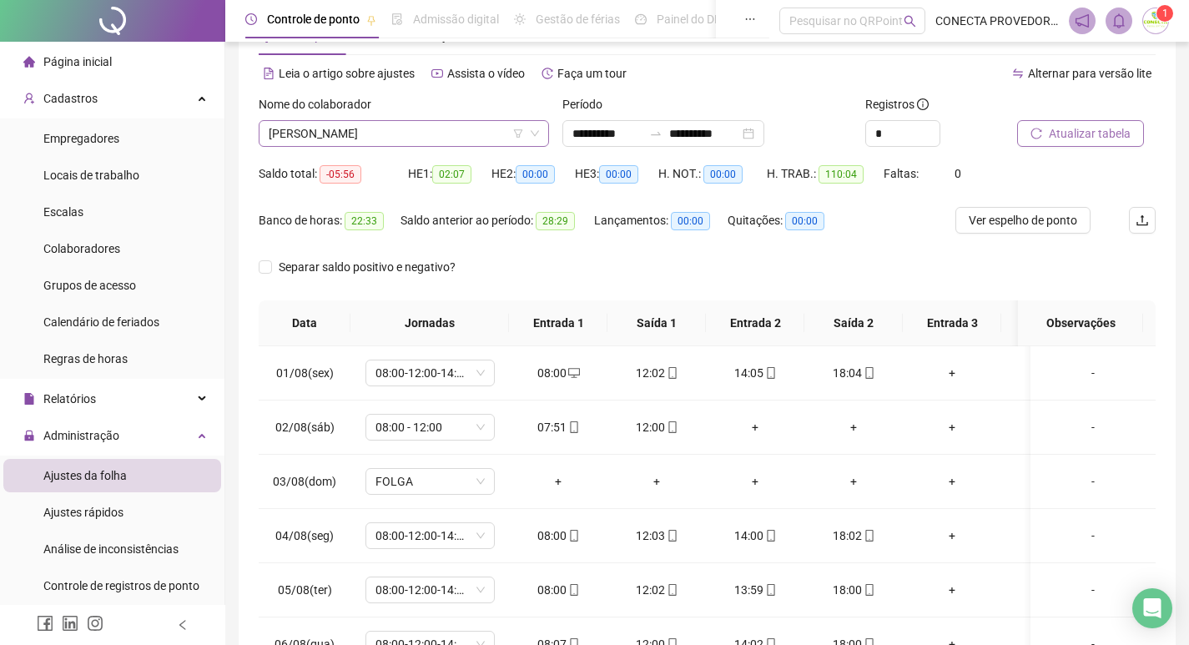
scroll to position [0, 0]
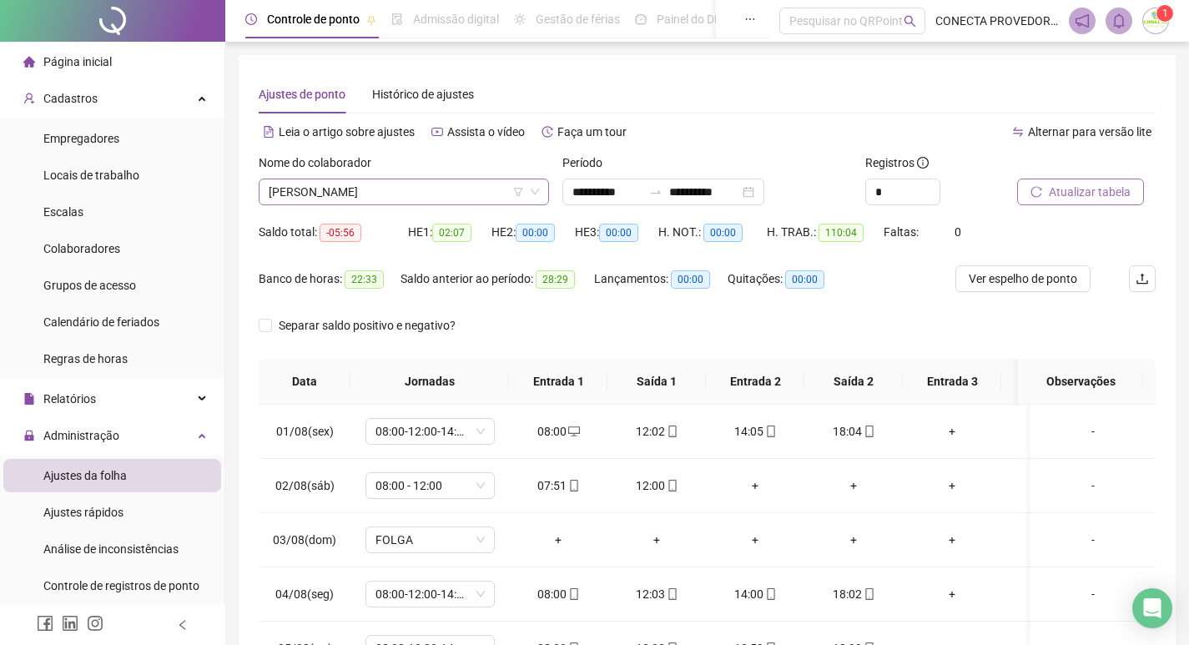
click at [418, 189] on span "[PERSON_NAME]" at bounding box center [404, 191] width 270 height 25
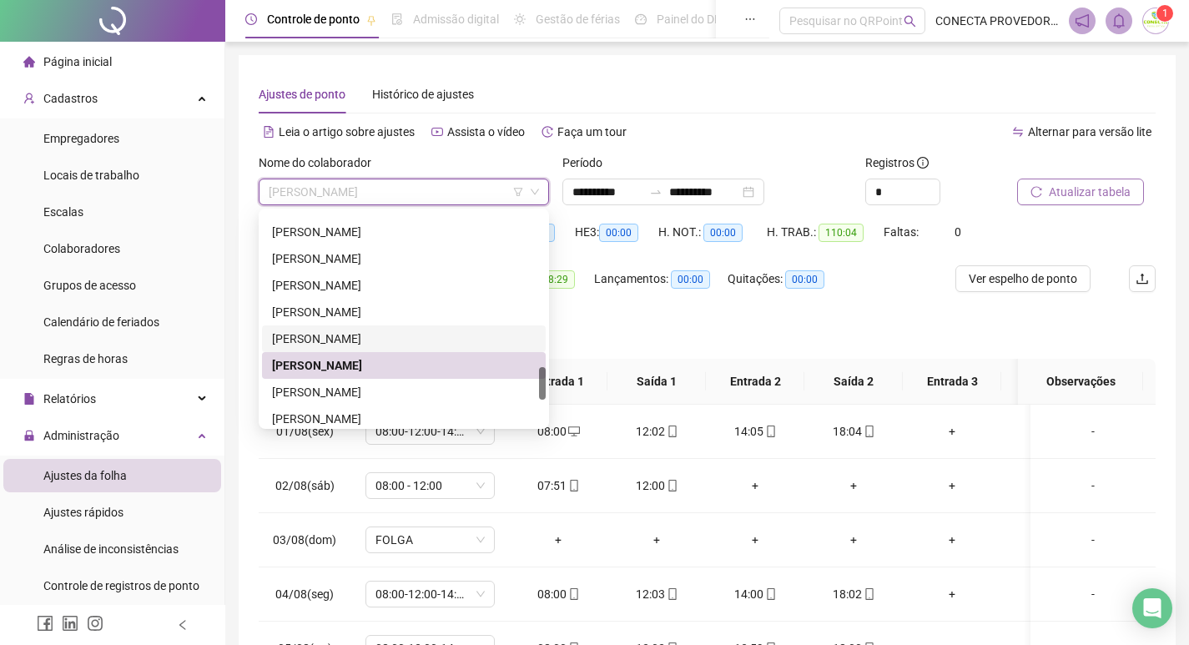
click at [347, 335] on div "[PERSON_NAME]" at bounding box center [404, 338] width 264 height 18
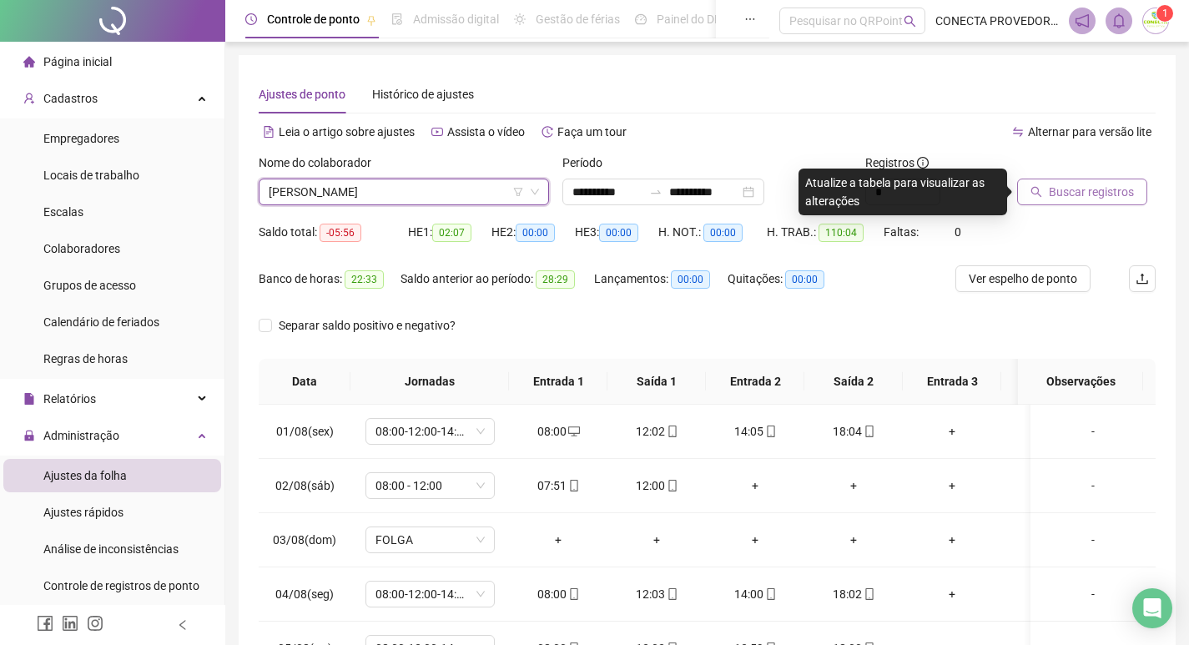
click at [1080, 197] on span "Buscar registros" at bounding box center [1091, 192] width 85 height 18
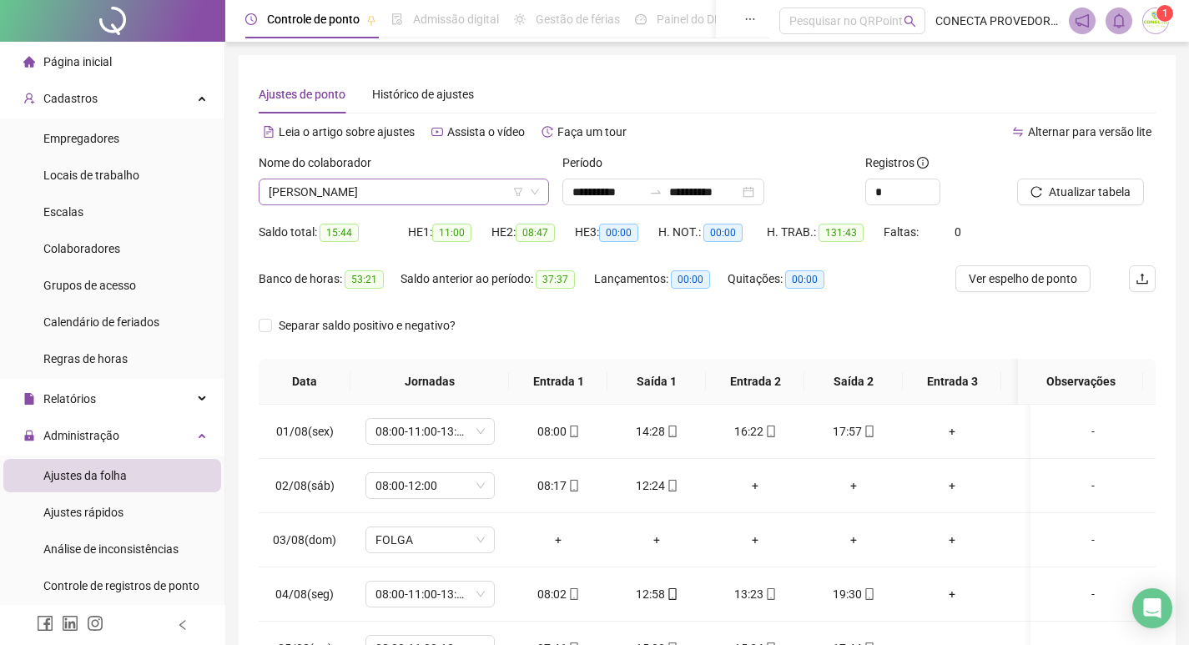
click at [469, 185] on span "[PERSON_NAME]" at bounding box center [404, 191] width 270 height 25
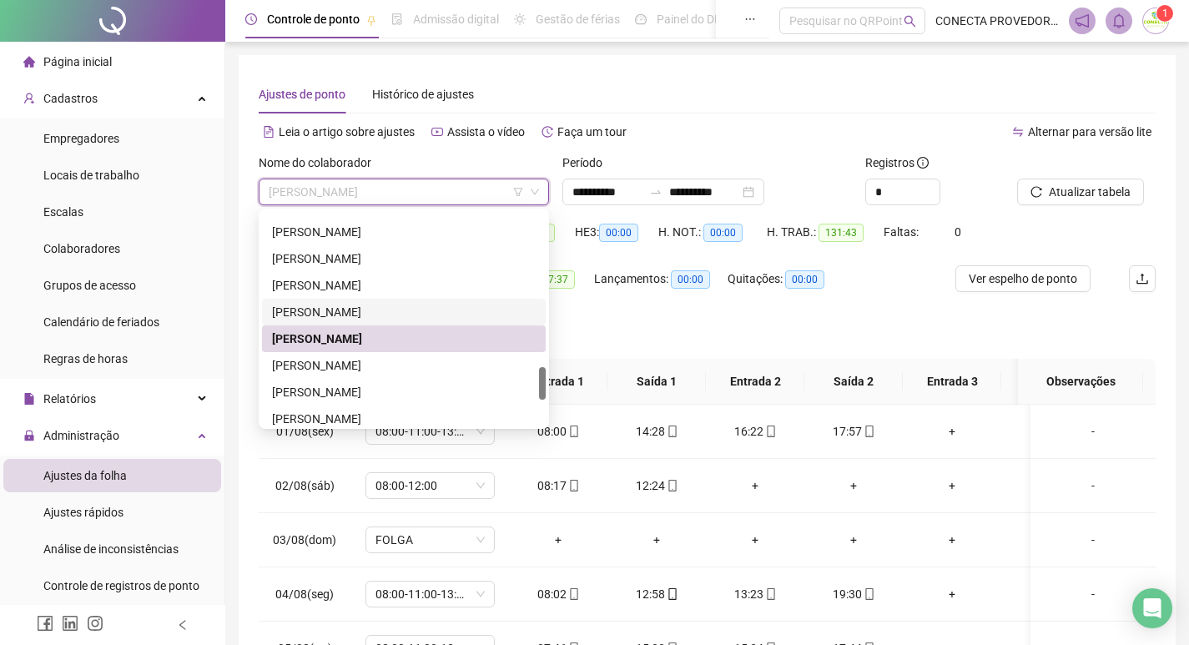
click at [323, 314] on div "[PERSON_NAME]" at bounding box center [404, 312] width 264 height 18
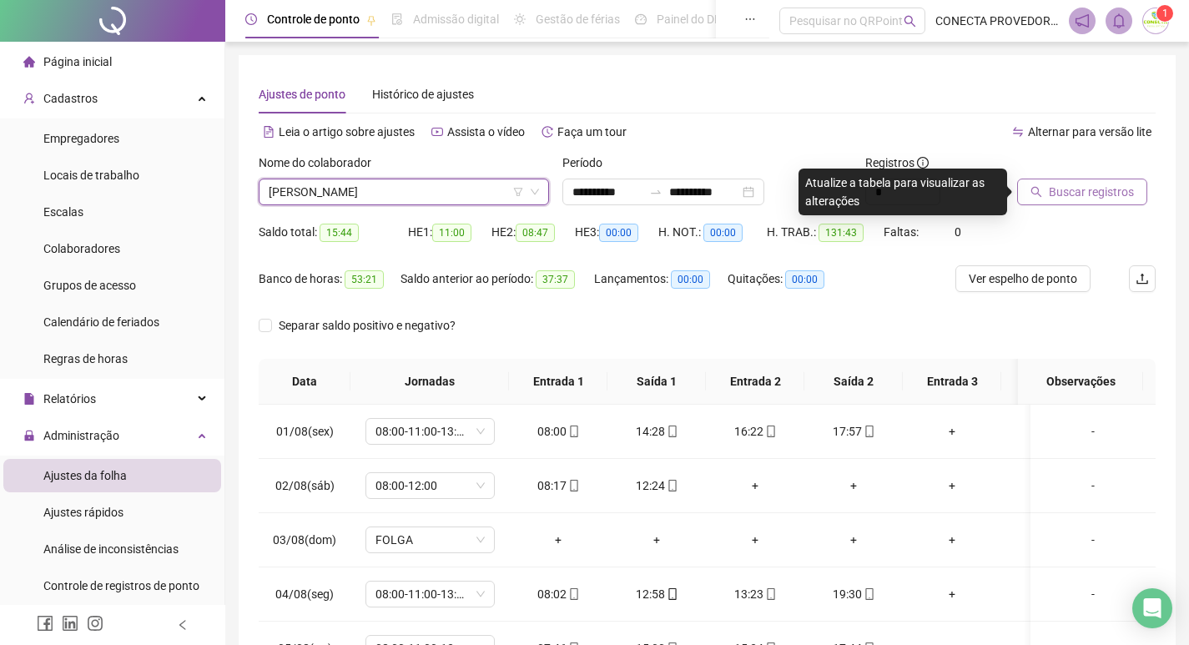
click at [1069, 190] on span "Buscar registros" at bounding box center [1091, 192] width 85 height 18
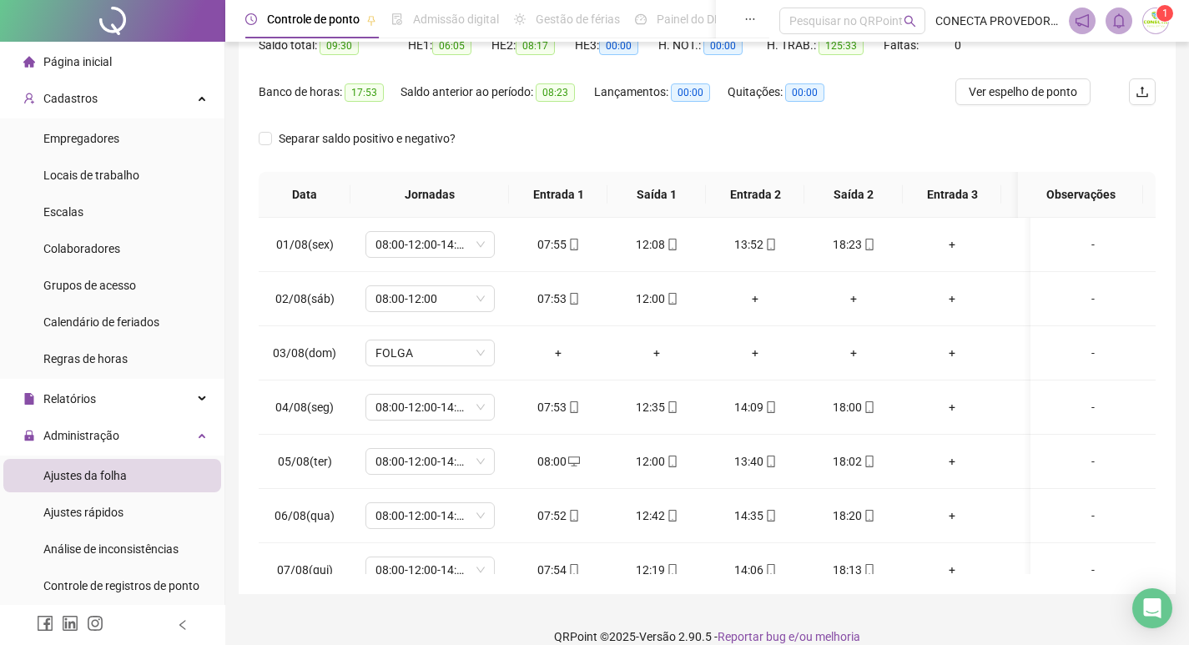
scroll to position [208, 0]
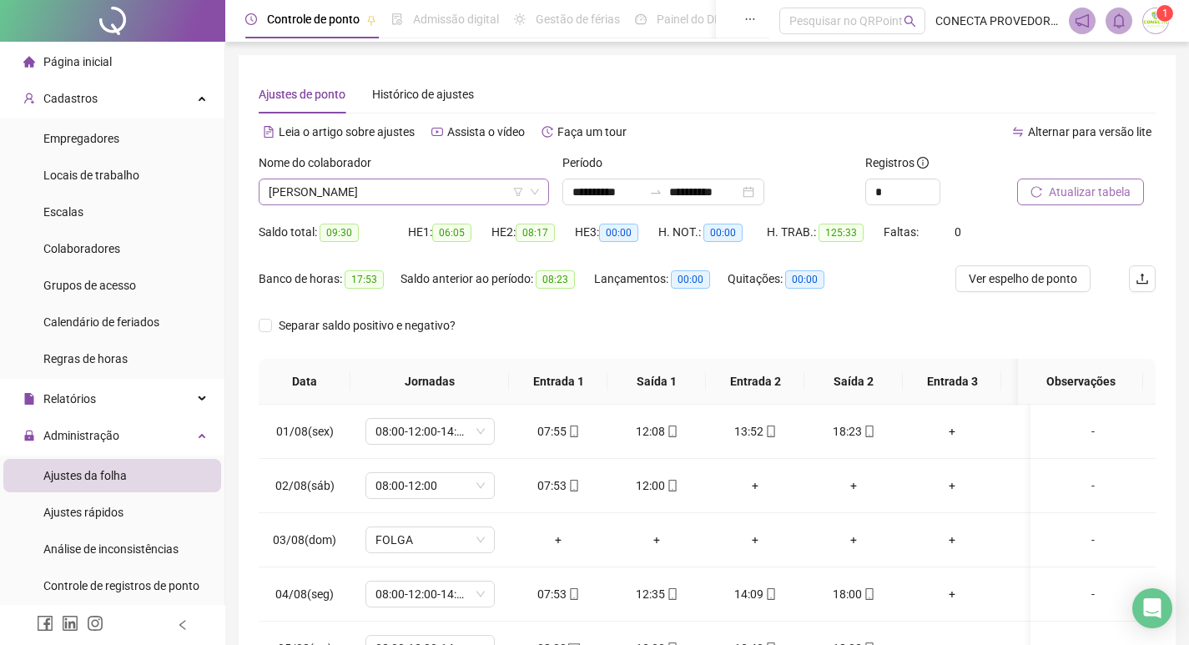
click at [465, 188] on span "[PERSON_NAME]" at bounding box center [404, 191] width 270 height 25
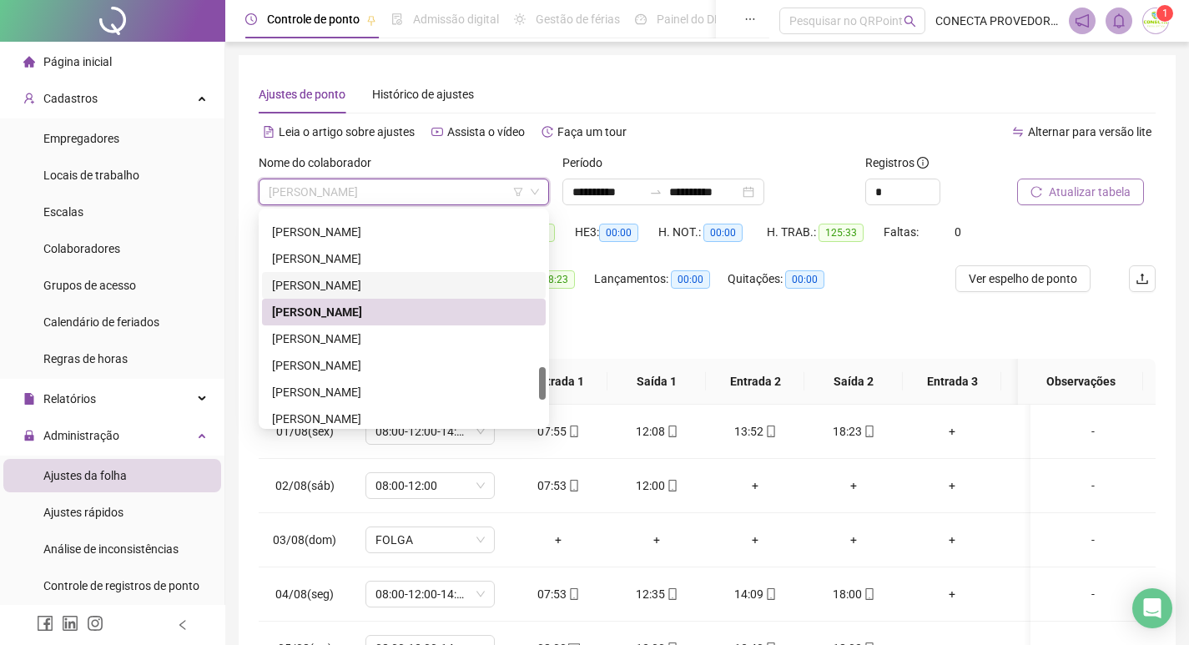
click at [359, 286] on div "[PERSON_NAME]" at bounding box center [404, 285] width 264 height 18
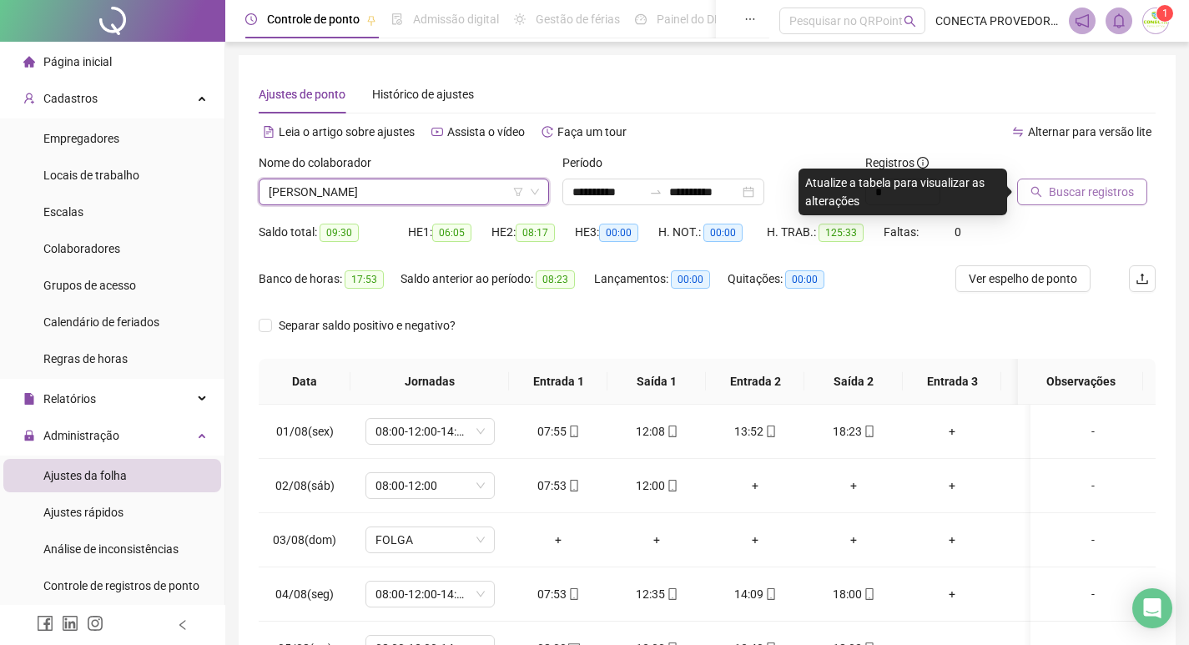
click at [1059, 186] on span "Buscar registros" at bounding box center [1091, 192] width 85 height 18
